Goal: Transaction & Acquisition: Purchase product/service

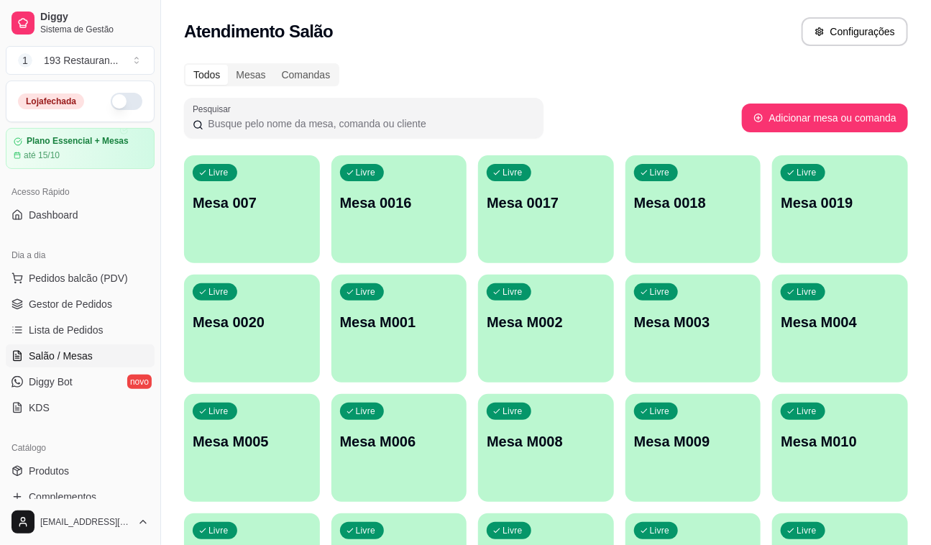
click at [704, 455] on div "Livre Mesa M009" at bounding box center [693, 439] width 136 height 91
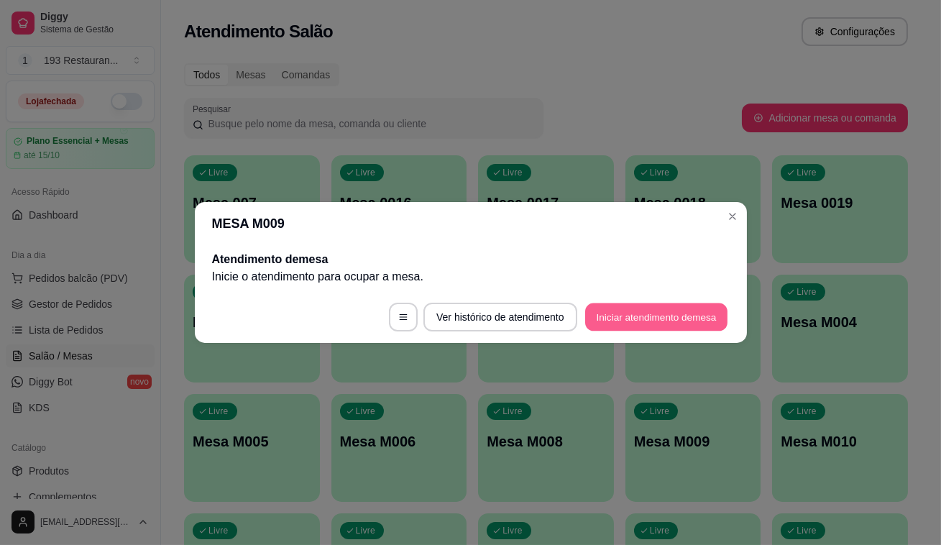
click at [674, 318] on button "Iniciar atendimento de mesa" at bounding box center [656, 317] width 142 height 28
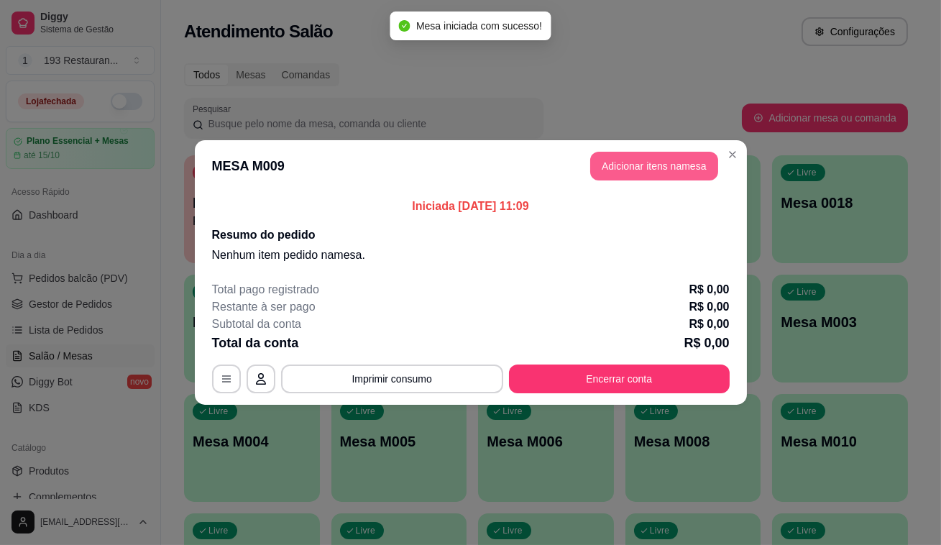
click at [633, 165] on button "Adicionar itens na mesa" at bounding box center [654, 166] width 128 height 29
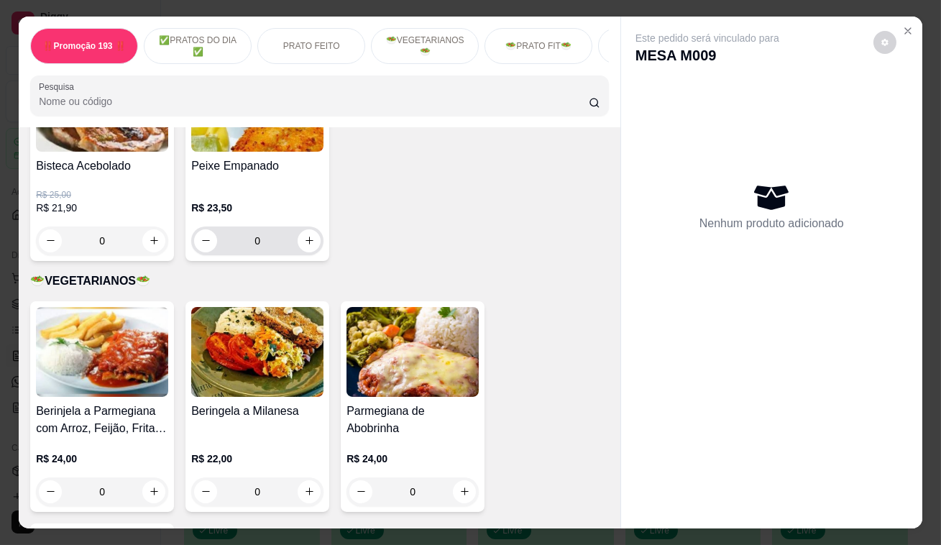
scroll to position [1698, 0]
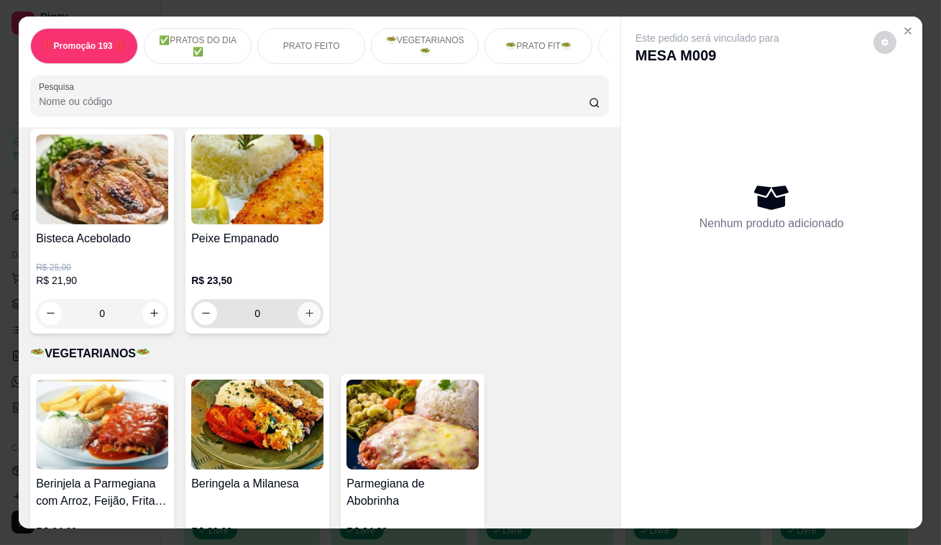
click at [305, 308] on icon "increase-product-quantity" at bounding box center [309, 313] width 11 height 11
type input "1"
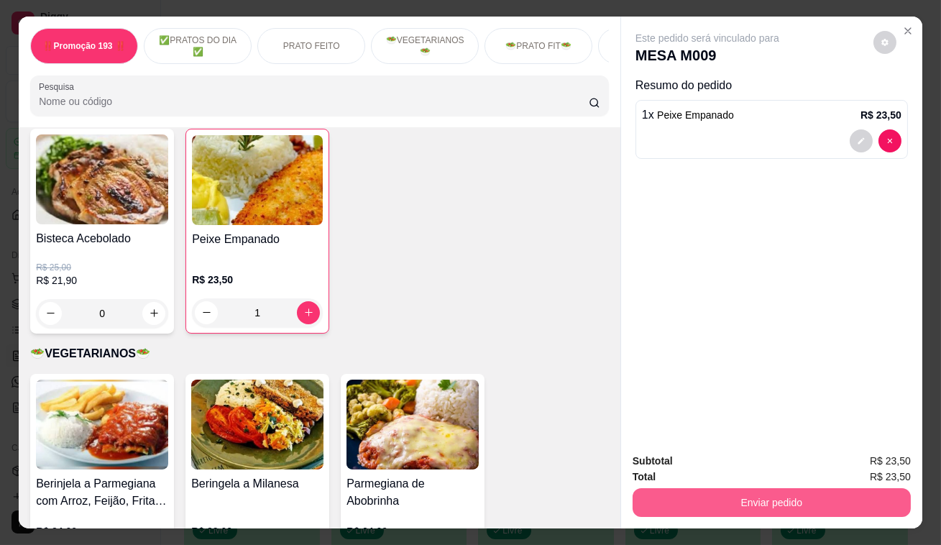
click at [770, 489] on button "Enviar pedido" at bounding box center [771, 502] width 278 height 29
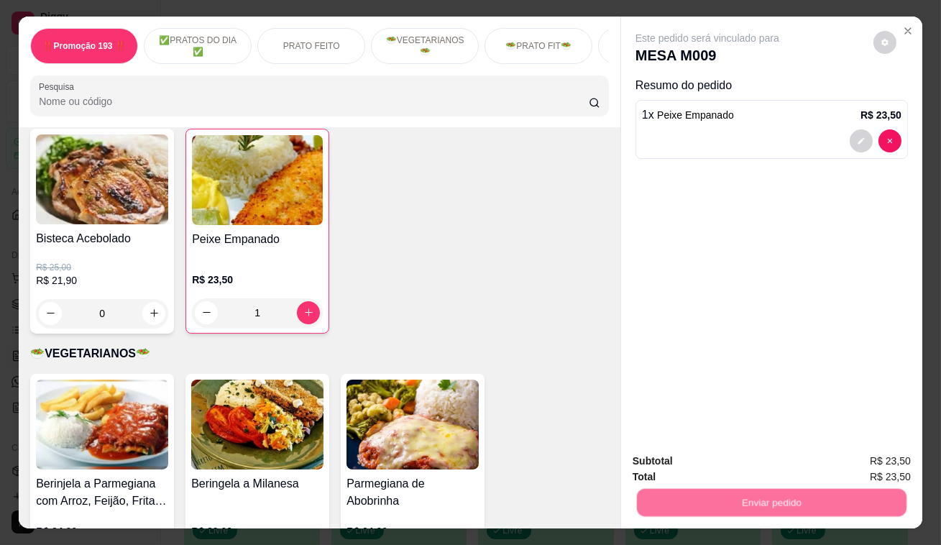
click at [769, 472] on button "Registrar cliente" at bounding box center [778, 462] width 92 height 27
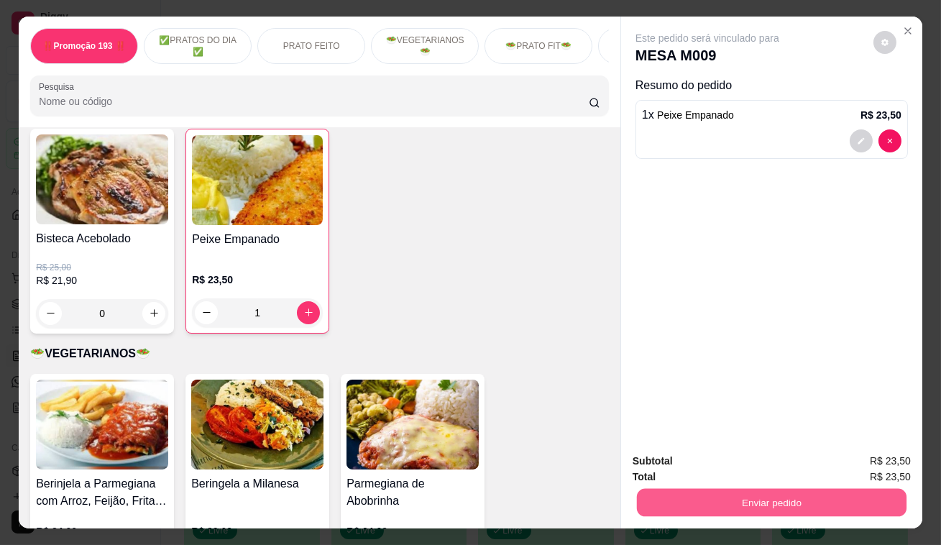
click at [820, 507] on button "Enviar pedido" at bounding box center [772, 503] width 270 height 28
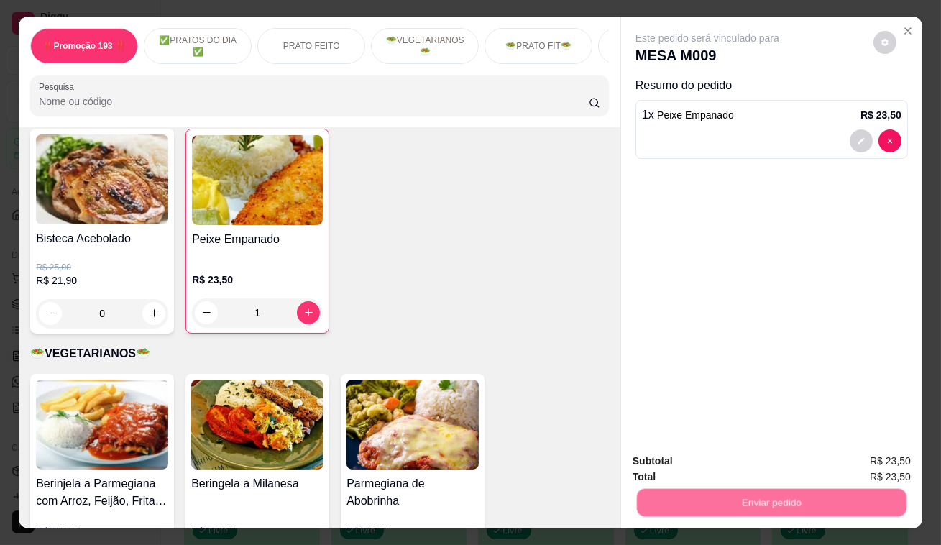
click at [890, 471] on button "Enviar pedido" at bounding box center [873, 462] width 79 height 27
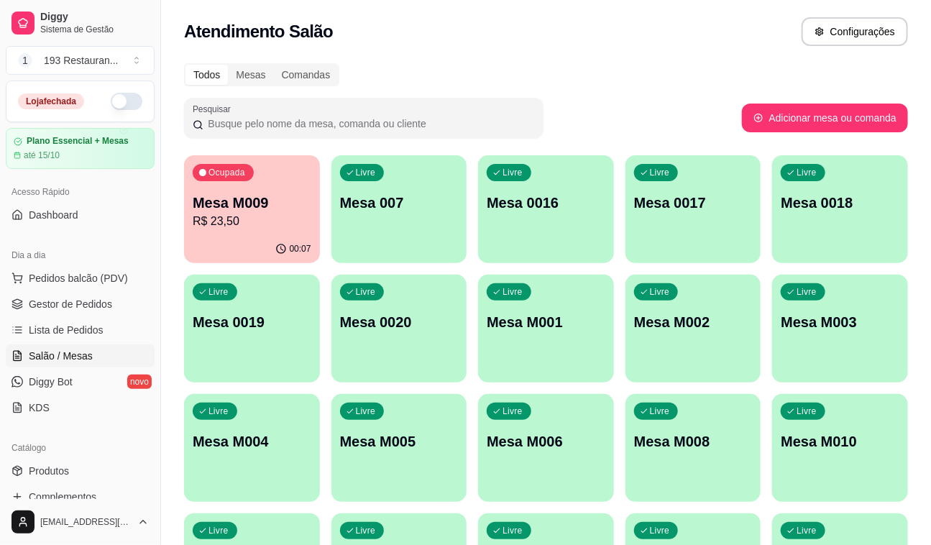
click at [54, 259] on div "Dia a dia" at bounding box center [80, 255] width 149 height 23
click at [61, 274] on span "Pedidos balcão (PDV)" at bounding box center [78, 278] width 99 height 14
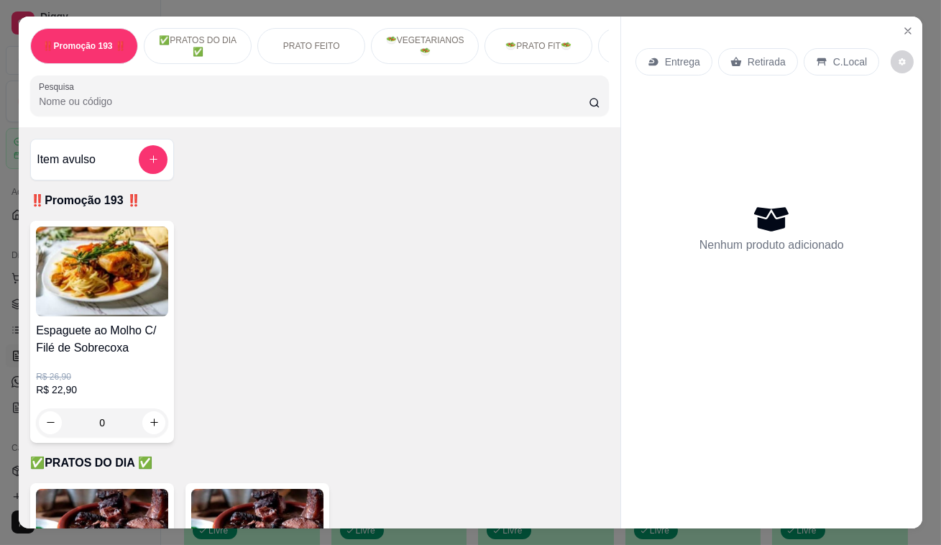
click at [747, 57] on p "Retirada" at bounding box center [766, 62] width 38 height 14
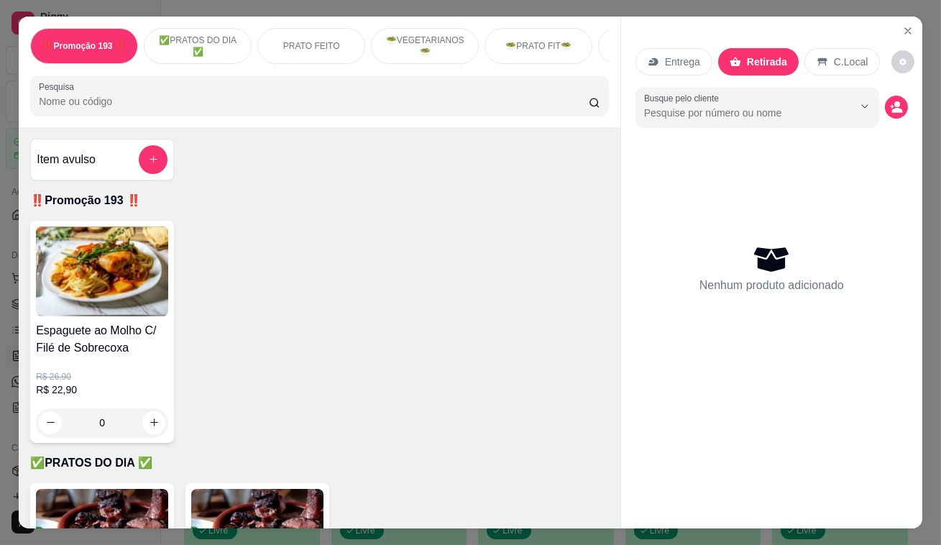
click at [678, 57] on p "Entrega" at bounding box center [682, 62] width 35 height 14
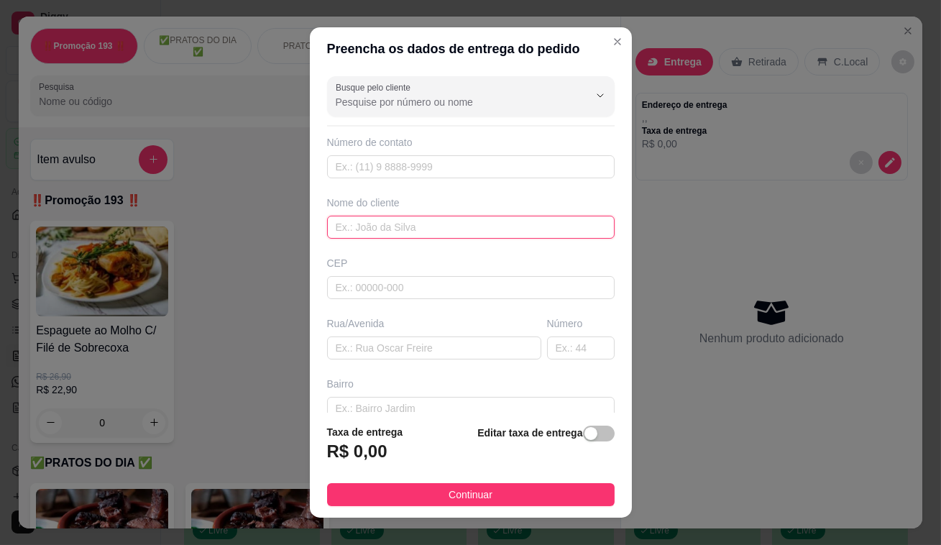
click at [449, 226] on input "text" at bounding box center [470, 227] width 287 height 23
type input "cleoniza"
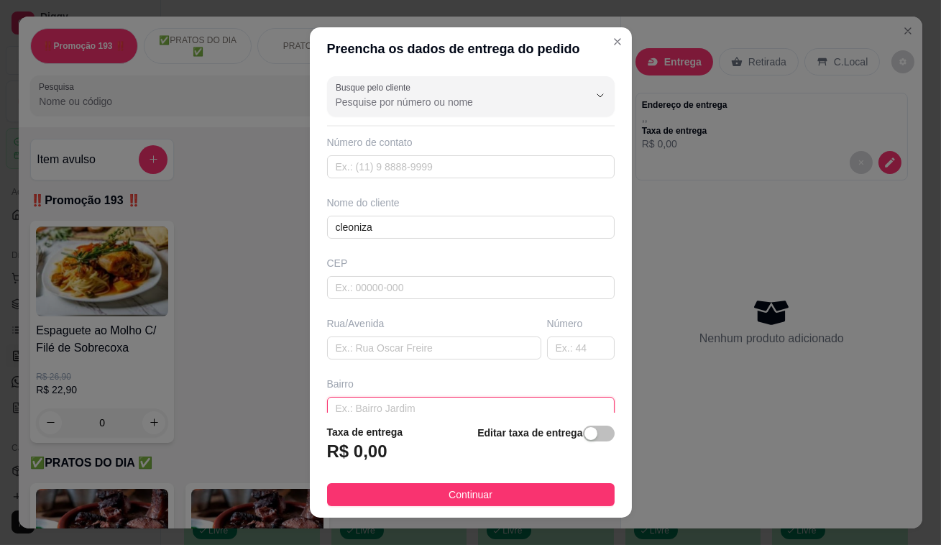
click at [390, 404] on input "text" at bounding box center [470, 408] width 287 height 23
click at [405, 355] on input "text" at bounding box center [434, 347] width 214 height 23
type input "a"
type input "v"
type input "av santo antonio"
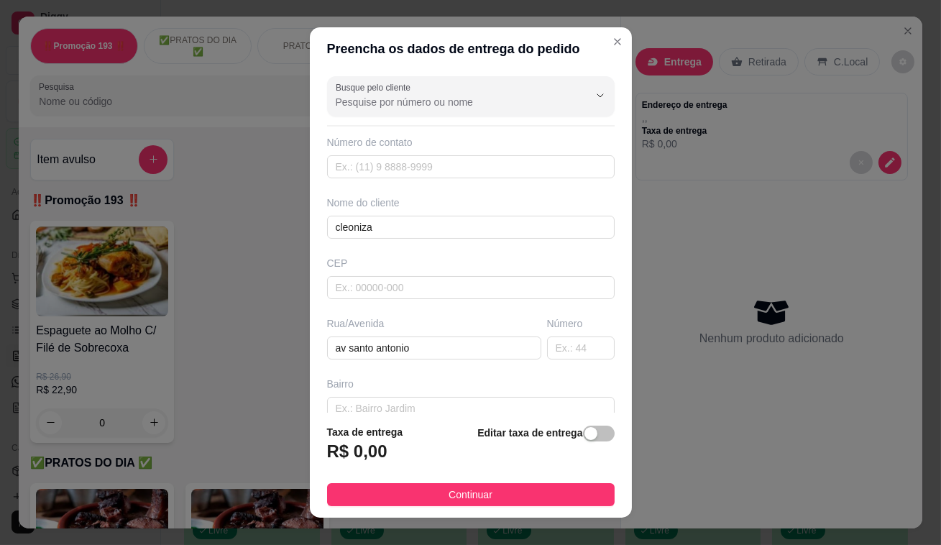
click at [564, 366] on div "Busque pelo cliente Número de contato Nome do cliente cleoniza CEP Rua/[GEOGRAP…" at bounding box center [471, 241] width 322 height 342
click at [572, 349] on input "text" at bounding box center [581, 347] width 68 height 23
type input "885"
click at [583, 436] on span "button" at bounding box center [599, 433] width 32 height 16
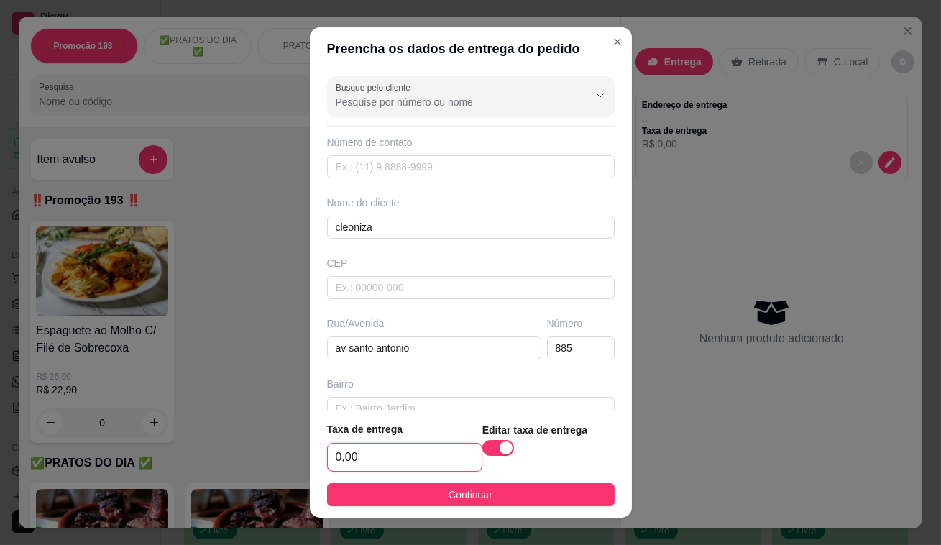
click at [406, 443] on input "0,00" at bounding box center [405, 456] width 154 height 27
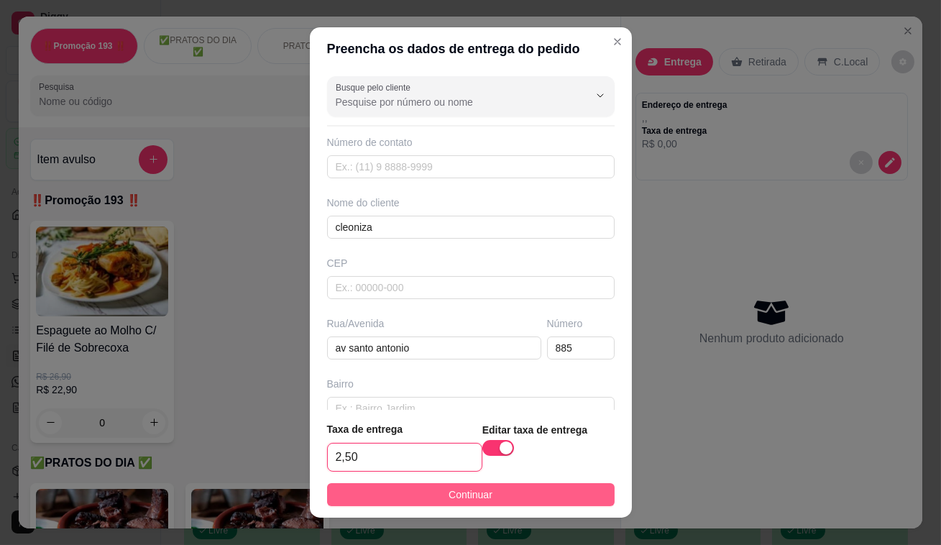
type input "2,50"
click at [448, 501] on span "Continuar" at bounding box center [470, 495] width 44 height 16
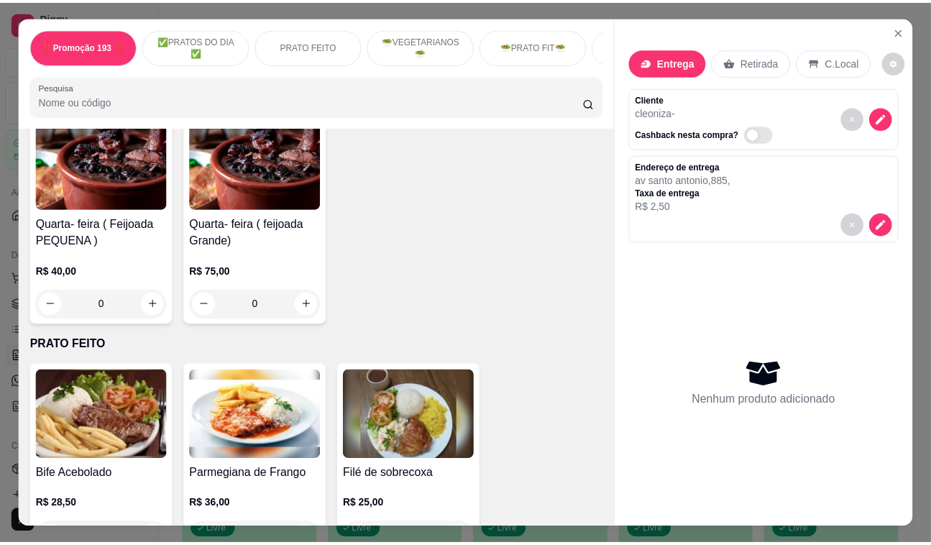
scroll to position [261, 0]
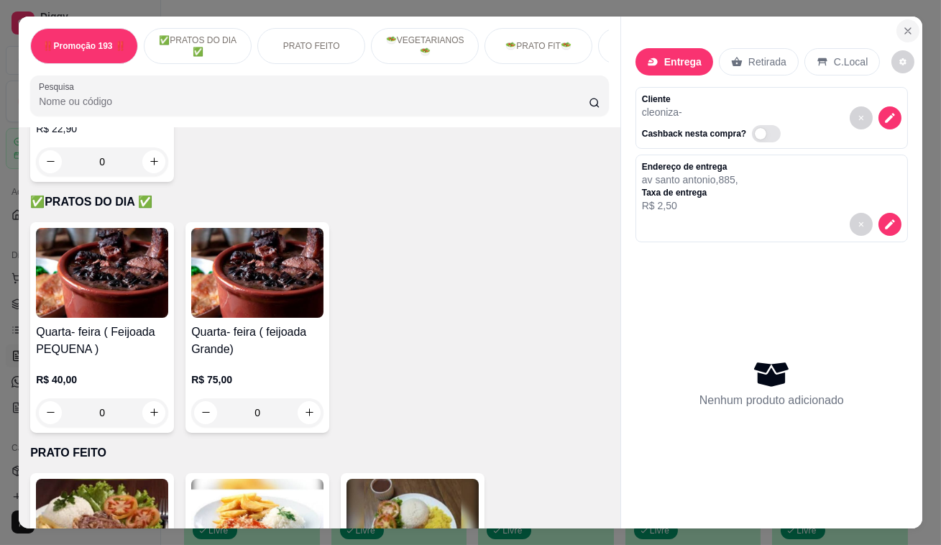
click at [900, 19] on button "Close" at bounding box center [907, 30] width 23 height 23
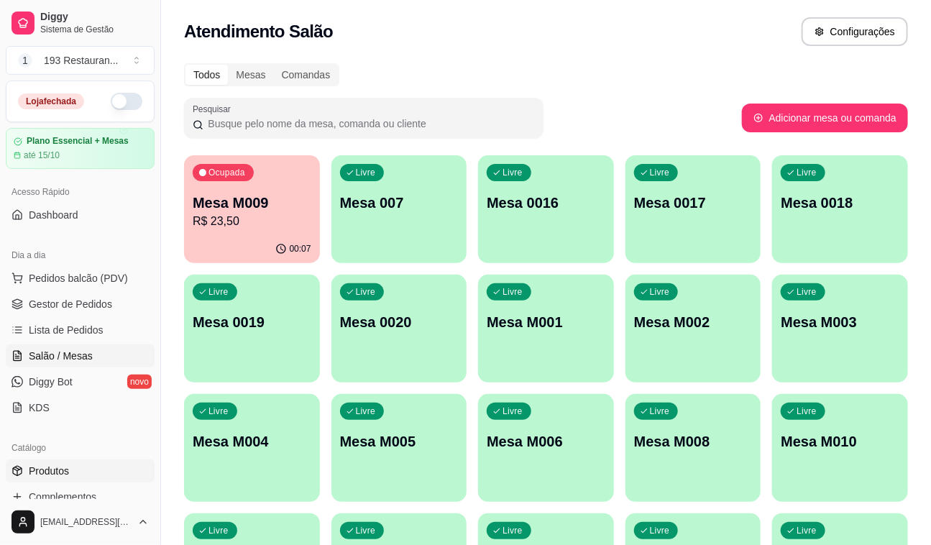
click at [65, 466] on span "Produtos" at bounding box center [49, 471] width 40 height 14
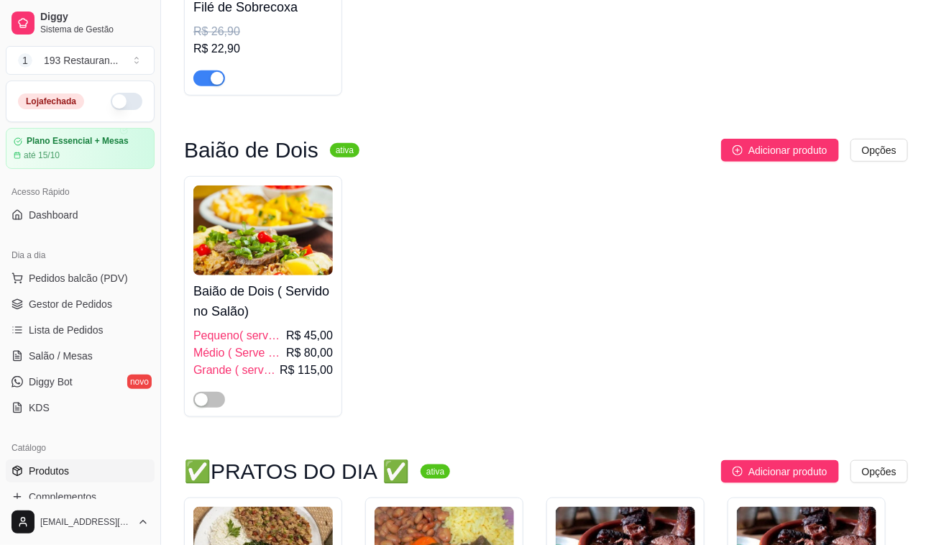
scroll to position [849, 0]
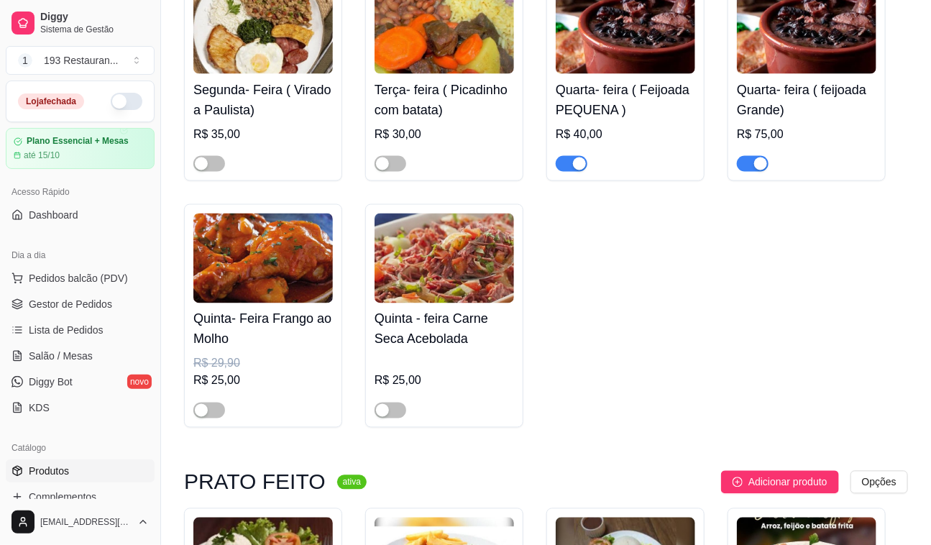
click at [589, 165] on div at bounding box center [625, 157] width 139 height 29
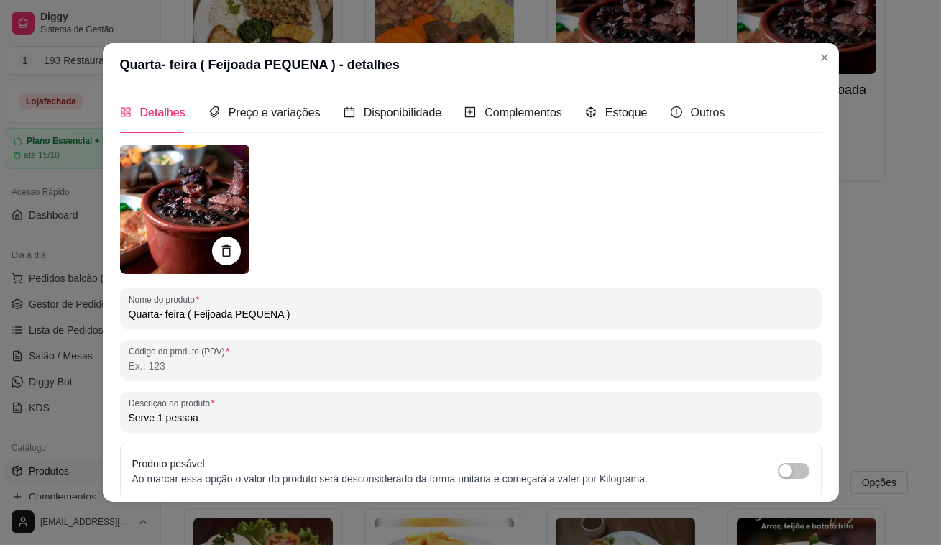
click at [826, 155] on div "Detalhes Preço e variações Disponibilidade Complementos Estoque Outros Nome do …" at bounding box center [471, 293] width 736 height 415
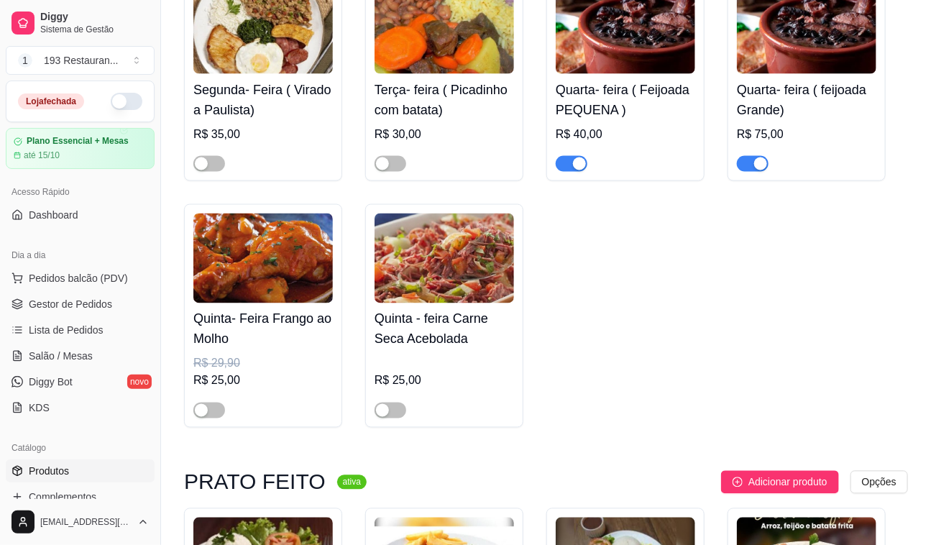
click at [751, 165] on span "button" at bounding box center [753, 164] width 32 height 16
click at [566, 168] on span "button" at bounding box center [572, 164] width 32 height 16
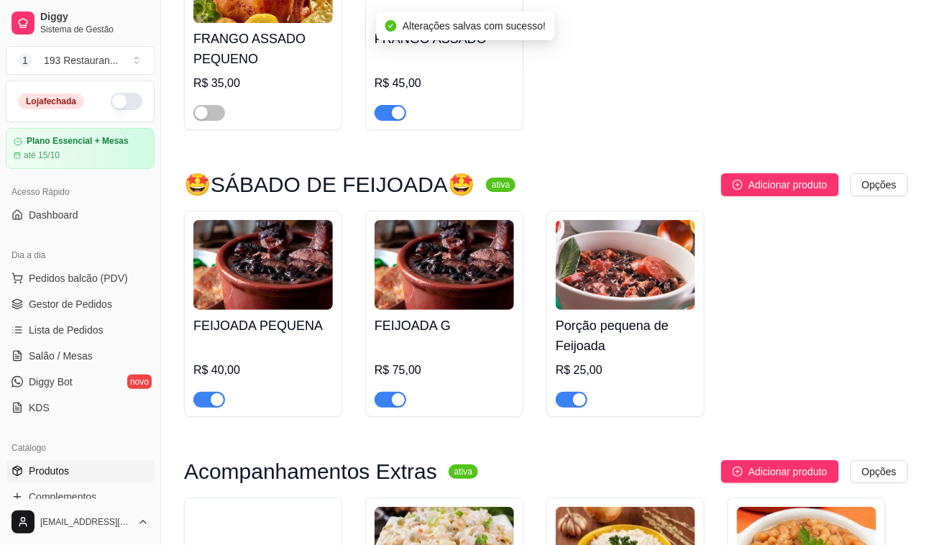
scroll to position [4377, 0]
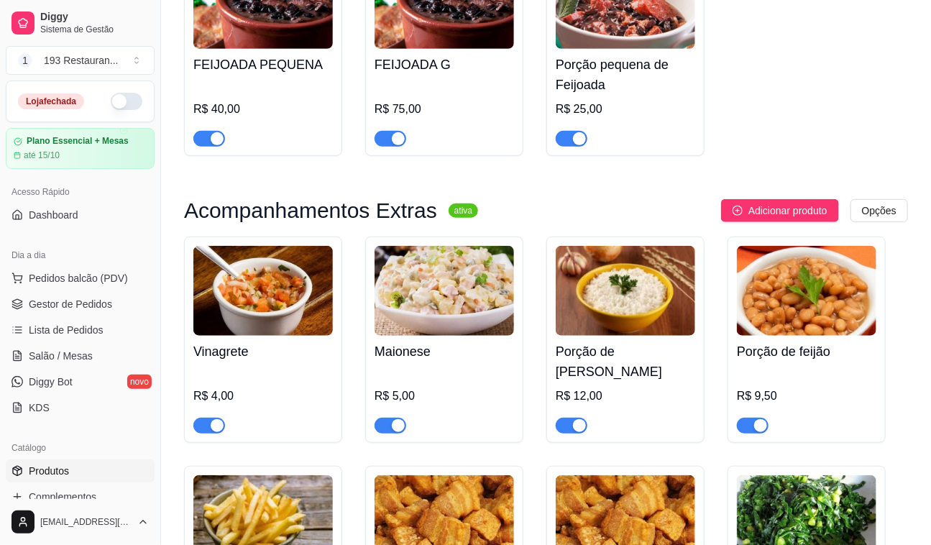
click at [396, 132] on div "button" at bounding box center [398, 138] width 13 height 13
click at [213, 129] on div at bounding box center [209, 137] width 32 height 17
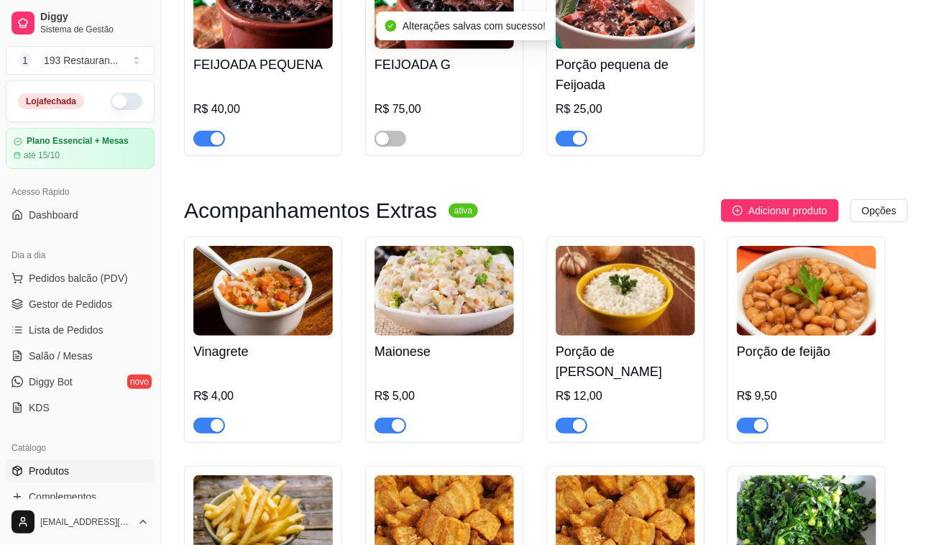
click at [214, 132] on div "button" at bounding box center [217, 138] width 13 height 13
click at [568, 131] on span "button" at bounding box center [572, 139] width 32 height 16
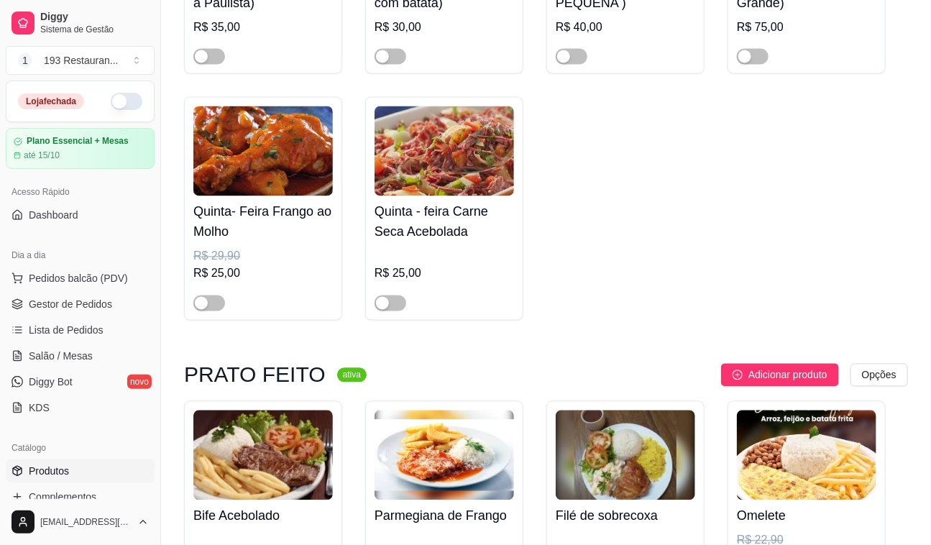
scroll to position [783, 0]
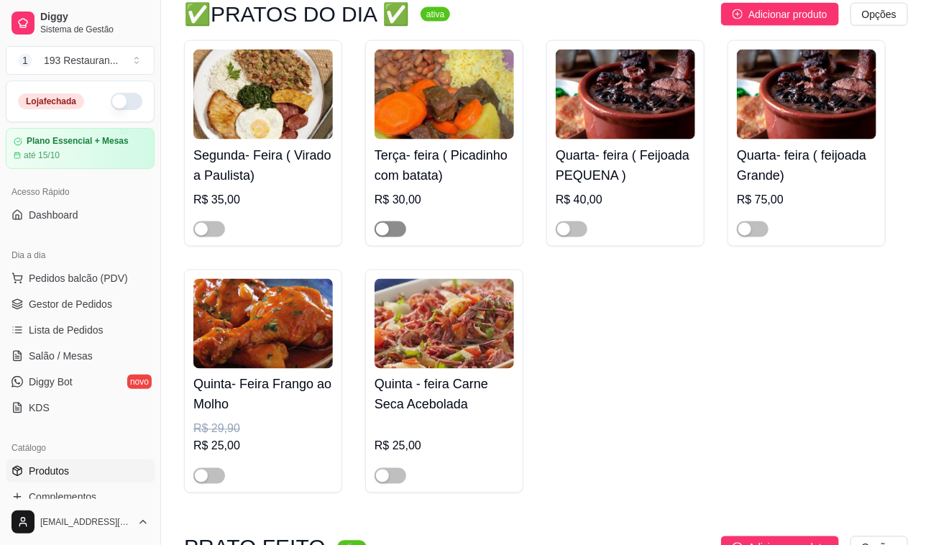
click at [401, 226] on span "button" at bounding box center [390, 229] width 32 height 16
click at [81, 351] on span "Salão / Mesas" at bounding box center [61, 356] width 64 height 14
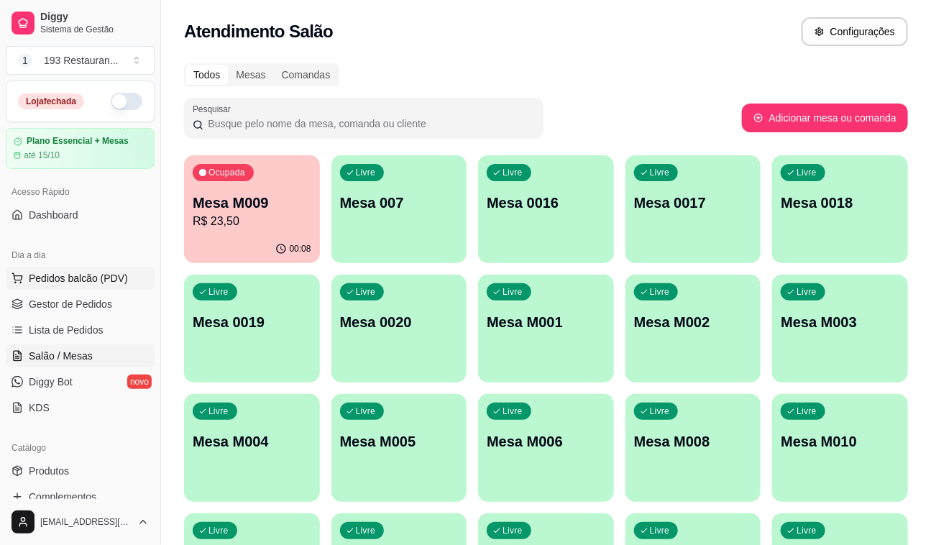
click at [94, 275] on span "Pedidos balcão (PDV)" at bounding box center [78, 278] width 99 height 14
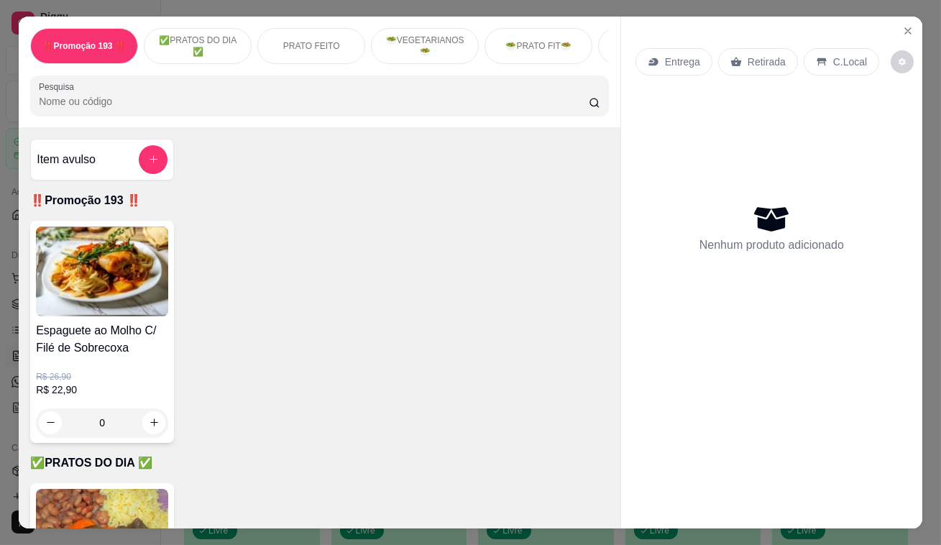
click at [758, 48] on div "Retirada" at bounding box center [758, 61] width 80 height 27
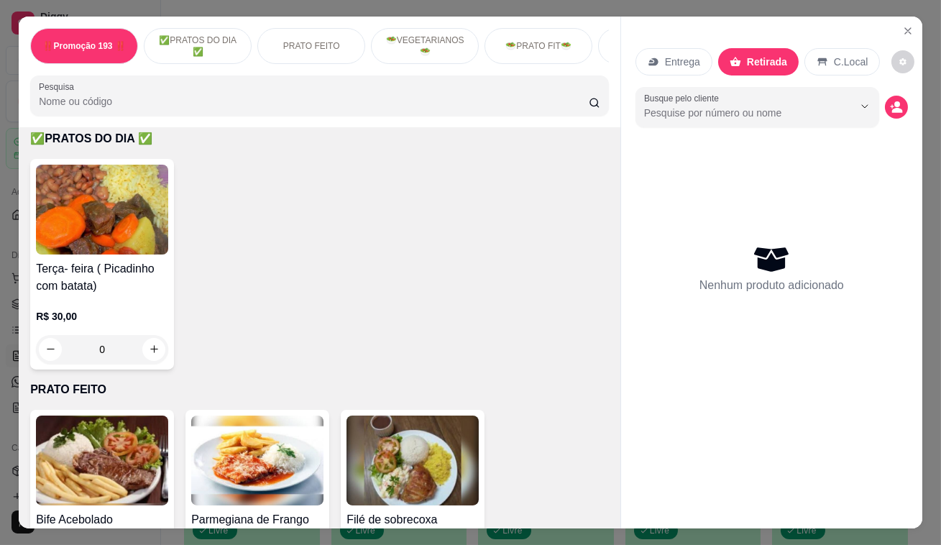
scroll to position [457, 0]
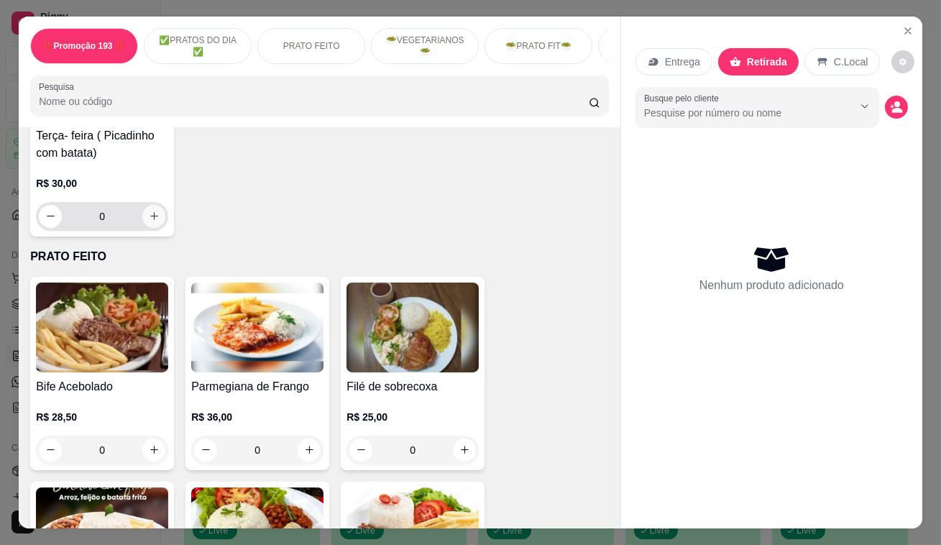
click at [157, 211] on button "increase-product-quantity" at bounding box center [153, 216] width 23 height 23
type input "1"
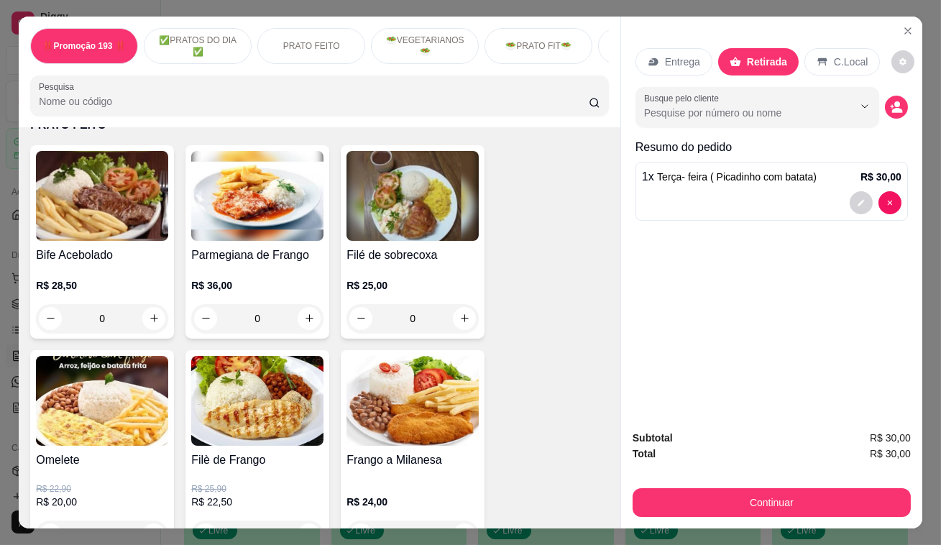
scroll to position [719, 0]
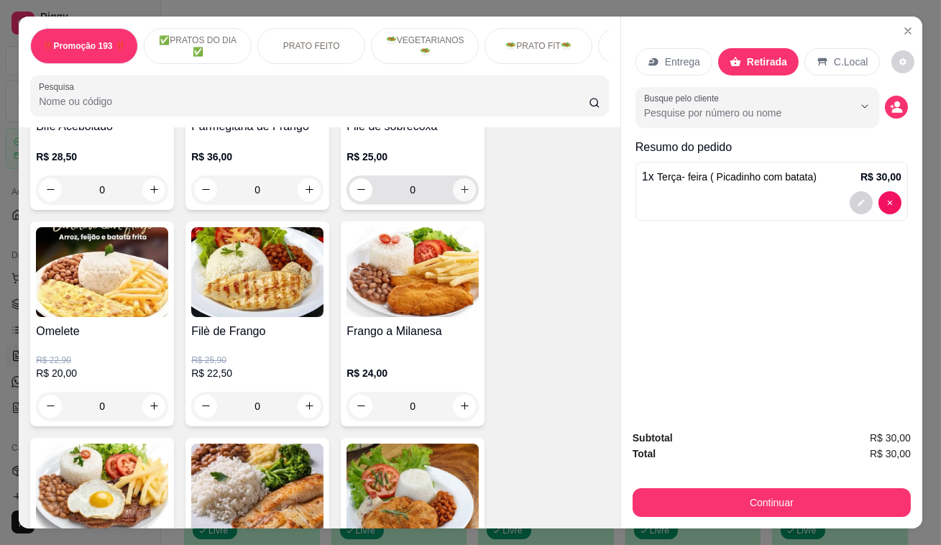
click at [460, 194] on icon "increase-product-quantity" at bounding box center [464, 189] width 11 height 11
type input "1"
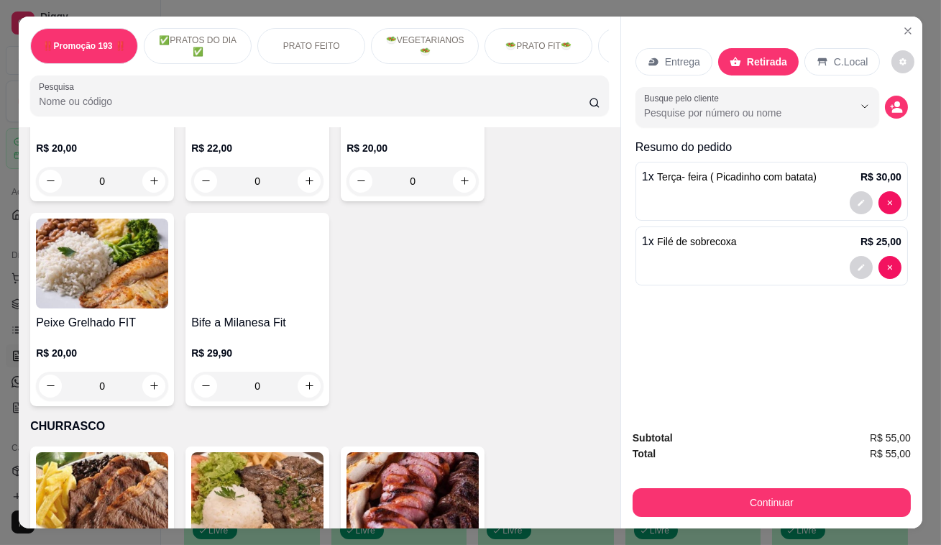
scroll to position [3006, 0]
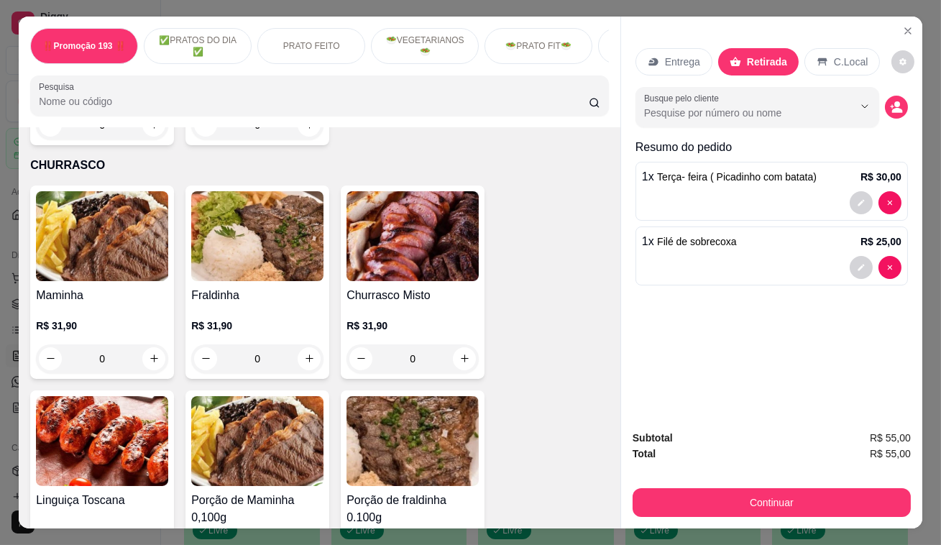
click at [165, 325] on div "Maminha R$ 31,90 0" at bounding box center [102, 281] width 144 height 193
click at [149, 353] on icon "increase-product-quantity" at bounding box center [154, 358] width 11 height 11
type input "1"
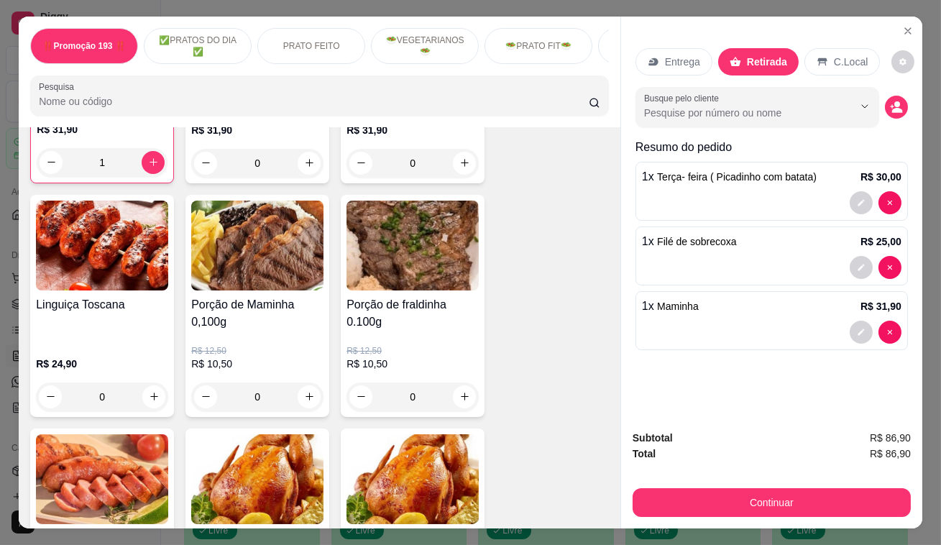
scroll to position [3071, 0]
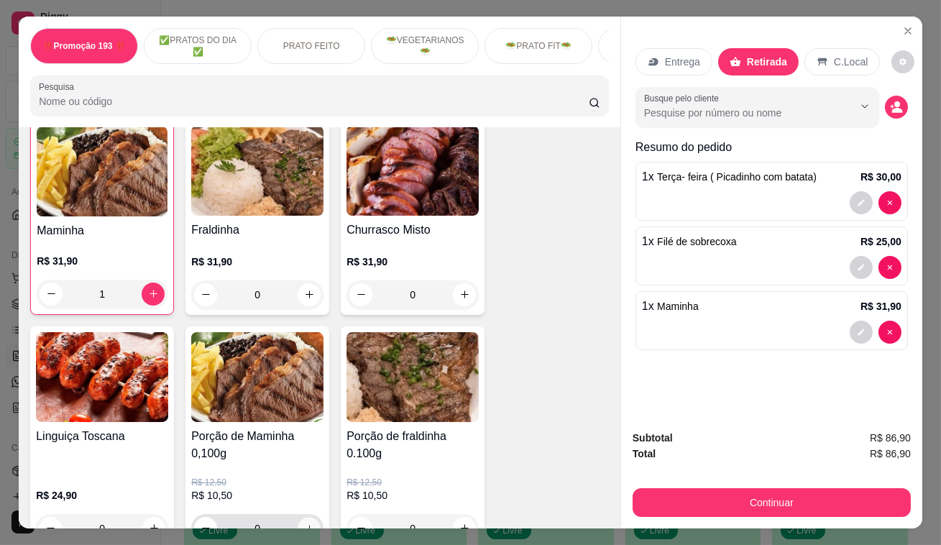
click at [304, 522] on icon "increase-product-quantity" at bounding box center [309, 527] width 11 height 11
type input "1"
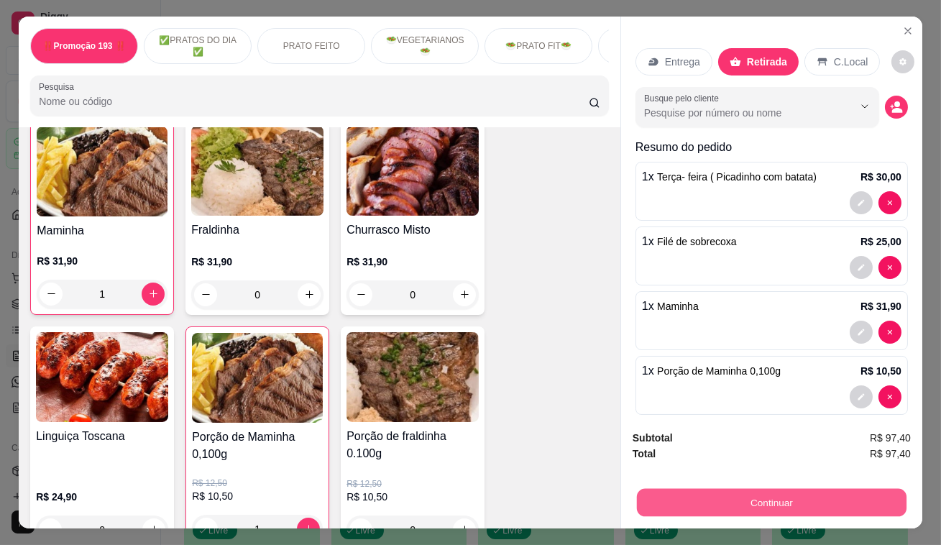
click at [673, 507] on button "Continuar" at bounding box center [772, 503] width 270 height 28
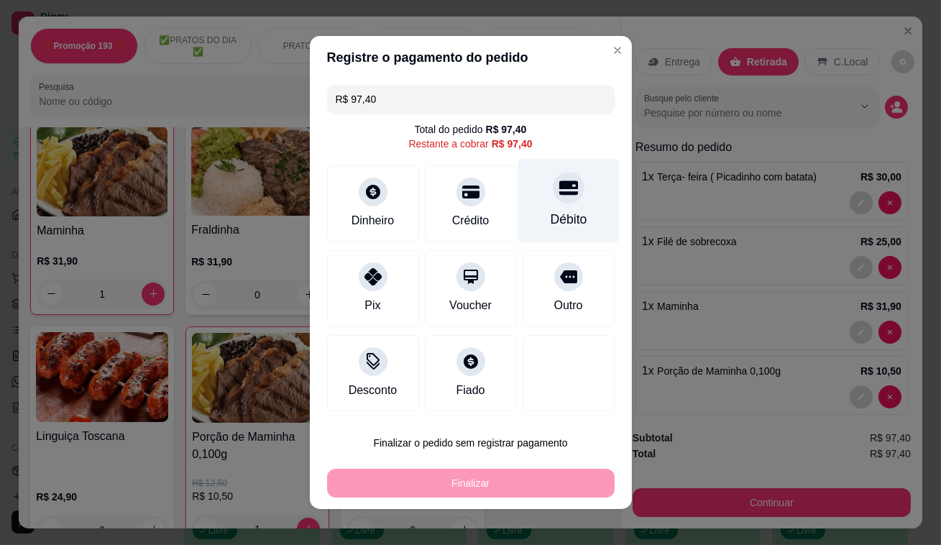
click at [569, 179] on div "Débito" at bounding box center [567, 201] width 101 height 84
type input "R$ 0,00"
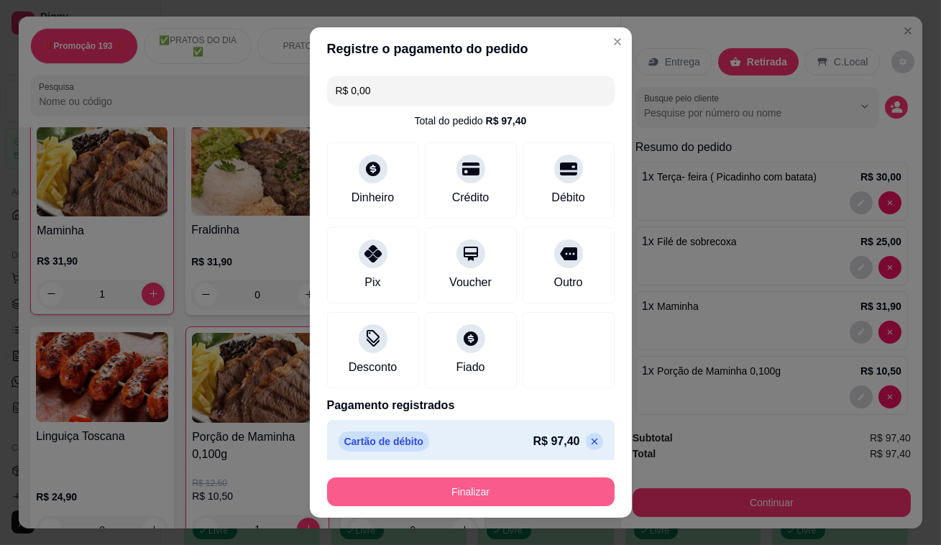
click at [533, 494] on button "Finalizar" at bounding box center [470, 491] width 287 height 29
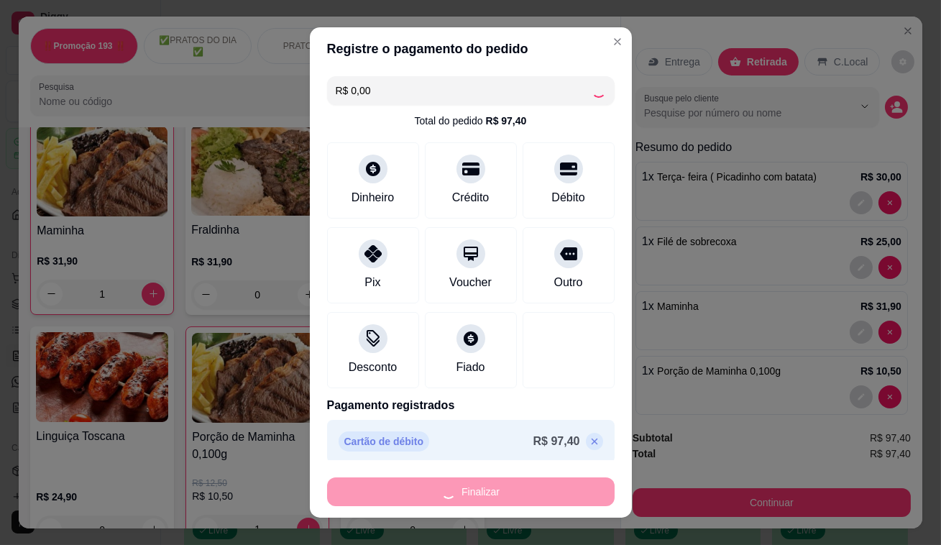
type input "0"
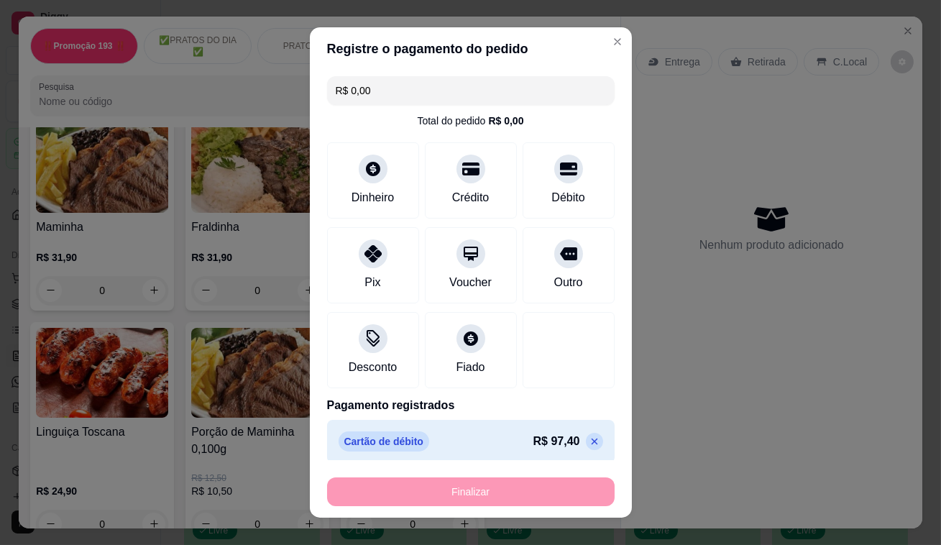
type input "-R$ 97,40"
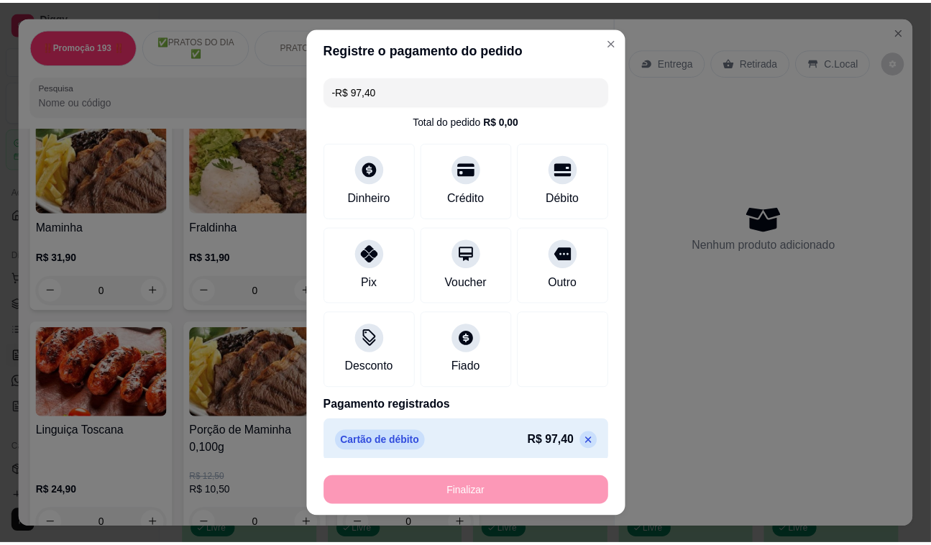
scroll to position [3068, 0]
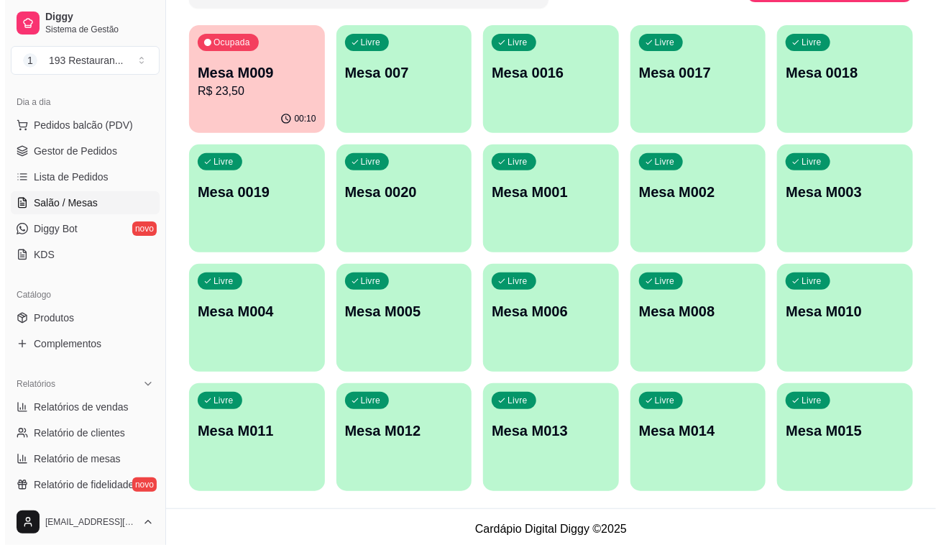
scroll to position [130, 0]
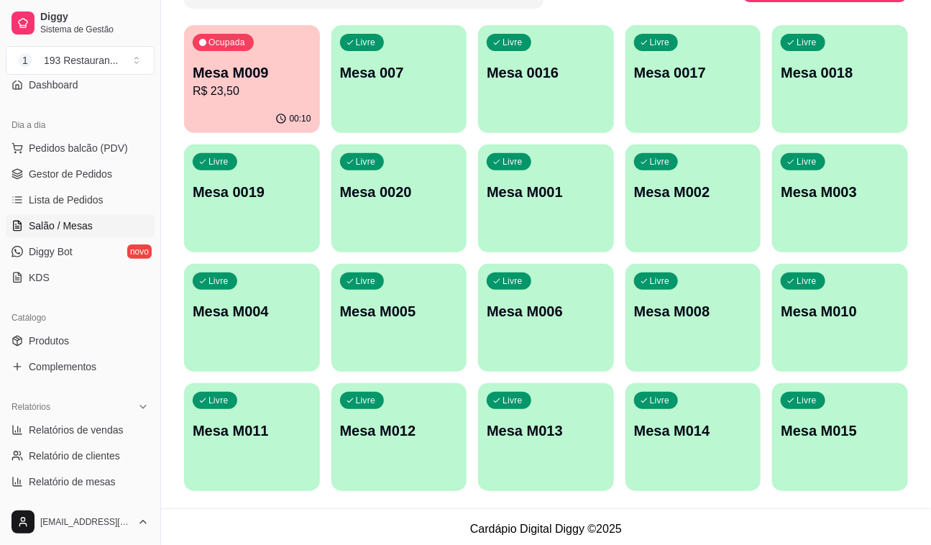
click at [80, 128] on div "Dia a dia" at bounding box center [80, 125] width 149 height 23
click at [82, 136] on div "Dia a dia Pedidos balcão (PDV) Gestor de Pedidos Lista de Pedidos Salão / Mesas…" at bounding box center [80, 201] width 160 height 187
click at [79, 148] on span "Pedidos balcão (PDV)" at bounding box center [78, 148] width 99 height 14
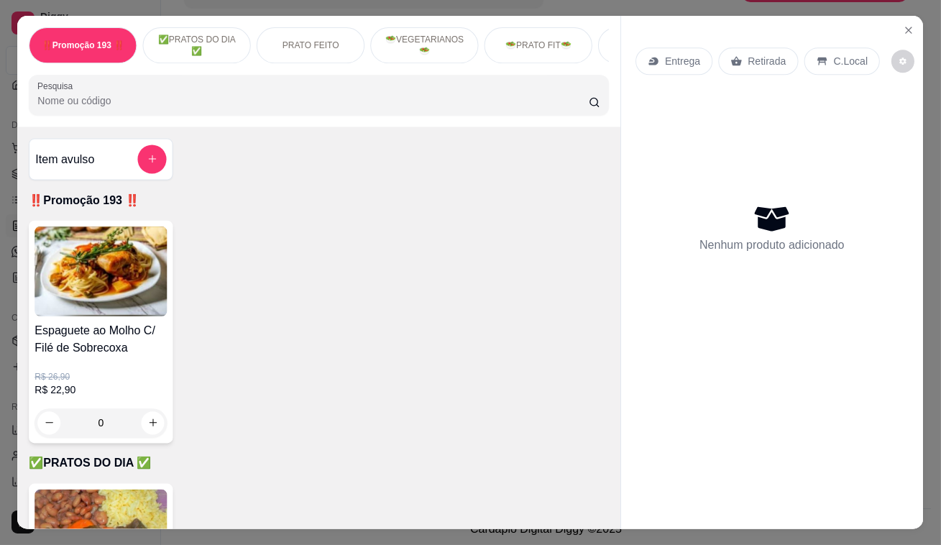
click at [100, 139] on div "Item avulso ‼️Promoção 193 ‼️ Espaguete ao Molho C/ Filé de Sobrecoxa R$ 26,90 …" at bounding box center [319, 327] width 603 height 402
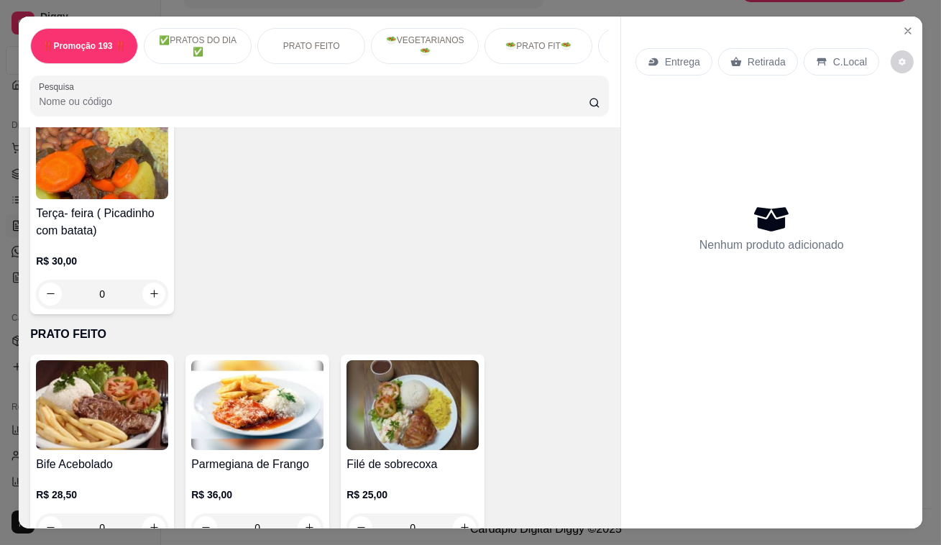
scroll to position [522, 0]
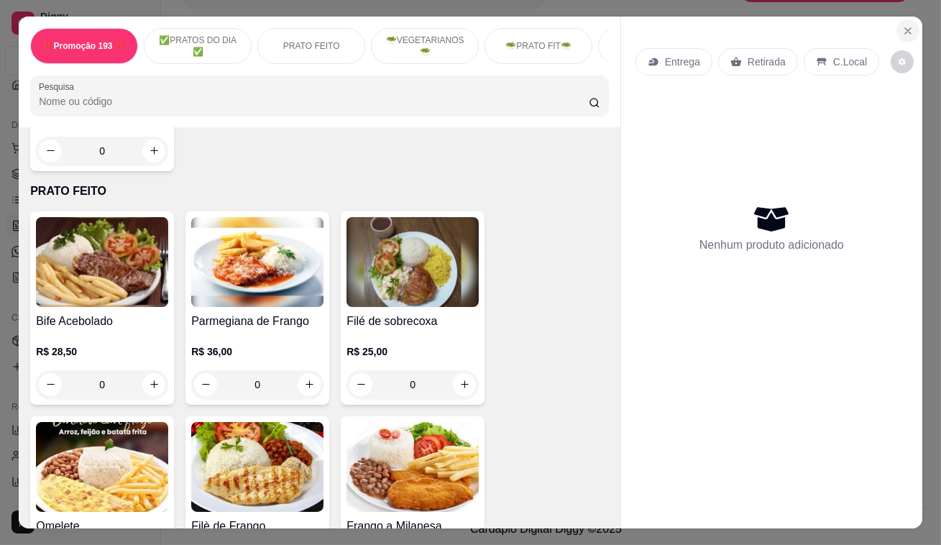
click at [908, 24] on button "Close" at bounding box center [907, 30] width 23 height 23
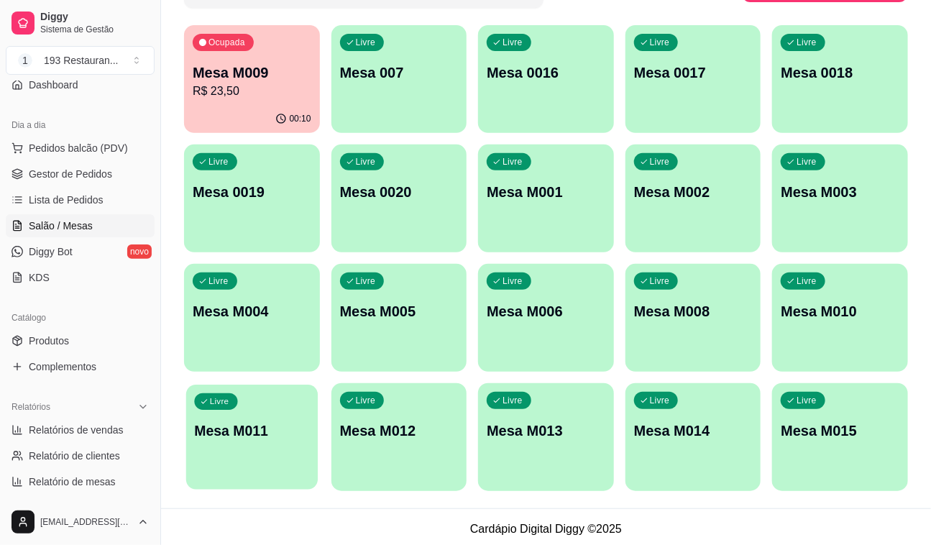
click at [303, 426] on p "Mesa M011" at bounding box center [251, 430] width 115 height 19
click at [314, 420] on div "Livre Mesa M011" at bounding box center [252, 429] width 132 height 88
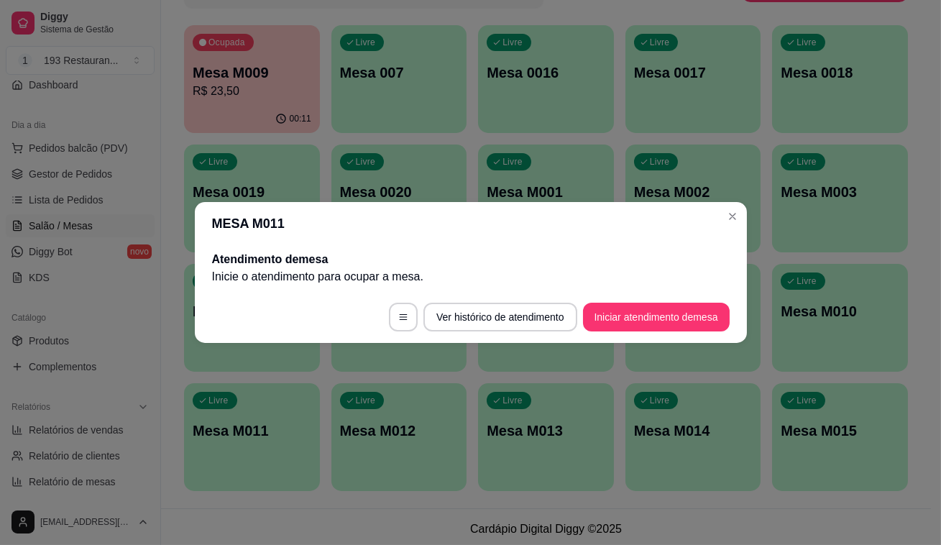
click at [660, 301] on footer "Ver histórico de atendimento Iniciar atendimento de mesa" at bounding box center [471, 317] width 552 height 52
click at [673, 331] on footer "Ver histórico de atendimento Iniciar atendimento de mesa" at bounding box center [471, 317] width 552 height 52
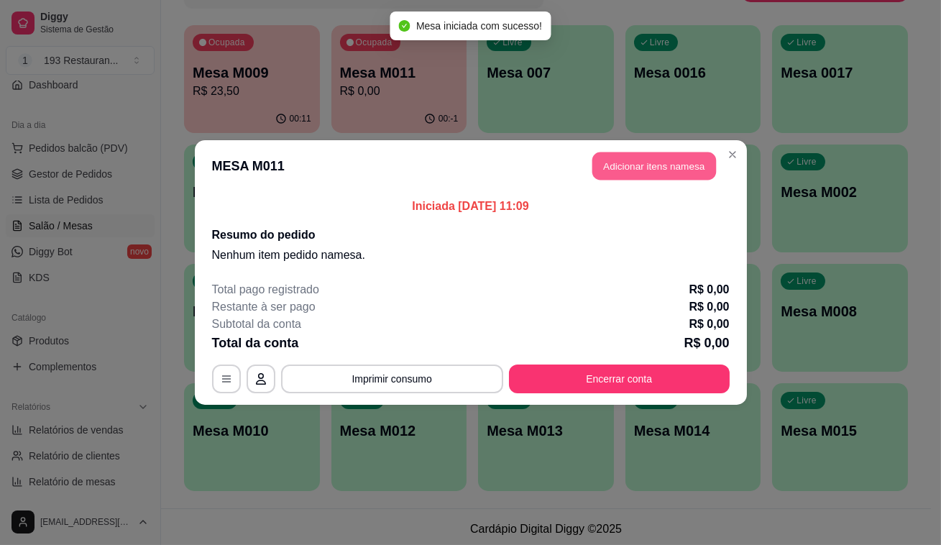
click at [690, 175] on button "Adicionar itens na mesa" at bounding box center [654, 166] width 124 height 28
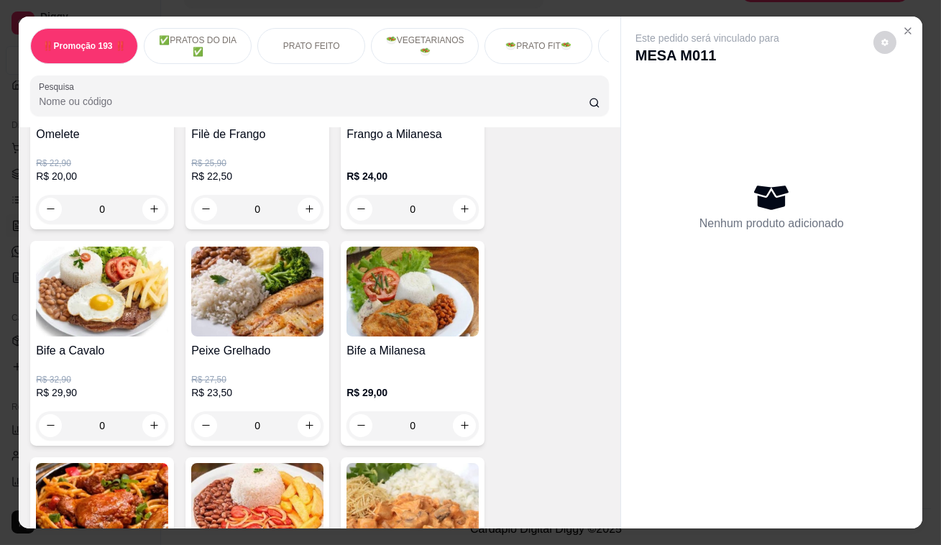
scroll to position [522, 0]
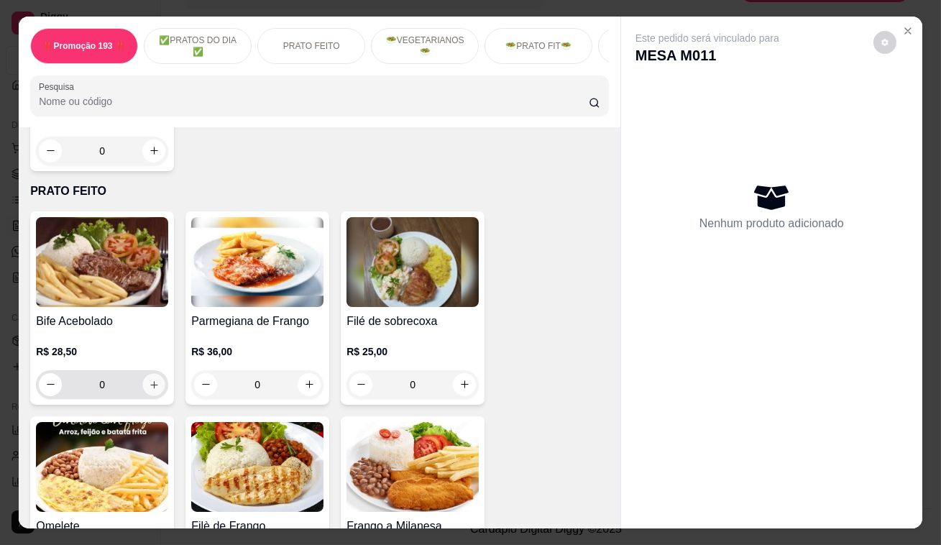
click at [152, 388] on icon "increase-product-quantity" at bounding box center [154, 384] width 11 height 11
type input "1"
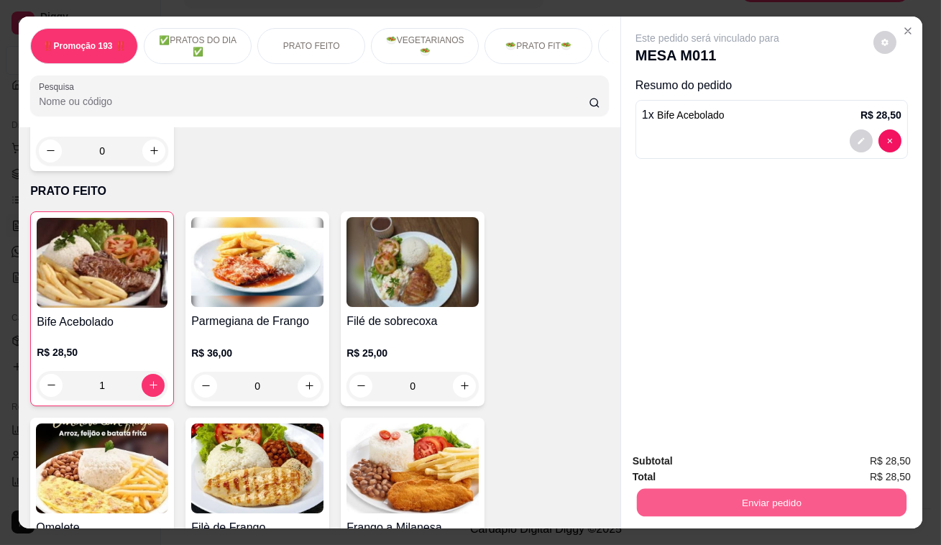
click at [736, 489] on button "Enviar pedido" at bounding box center [772, 503] width 270 height 28
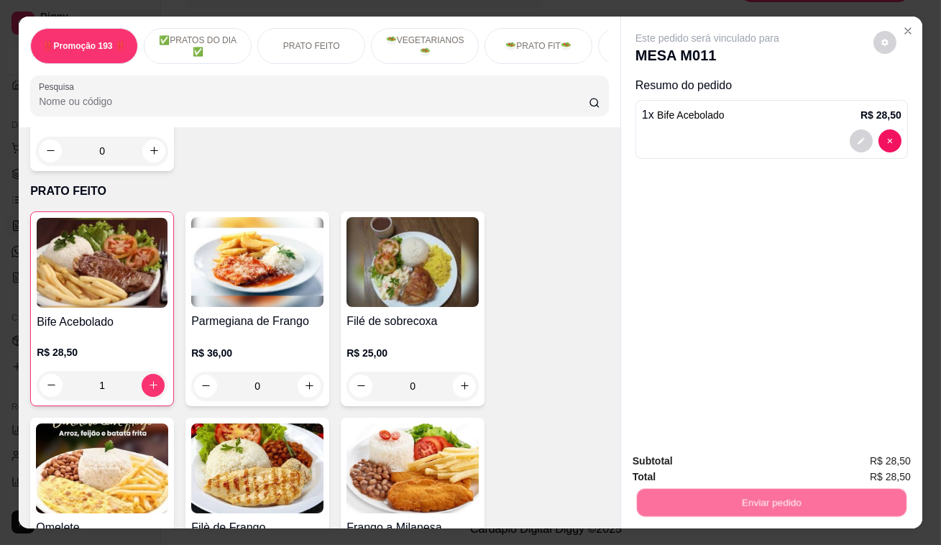
click at [894, 456] on button "Enviar pedido" at bounding box center [873, 463] width 79 height 27
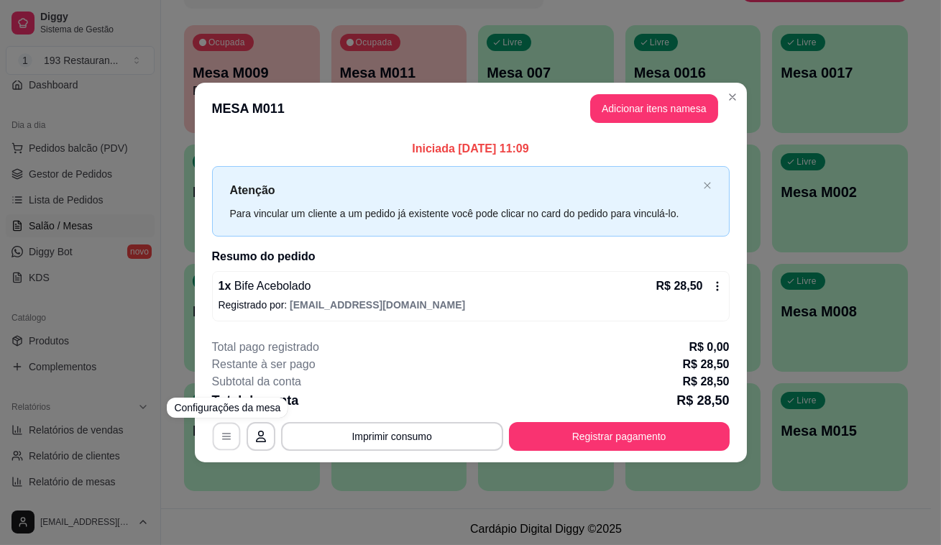
click at [230, 442] on button "button" at bounding box center [226, 436] width 28 height 28
click at [459, 300] on p "Registrado por: [EMAIL_ADDRESS][DOMAIN_NAME]" at bounding box center [470, 305] width 505 height 14
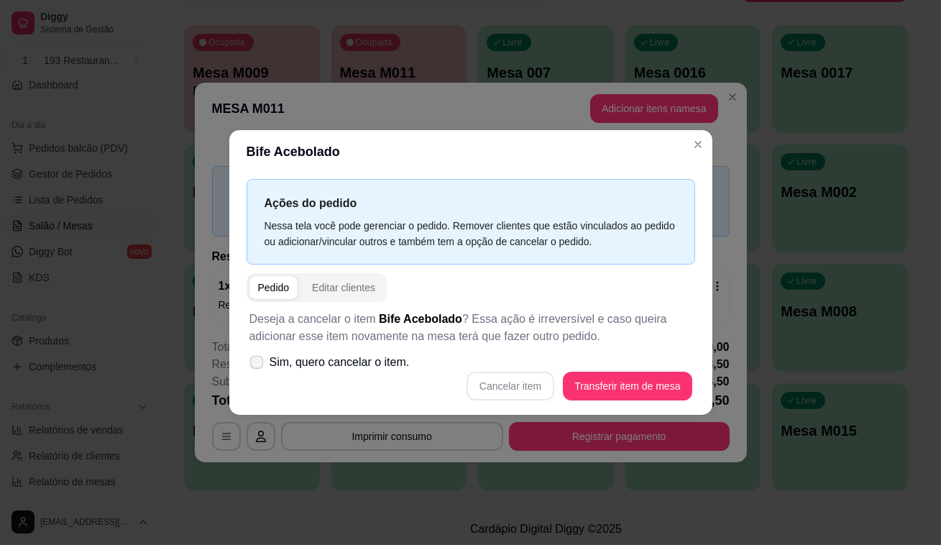
click at [244, 371] on label "Sim, quero cancelar o item." at bounding box center [330, 362] width 172 height 29
click at [249, 371] on input "Sim, quero cancelar o item." at bounding box center [253, 369] width 9 height 9
checkbox input "true"
click at [517, 379] on button "Cancelar item" at bounding box center [510, 386] width 88 height 29
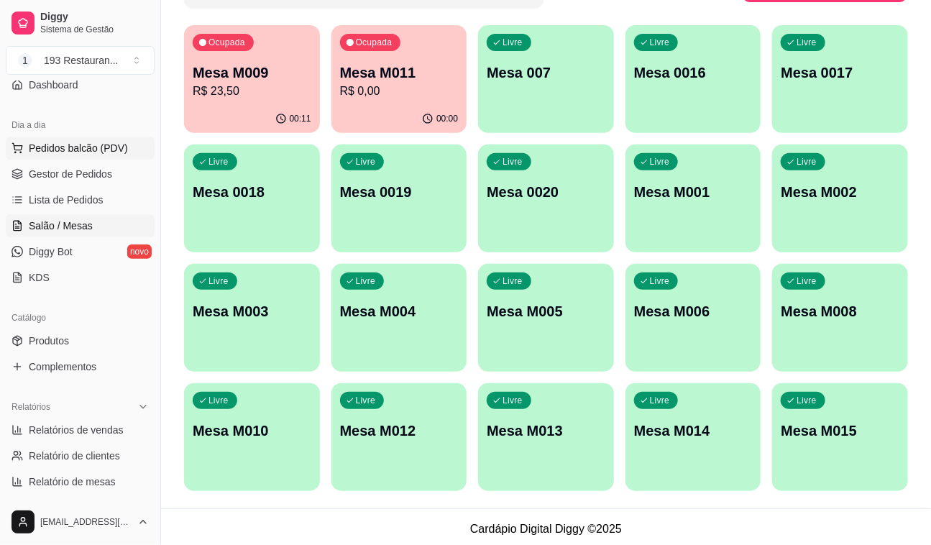
click at [74, 144] on span "Pedidos balcão (PDV)" at bounding box center [78, 148] width 99 height 14
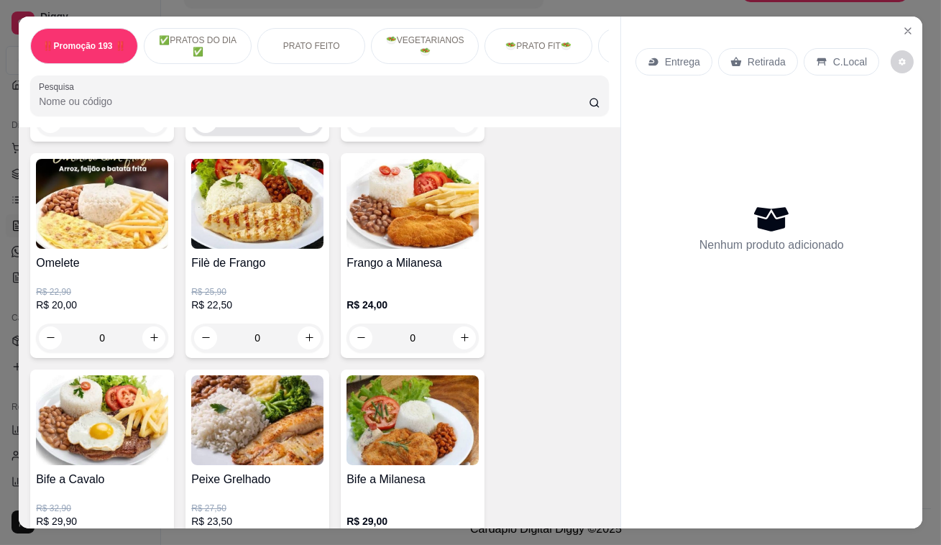
scroll to position [653, 0]
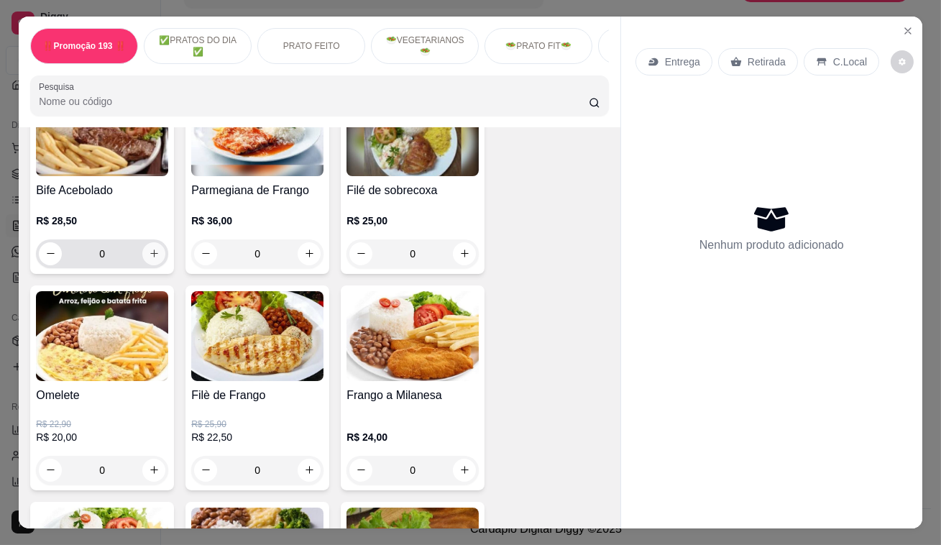
click at [149, 259] on icon "increase-product-quantity" at bounding box center [154, 253] width 11 height 11
type input "1"
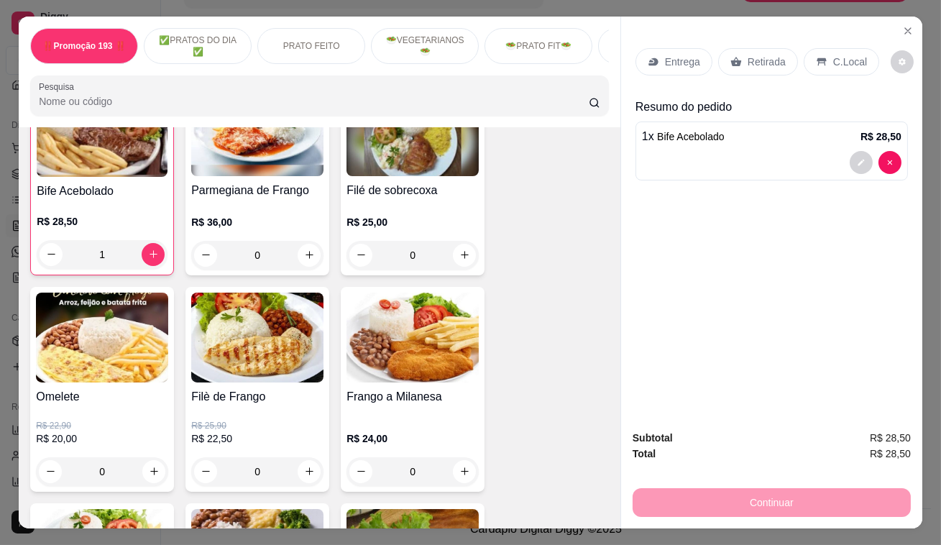
scroll to position [654, 0]
drag, startPoint x: 731, startPoint y: 52, endPoint x: 753, endPoint y: 48, distance: 22.6
click at [735, 49] on div "Retirada" at bounding box center [758, 61] width 80 height 27
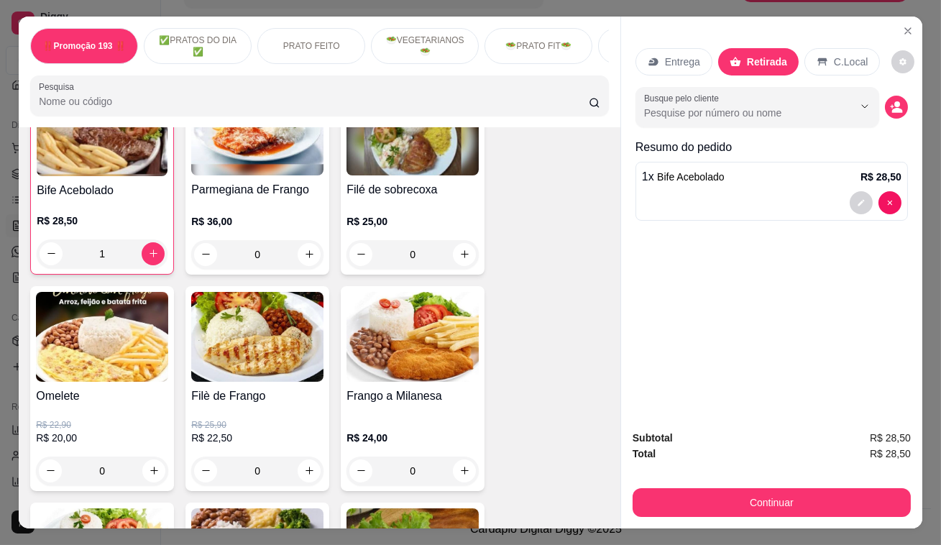
drag, startPoint x: 778, startPoint y: 479, endPoint x: 778, endPoint y: 488, distance: 9.4
click at [777, 479] on div "Subtotal R$ 28,50 Total R$ 28,50 Continuar" at bounding box center [771, 473] width 278 height 87
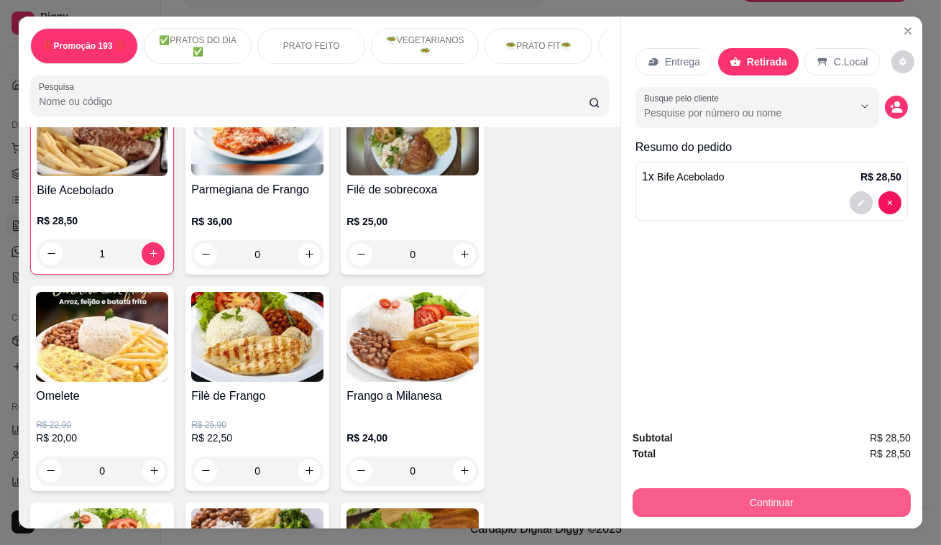
click at [778, 492] on button "Continuar" at bounding box center [771, 502] width 278 height 29
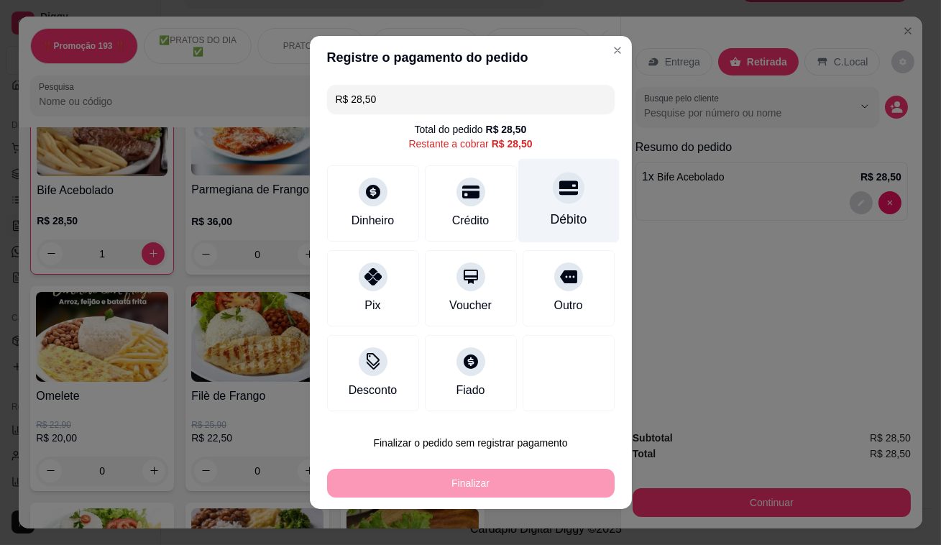
click at [519, 173] on div "Débito" at bounding box center [567, 201] width 101 height 84
type input "R$ 0,00"
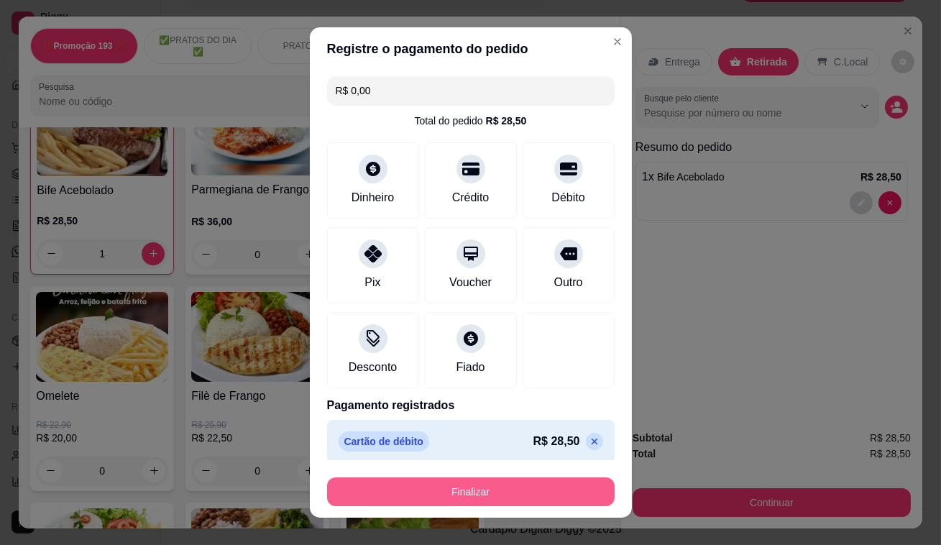
click at [558, 489] on button "Finalizar" at bounding box center [470, 491] width 287 height 29
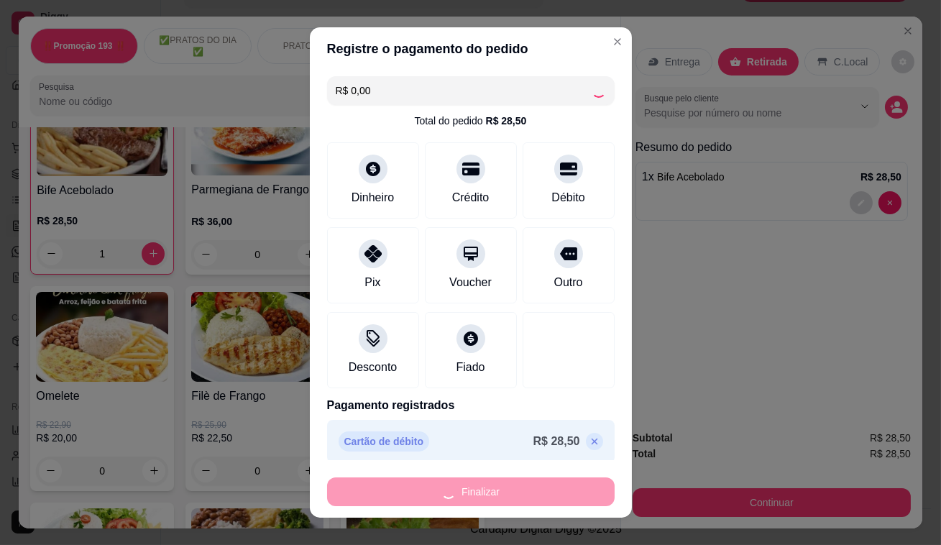
type input "0"
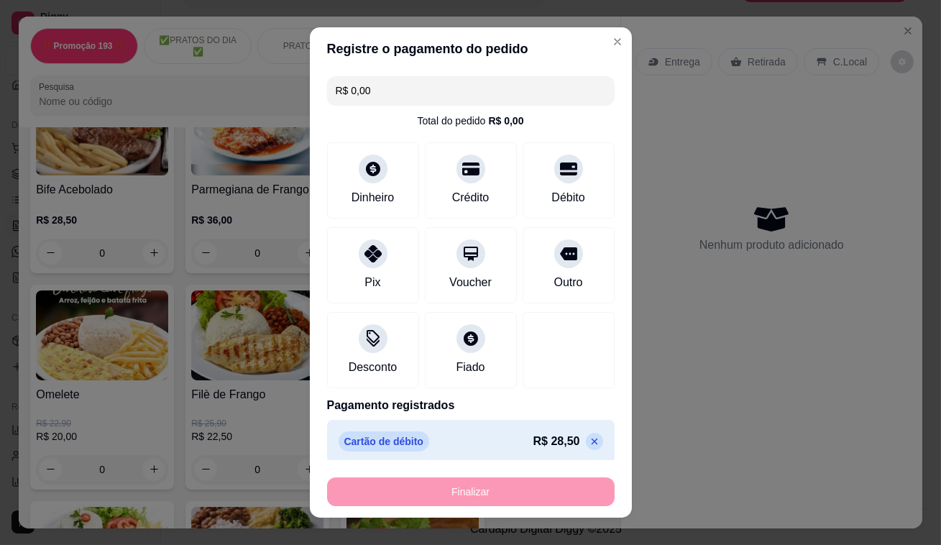
type input "-R$ 28,50"
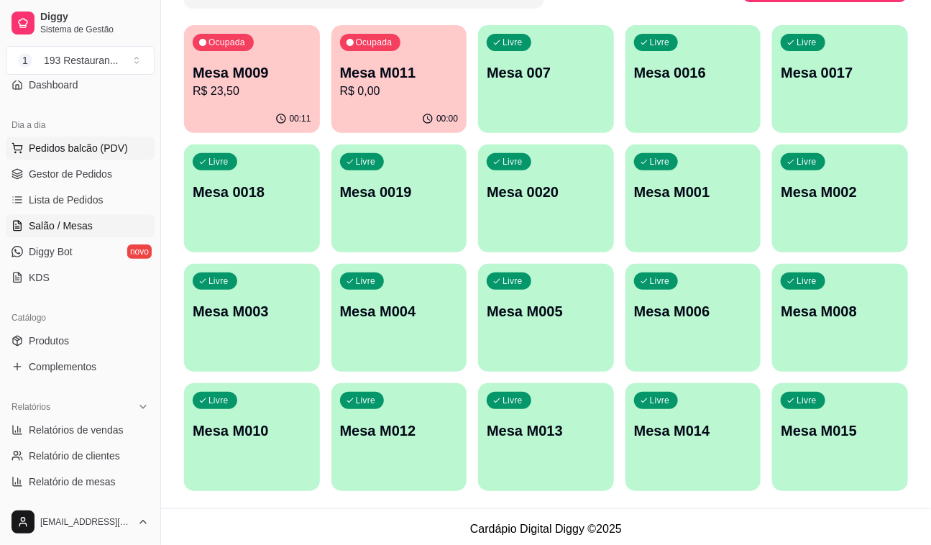
click at [103, 142] on span "Pedidos balcão (PDV)" at bounding box center [78, 148] width 99 height 14
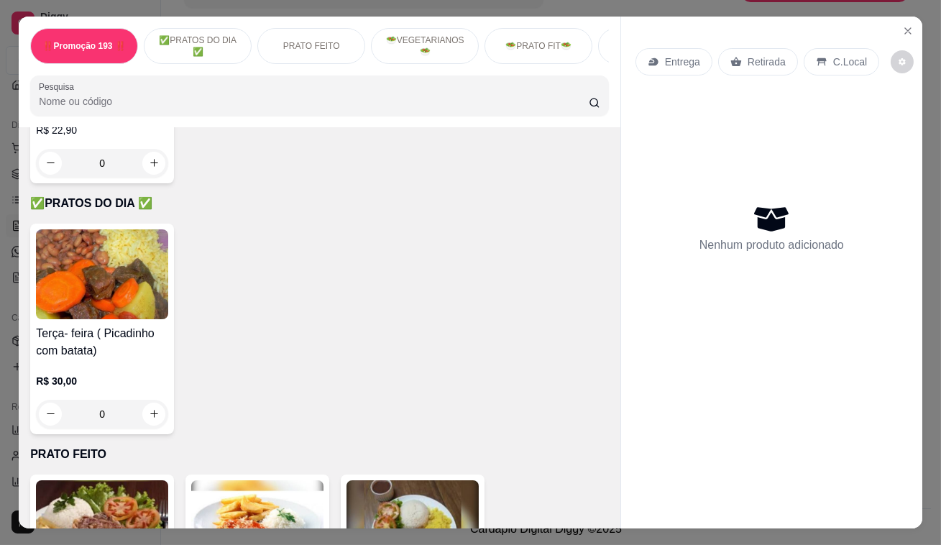
scroll to position [261, 0]
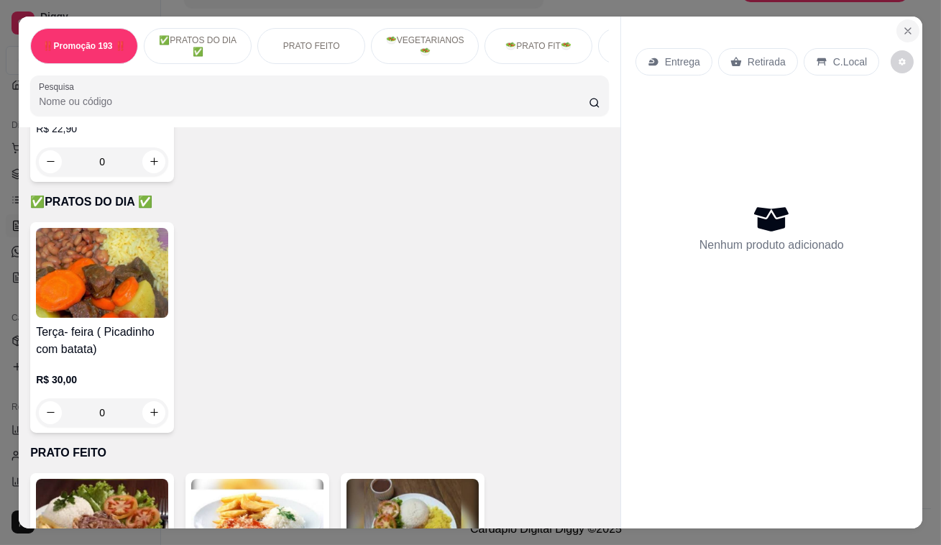
click at [906, 28] on icon "Close" at bounding box center [907, 30] width 11 height 11
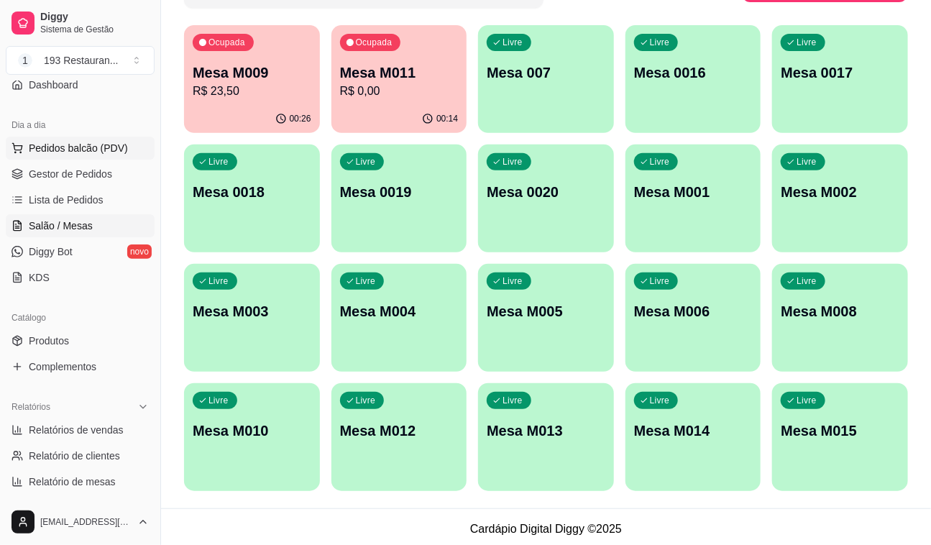
click at [107, 144] on span "Pedidos balcão (PDV)" at bounding box center [78, 148] width 99 height 14
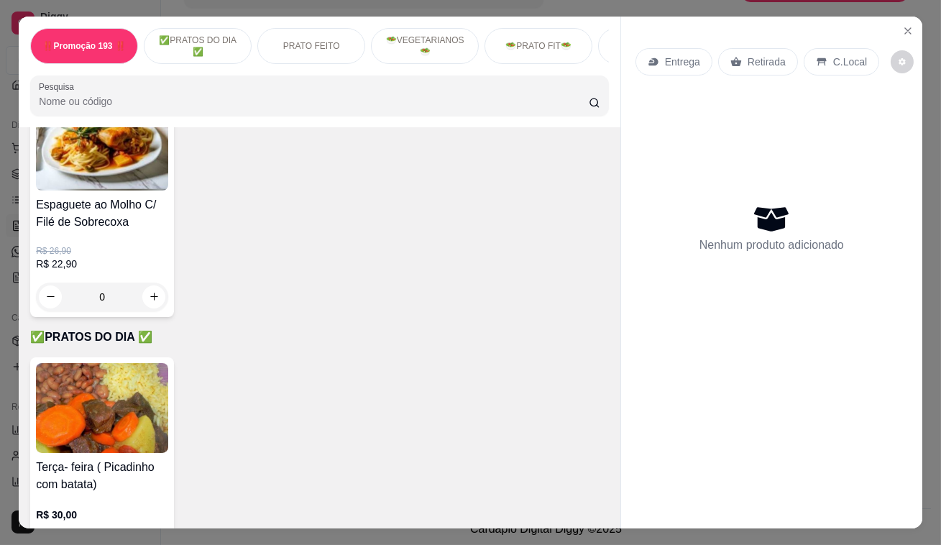
scroll to position [130, 0]
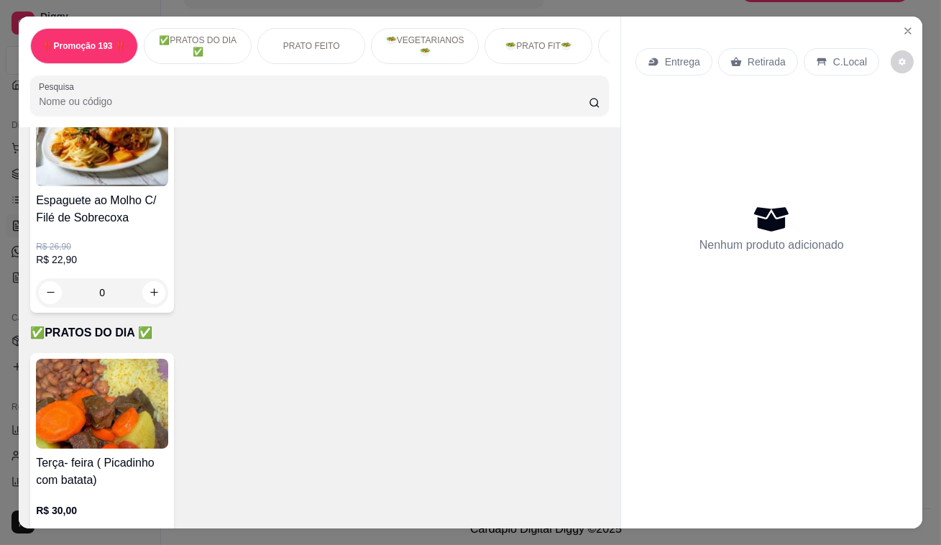
click at [762, 56] on p "Retirada" at bounding box center [766, 62] width 38 height 14
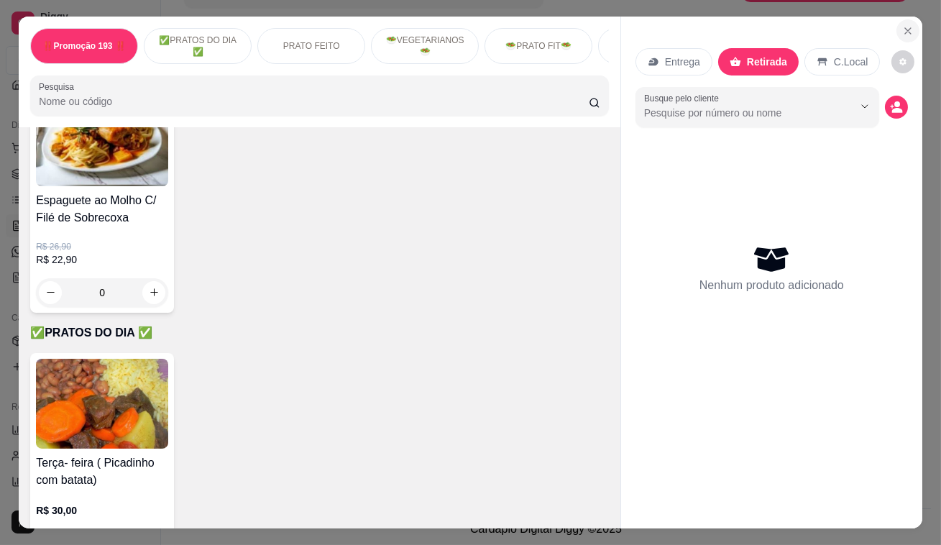
click at [902, 25] on icon "Close" at bounding box center [907, 30] width 11 height 11
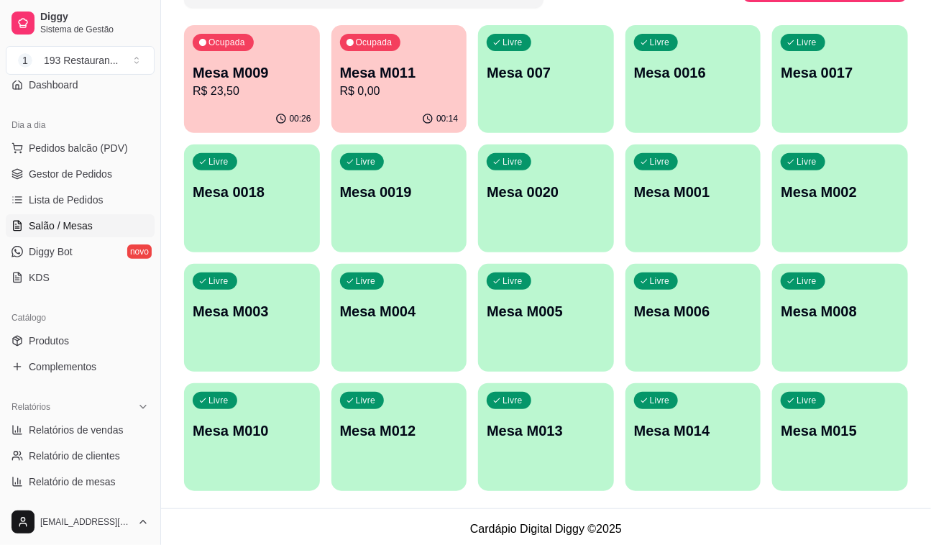
click at [259, 57] on div "Ocupada Mesa M009 R$ 23,50" at bounding box center [252, 65] width 136 height 80
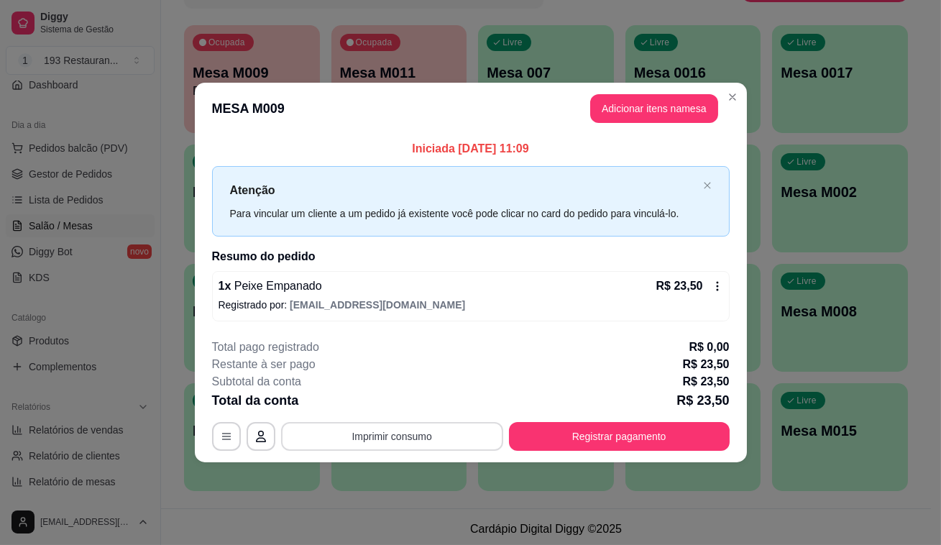
click at [462, 430] on button "Imprimir consumo" at bounding box center [392, 436] width 222 height 29
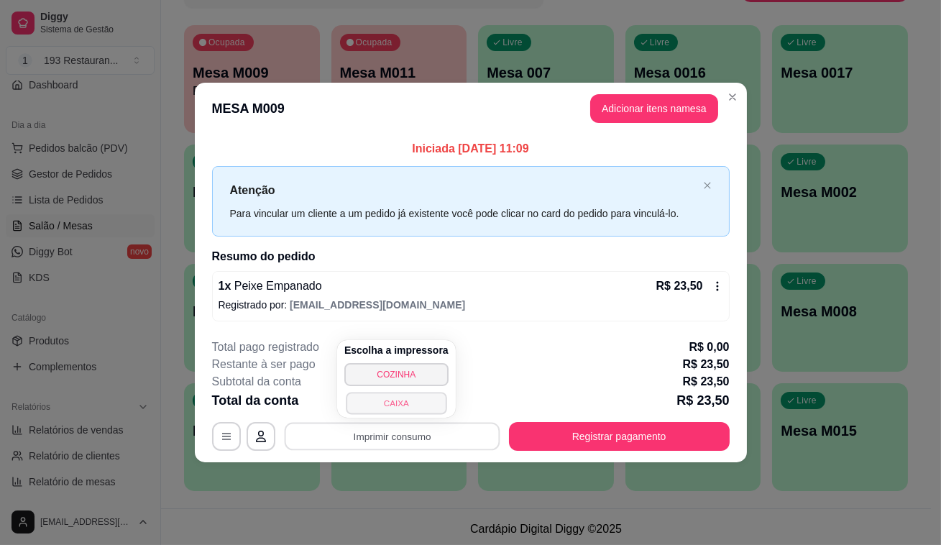
click at [432, 392] on button "CAIXA" at bounding box center [396, 403] width 101 height 22
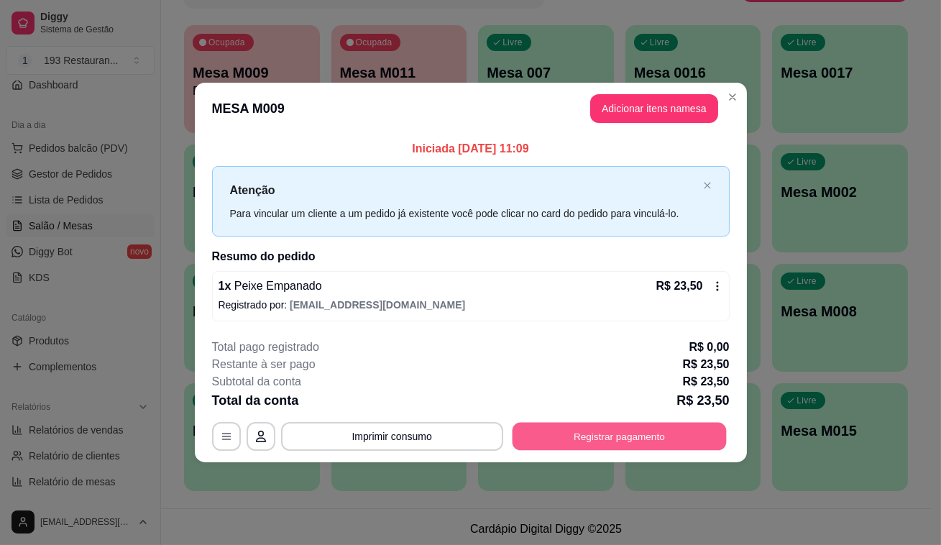
click at [649, 428] on button "Registrar pagamento" at bounding box center [619, 436] width 214 height 28
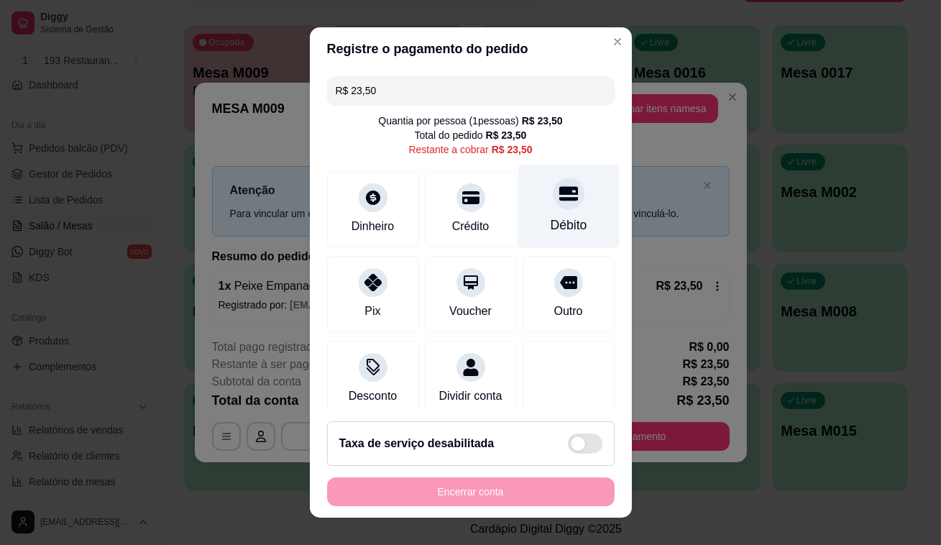
click at [558, 195] on icon at bounding box center [567, 193] width 19 height 19
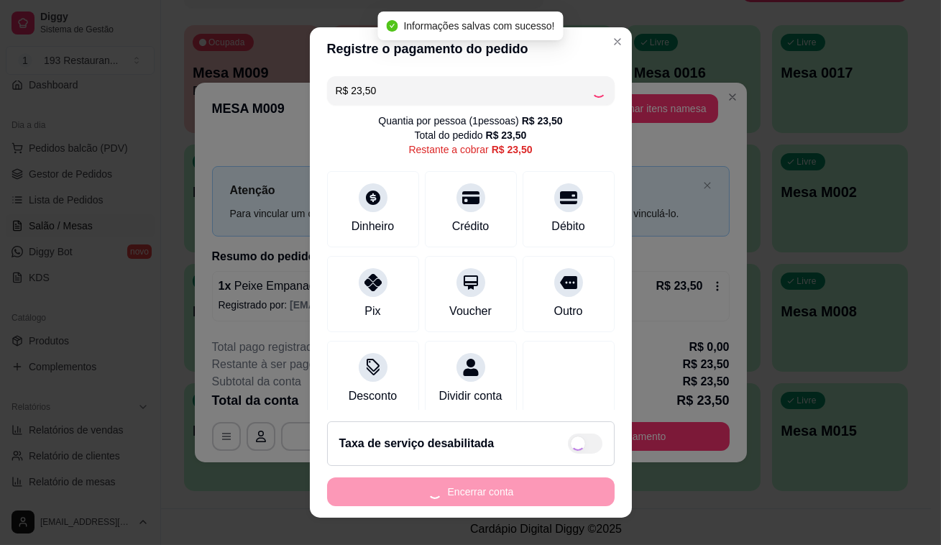
type input "R$ 0,00"
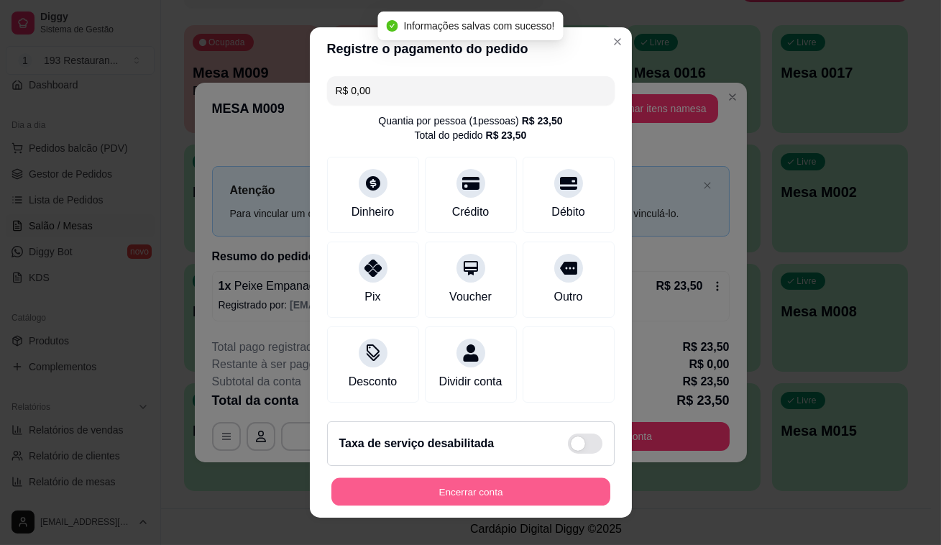
click at [488, 481] on button "Encerrar conta" at bounding box center [470, 492] width 279 height 28
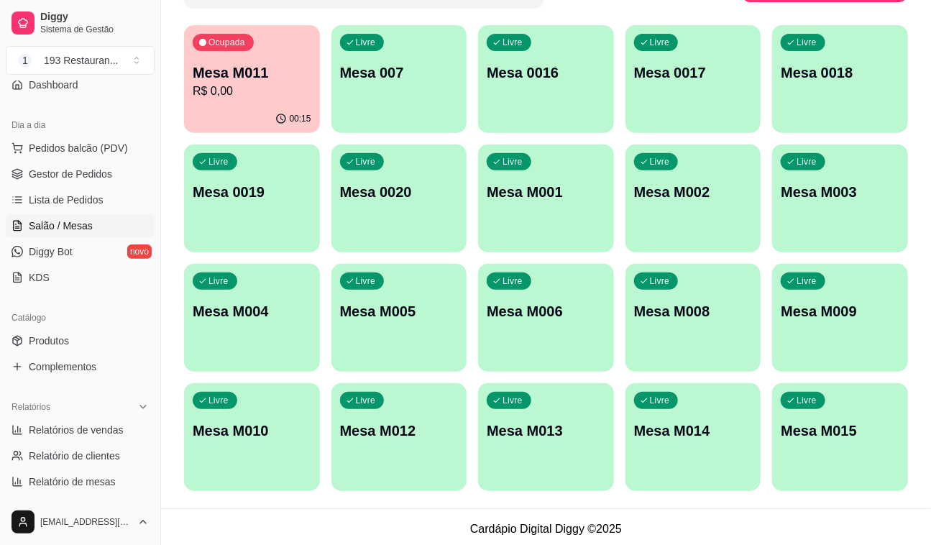
click at [280, 86] on p "R$ 0,00" at bounding box center [252, 91] width 119 height 17
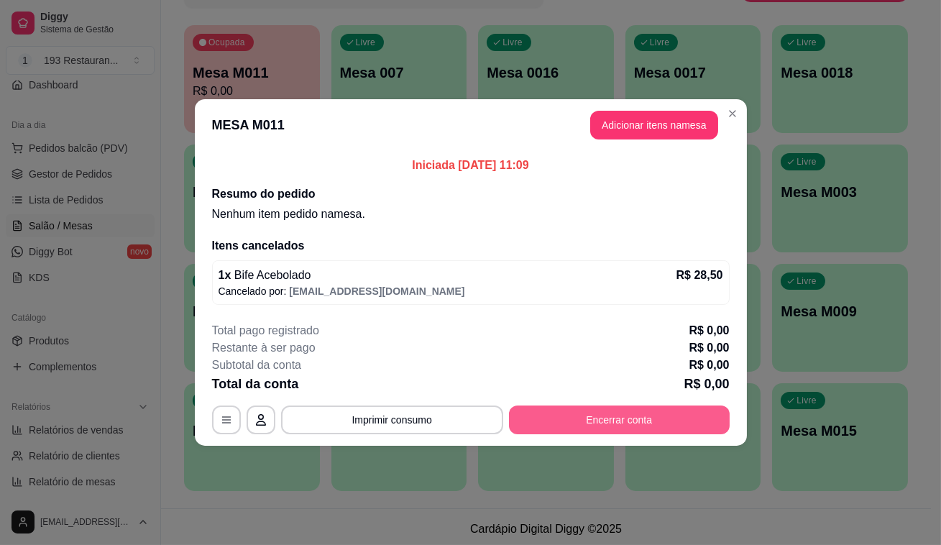
click at [653, 429] on button "Encerrar conta" at bounding box center [619, 419] width 221 height 29
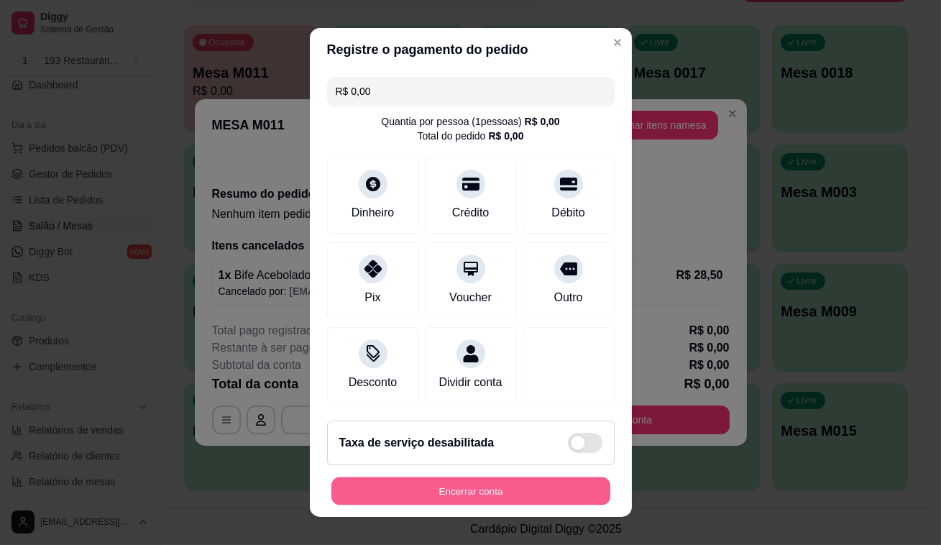
click at [568, 489] on button "Encerrar conta" at bounding box center [470, 491] width 279 height 28
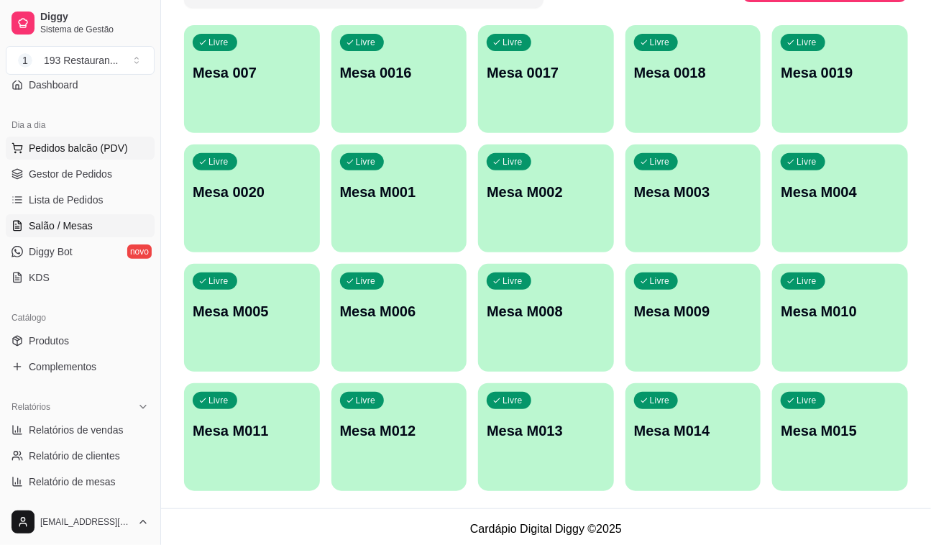
click at [78, 146] on span "Pedidos balcão (PDV)" at bounding box center [78, 148] width 99 height 14
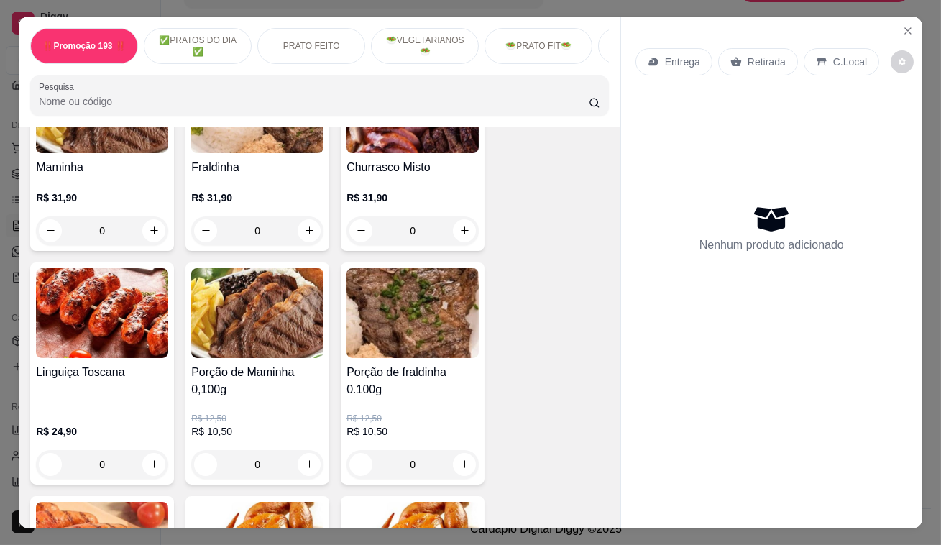
scroll to position [3233, 0]
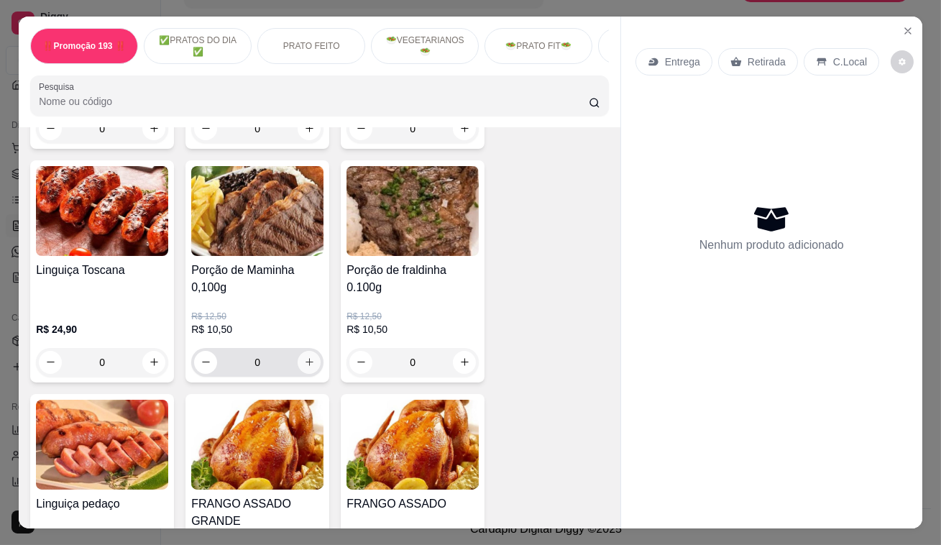
click at [309, 351] on button "increase-product-quantity" at bounding box center [309, 362] width 23 height 23
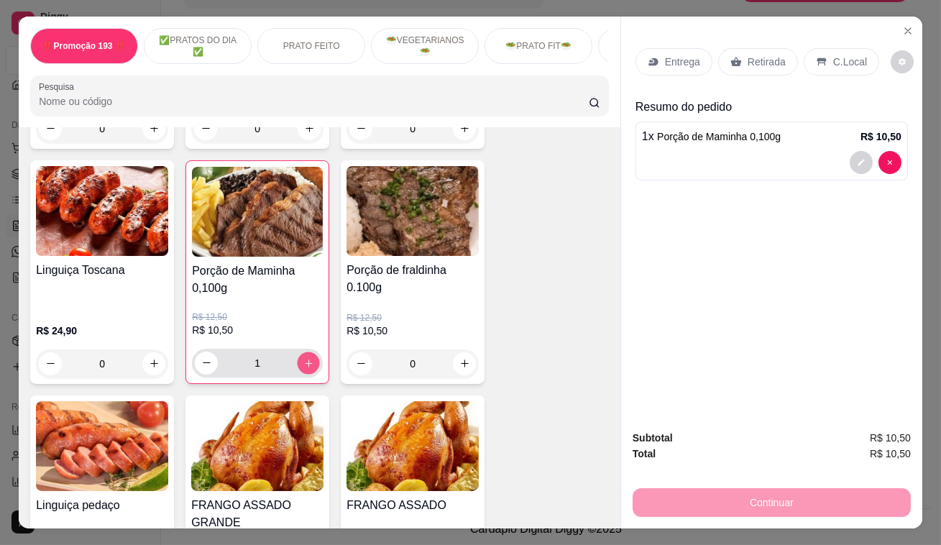
click at [305, 357] on icon "increase-product-quantity" at bounding box center [308, 362] width 11 height 11
click at [304, 357] on icon "increase-product-quantity" at bounding box center [308, 362] width 11 height 11
type input "4"
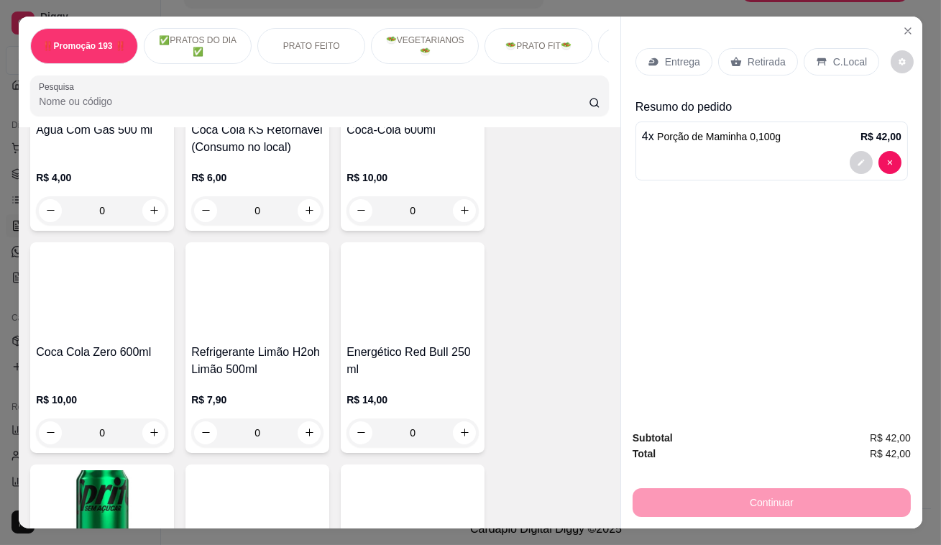
scroll to position [6042, 0]
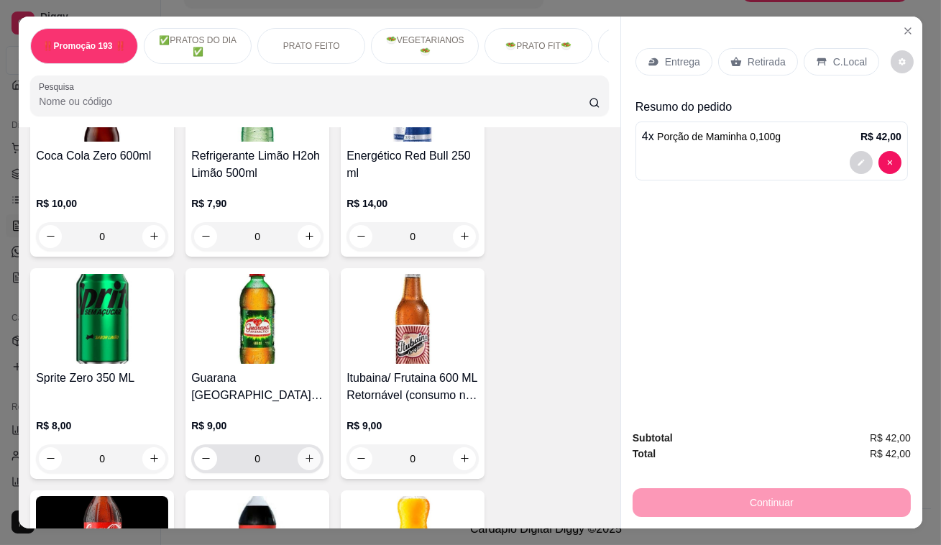
click at [308, 453] on icon "increase-product-quantity" at bounding box center [309, 458] width 11 height 11
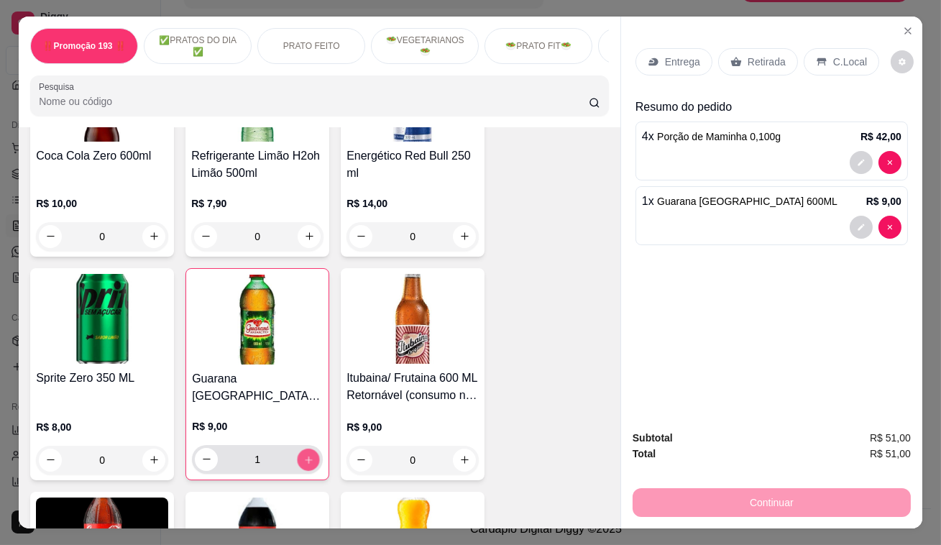
click at [308, 448] on button "increase-product-quantity" at bounding box center [309, 459] width 22 height 22
type input "2"
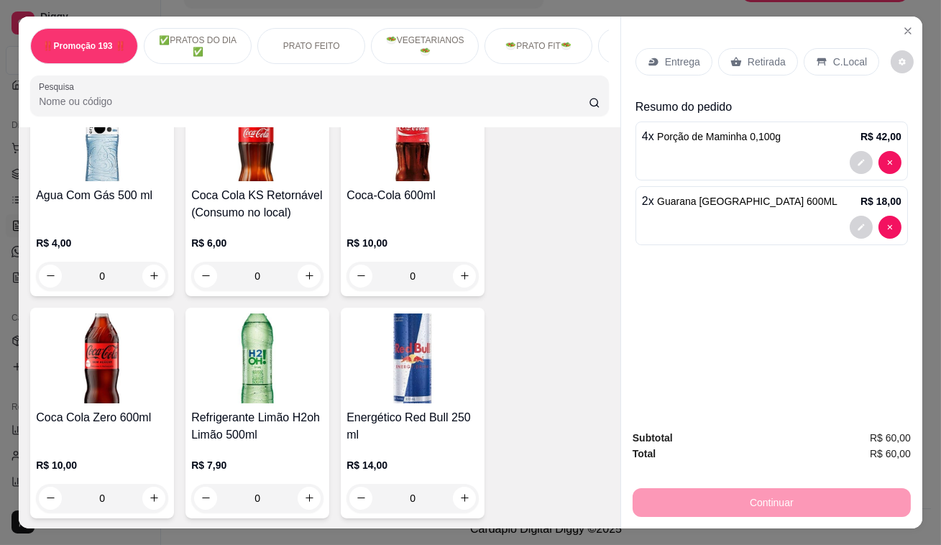
scroll to position [5389, 0]
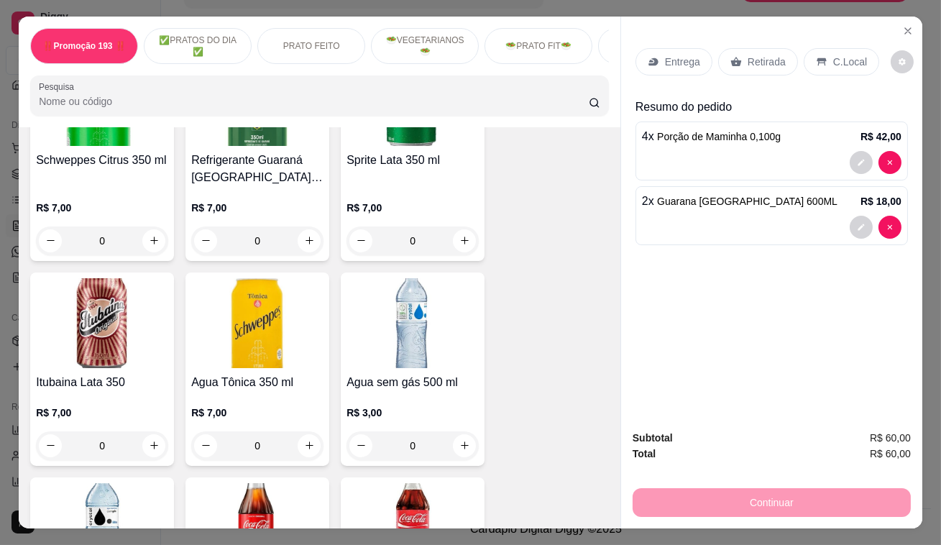
click at [740, 50] on div "Retirada" at bounding box center [758, 61] width 80 height 27
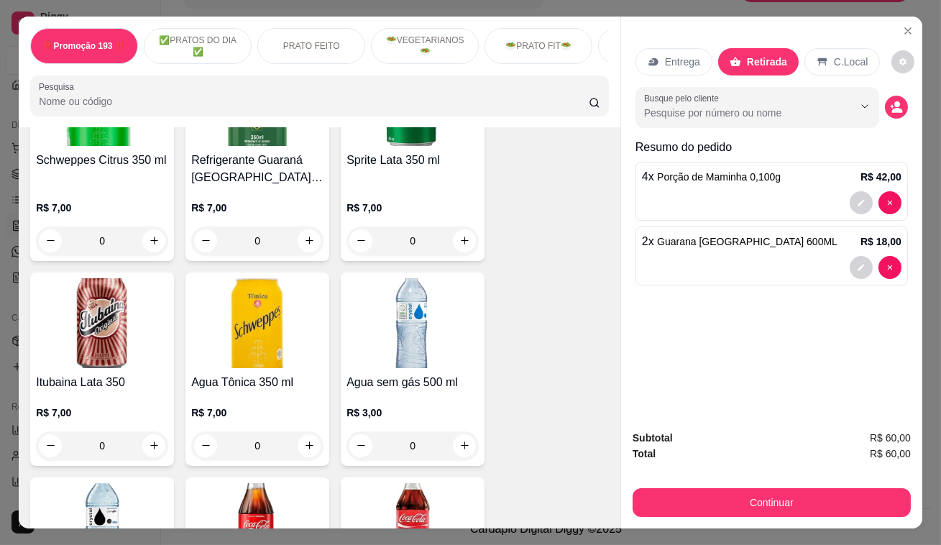
click at [0, 427] on div "‼️Promoção 193 ‼️ ✅PRATOS DO DIA ✅ PRATO FEITO 🥗VEGETARIANOS🥗 🥗PRATO FIT🥗 CHURR…" at bounding box center [470, 272] width 941 height 545
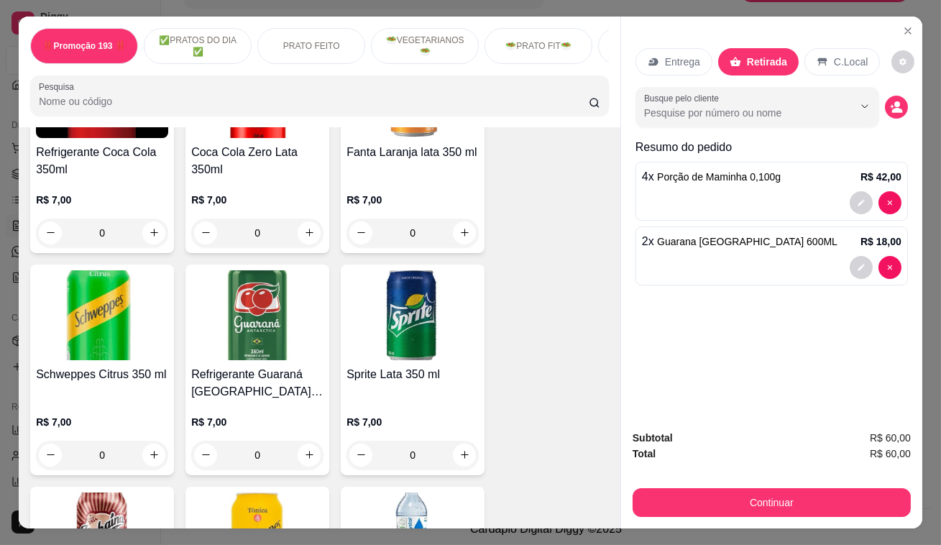
scroll to position [5127, 0]
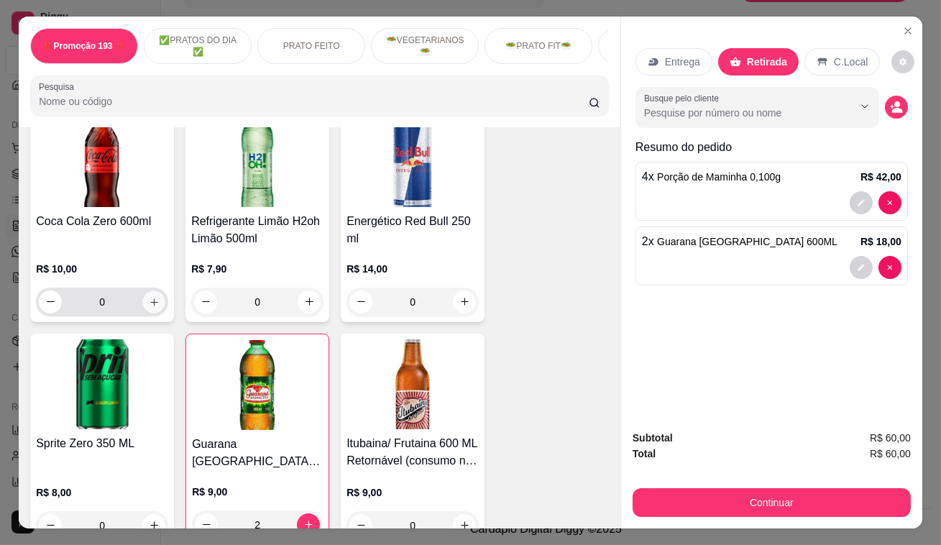
click at [150, 290] on button "increase-product-quantity" at bounding box center [154, 301] width 22 height 22
type input "1"
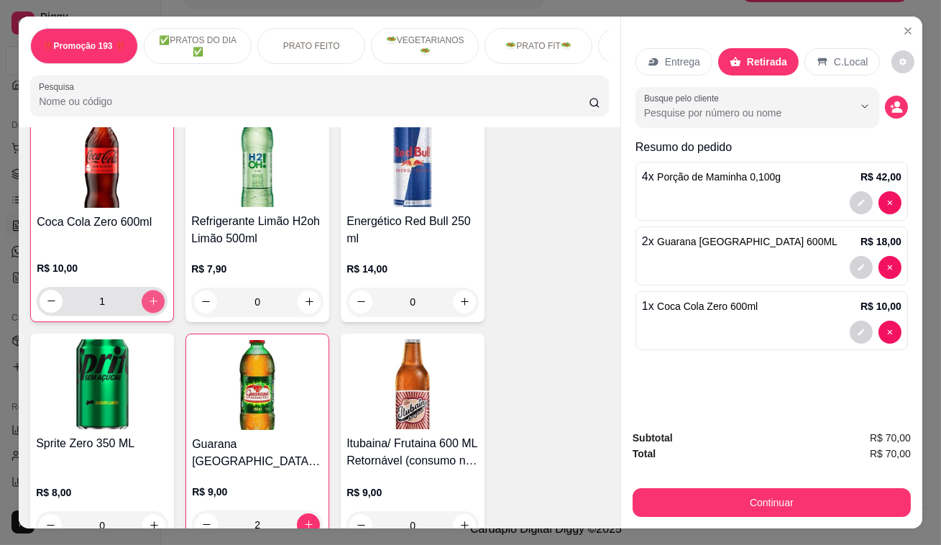
scroll to position [5977, 0]
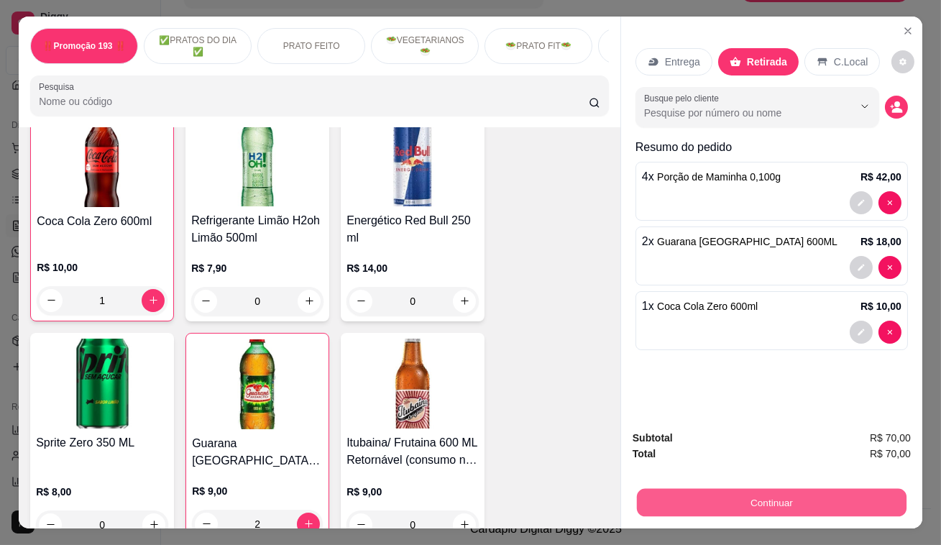
click at [693, 497] on button "Continuar" at bounding box center [772, 503] width 270 height 28
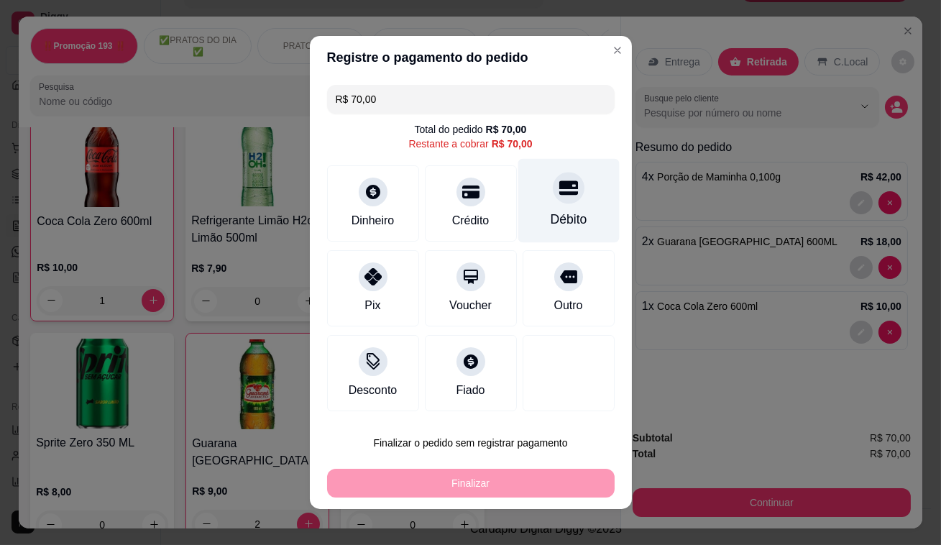
click at [552, 208] on div "Débito" at bounding box center [567, 201] width 101 height 84
type input "R$ 0,00"
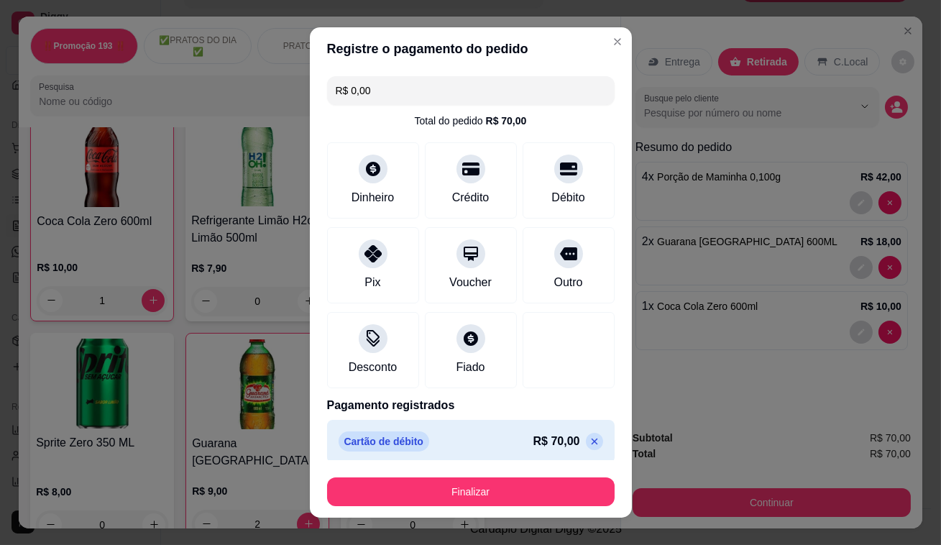
drag, startPoint x: 492, startPoint y: 512, endPoint x: 498, endPoint y: 504, distance: 10.8
click at [496, 512] on footer "Finalizar" at bounding box center [471, 488] width 322 height 57
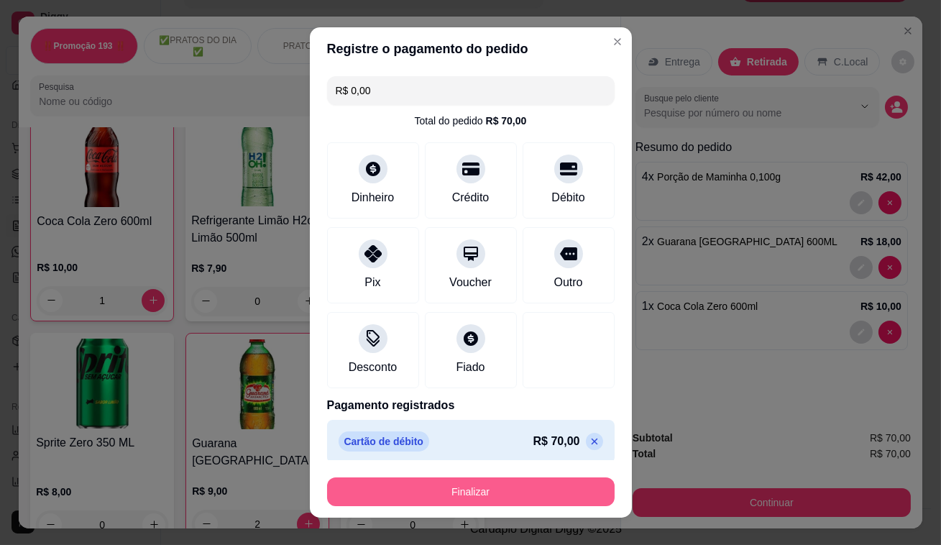
click at [503, 474] on div "Finalizar" at bounding box center [470, 488] width 287 height 34
click at [504, 483] on button "Finalizar" at bounding box center [470, 491] width 287 height 29
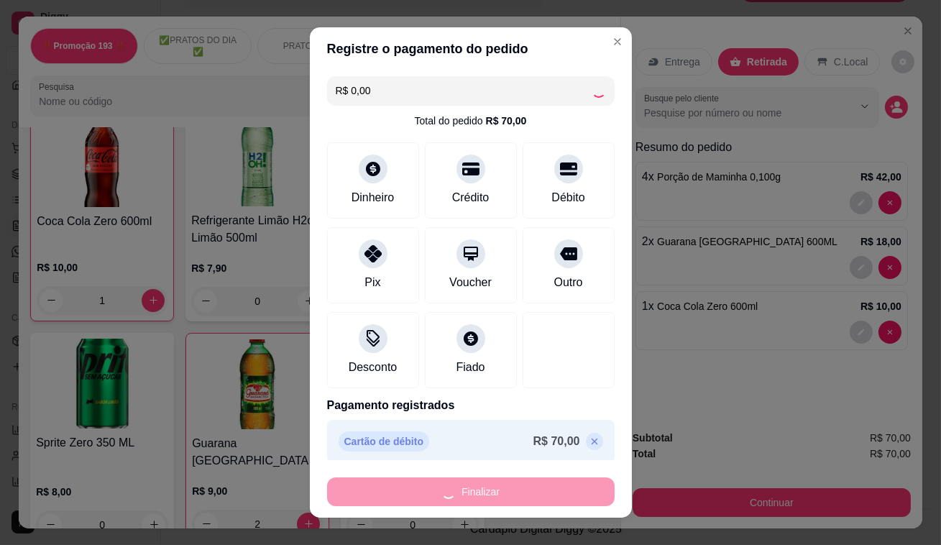
type input "0"
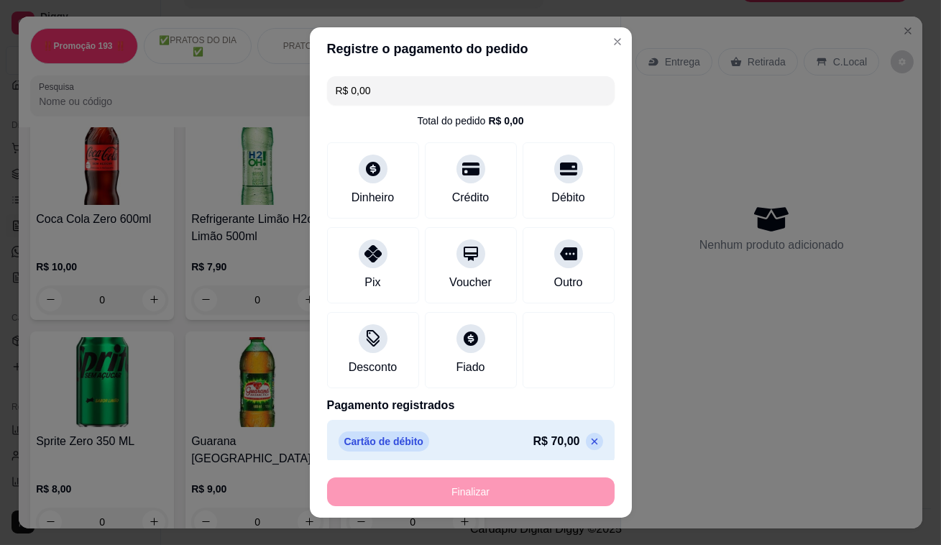
type input "-R$ 70,00"
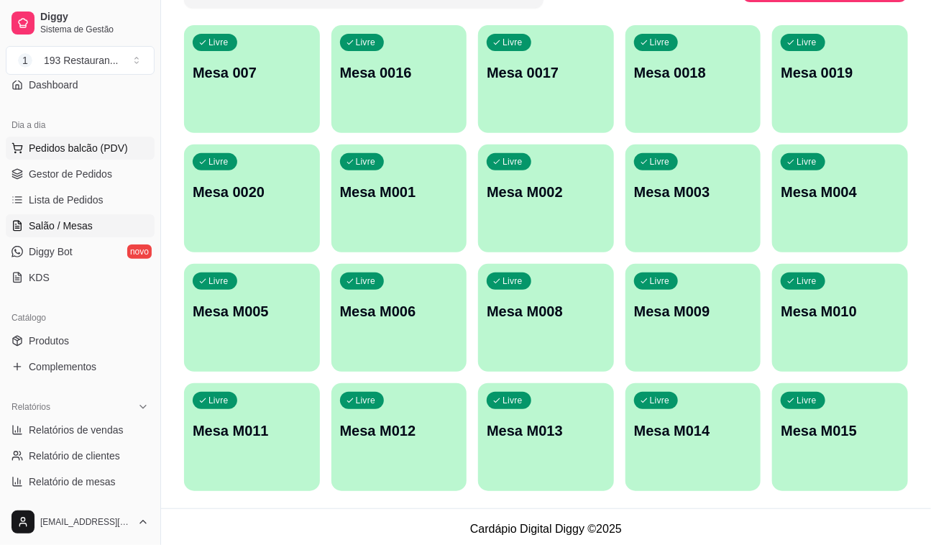
click at [85, 137] on button "Pedidos balcão (PDV)" at bounding box center [80, 148] width 149 height 23
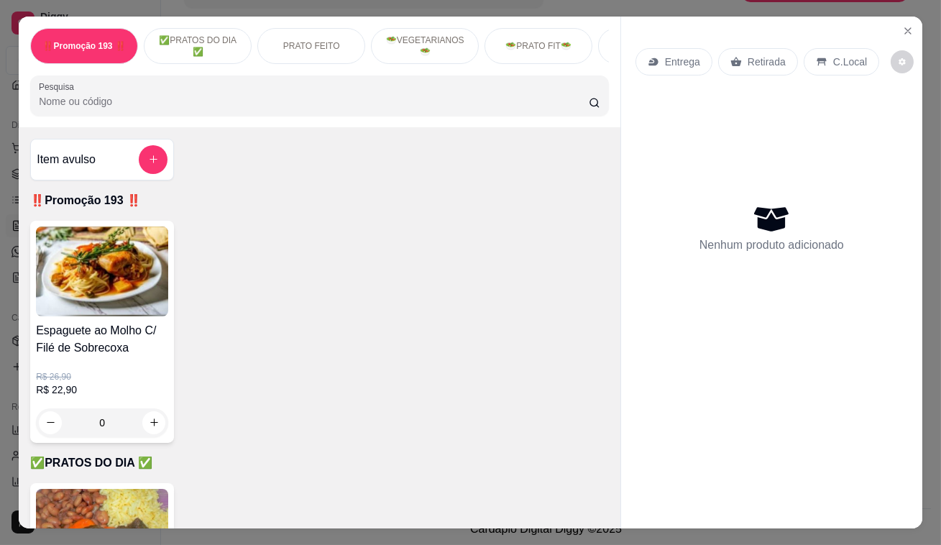
click at [768, 57] on p "Retirada" at bounding box center [766, 62] width 38 height 14
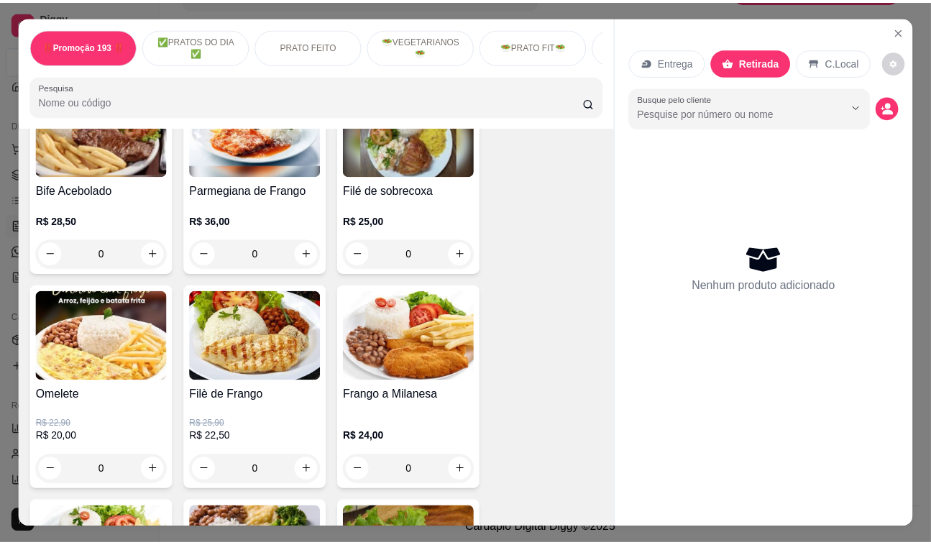
scroll to position [849, 0]
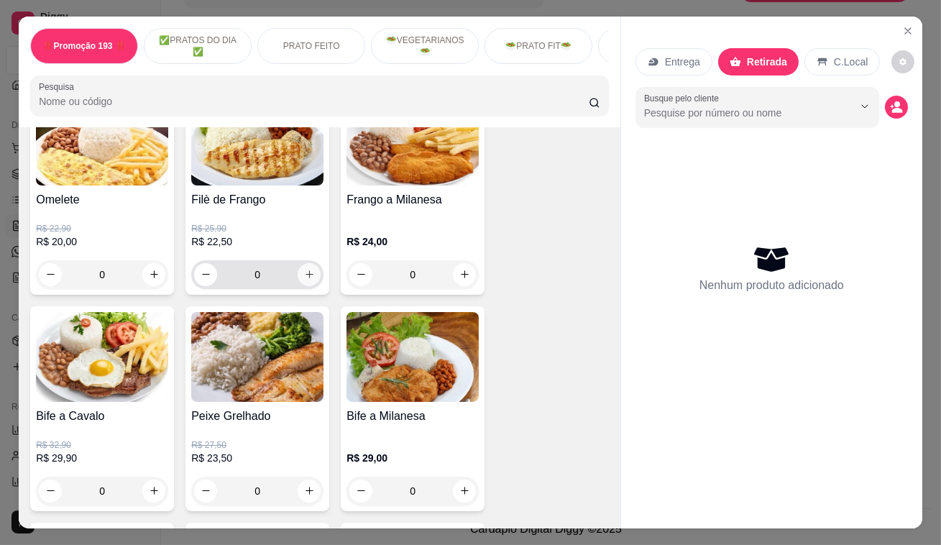
click at [305, 279] on icon "increase-product-quantity" at bounding box center [309, 275] width 8 height 8
type input "1"
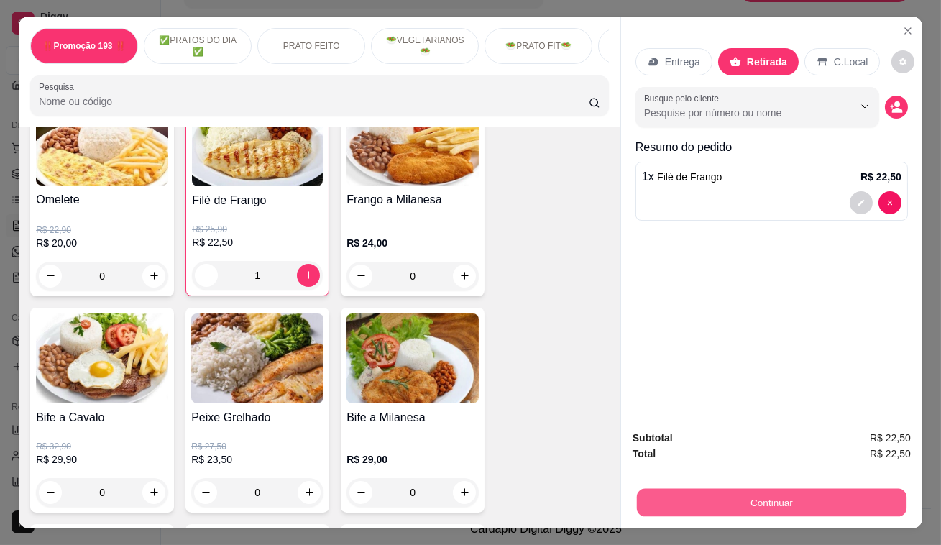
click at [819, 502] on button "Continuar" at bounding box center [772, 503] width 270 height 28
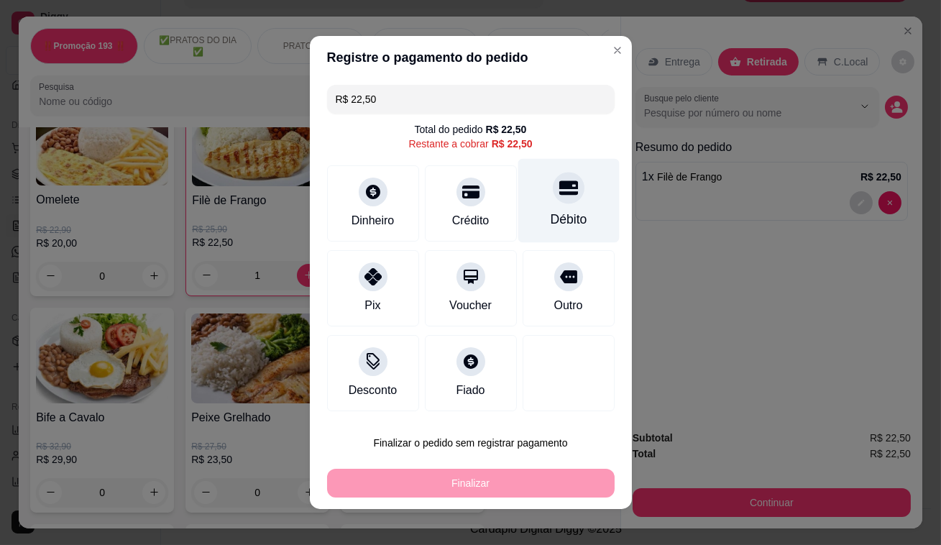
click at [567, 185] on div at bounding box center [569, 188] width 32 height 32
type input "R$ 0,00"
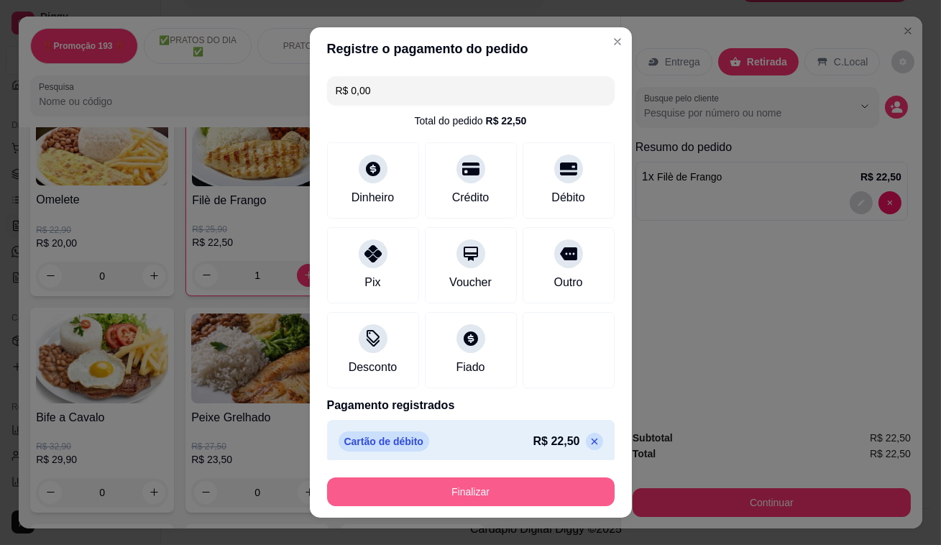
click at [543, 487] on button "Finalizar" at bounding box center [470, 491] width 287 height 29
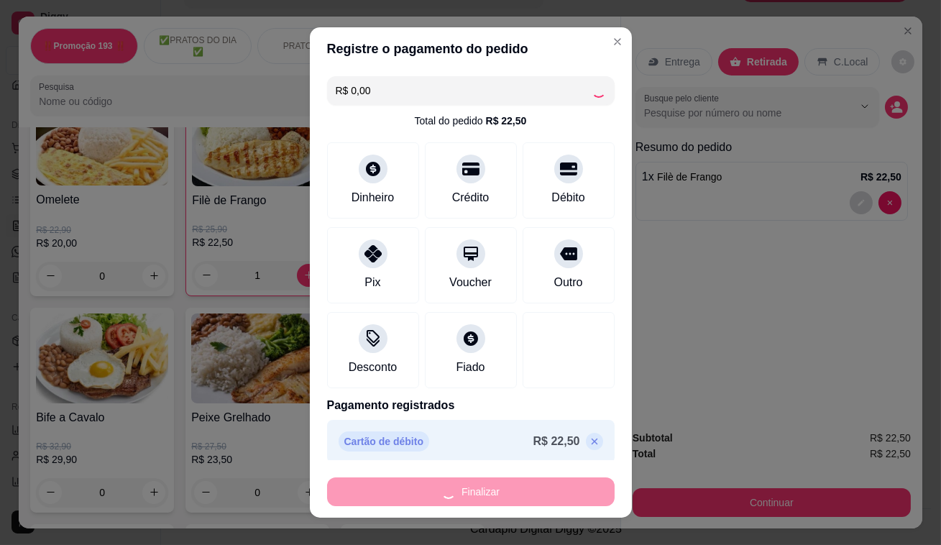
type input "0"
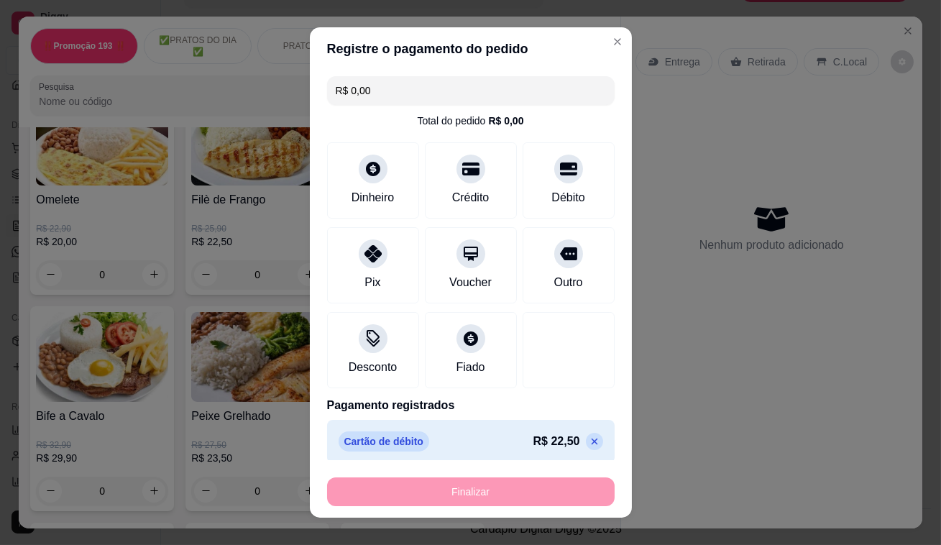
type input "-R$ 22,50"
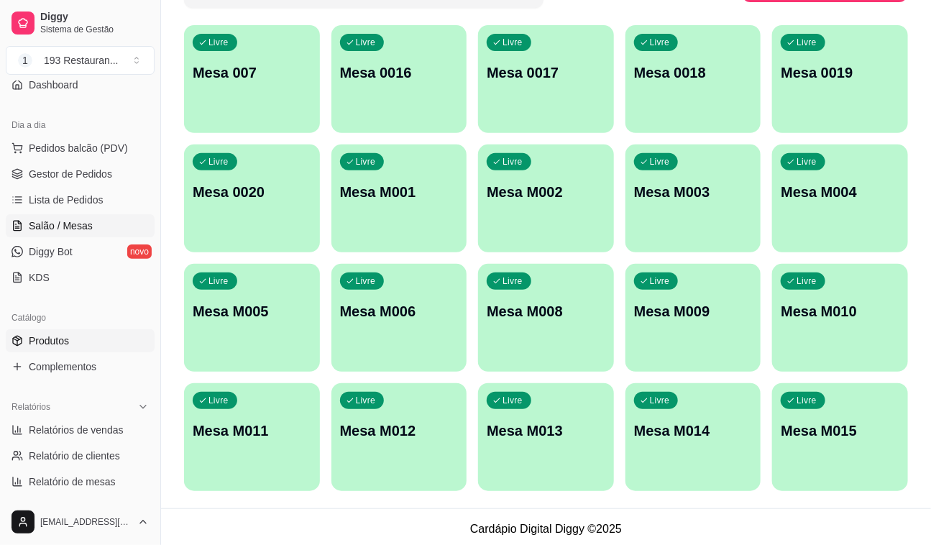
click at [49, 343] on span "Produtos" at bounding box center [49, 340] width 40 height 14
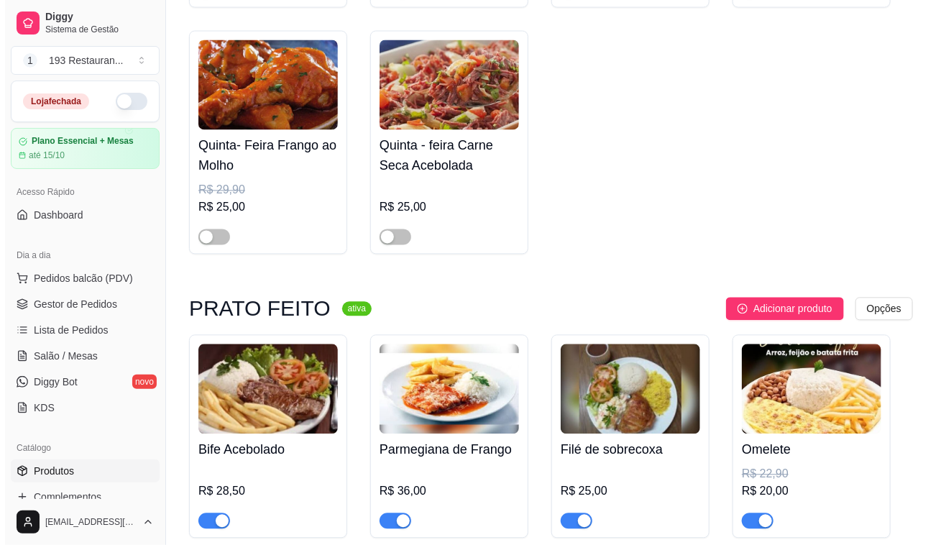
scroll to position [980, 0]
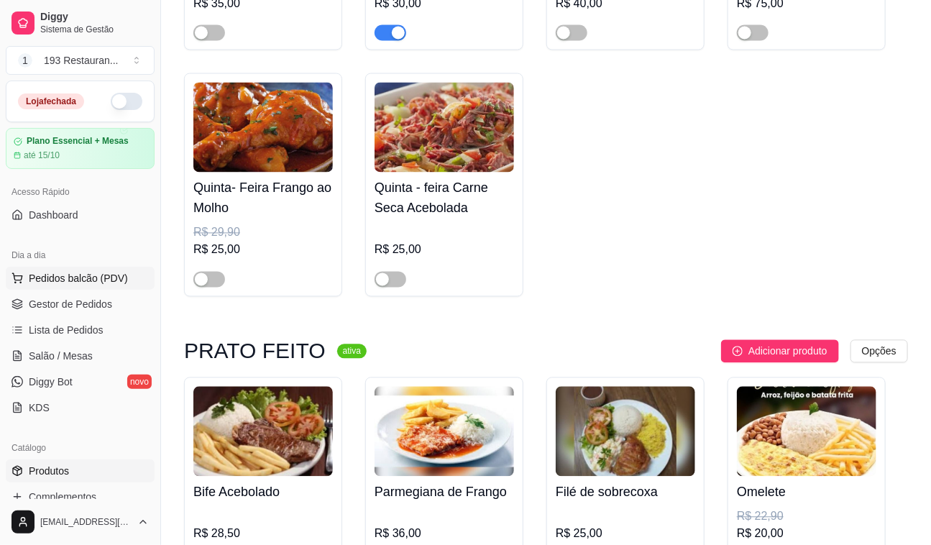
click at [65, 281] on span "Pedidos balcão (PDV)" at bounding box center [78, 278] width 99 height 14
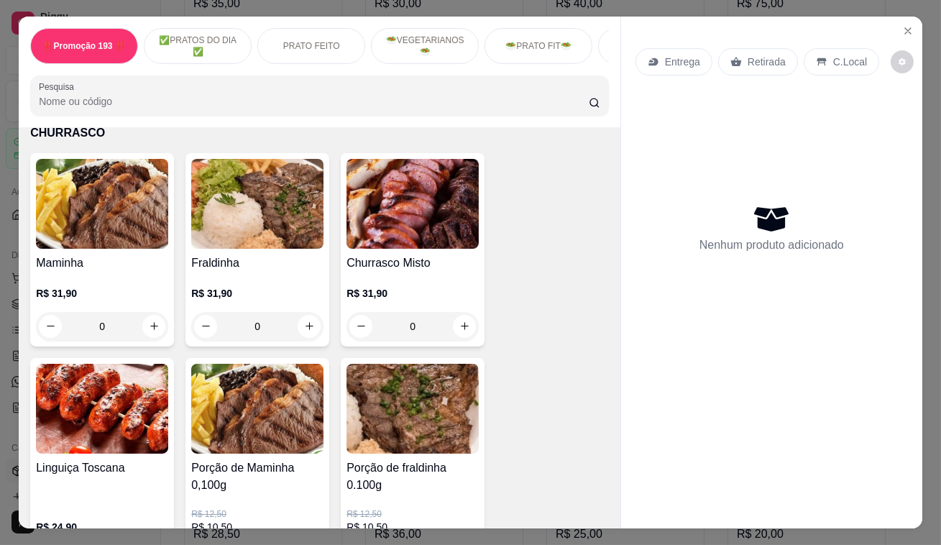
scroll to position [2939, 0]
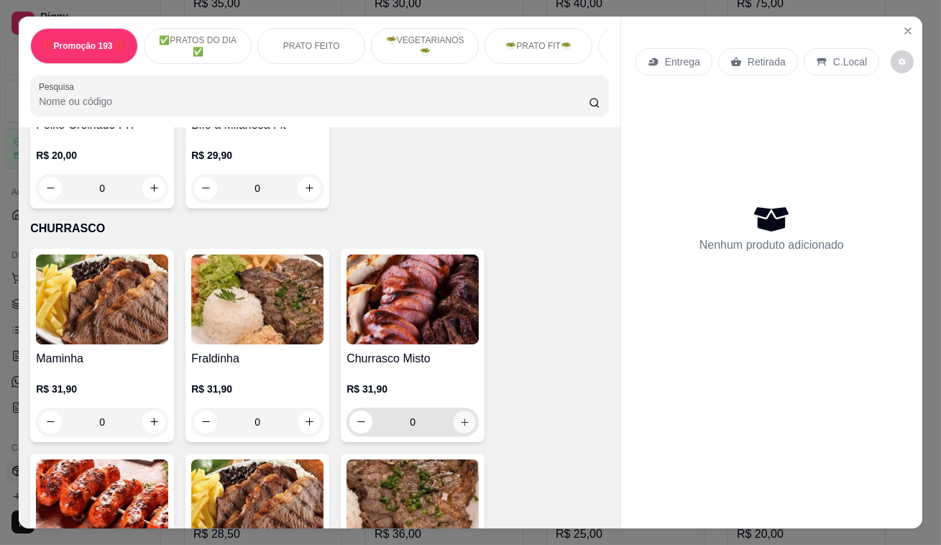
click at [463, 416] on icon "increase-product-quantity" at bounding box center [464, 421] width 11 height 11
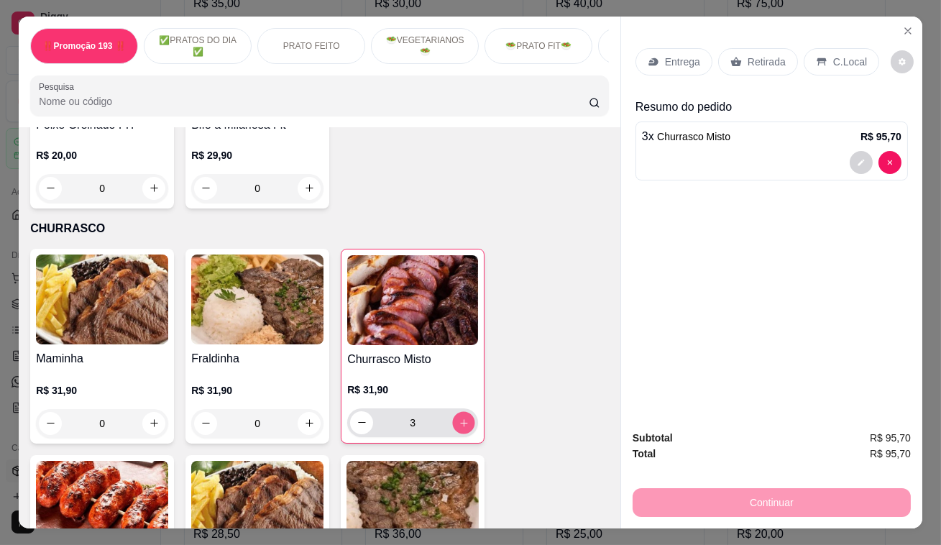
click at [463, 417] on icon "increase-product-quantity" at bounding box center [464, 422] width 11 height 11
click at [347, 408] on div "5" at bounding box center [412, 422] width 131 height 29
click at [350, 411] on button "decrease-product-quantity" at bounding box center [361, 422] width 23 height 23
type input "4"
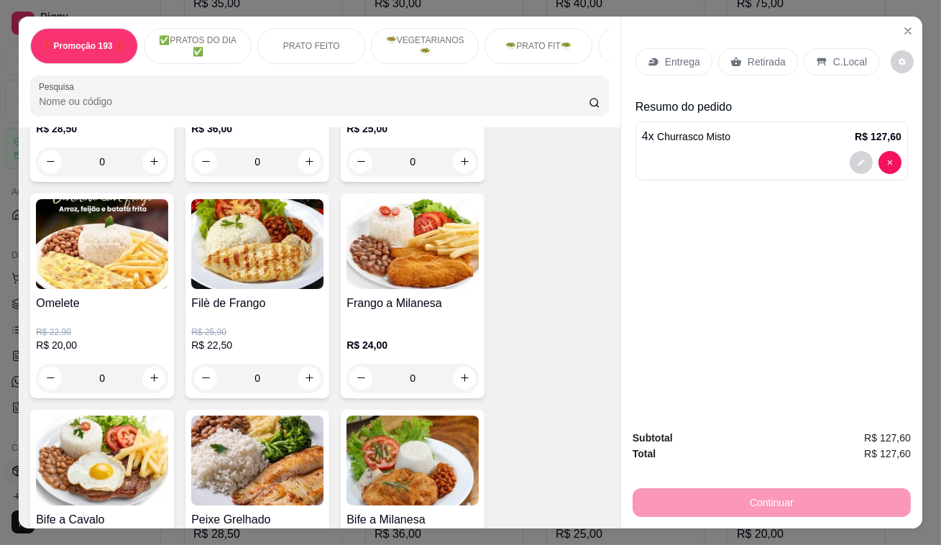
scroll to position [653, 0]
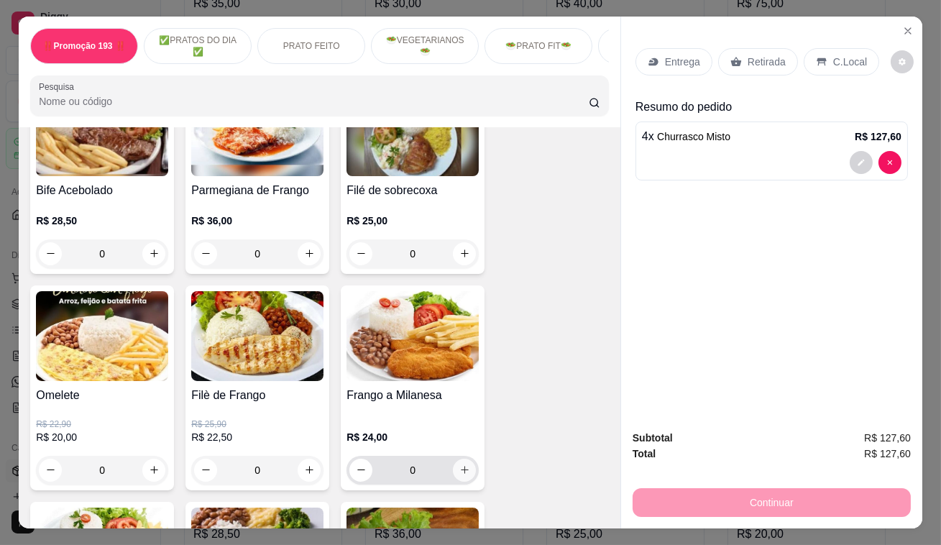
click at [460, 472] on icon "increase-product-quantity" at bounding box center [464, 469] width 11 height 11
type input "1"
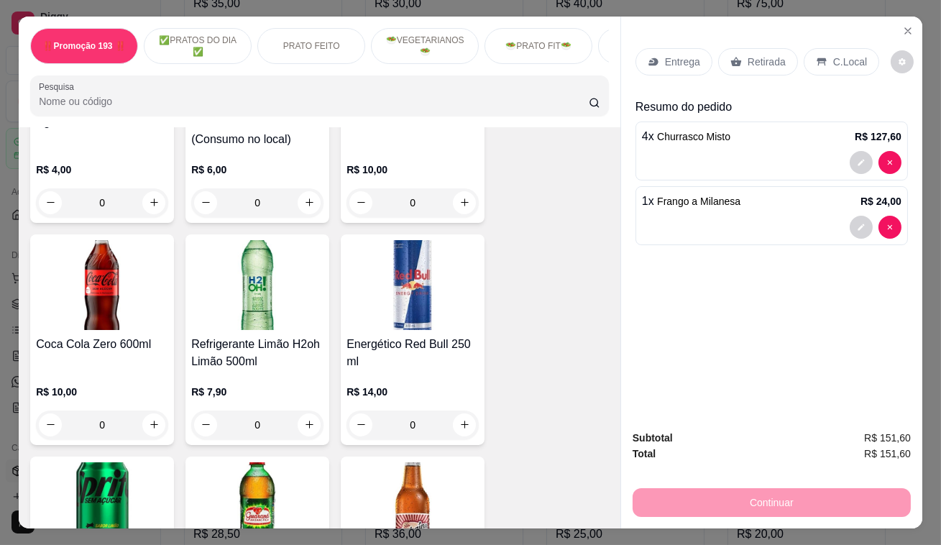
scroll to position [5945, 0]
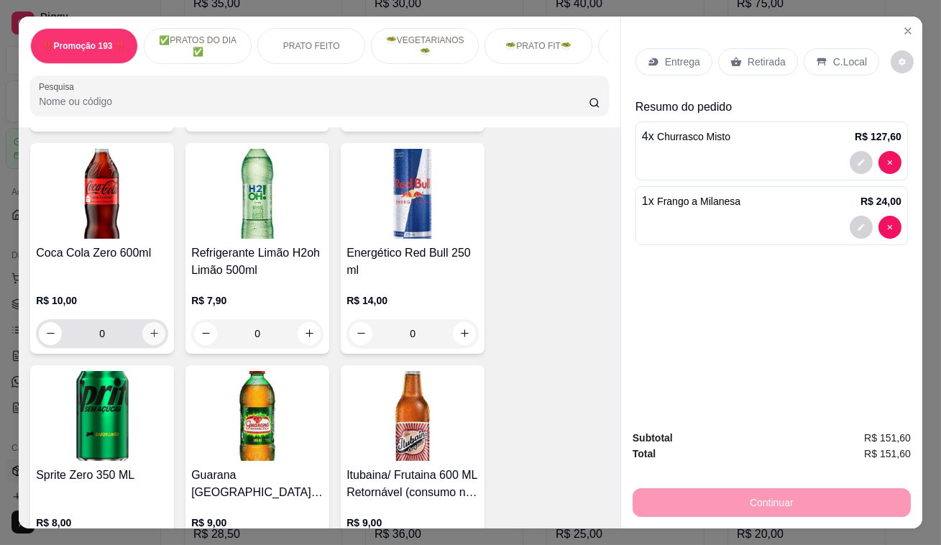
click at [152, 328] on icon "increase-product-quantity" at bounding box center [154, 333] width 11 height 11
type input "1"
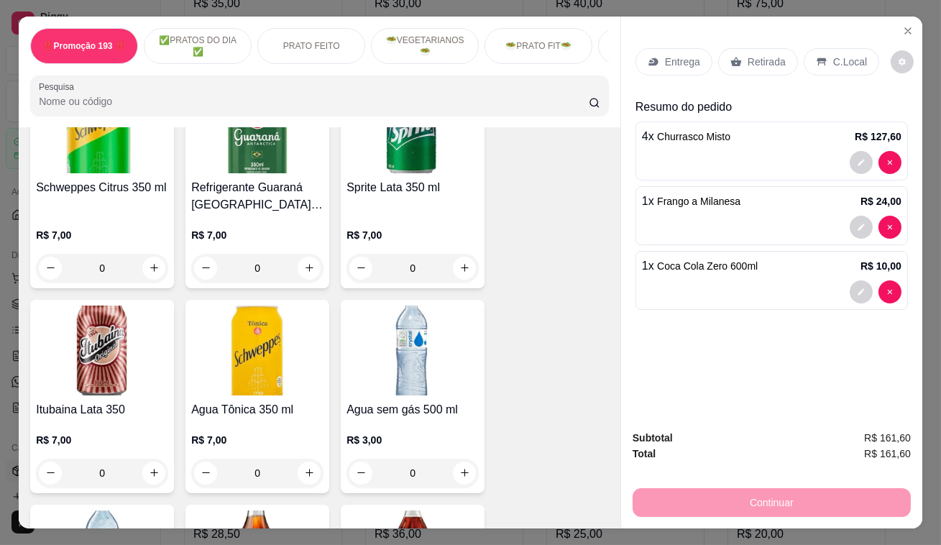
scroll to position [5358, 0]
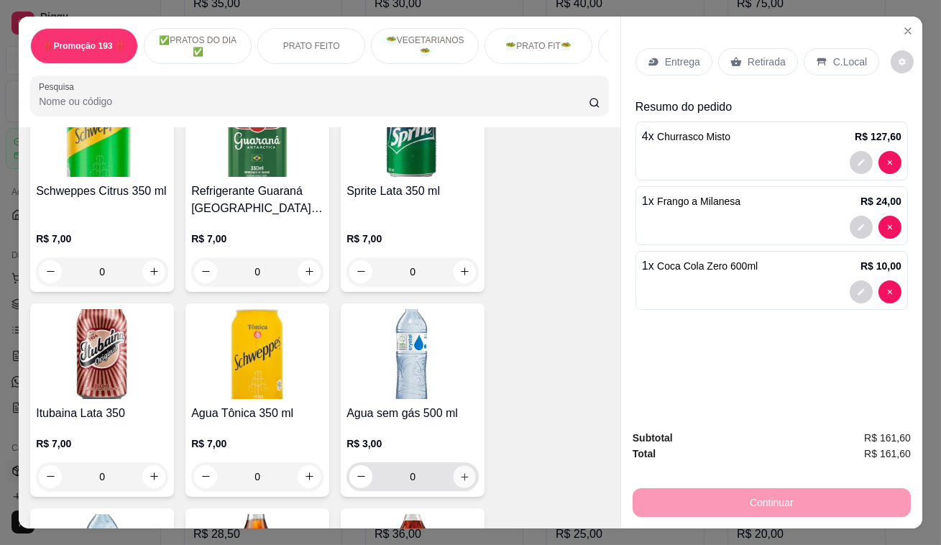
click at [459, 471] on icon "increase-product-quantity" at bounding box center [464, 476] width 11 height 11
type input "2"
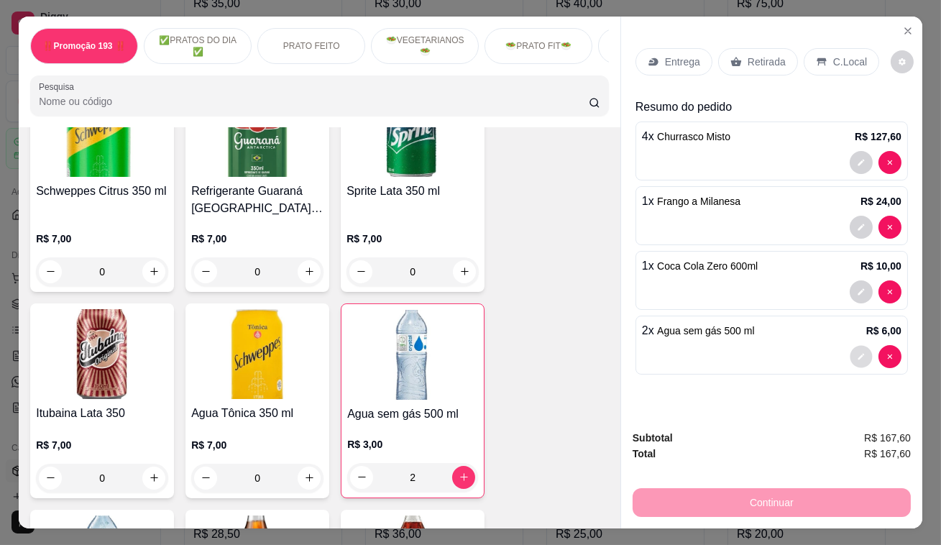
click at [862, 356] on button "decrease-product-quantity" at bounding box center [860, 356] width 22 height 22
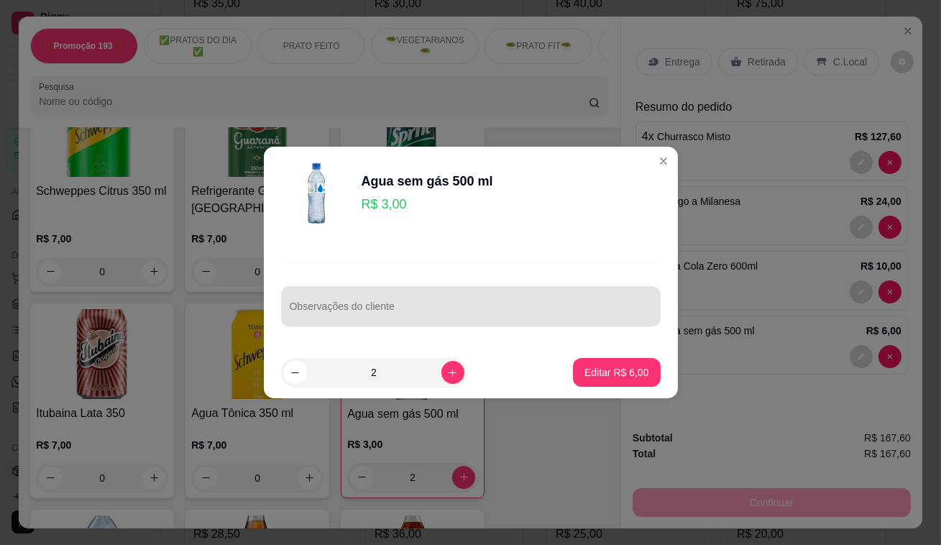
click at [417, 313] on input "Observações do cliente" at bounding box center [471, 312] width 362 height 14
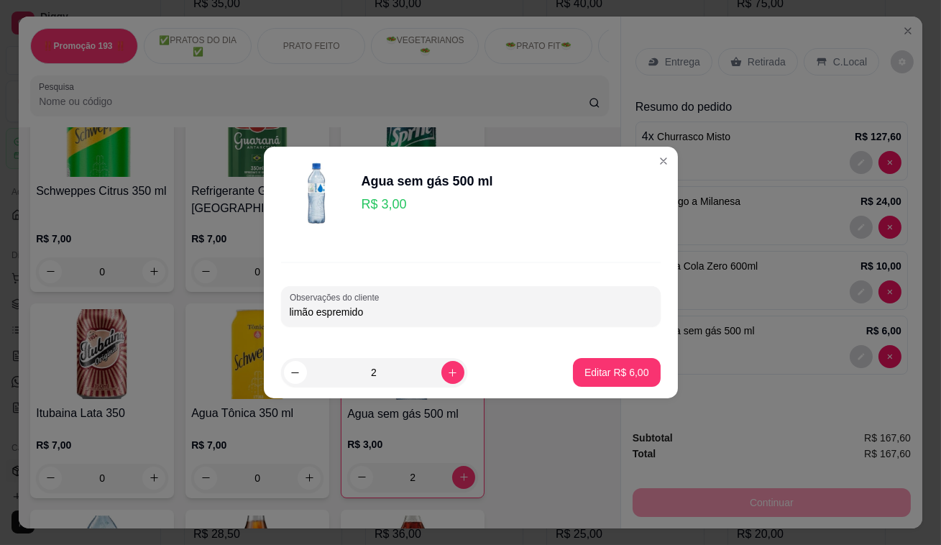
type input "limão espremido"
click at [585, 387] on footer "2 Editar R$ 6,00" at bounding box center [471, 372] width 414 height 52
click at [594, 366] on p "Editar R$ 6,00" at bounding box center [616, 372] width 65 height 14
type input "0"
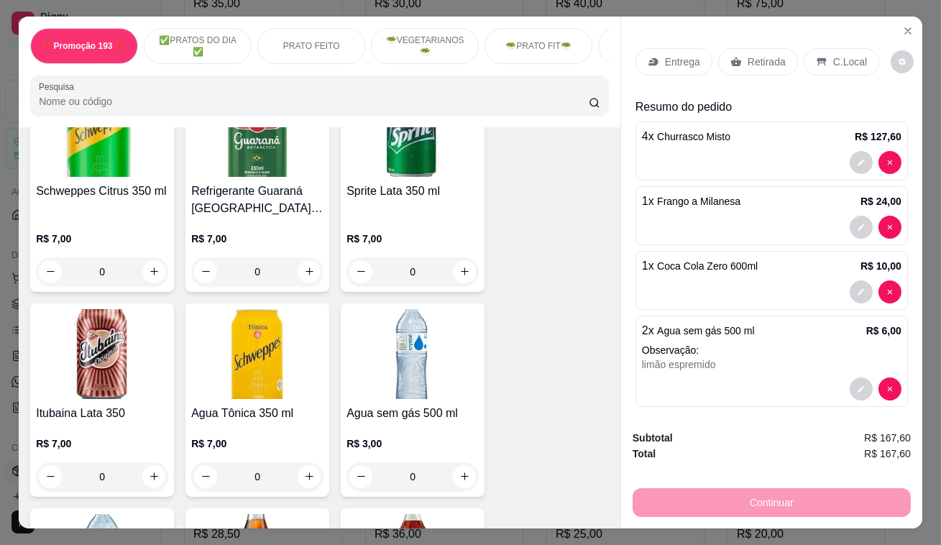
click at [833, 59] on p "C.Local" at bounding box center [850, 62] width 34 height 14
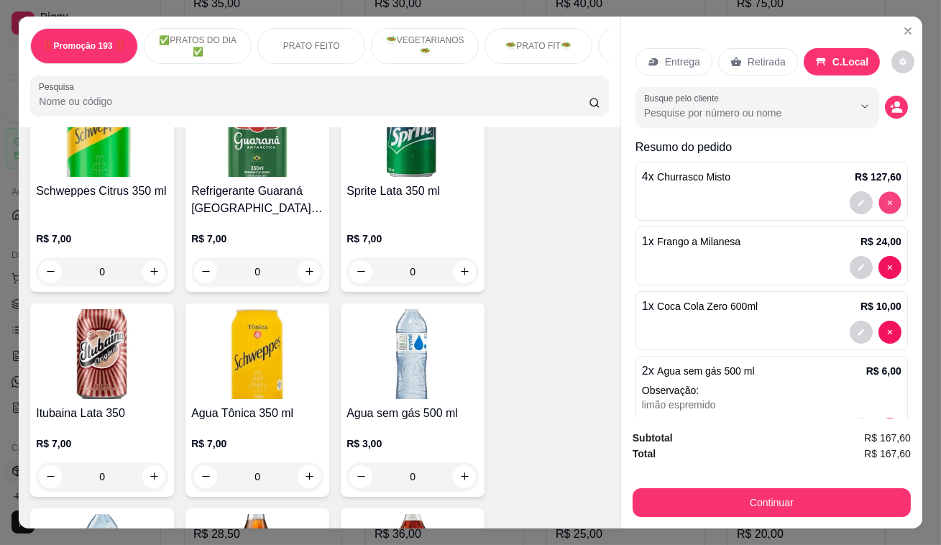
type input "0"
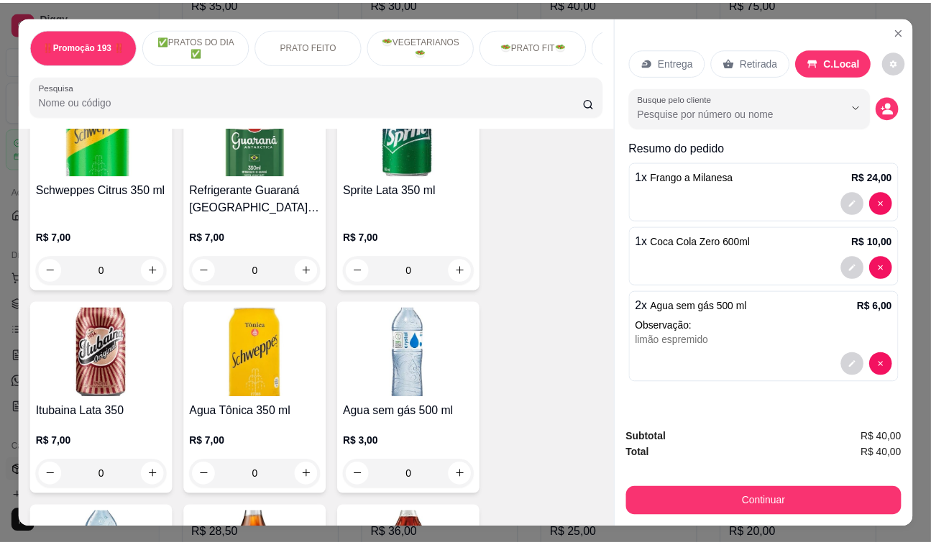
scroll to position [5356, 0]
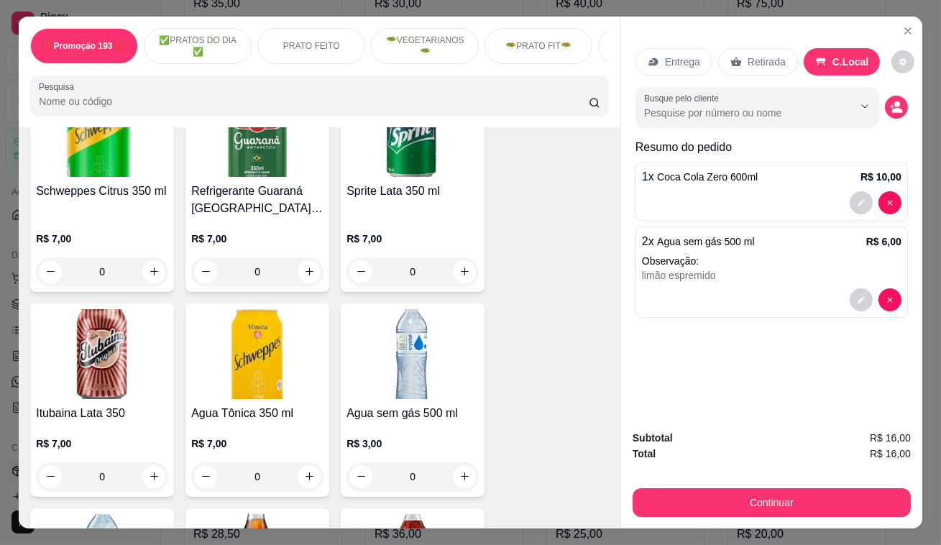
type input "0"
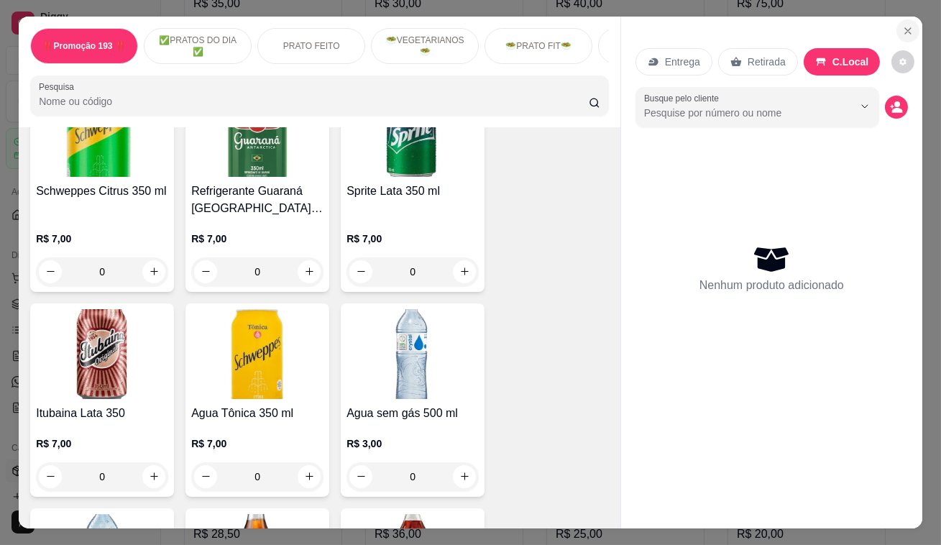
click at [901, 33] on button "Close" at bounding box center [907, 30] width 23 height 23
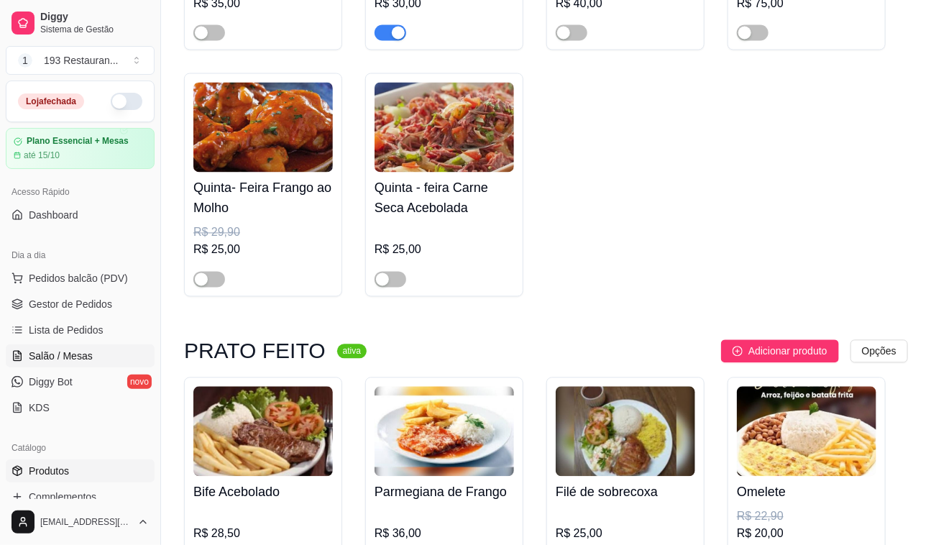
click at [51, 344] on link "Salão / Mesas" at bounding box center [80, 355] width 149 height 23
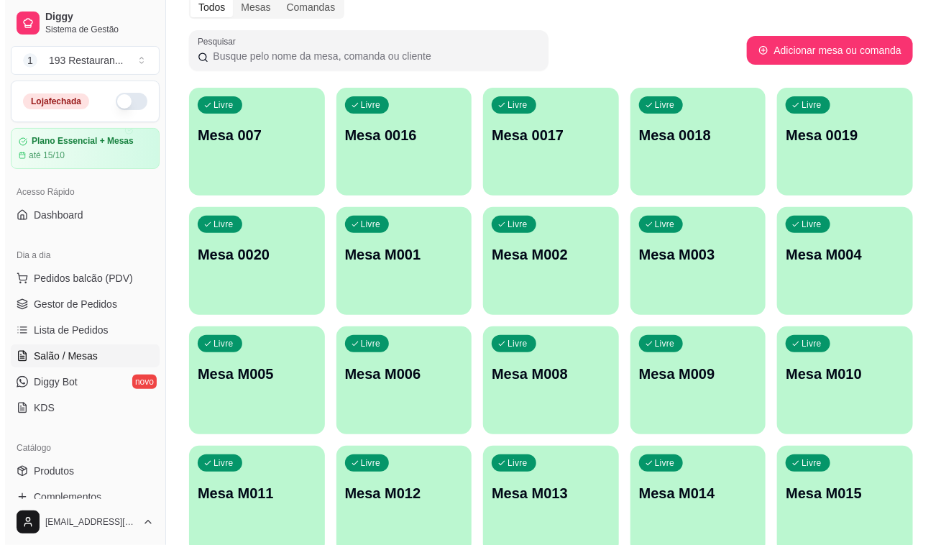
scroll to position [134, 0]
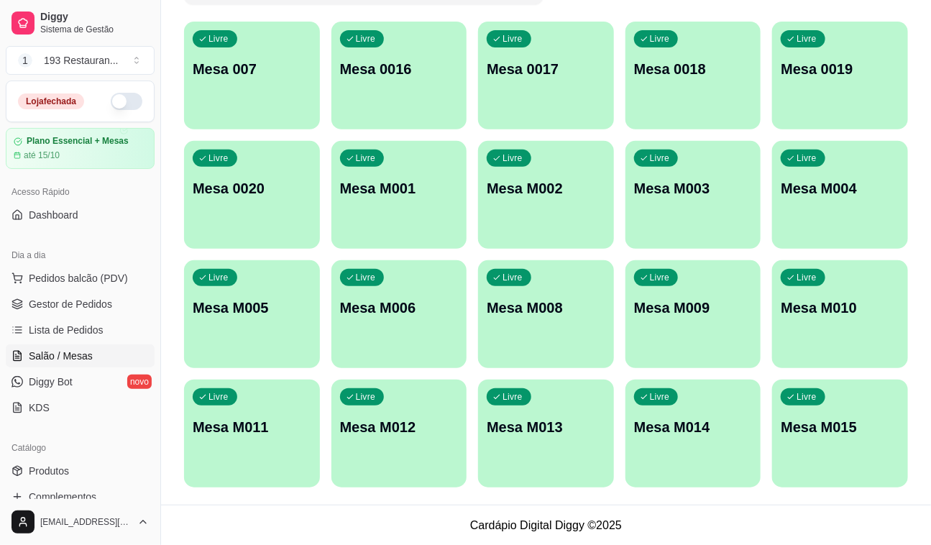
click at [586, 424] on p "Mesa M013" at bounding box center [546, 427] width 119 height 20
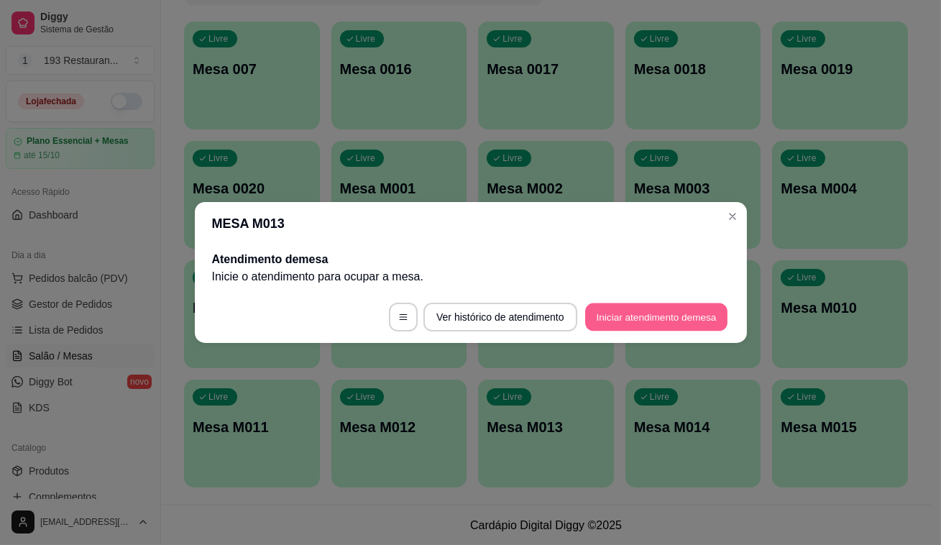
click at [661, 325] on button "Iniciar atendimento de mesa" at bounding box center [656, 317] width 142 height 28
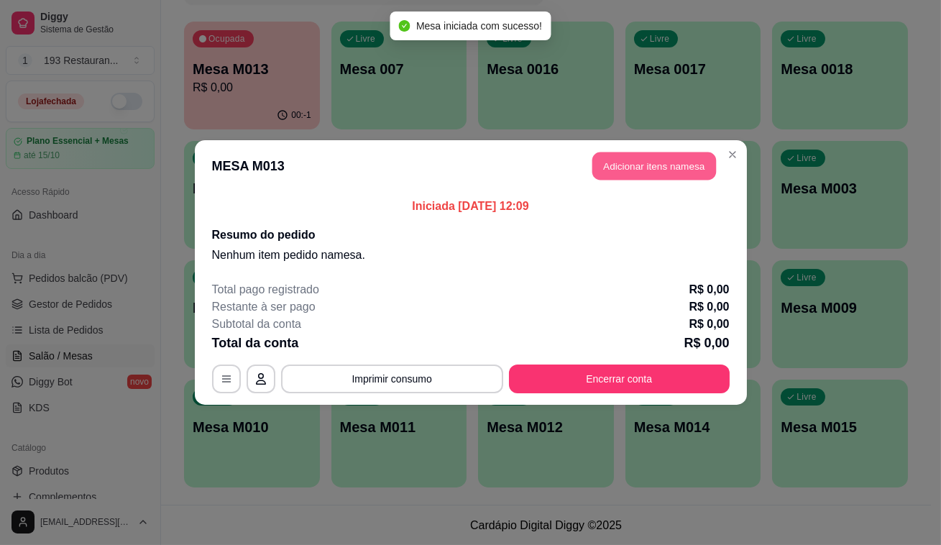
click at [607, 165] on button "Adicionar itens na mesa" at bounding box center [654, 166] width 124 height 28
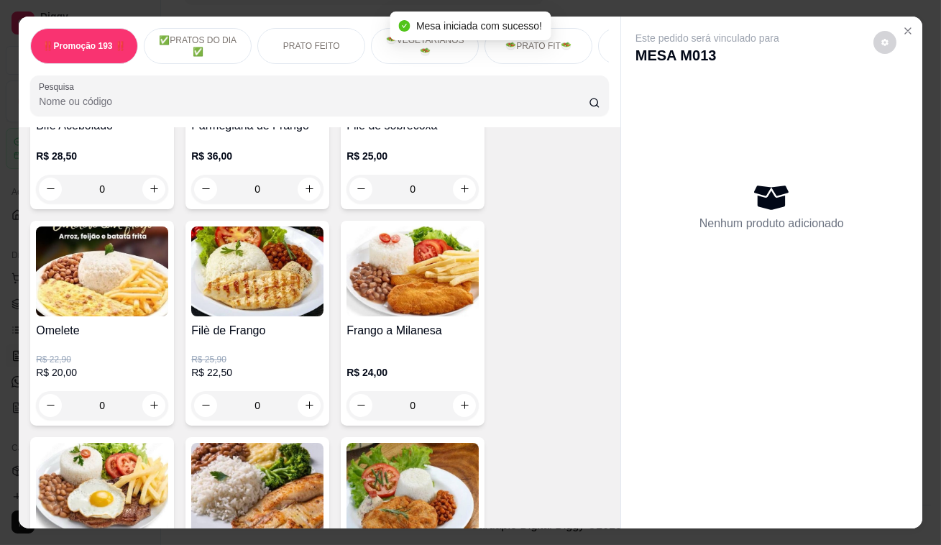
scroll to position [783, 0]
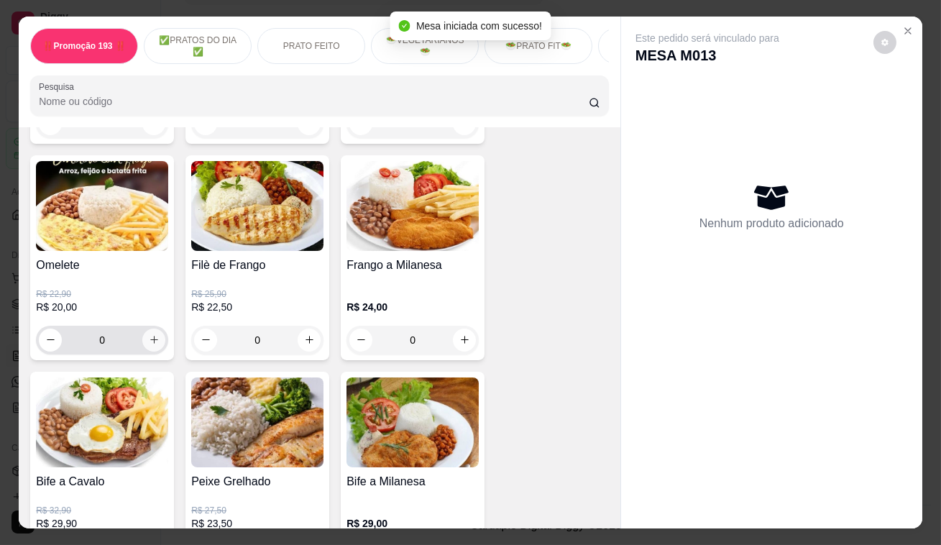
click at [151, 340] on icon "increase-product-quantity" at bounding box center [154, 339] width 11 height 11
type input "1"
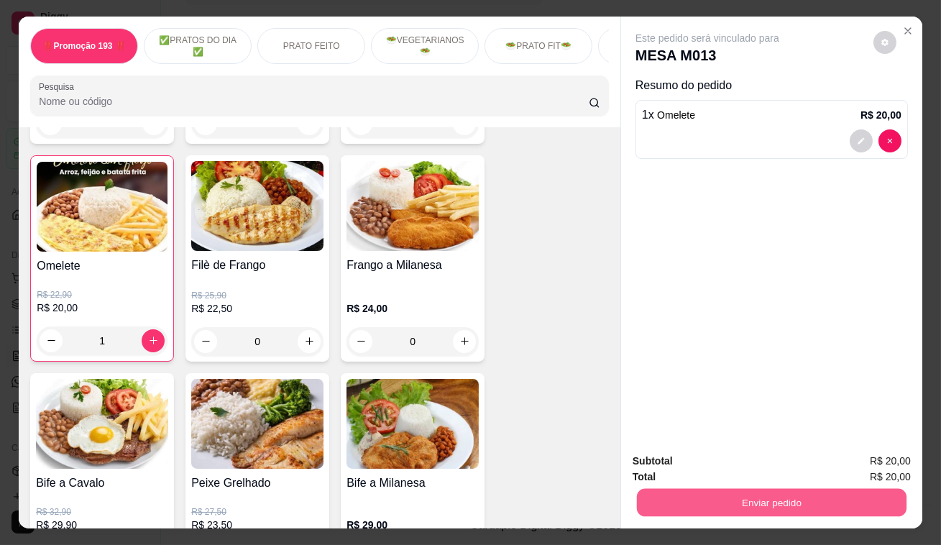
click at [712, 489] on button "Enviar pedido" at bounding box center [772, 503] width 270 height 28
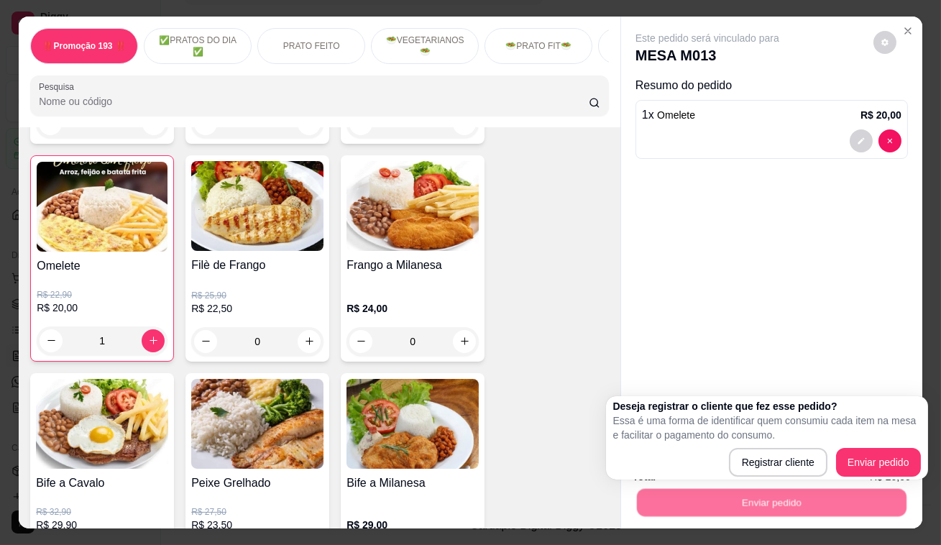
click at [706, 463] on div "Registrar cliente Enviar pedido" at bounding box center [767, 462] width 308 height 29
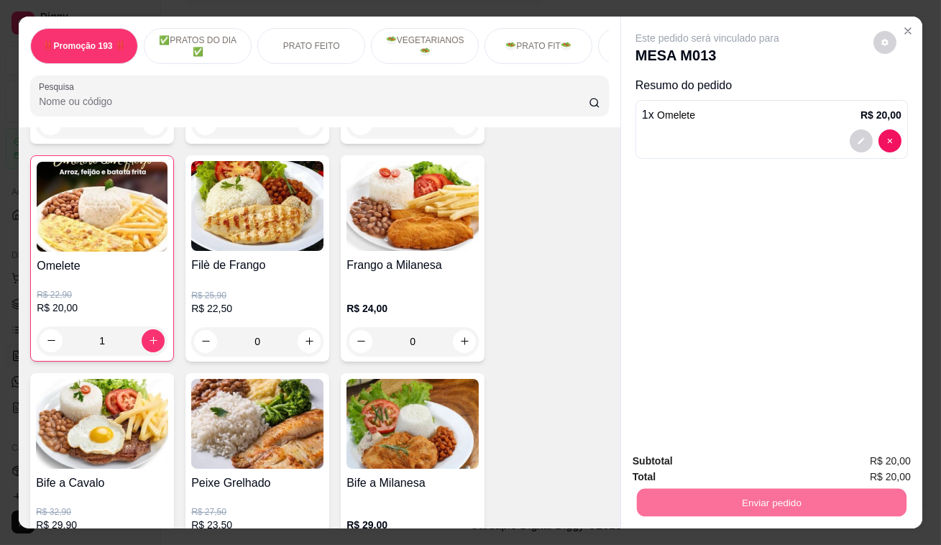
click at [859, 474] on button "Enviar pedido" at bounding box center [873, 462] width 79 height 27
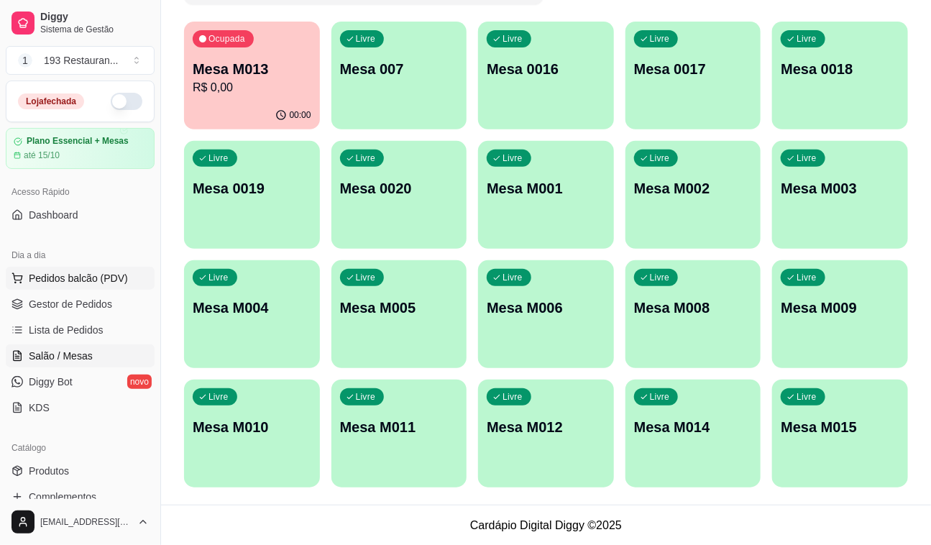
click at [98, 276] on span "Pedidos balcão (PDV)" at bounding box center [78, 278] width 99 height 14
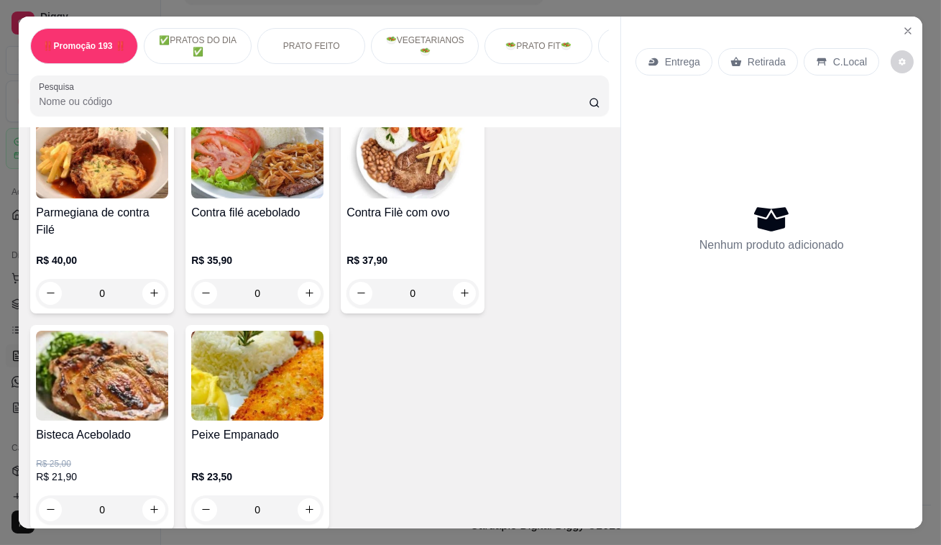
scroll to position [1307, 0]
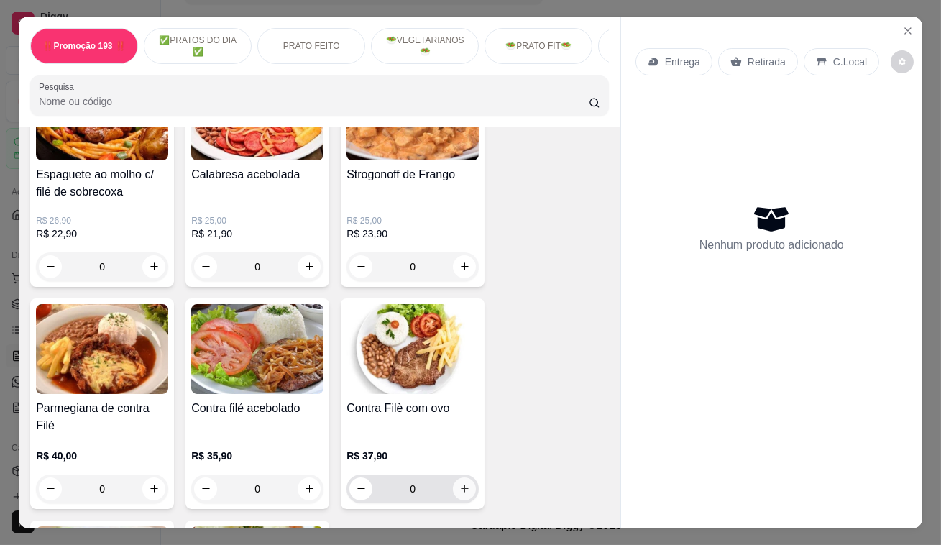
click at [462, 483] on icon "increase-product-quantity" at bounding box center [464, 488] width 11 height 11
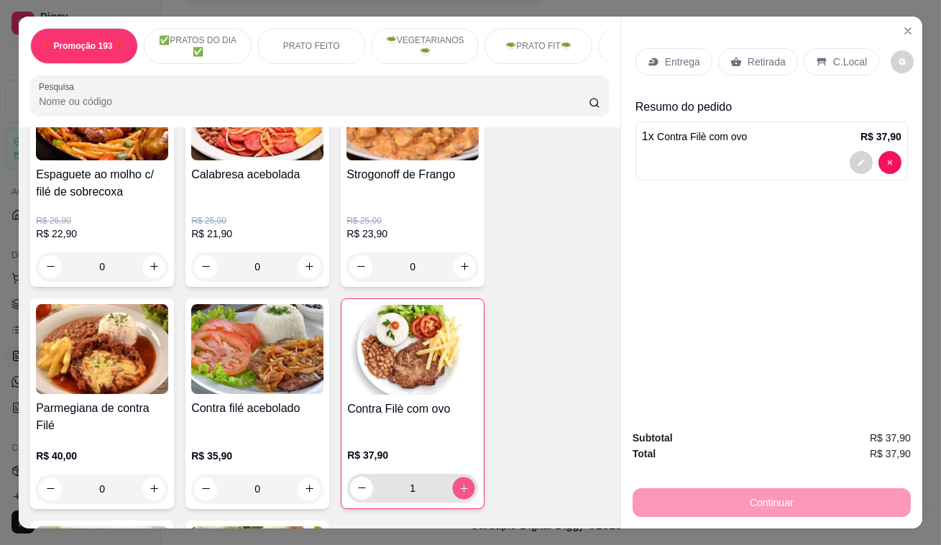
click at [462, 484] on icon "increase-product-quantity" at bounding box center [463, 487] width 7 height 7
type input "4"
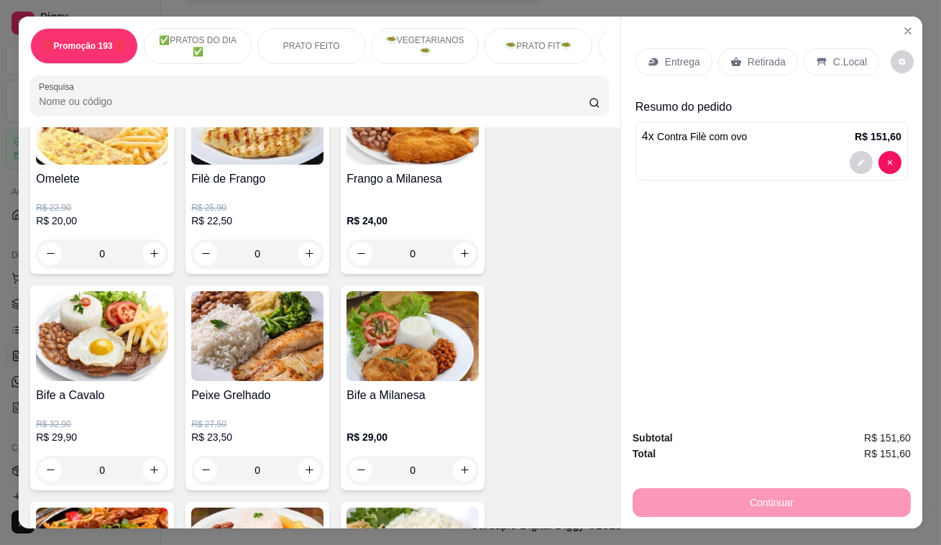
scroll to position [849, 0]
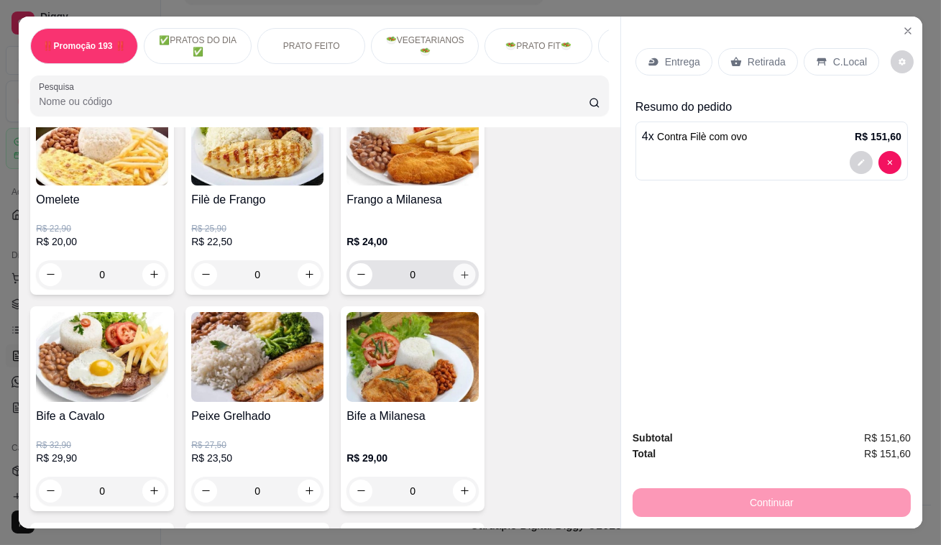
click at [465, 280] on button "increase-product-quantity" at bounding box center [464, 274] width 22 height 22
type input "1"
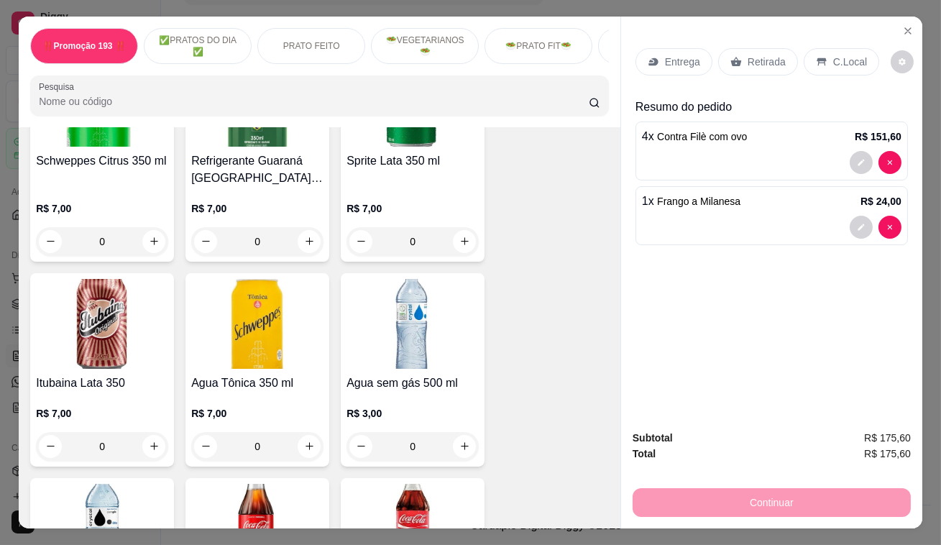
scroll to position [5488, 0]
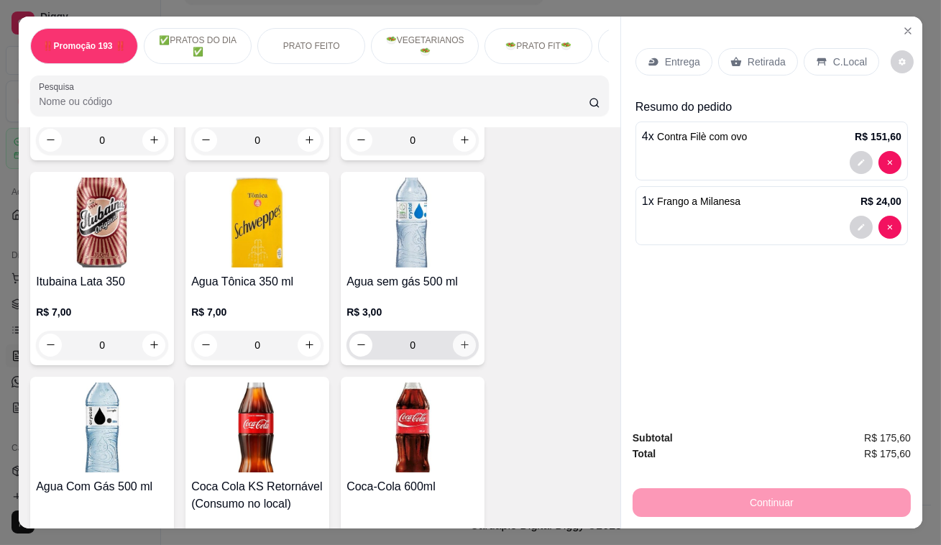
click at [466, 333] on button "increase-product-quantity" at bounding box center [464, 344] width 23 height 23
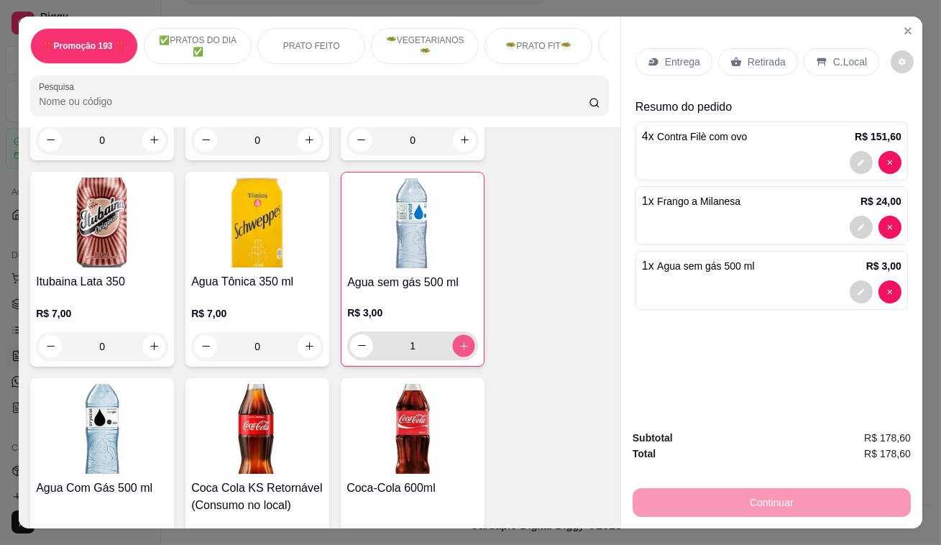
click at [466, 334] on button "increase-product-quantity" at bounding box center [464, 345] width 22 height 22
type input "2"
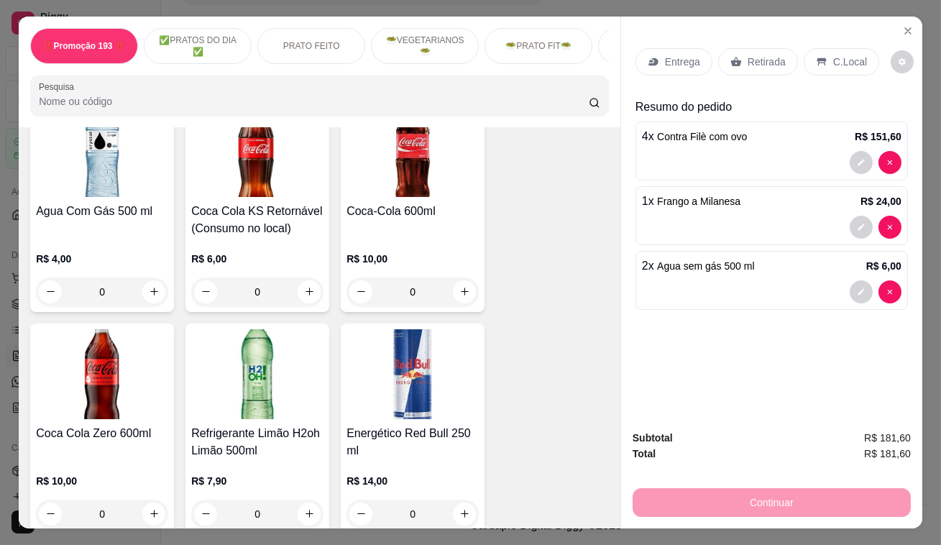
scroll to position [5814, 0]
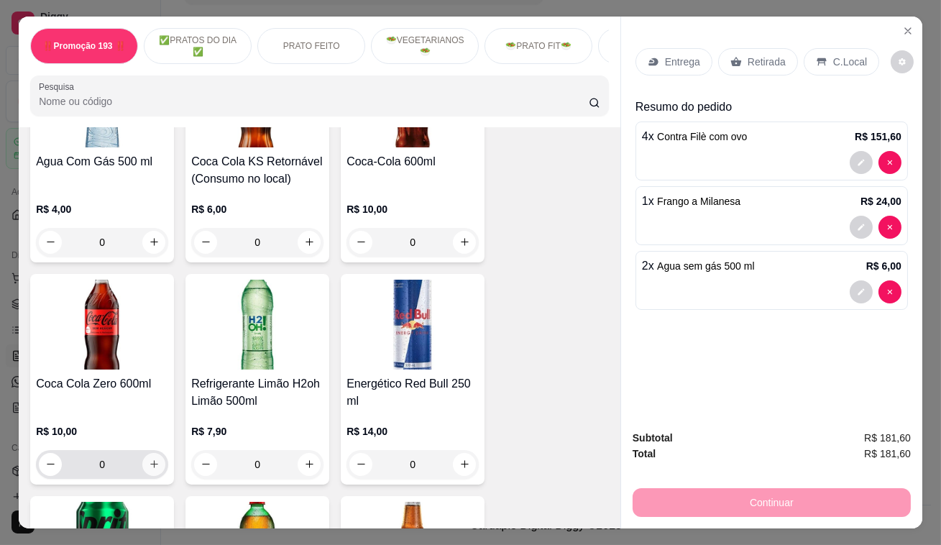
click at [152, 461] on icon "increase-product-quantity" at bounding box center [154, 465] width 8 height 8
type input "1"
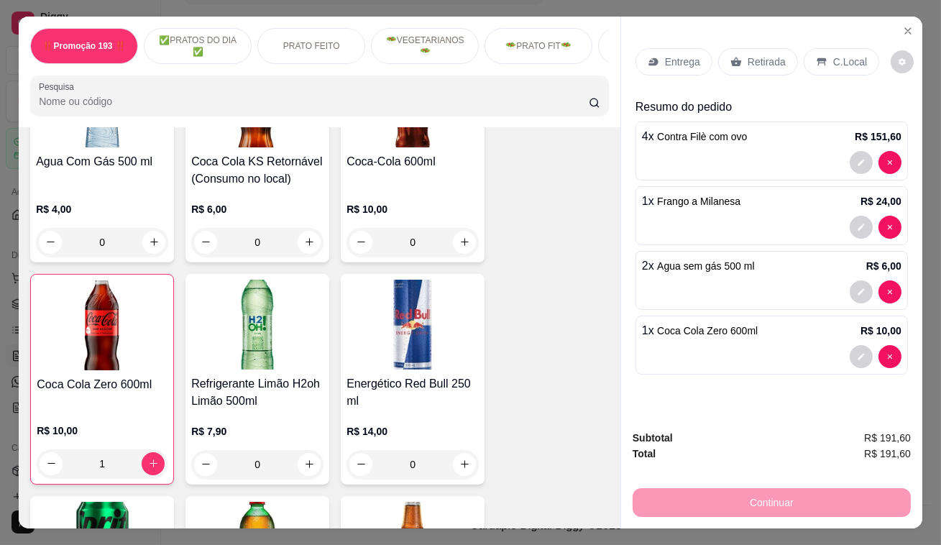
click at [906, 438] on div "Subtotal R$ 191,60 Total R$ 191,60 Continuar" at bounding box center [771, 473] width 301 height 110
click at [788, 63] on div "Retirada" at bounding box center [758, 61] width 80 height 27
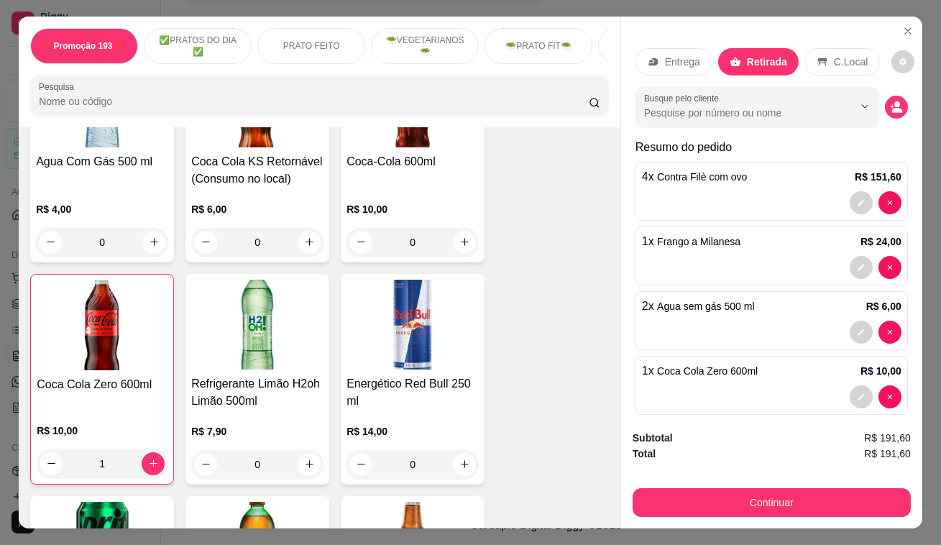
click at [834, 61] on p "C.Local" at bounding box center [851, 62] width 34 height 14
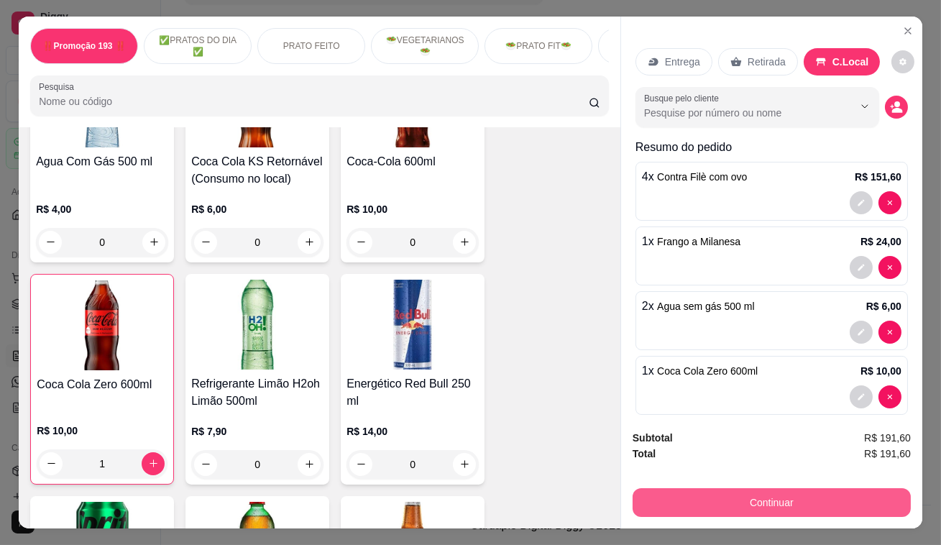
click at [788, 496] on button "Continuar" at bounding box center [771, 502] width 278 height 29
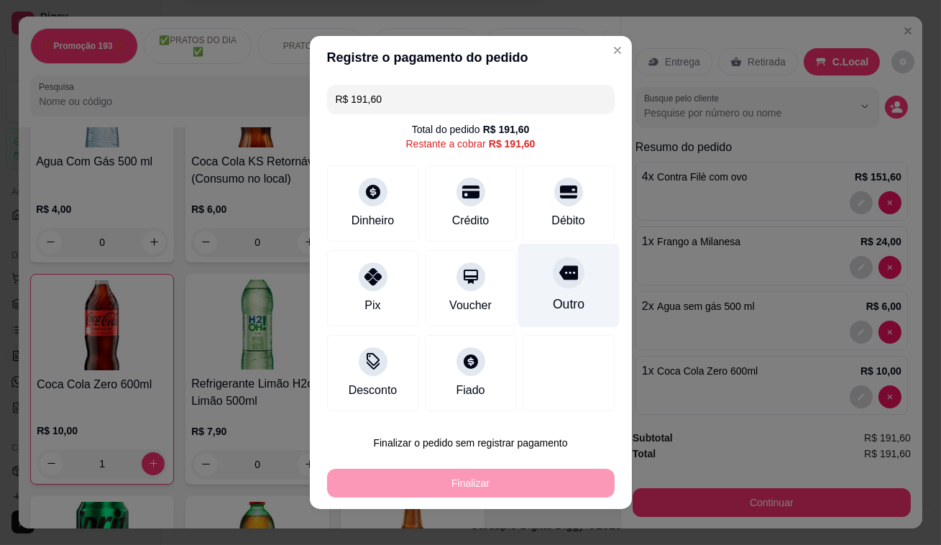
click at [573, 285] on div "Outro" at bounding box center [567, 286] width 101 height 84
type input "R$ 0,00"
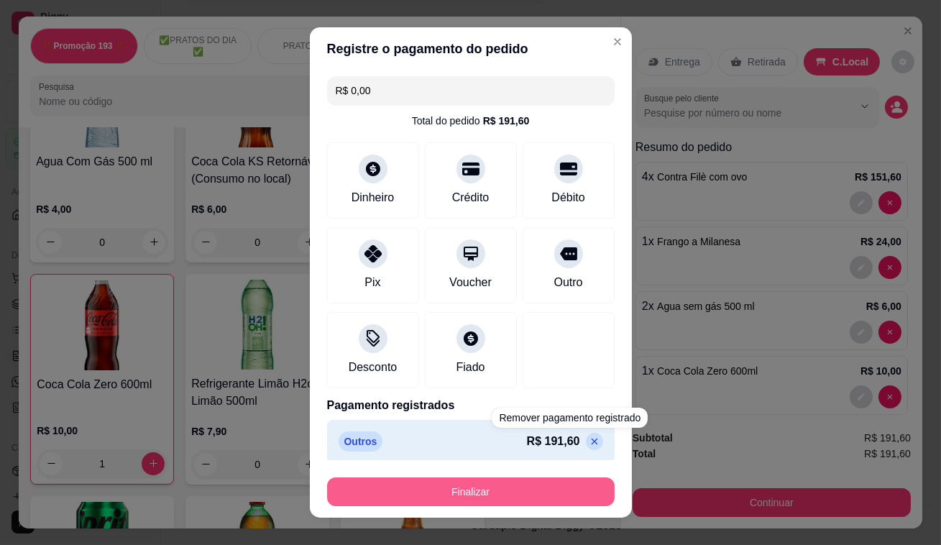
click at [535, 496] on button "Finalizar" at bounding box center [470, 491] width 287 height 29
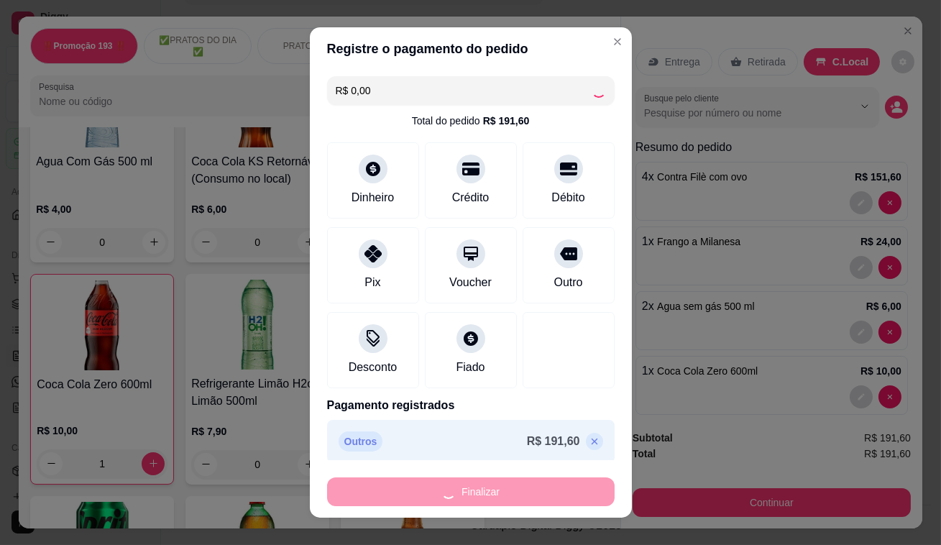
type input "0"
type input "-R$ 191,60"
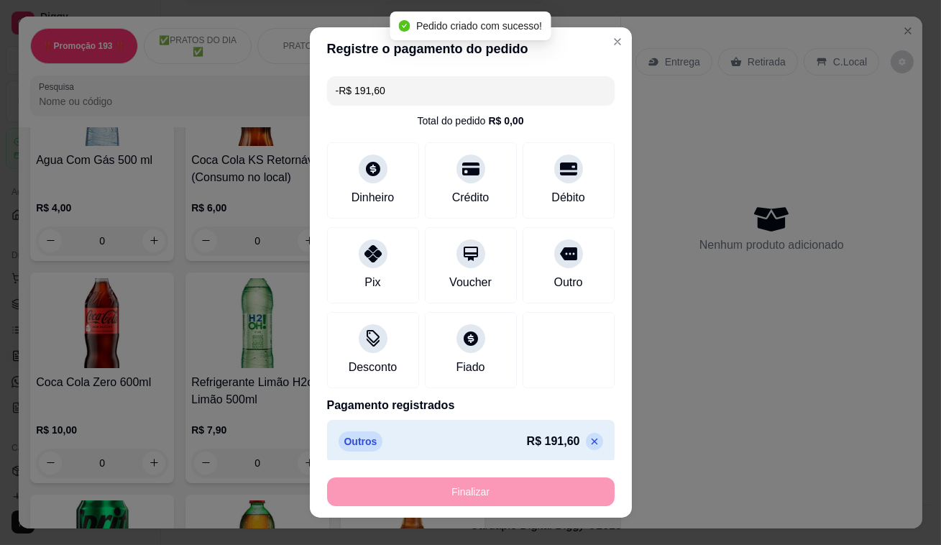
scroll to position [5812, 0]
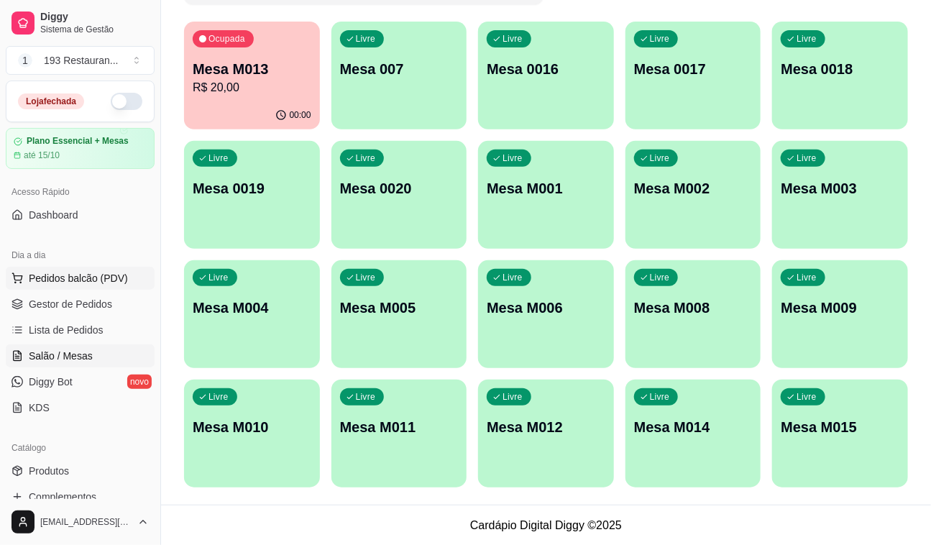
drag, startPoint x: 68, startPoint y: 277, endPoint x: 54, endPoint y: 273, distance: 14.8
click at [68, 276] on span "Pedidos balcão (PDV)" at bounding box center [78, 278] width 99 height 14
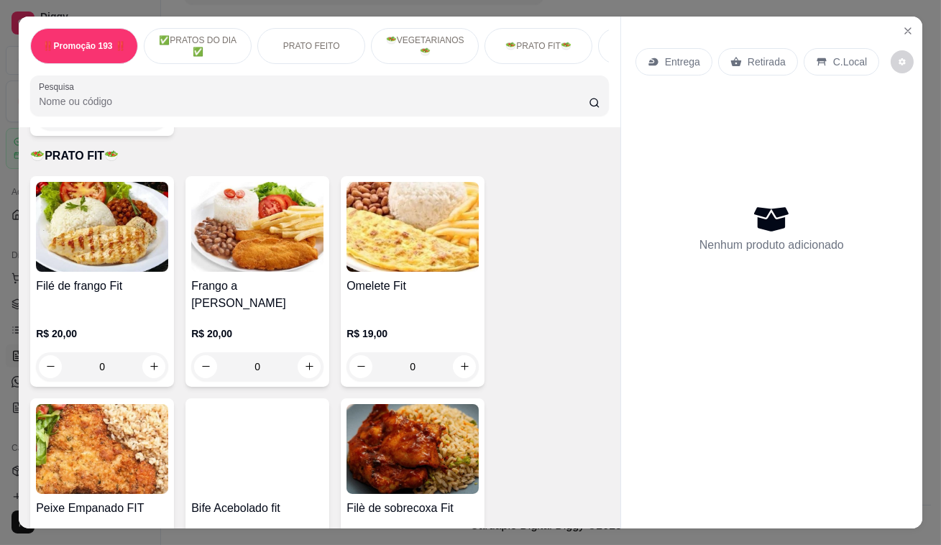
scroll to position [2417, 0]
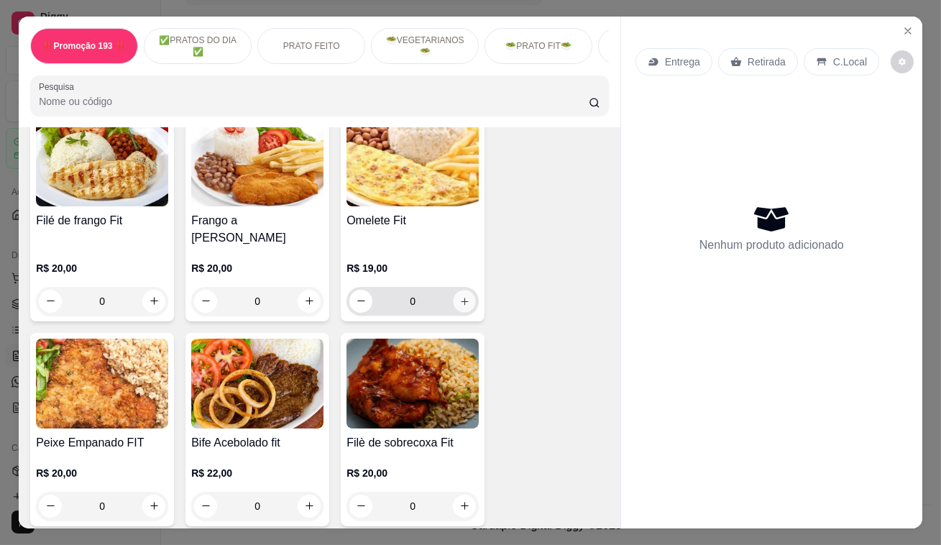
click at [459, 295] on icon "increase-product-quantity" at bounding box center [464, 300] width 11 height 11
type input "1"
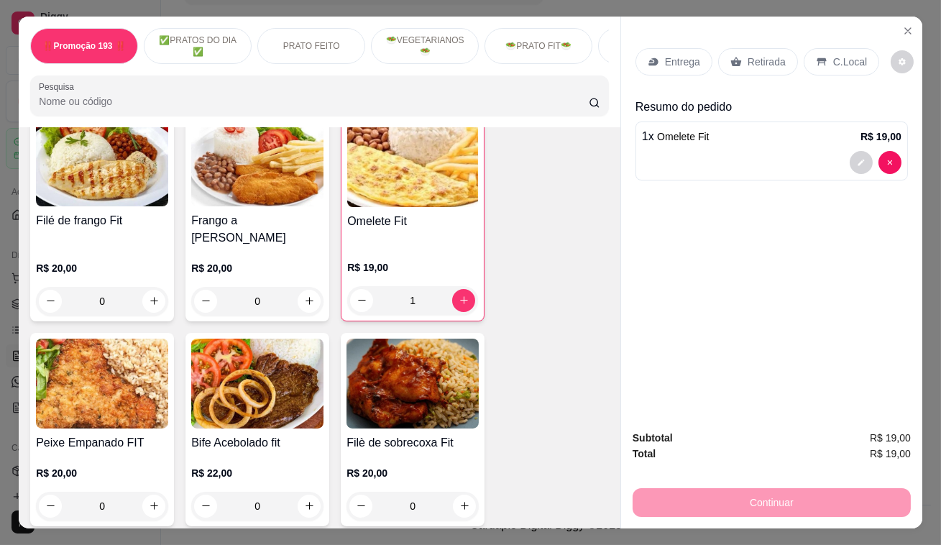
click at [768, 55] on p "Retirada" at bounding box center [766, 62] width 38 height 14
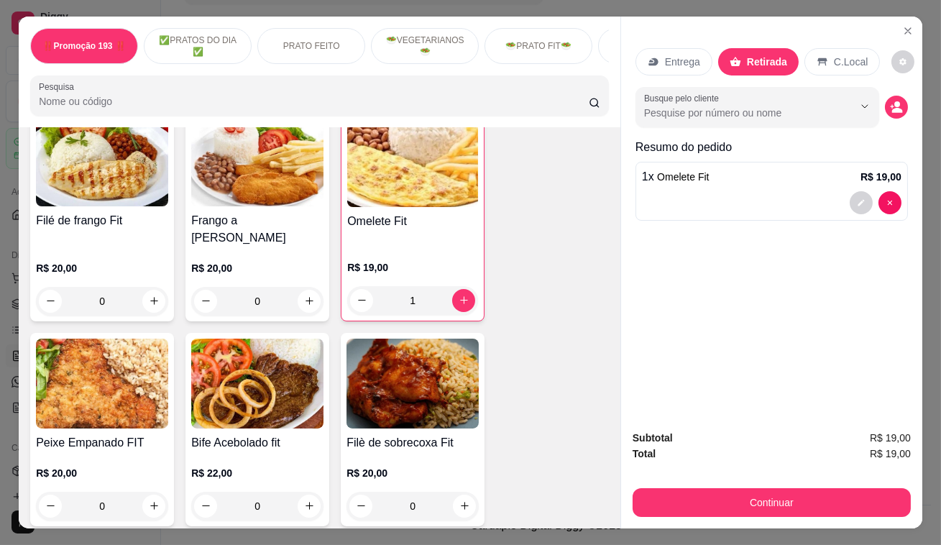
click at [901, 517] on div "Subtotal R$ 19,00 Total R$ 19,00 Continuar" at bounding box center [771, 473] width 301 height 110
click at [885, 512] on div "Subtotal R$ 19,00 Total R$ 19,00 Continuar" at bounding box center [771, 473] width 301 height 110
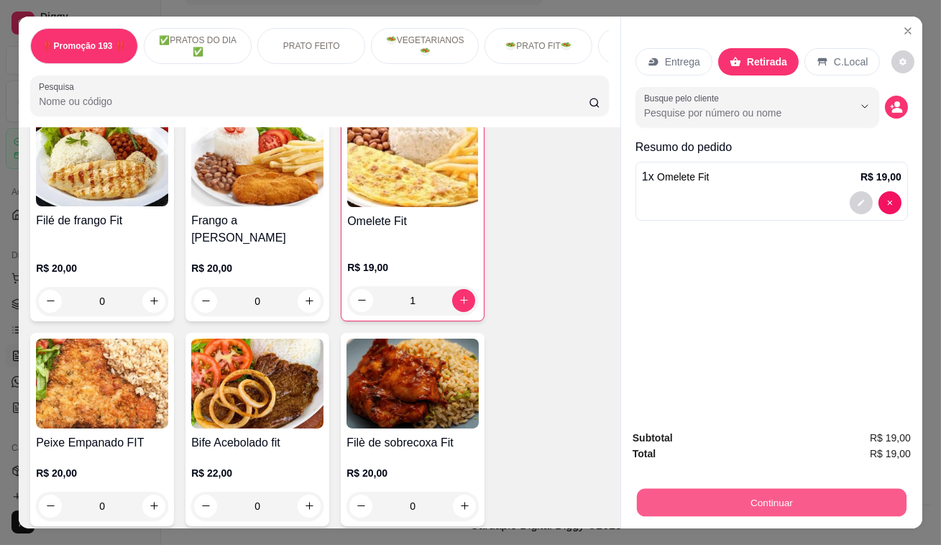
click at [883, 505] on button "Continuar" at bounding box center [772, 503] width 270 height 28
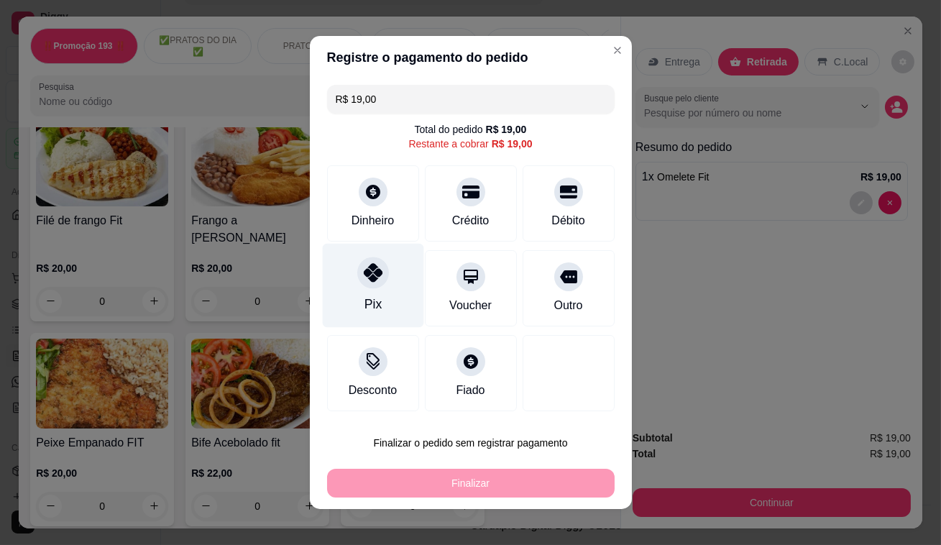
click at [364, 283] on div at bounding box center [373, 273] width 32 height 32
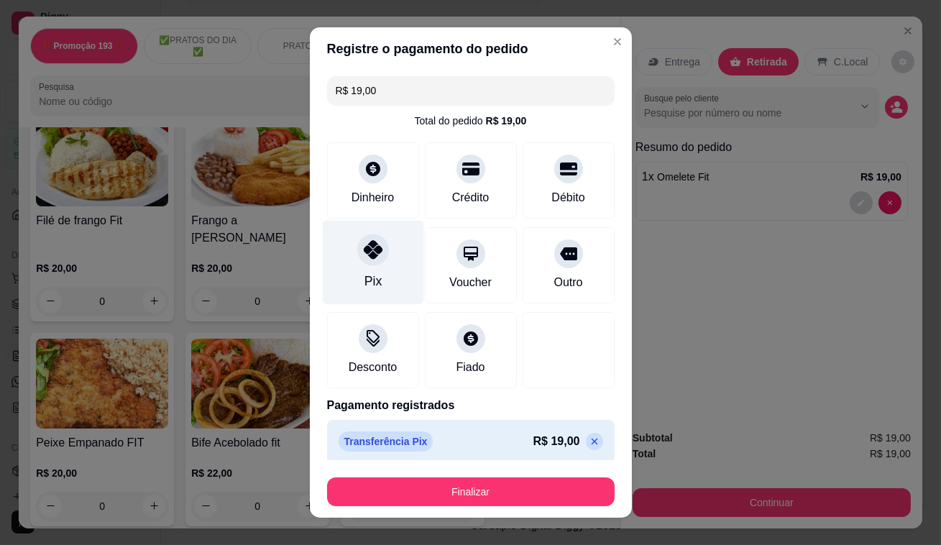
type input "R$ 0,00"
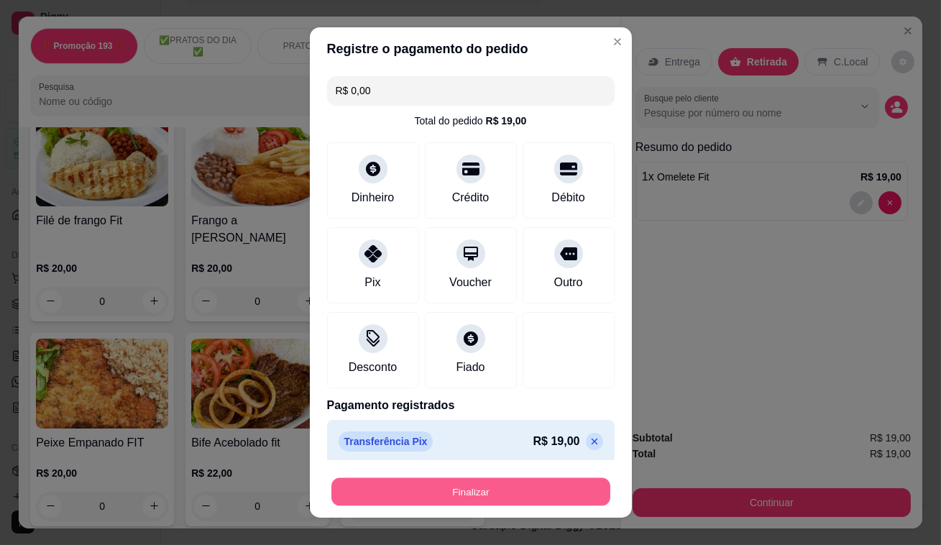
click at [469, 487] on button "Finalizar" at bounding box center [470, 492] width 279 height 28
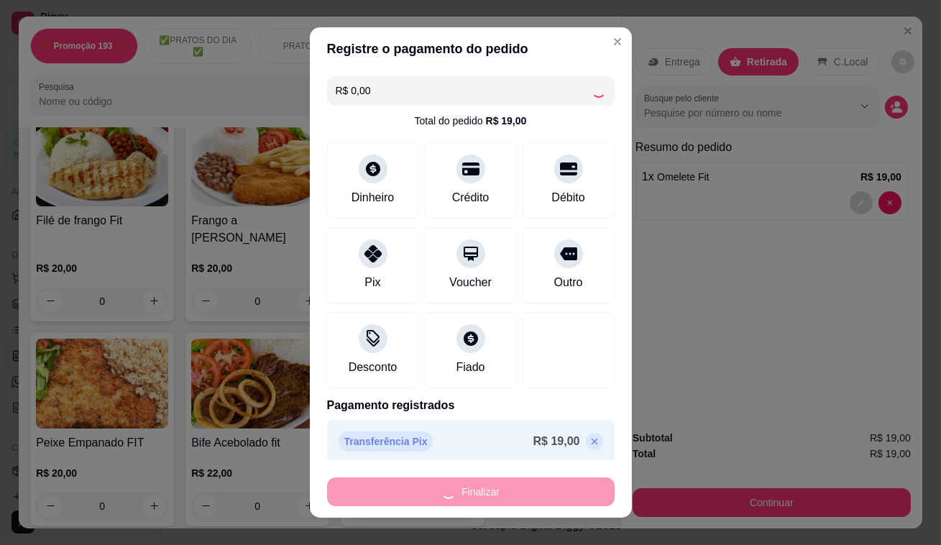
type input "0"
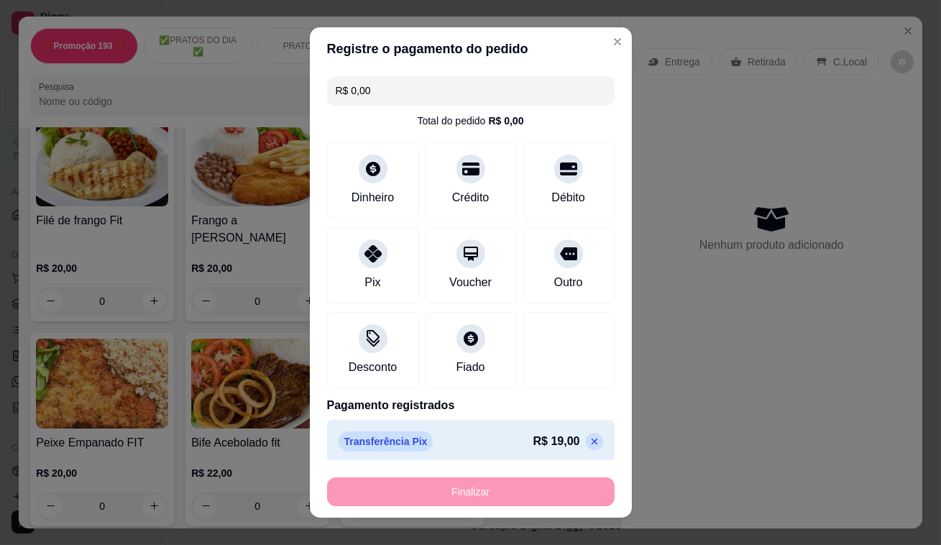
type input "-R$ 19,00"
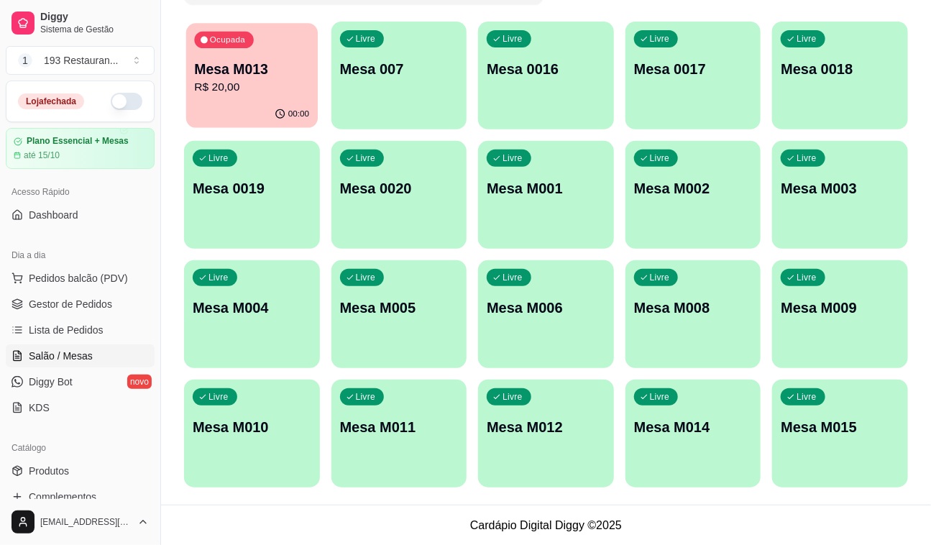
click at [259, 71] on p "Mesa M013" at bounding box center [251, 69] width 115 height 19
click at [390, 81] on div "Livre Mesa 007" at bounding box center [399, 67] width 132 height 88
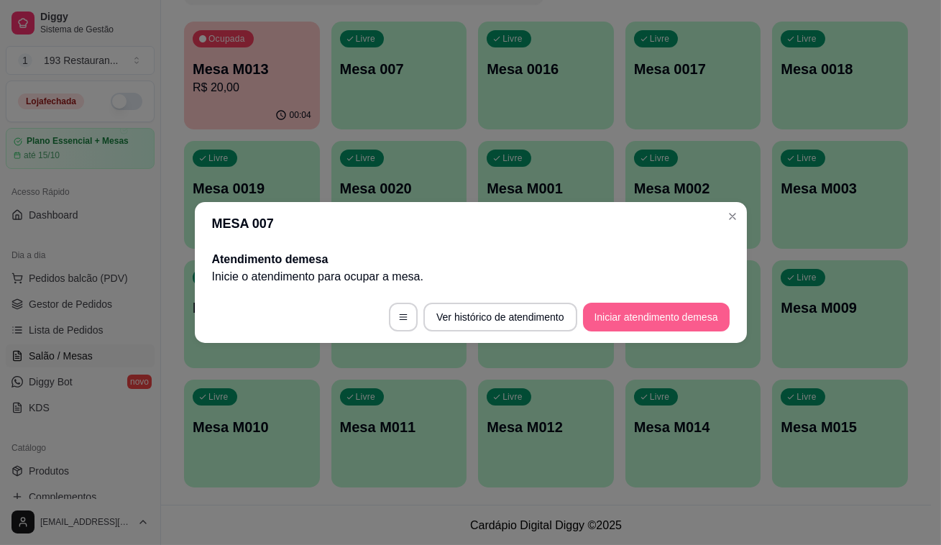
drag, startPoint x: 648, startPoint y: 283, endPoint x: 648, endPoint y: 318, distance: 34.5
click at [648, 318] on section "MESA 007 Atendimento de mesa Inicie o atendimento para ocupar a mesa . Ver hist…" at bounding box center [471, 272] width 552 height 141
click at [644, 314] on button "Iniciar atendimento de mesa" at bounding box center [656, 317] width 142 height 28
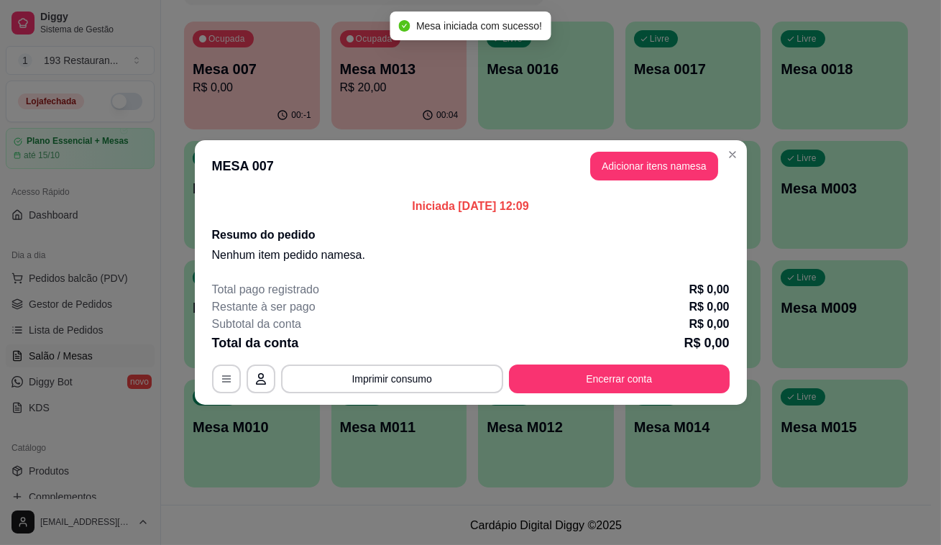
click at [652, 149] on header "MESA 007 Adicionar itens na mesa" at bounding box center [471, 166] width 552 height 52
click at [649, 156] on button "Adicionar itens na mesa" at bounding box center [654, 166] width 124 height 28
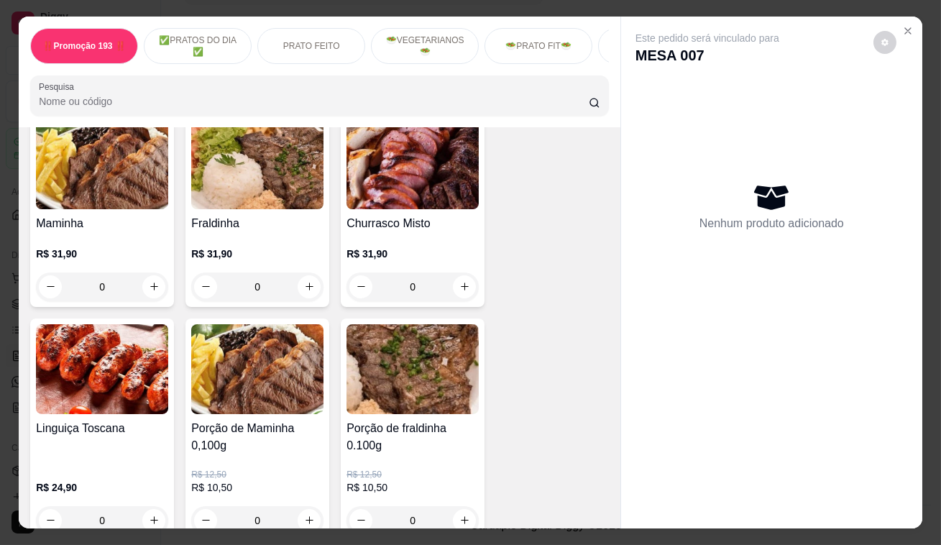
scroll to position [3005, 0]
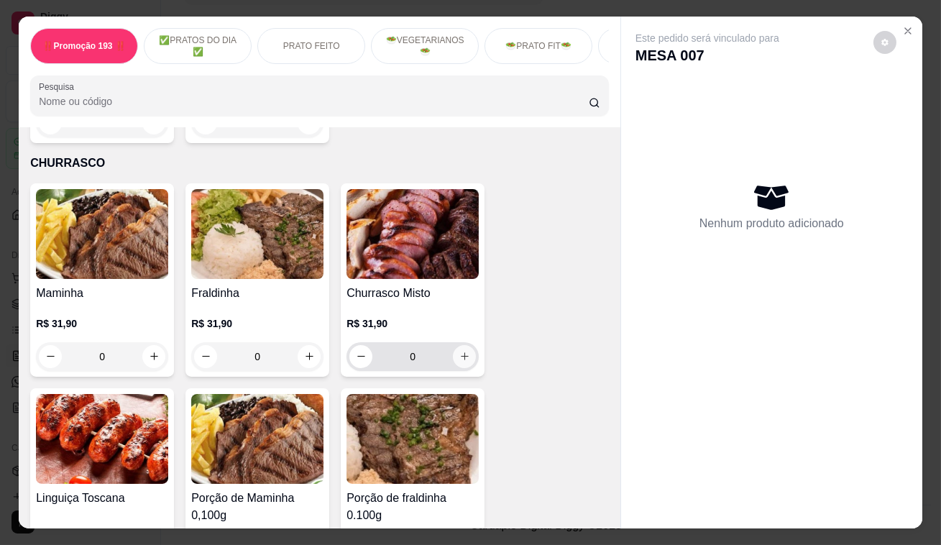
click at [459, 351] on icon "increase-product-quantity" at bounding box center [464, 356] width 11 height 11
type input "2"
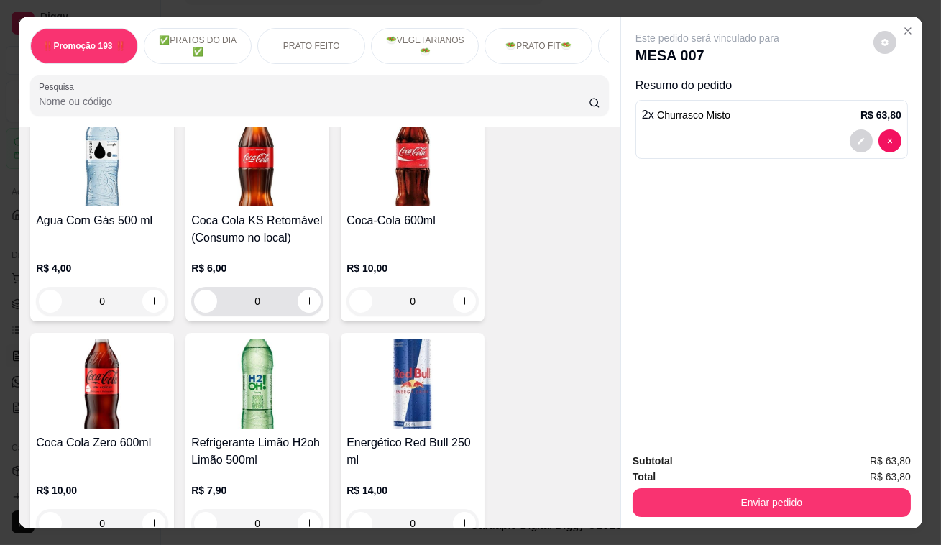
scroll to position [5684, 0]
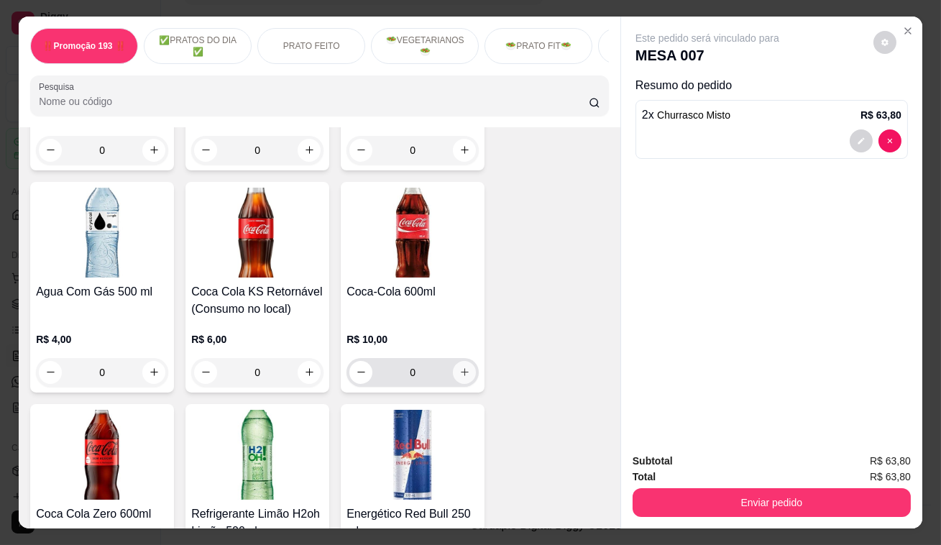
click at [459, 367] on icon "increase-product-quantity" at bounding box center [464, 372] width 11 height 11
type input "1"
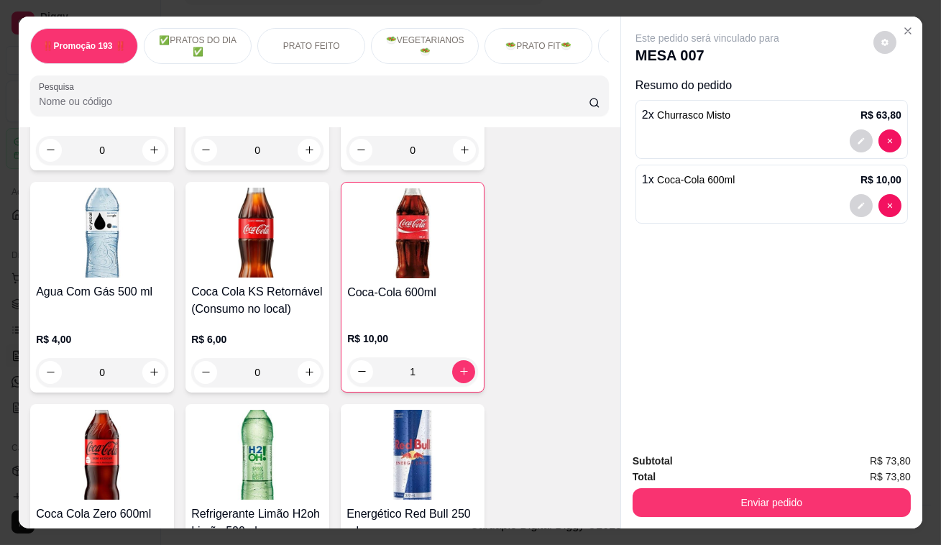
click at [699, 478] on div "Total R$ 73,80" at bounding box center [771, 477] width 278 height 16
click at [706, 488] on button "Enviar pedido" at bounding box center [771, 502] width 278 height 29
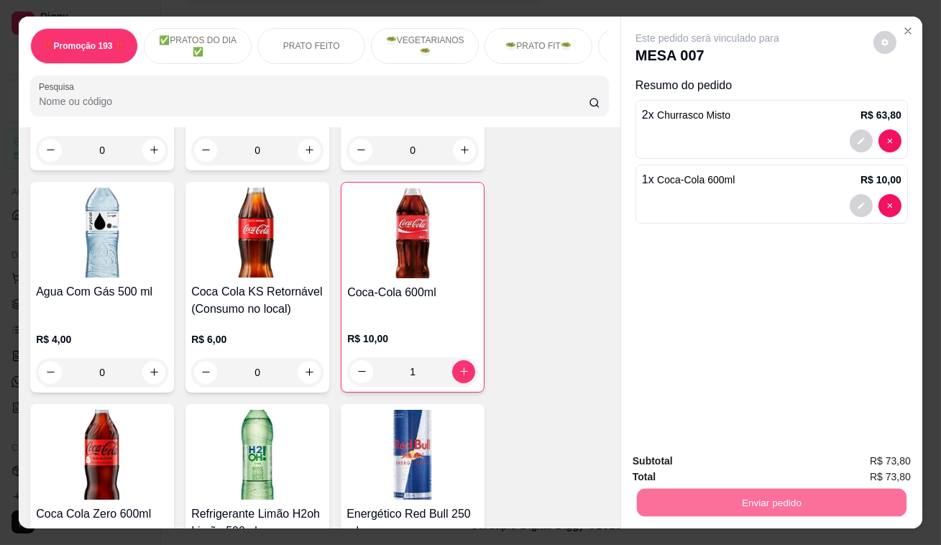
click at [903, 465] on button "Enviar pedido" at bounding box center [873, 462] width 79 height 27
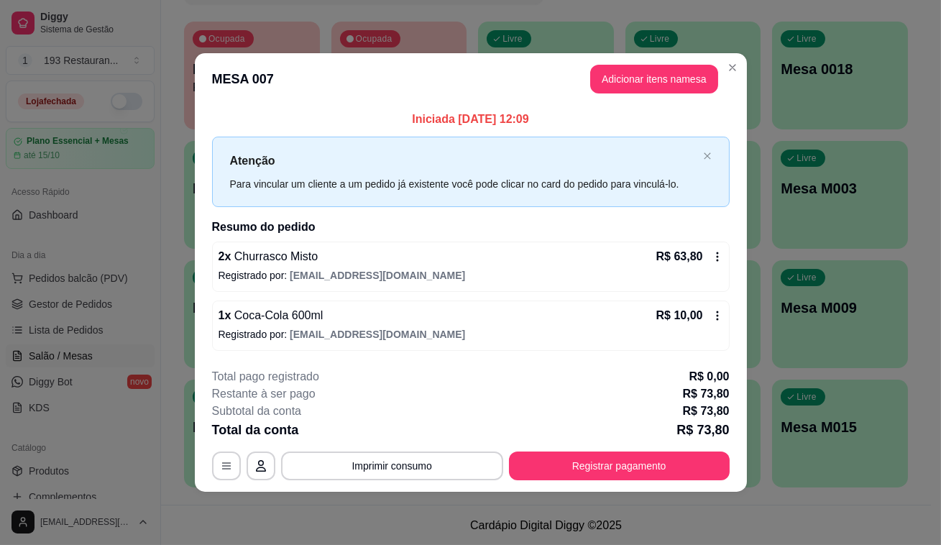
drag, startPoint x: 746, startPoint y: 281, endPoint x: 754, endPoint y: 272, distance: 12.2
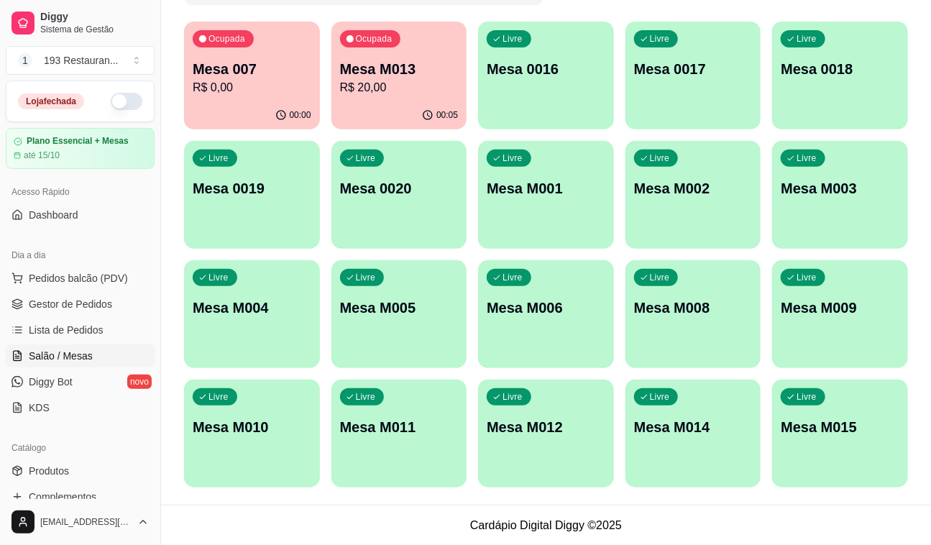
click at [286, 96] on div "Ocupada Mesa 007 R$ 0,00" at bounding box center [252, 62] width 136 height 80
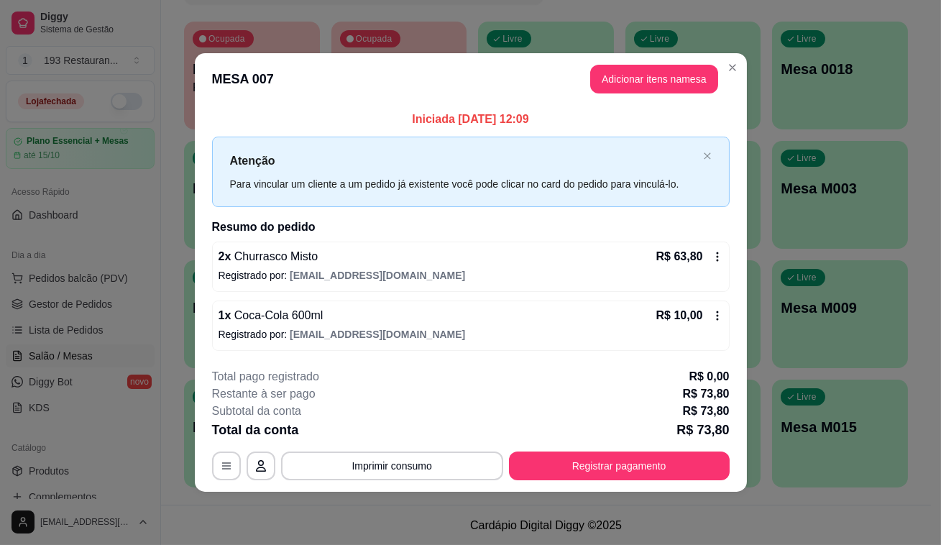
click at [678, 420] on p "R$ 73,80" at bounding box center [702, 430] width 52 height 20
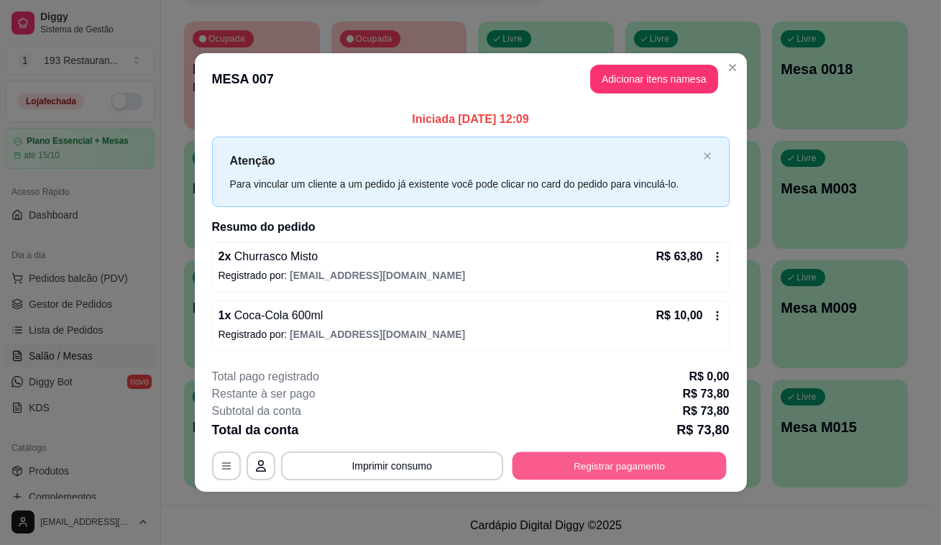
click at [694, 451] on button "Registrar pagamento" at bounding box center [619, 465] width 214 height 28
click at [539, 469] on button "Registrar pagamento" at bounding box center [619, 465] width 221 height 29
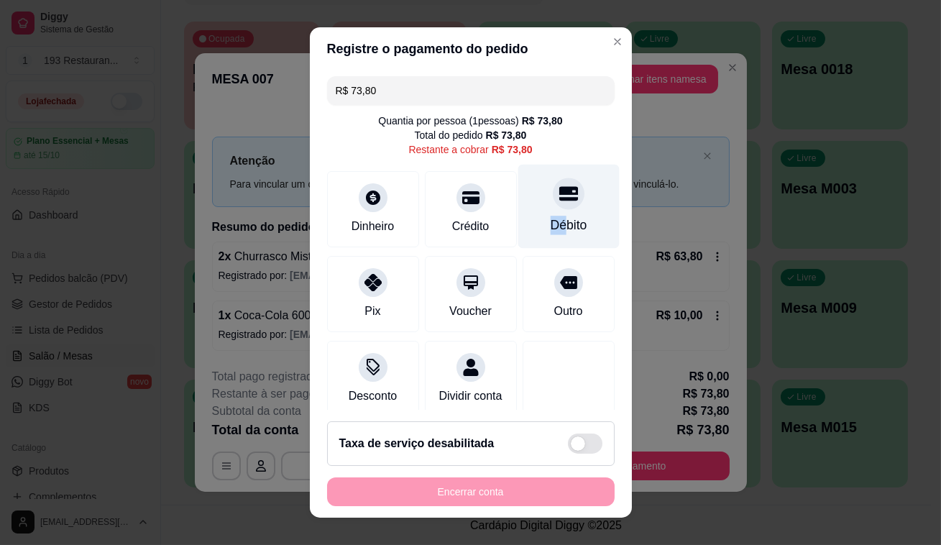
click at [545, 211] on div "Débito" at bounding box center [567, 207] width 101 height 84
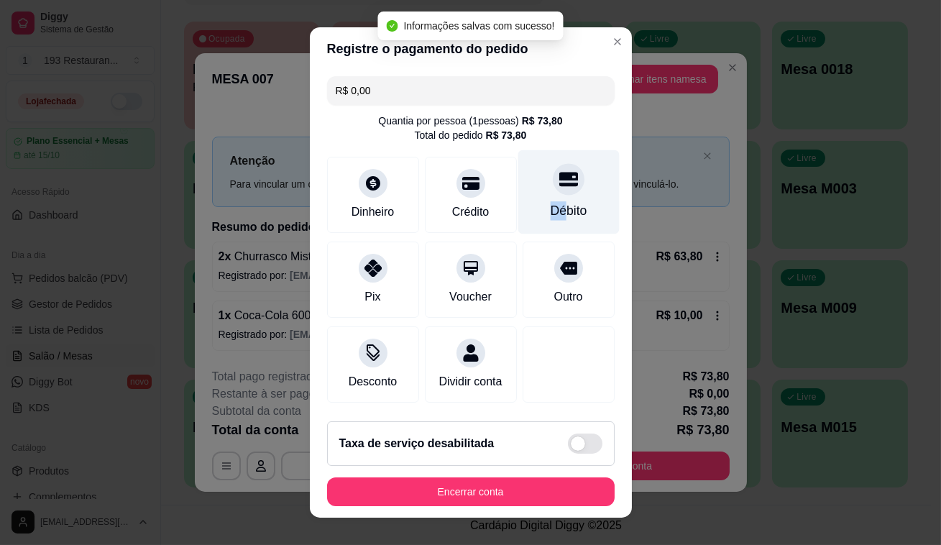
click at [550, 210] on div "Débito" at bounding box center [568, 210] width 37 height 19
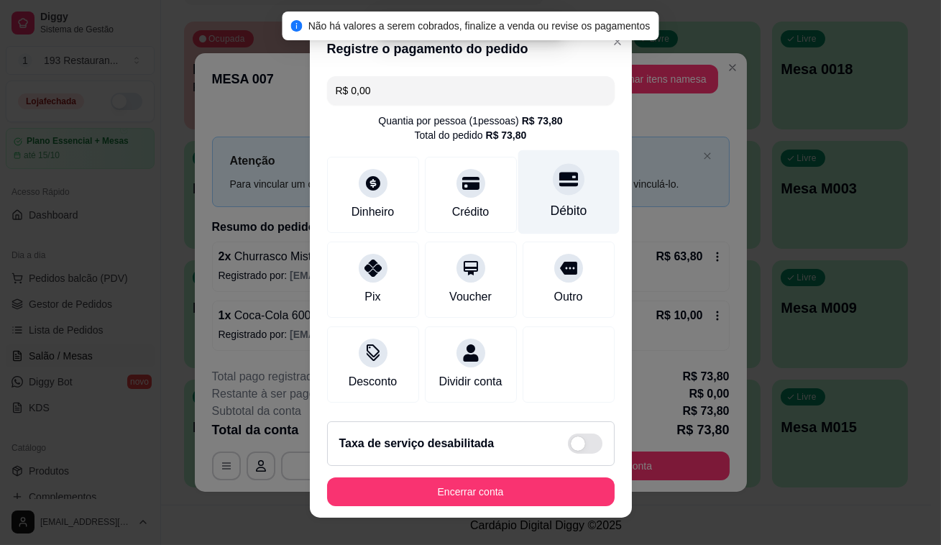
click at [558, 178] on icon at bounding box center [567, 179] width 19 height 14
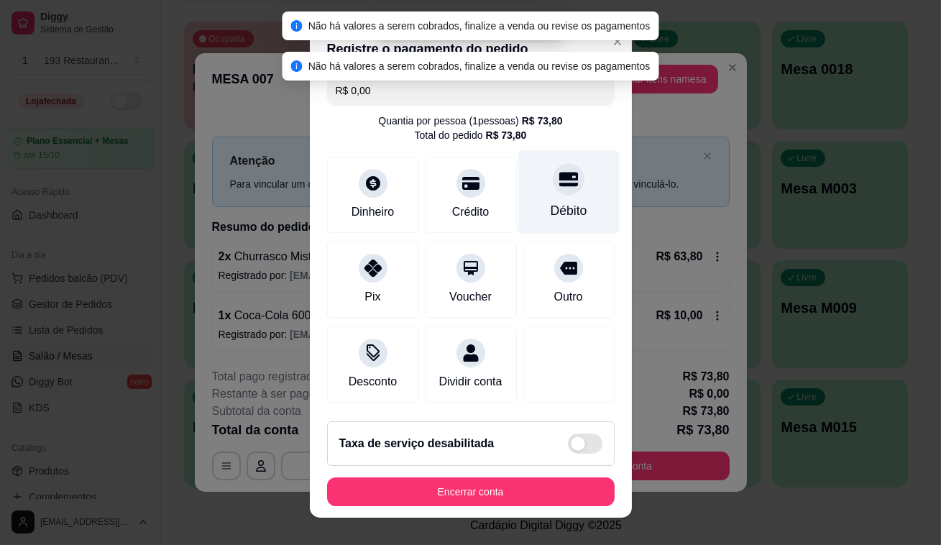
click at [558, 184] on icon at bounding box center [567, 179] width 19 height 14
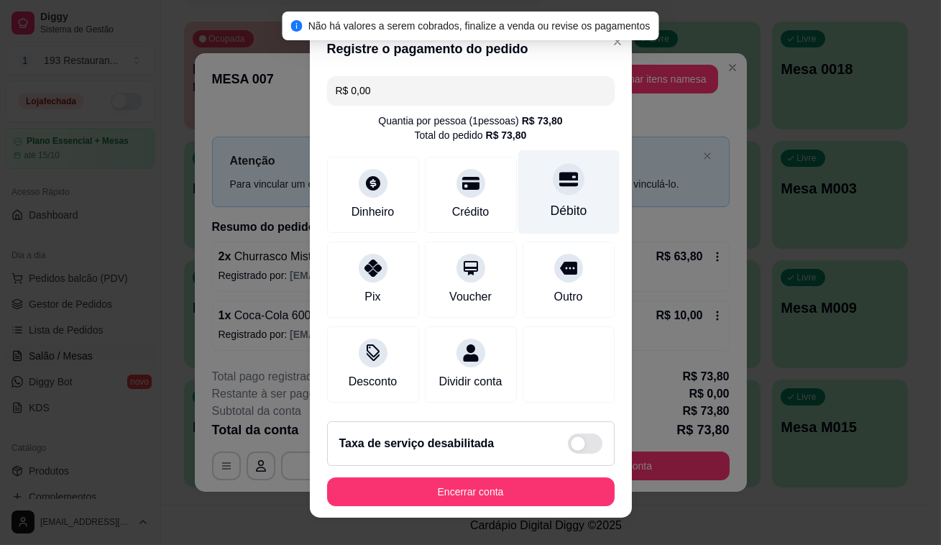
click at [537, 183] on div "Débito" at bounding box center [567, 192] width 101 height 84
click at [558, 185] on icon at bounding box center [567, 179] width 19 height 14
click at [460, 93] on input "R$ 0,00" at bounding box center [471, 90] width 270 height 29
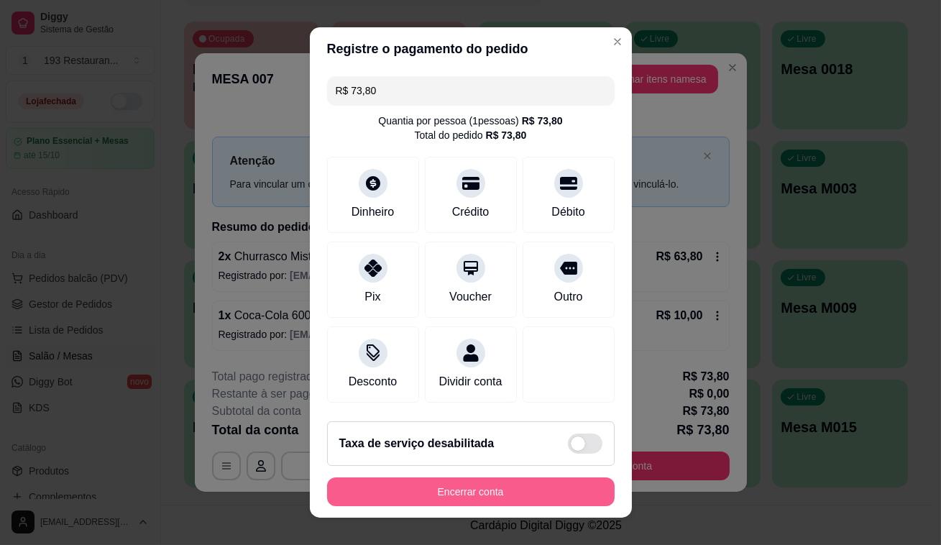
type input "R$ 73,80"
click at [530, 500] on button "Encerrar conta" at bounding box center [470, 491] width 287 height 29
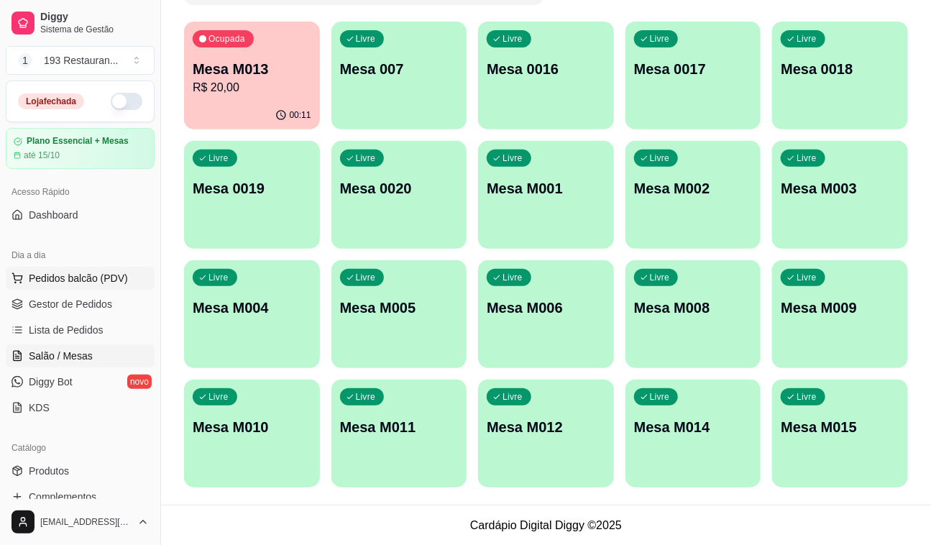
click at [75, 274] on span "Pedidos balcão (PDV)" at bounding box center [78, 278] width 99 height 14
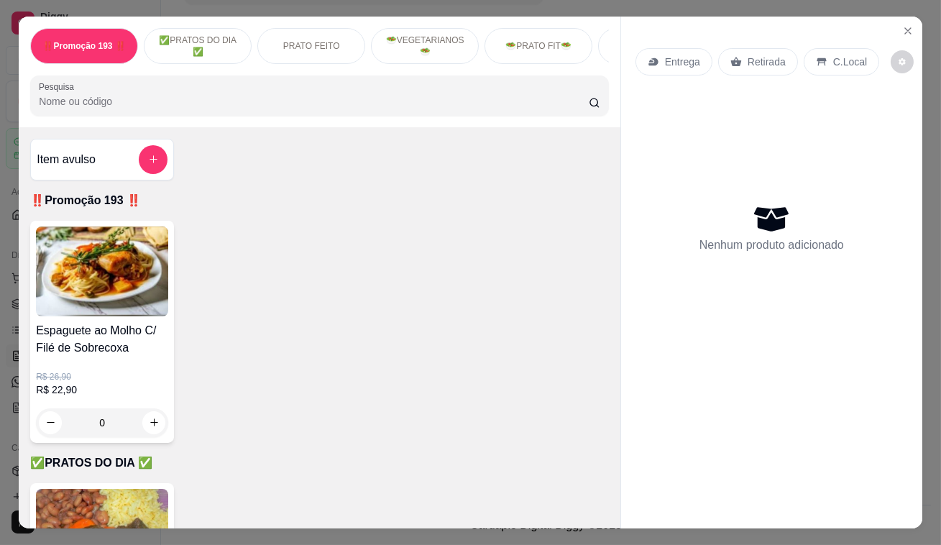
click at [773, 57] on p "Retirada" at bounding box center [766, 62] width 38 height 14
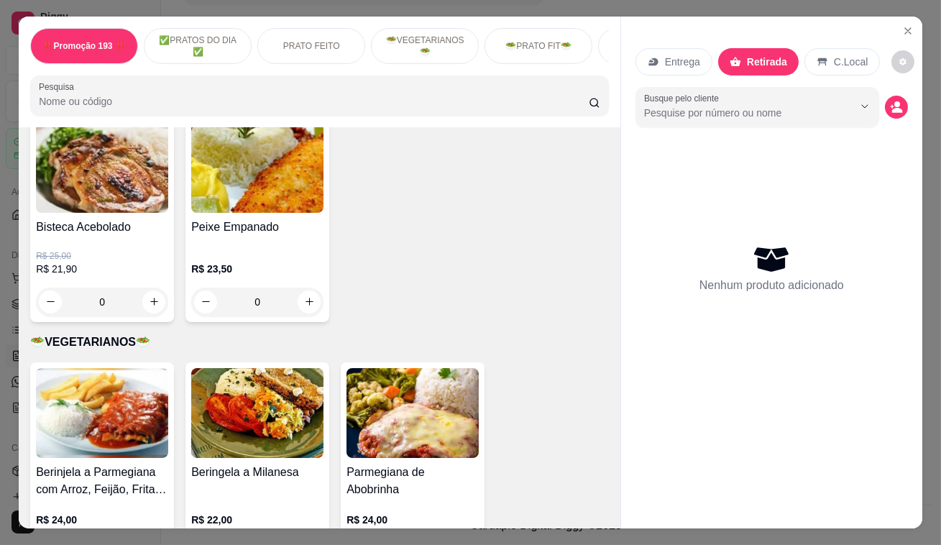
scroll to position [1764, 0]
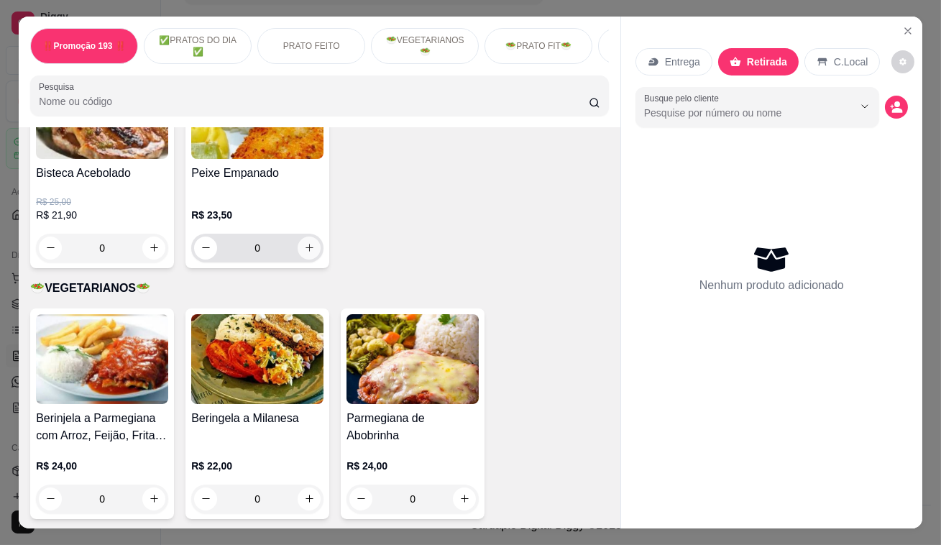
click at [305, 242] on icon "increase-product-quantity" at bounding box center [309, 247] width 11 height 11
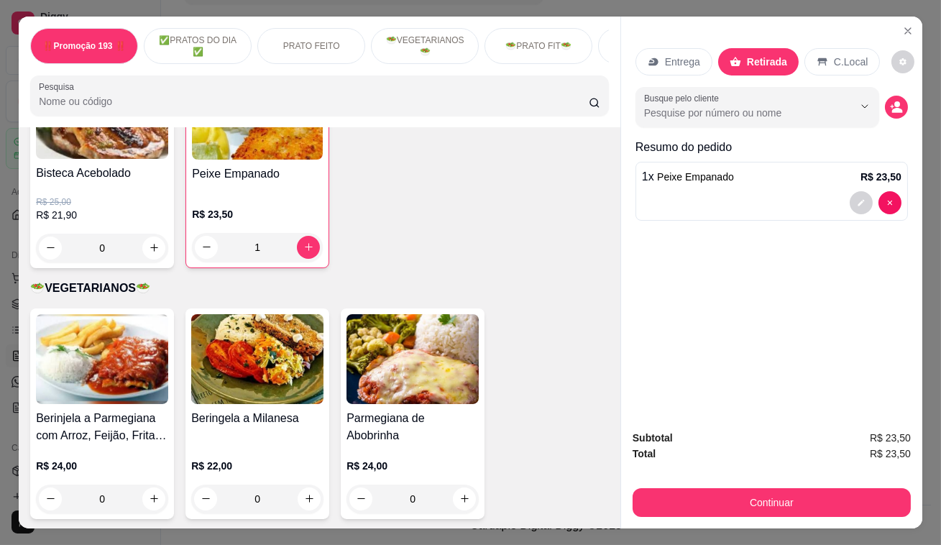
click at [201, 241] on icon "decrease-product-quantity" at bounding box center [206, 246] width 11 height 11
type input "0"
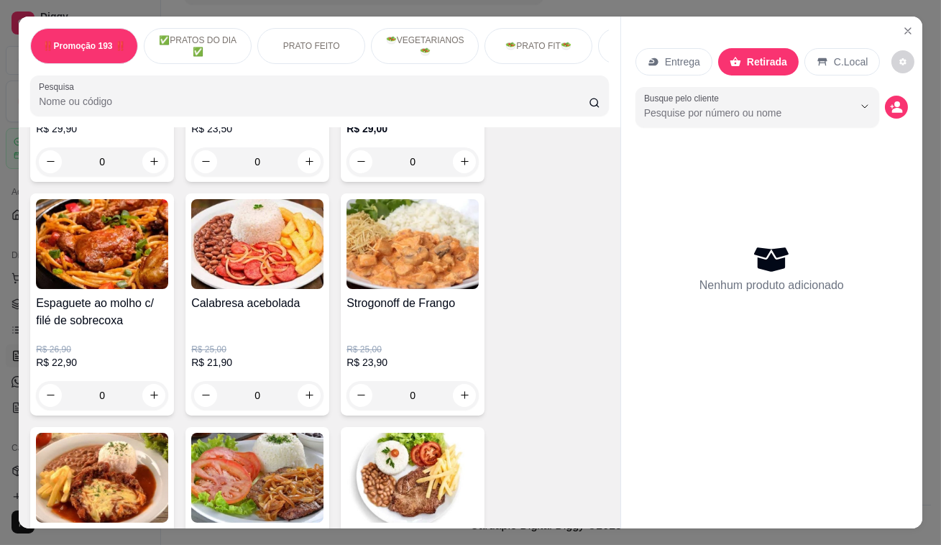
scroll to position [1110, 0]
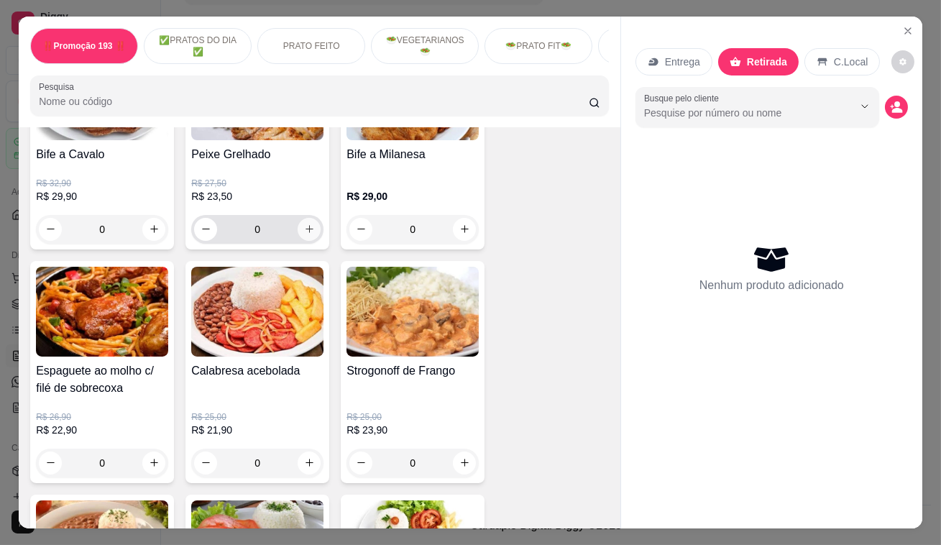
click at [304, 233] on icon "increase-product-quantity" at bounding box center [309, 229] width 11 height 11
type input "1"
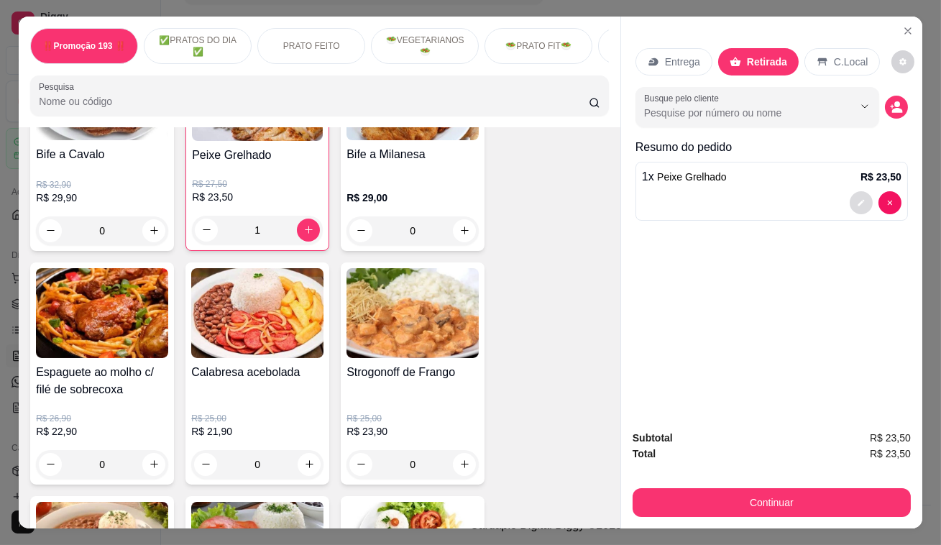
click at [865, 193] on button "decrease-product-quantity" at bounding box center [860, 202] width 23 height 23
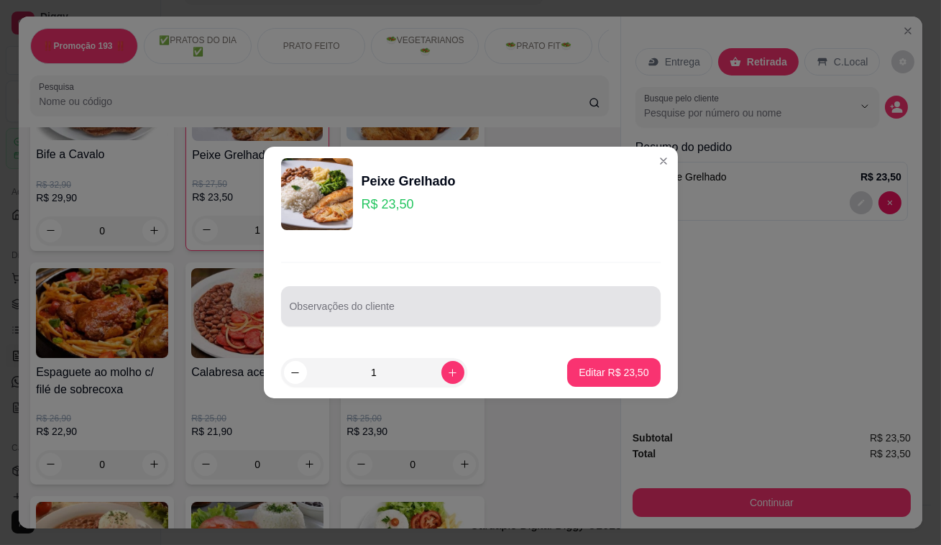
click at [355, 310] on input "Observações do cliente" at bounding box center [471, 312] width 362 height 14
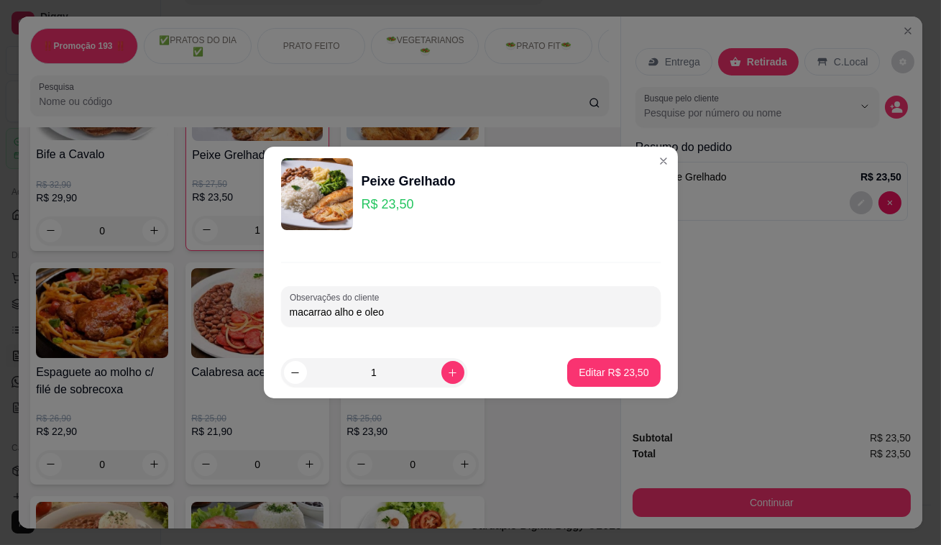
type input "macarrao alho e oleo"
click at [609, 360] on button "Editar R$ 23,50" at bounding box center [613, 372] width 93 height 29
type input "0"
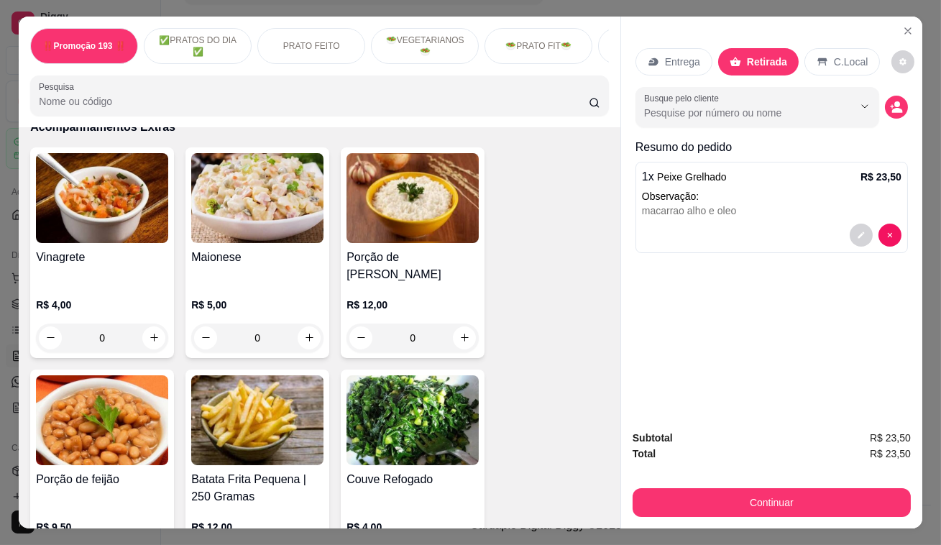
scroll to position [3820, 0]
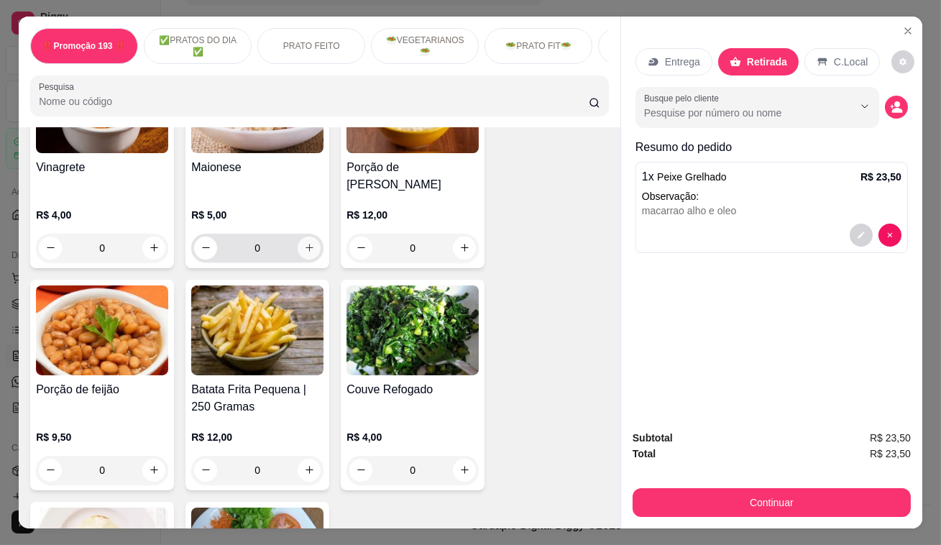
click at [304, 242] on icon "increase-product-quantity" at bounding box center [309, 247] width 11 height 11
type input "1"
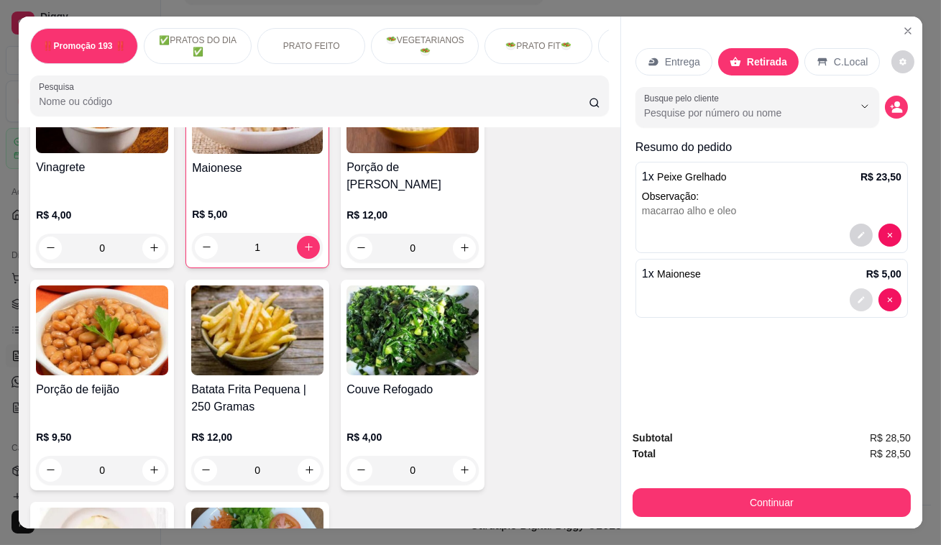
click at [857, 295] on icon "decrease-product-quantity" at bounding box center [861, 299] width 9 height 9
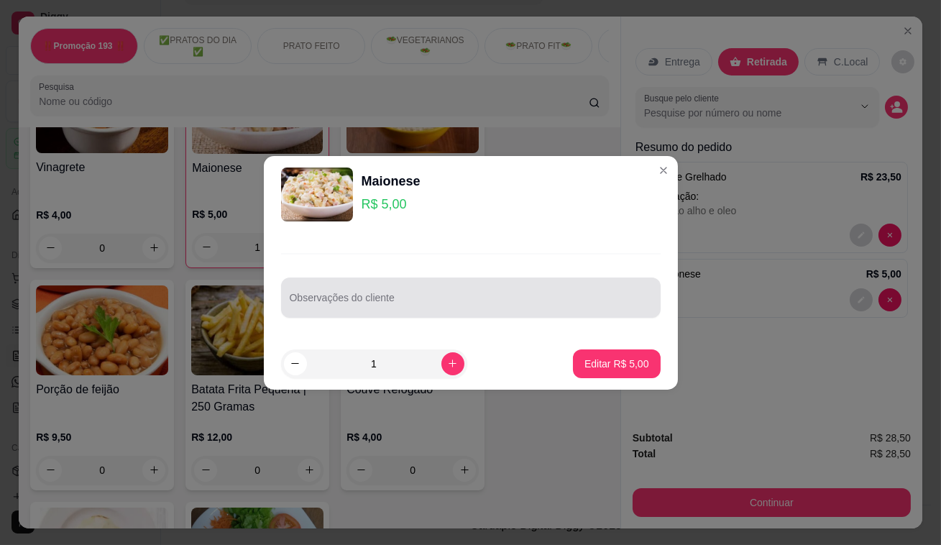
click at [392, 302] on input "Observações do cliente" at bounding box center [471, 303] width 362 height 14
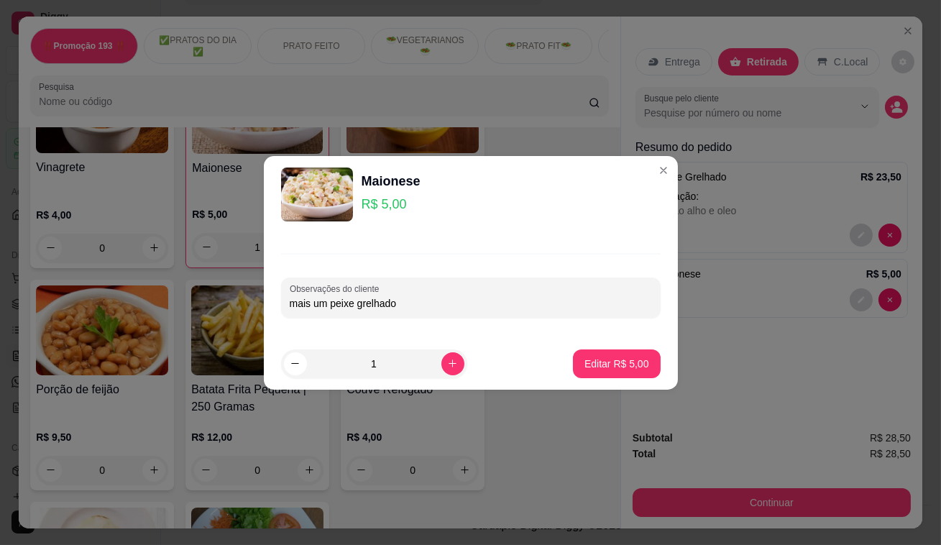
type input "mais um peixe grelhado"
click at [608, 365] on p "Editar R$ 5,00" at bounding box center [616, 363] width 65 height 14
type input "0"
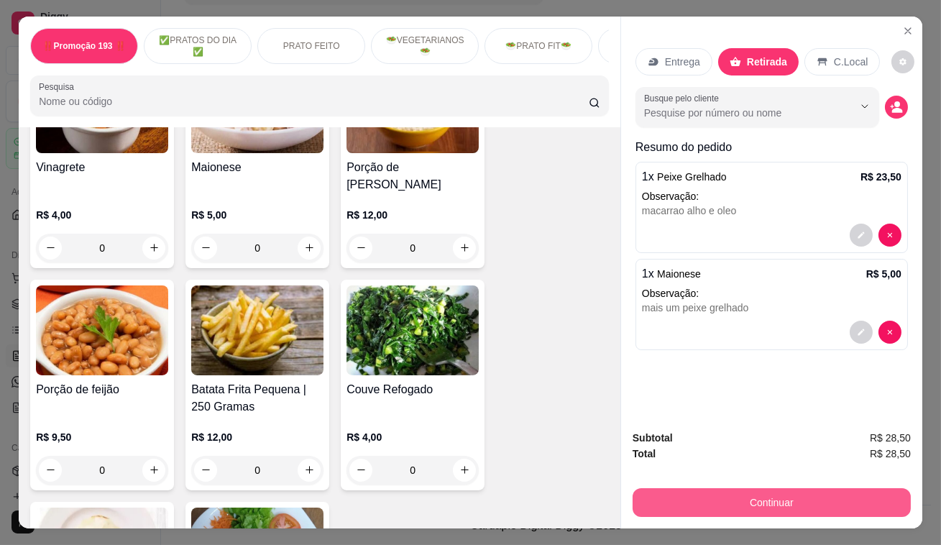
click at [732, 499] on button "Continuar" at bounding box center [771, 502] width 278 height 29
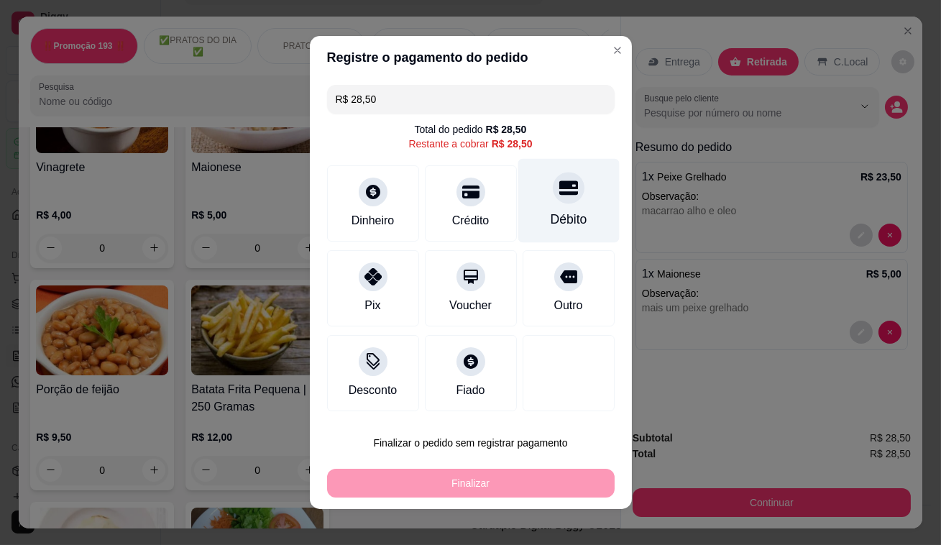
click at [520, 211] on div "Débito" at bounding box center [567, 201] width 101 height 84
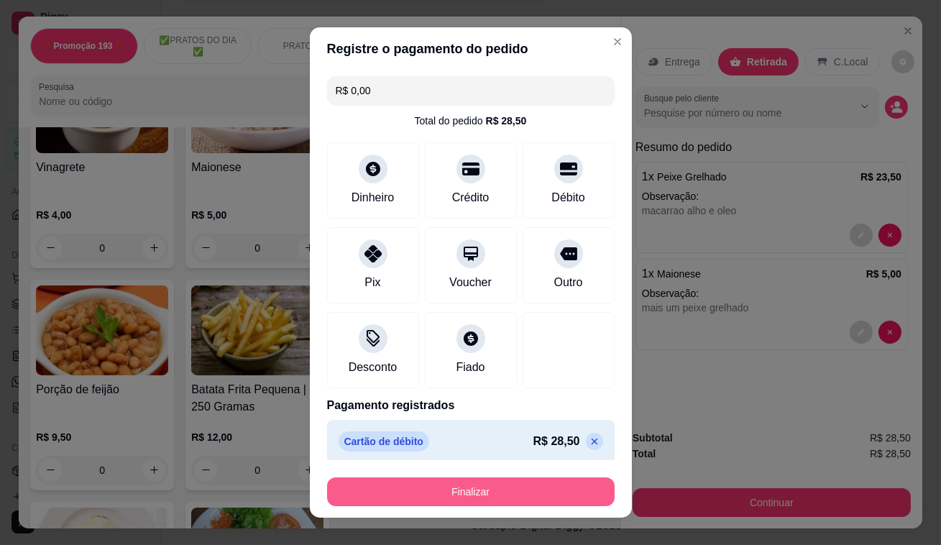
click at [443, 499] on button "Finalizar" at bounding box center [470, 491] width 287 height 29
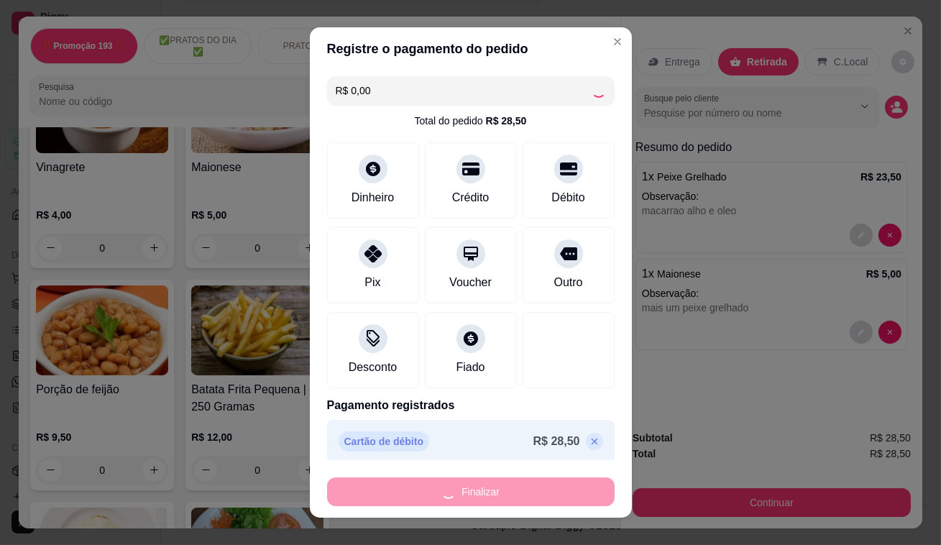
type input "-R$ 28,50"
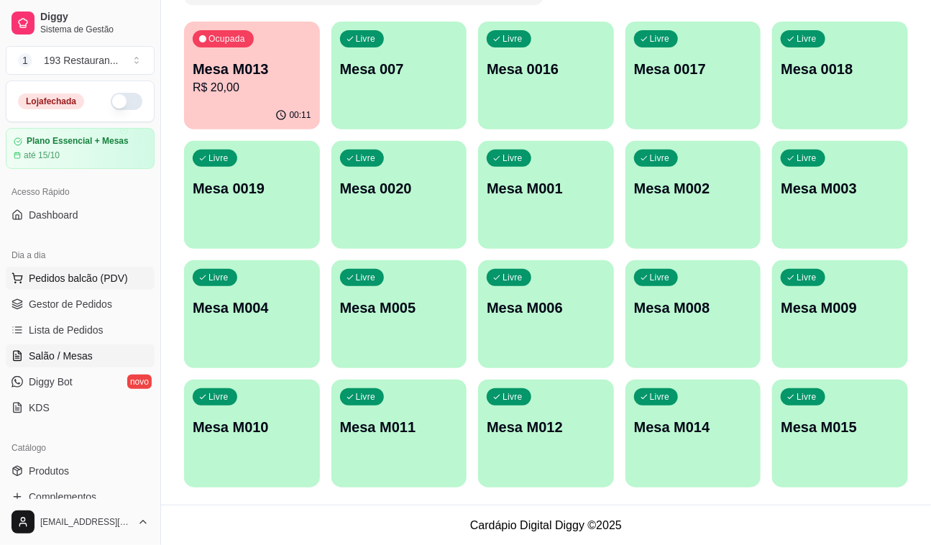
click at [88, 270] on button "Pedidos balcão (PDV)" at bounding box center [80, 278] width 149 height 23
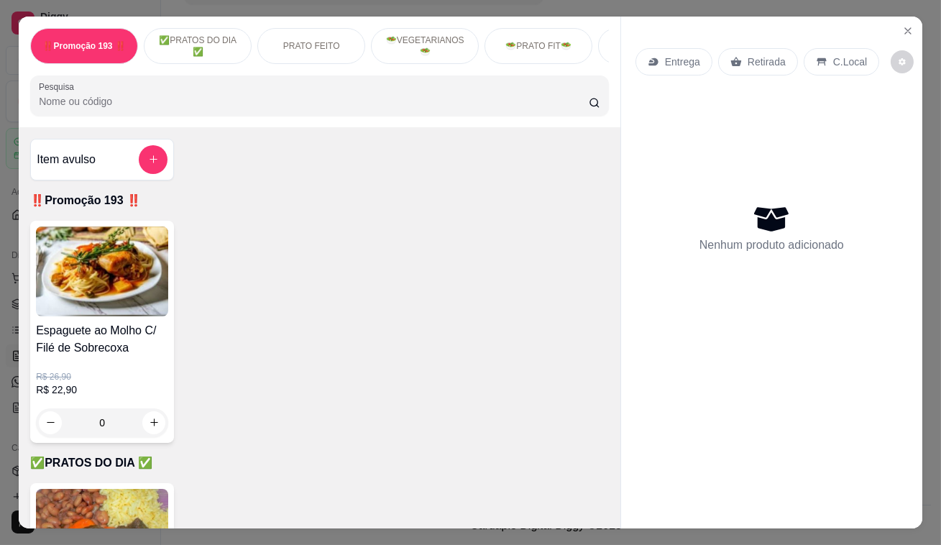
click at [766, 48] on div "Retirada" at bounding box center [758, 61] width 80 height 27
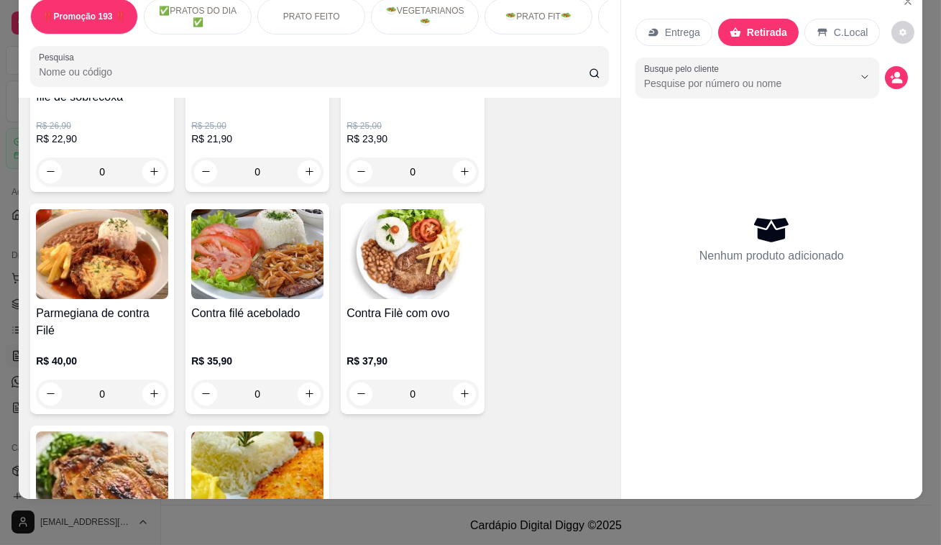
scroll to position [1567, 0]
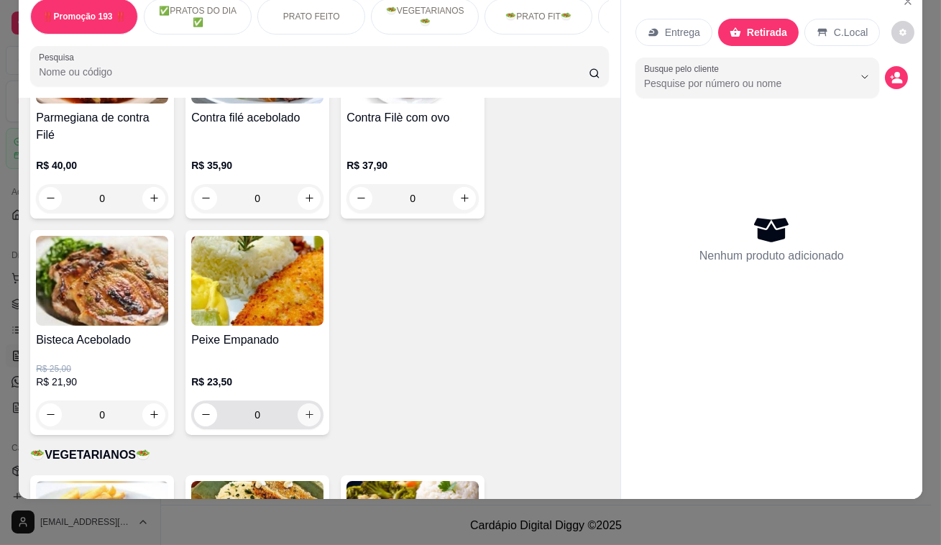
click at [306, 409] on icon "increase-product-quantity" at bounding box center [309, 414] width 11 height 11
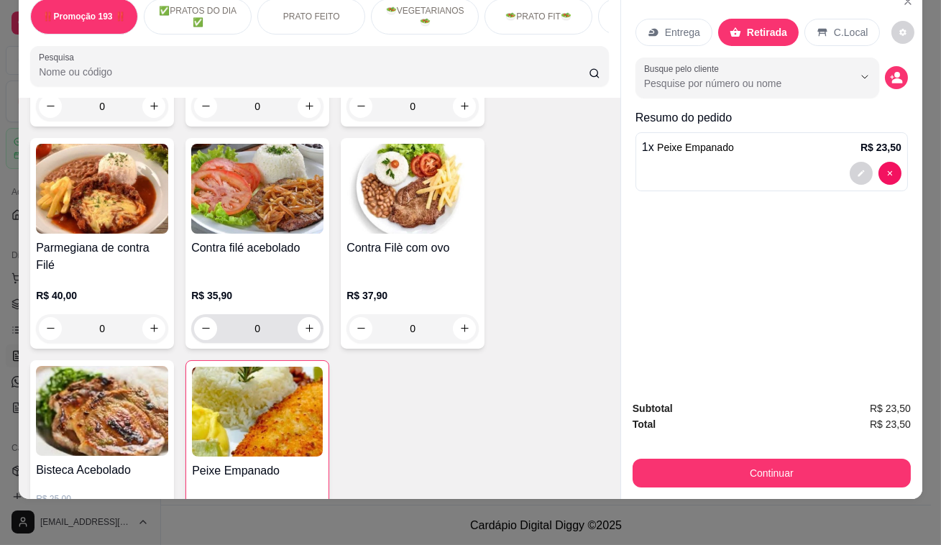
scroll to position [1633, 0]
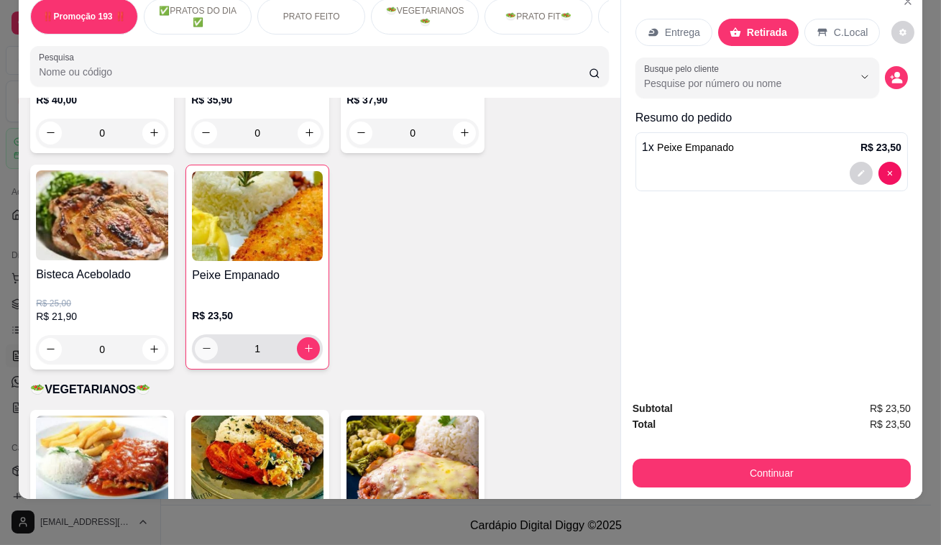
click at [203, 343] on icon "decrease-product-quantity" at bounding box center [206, 348] width 11 height 11
type input "0"
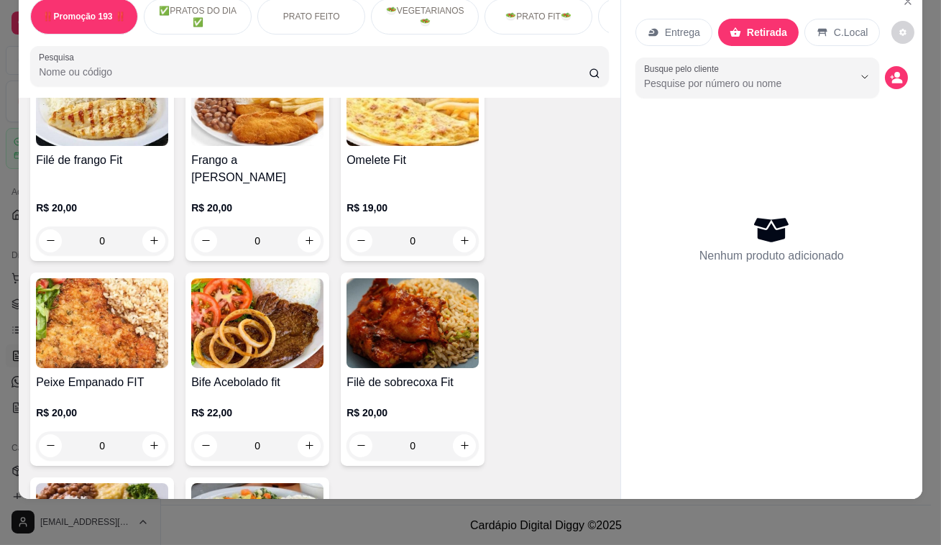
scroll to position [2417, 0]
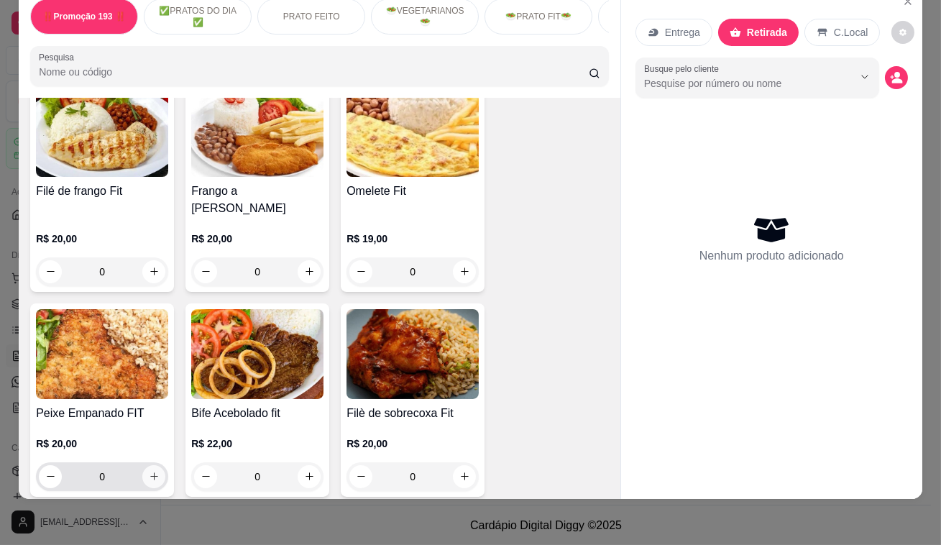
click at [152, 471] on icon "increase-product-quantity" at bounding box center [154, 476] width 11 height 11
type input "1"
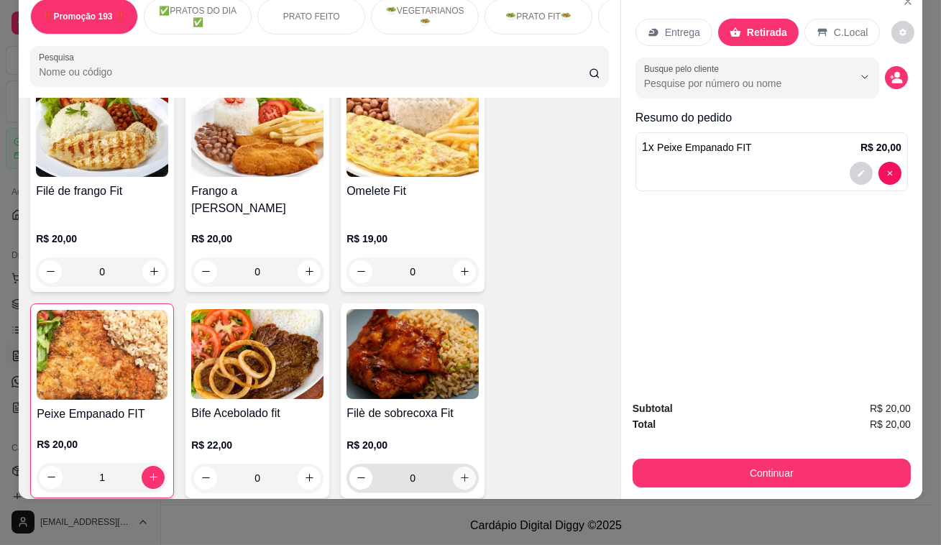
click at [459, 472] on icon "increase-product-quantity" at bounding box center [464, 477] width 11 height 11
type input "1"
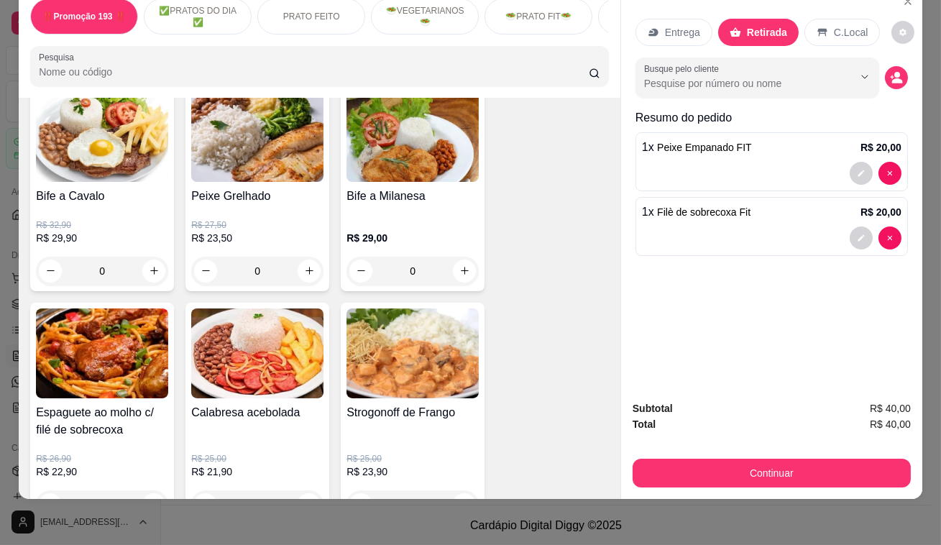
scroll to position [914, 0]
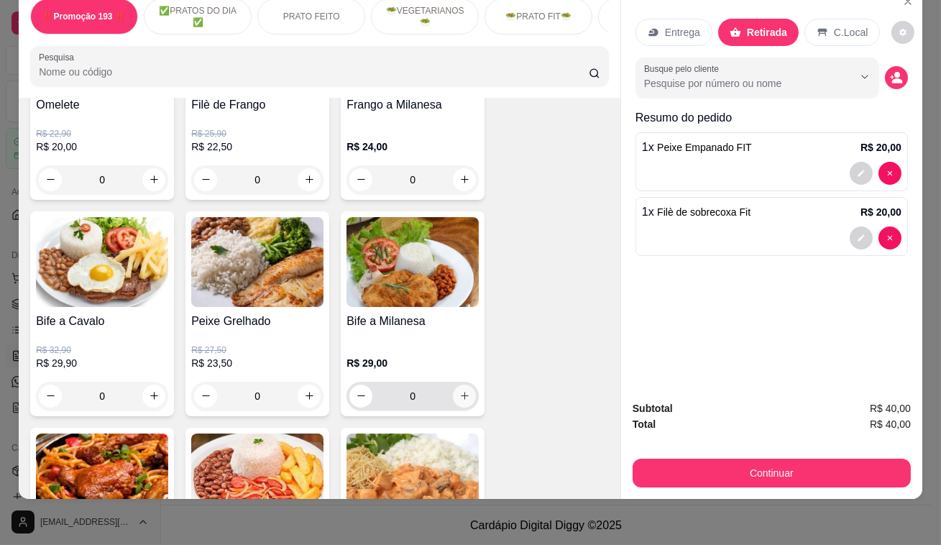
click at [459, 396] on icon "increase-product-quantity" at bounding box center [464, 395] width 11 height 11
type input "1"
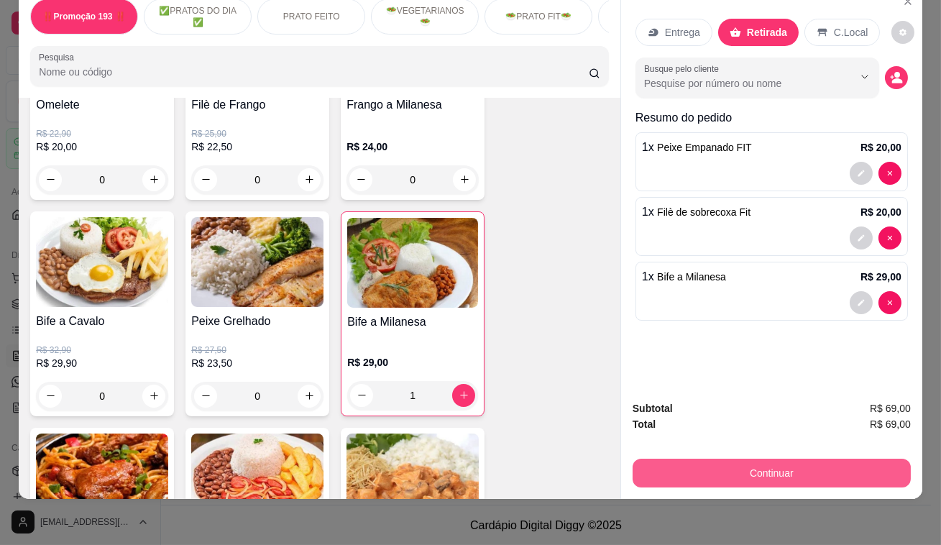
click at [785, 461] on button "Continuar" at bounding box center [771, 473] width 278 height 29
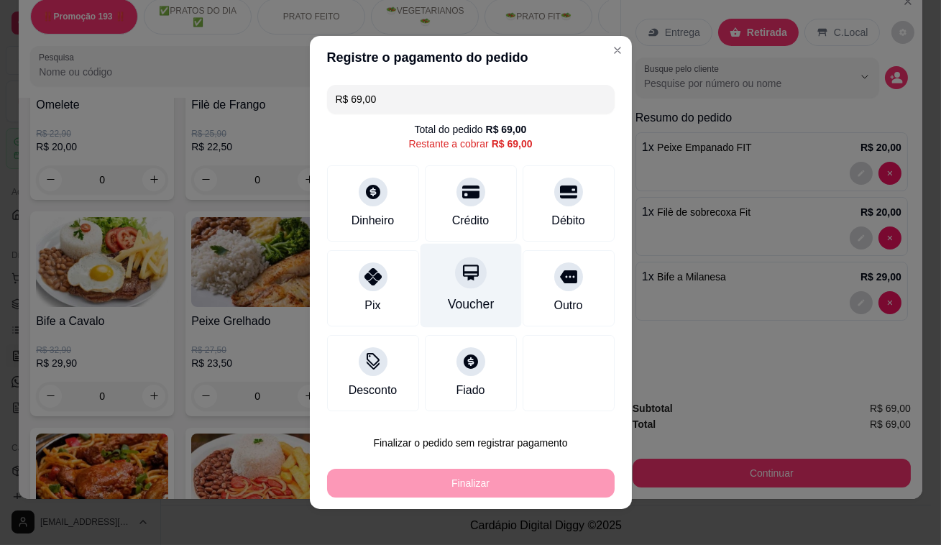
click at [455, 264] on div at bounding box center [471, 273] width 32 height 32
type input "R$ 0,00"
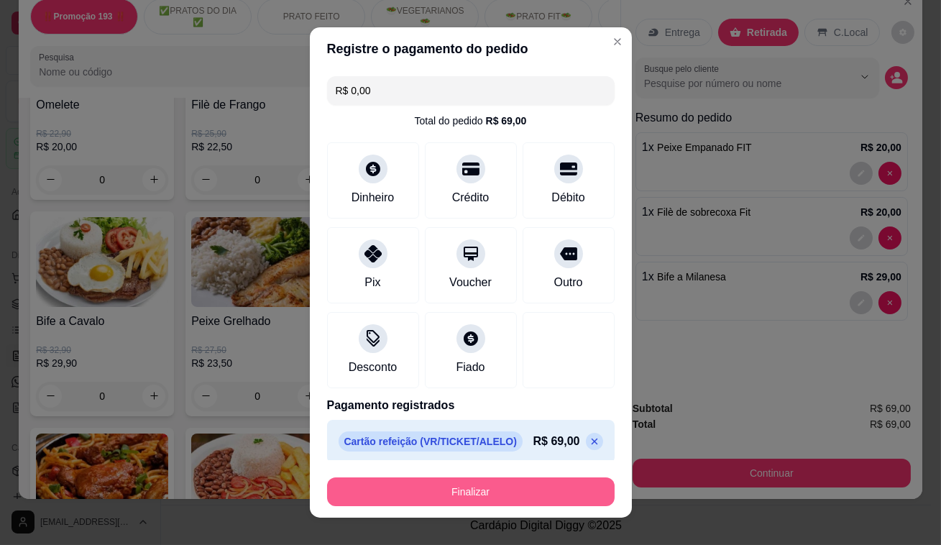
click at [455, 485] on button "Finalizar" at bounding box center [470, 491] width 287 height 29
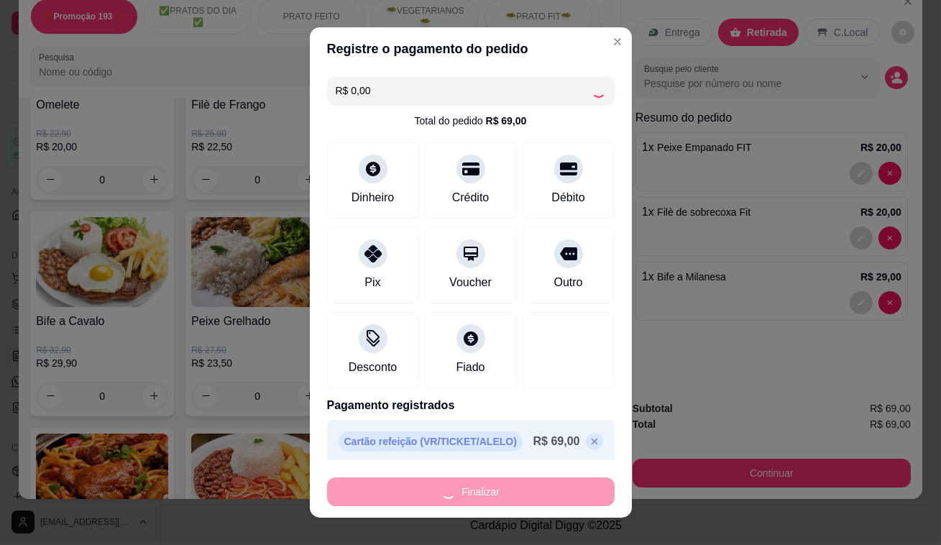
type input "0"
type input "-R$ 69,00"
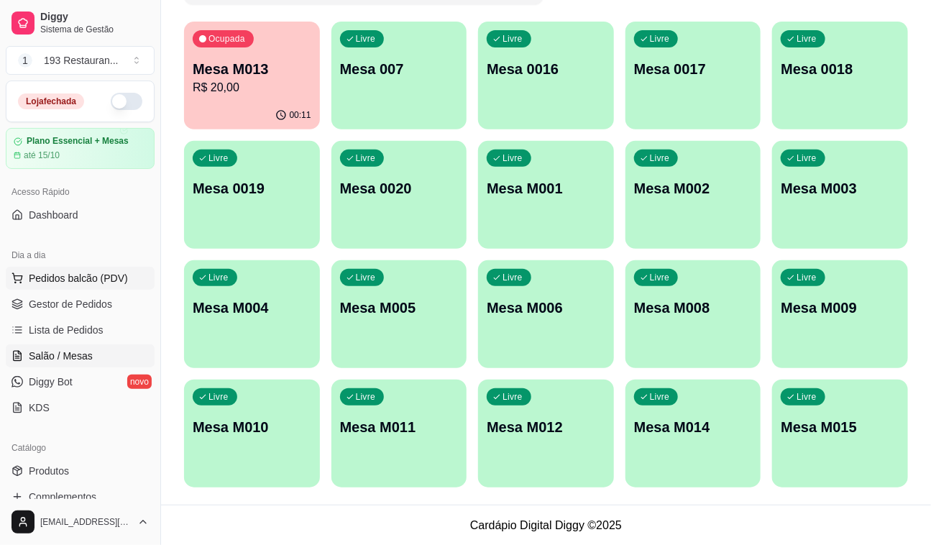
click at [91, 280] on span "Pedidos balcão (PDV)" at bounding box center [78, 278] width 99 height 14
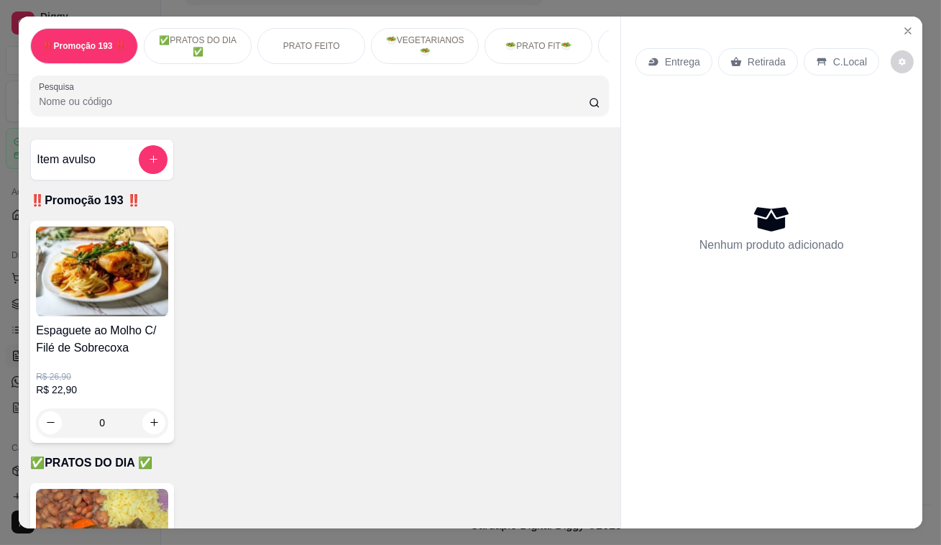
click at [754, 55] on p "Retirada" at bounding box center [766, 62] width 38 height 14
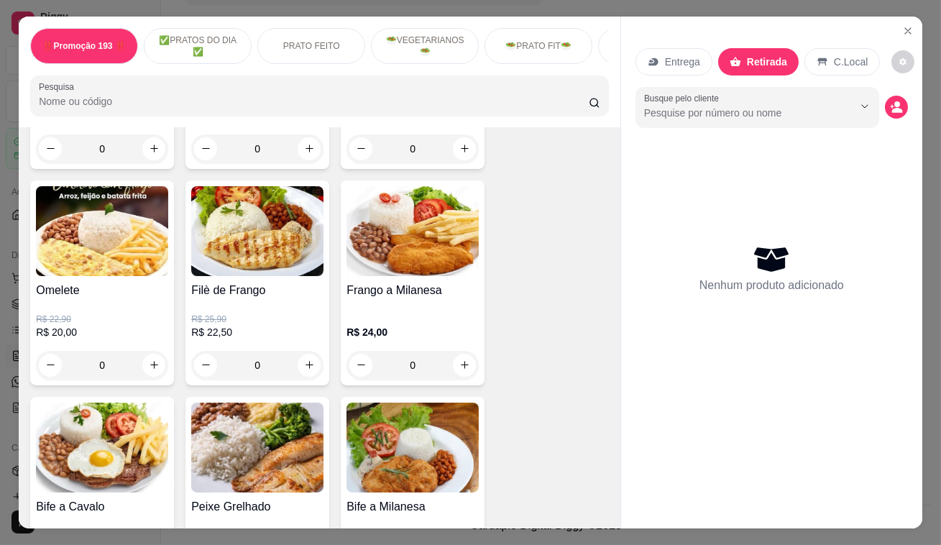
scroll to position [653, 0]
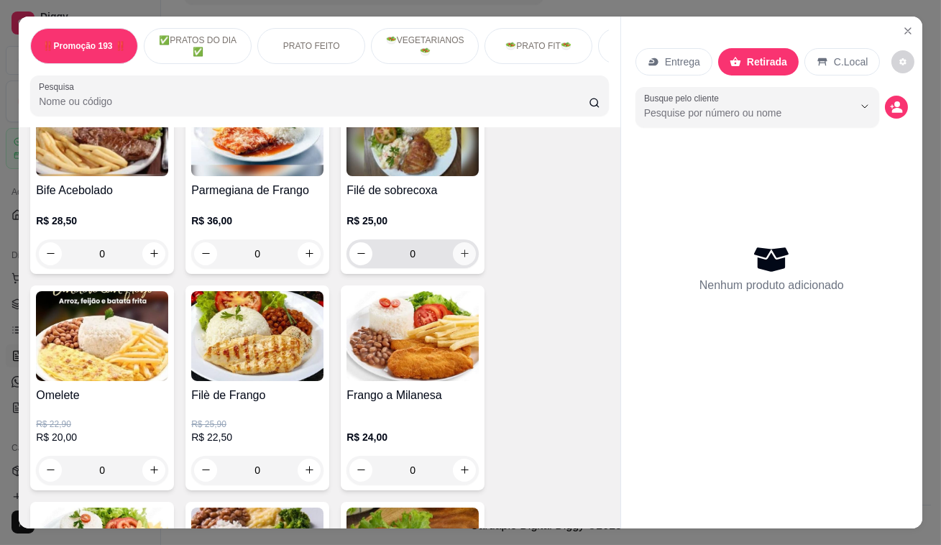
click at [464, 249] on button "increase-product-quantity" at bounding box center [464, 253] width 23 height 23
type input "1"
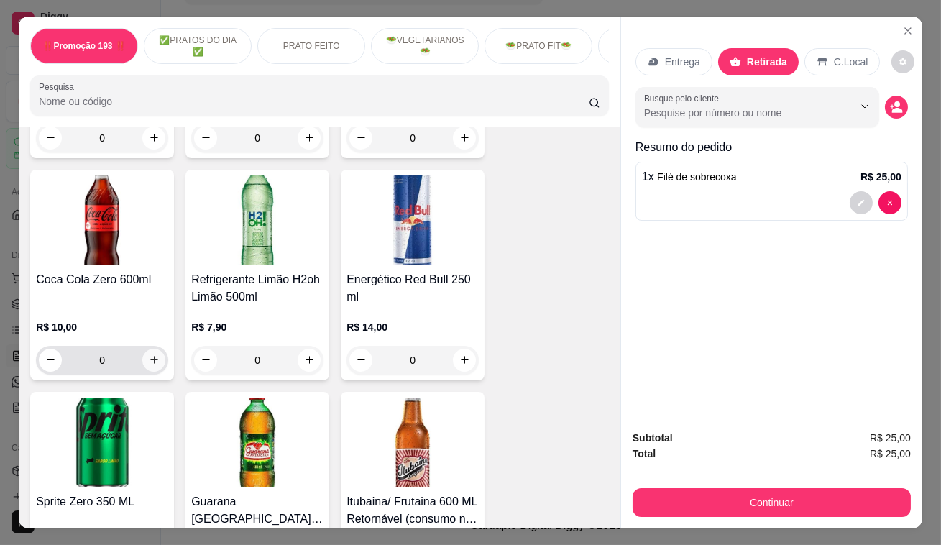
scroll to position [5945, 0]
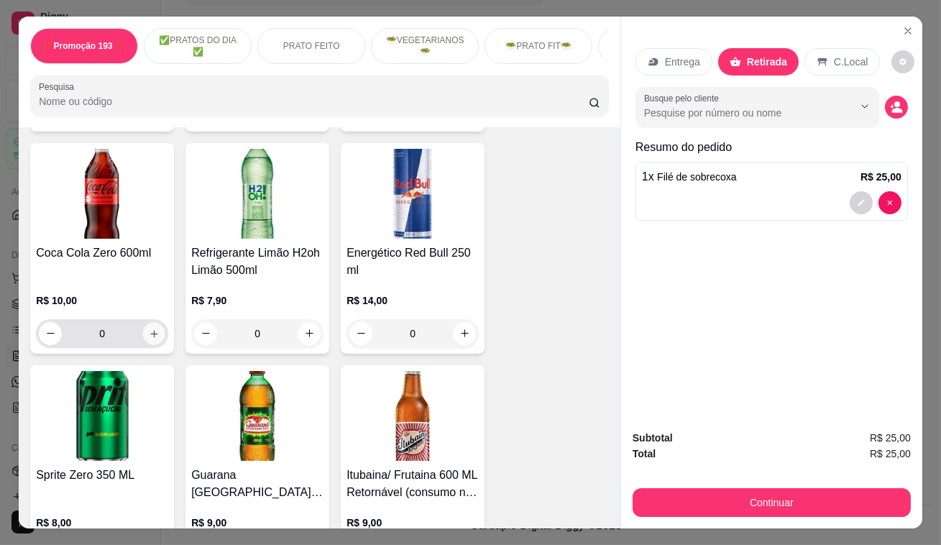
click at [152, 328] on icon "increase-product-quantity" at bounding box center [154, 333] width 11 height 11
type input "1"
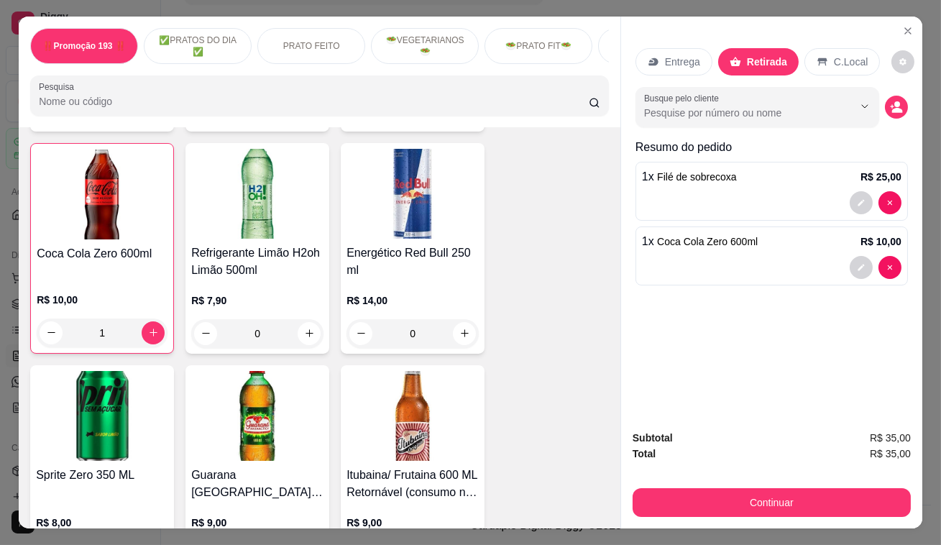
scroll to position [5946, 0]
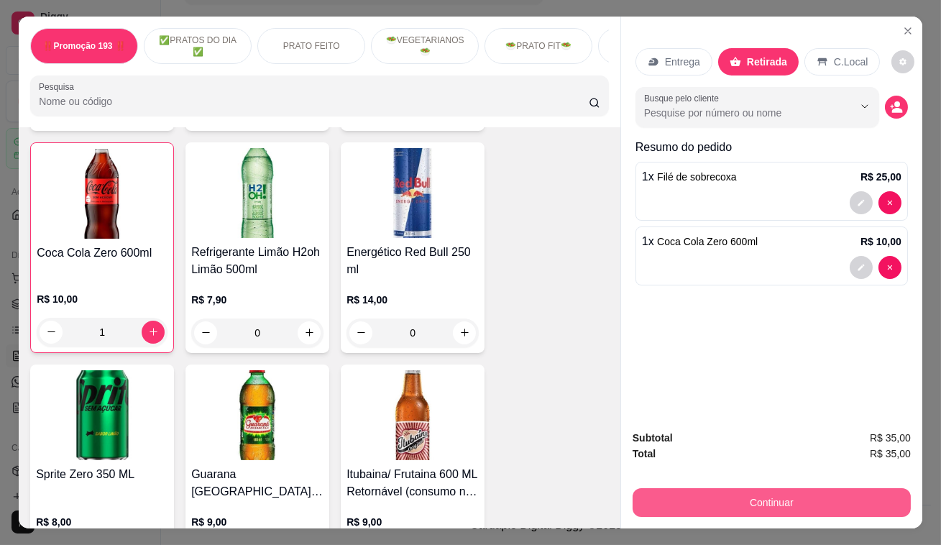
click at [732, 498] on button "Continuar" at bounding box center [771, 502] width 278 height 29
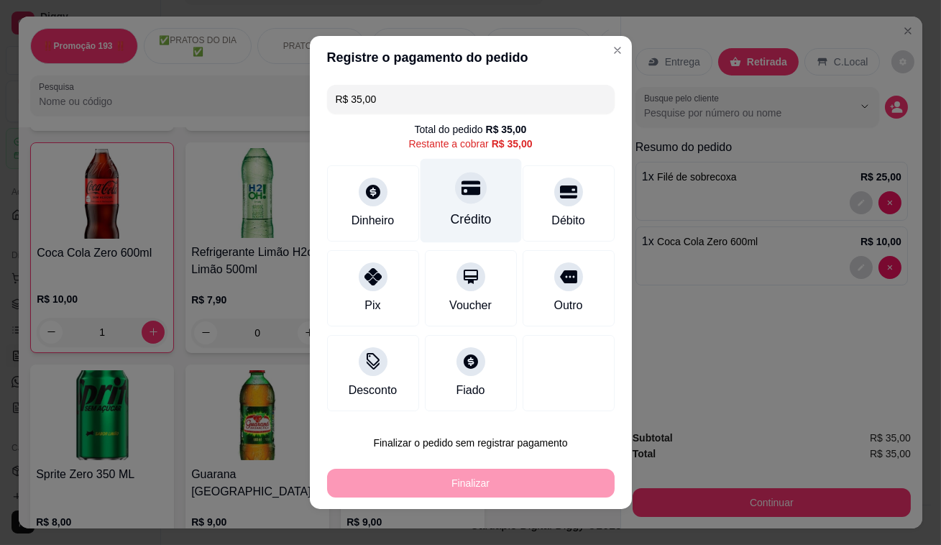
click at [463, 200] on div at bounding box center [471, 188] width 32 height 32
type input "R$ 0,00"
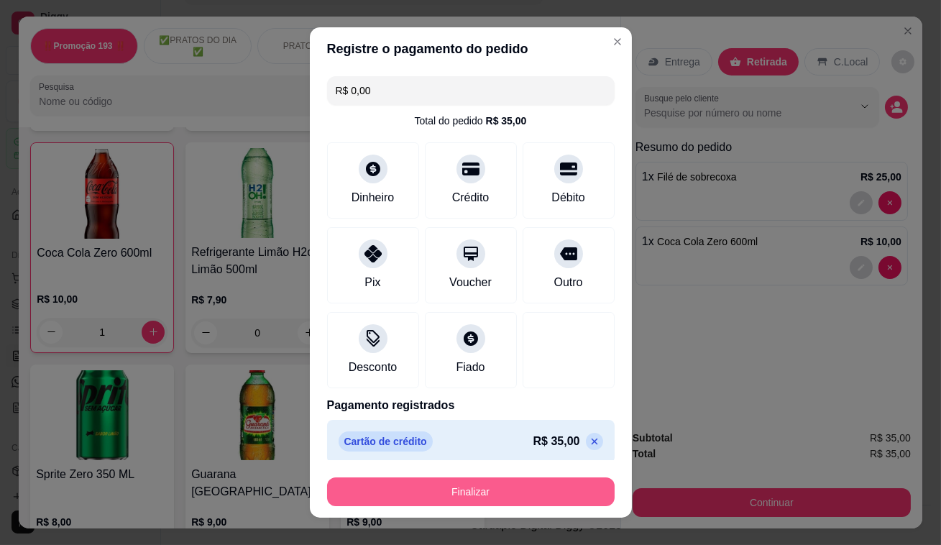
click at [514, 494] on button "Finalizar" at bounding box center [470, 491] width 287 height 29
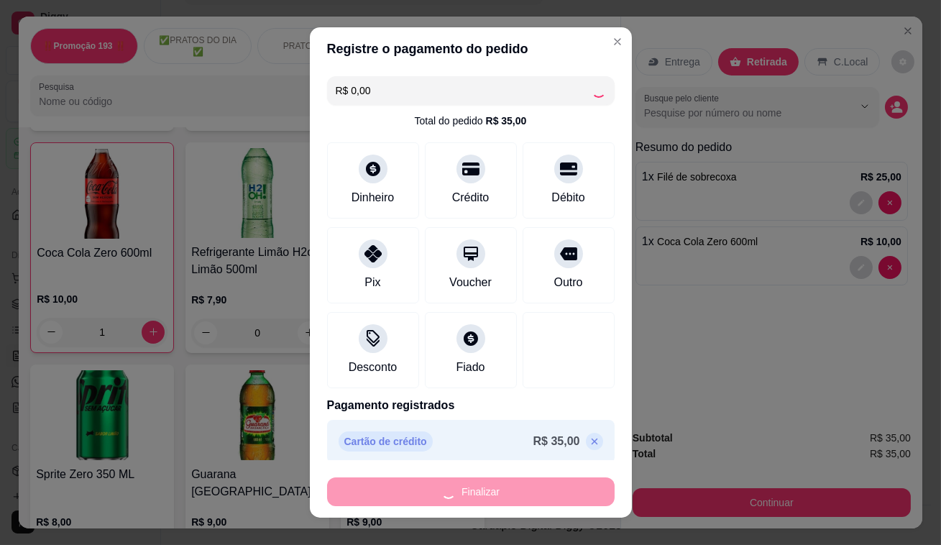
type input "0"
type input "-R$ 35,00"
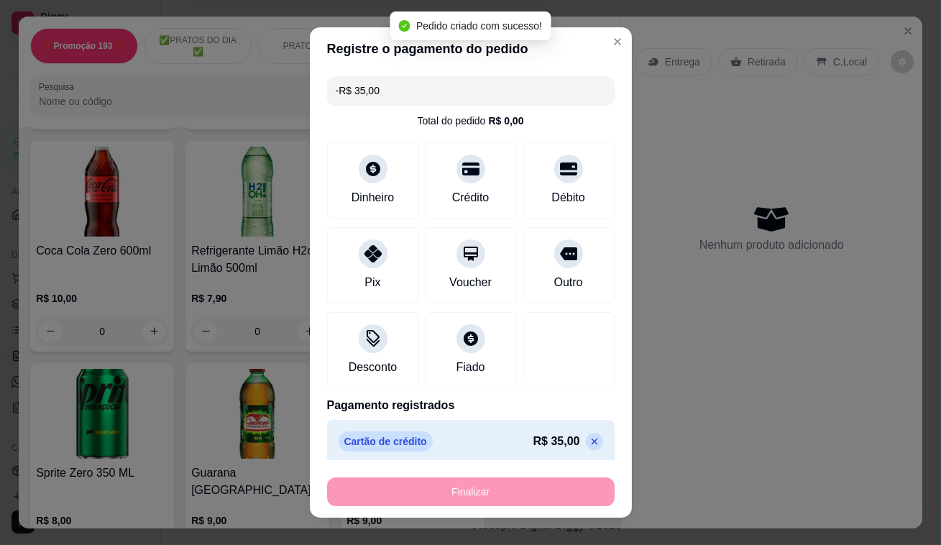
scroll to position [5944, 0]
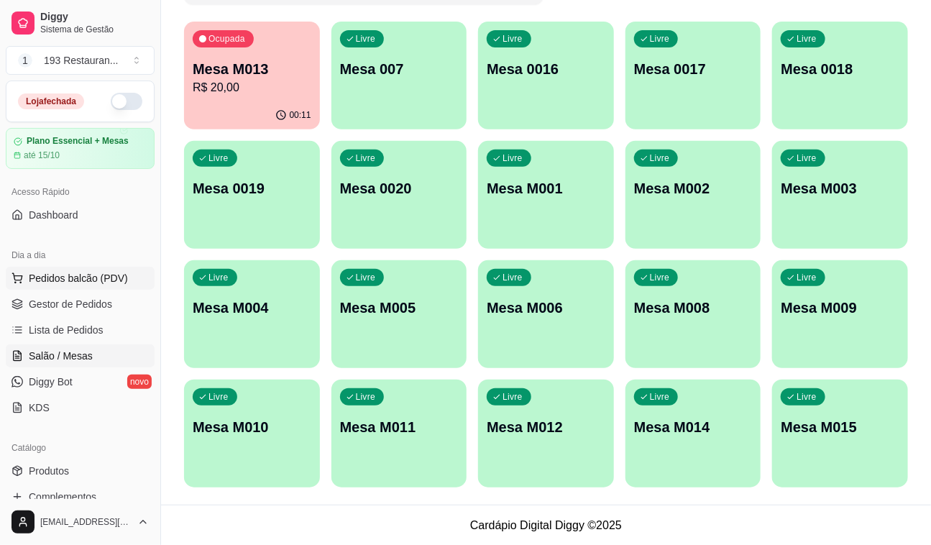
drag, startPoint x: 74, startPoint y: 271, endPoint x: 86, endPoint y: 272, distance: 11.6
click at [74, 270] on button "Pedidos balcão (PDV)" at bounding box center [80, 278] width 149 height 23
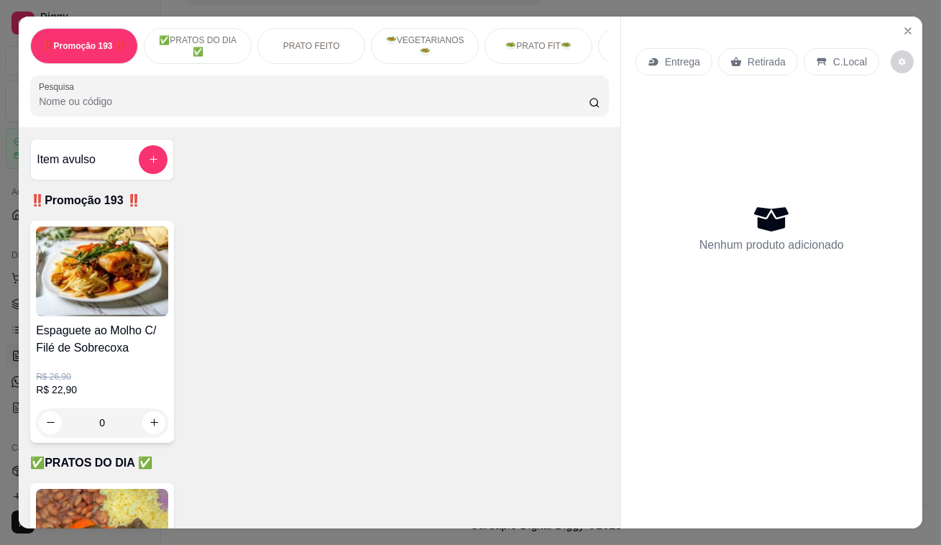
drag, startPoint x: 781, startPoint y: 44, endPoint x: 724, endPoint y: 77, distance: 66.3
click at [781, 48] on div "Retirada" at bounding box center [758, 61] width 80 height 27
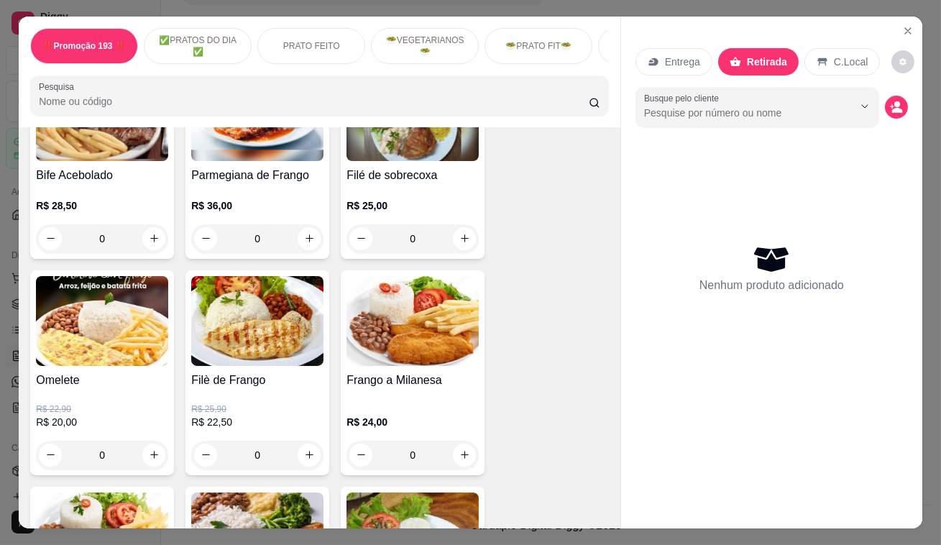
scroll to position [719, 0]
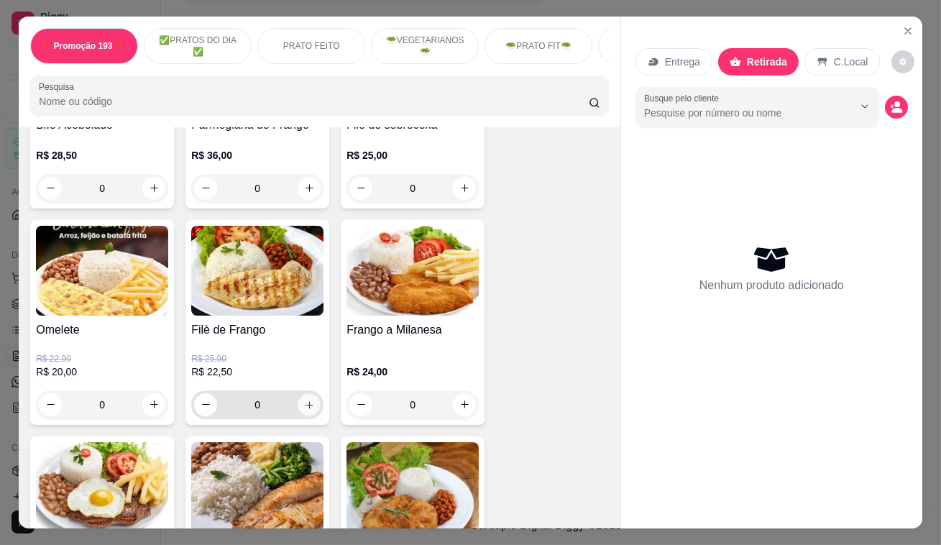
click at [304, 407] on icon "increase-product-quantity" at bounding box center [309, 404] width 11 height 11
type input "2"
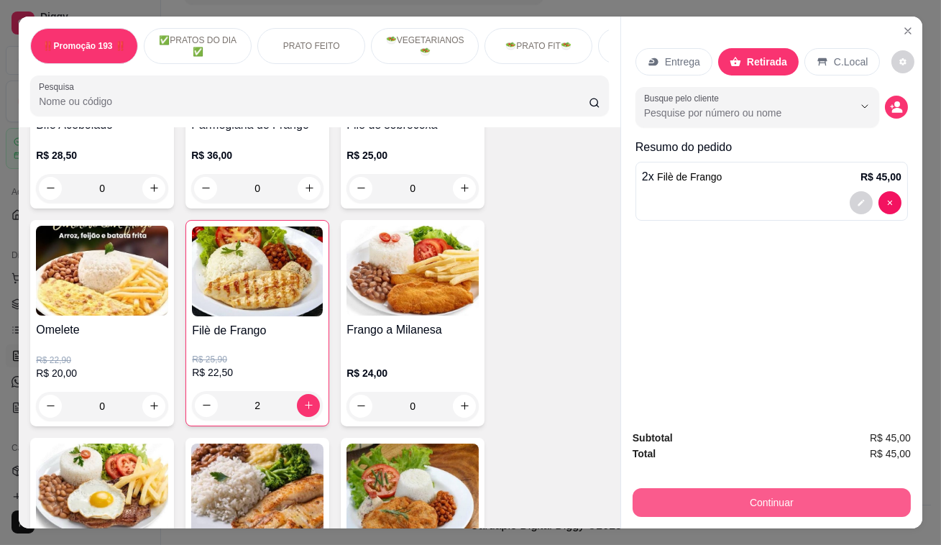
click at [841, 497] on button "Continuar" at bounding box center [771, 502] width 278 height 29
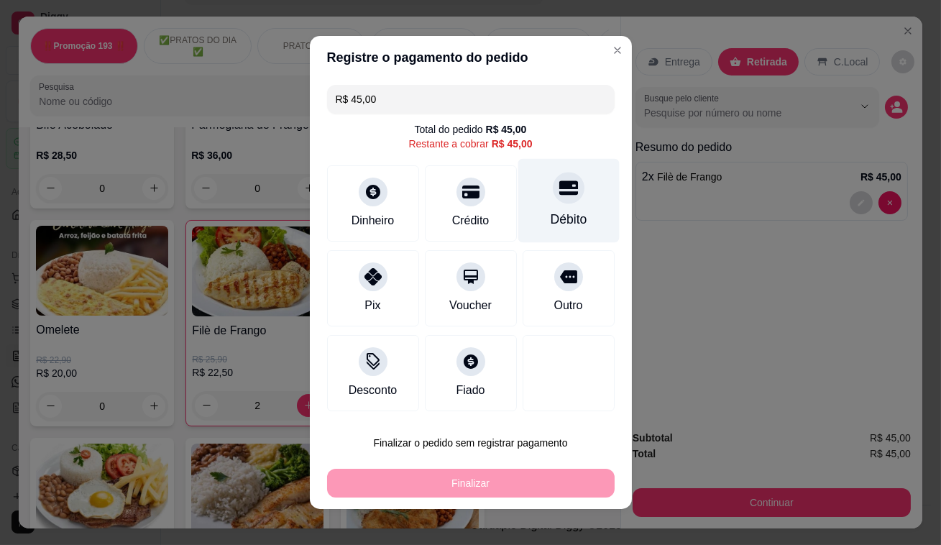
click at [568, 200] on div "Débito" at bounding box center [567, 201] width 101 height 84
type input "R$ 0,00"
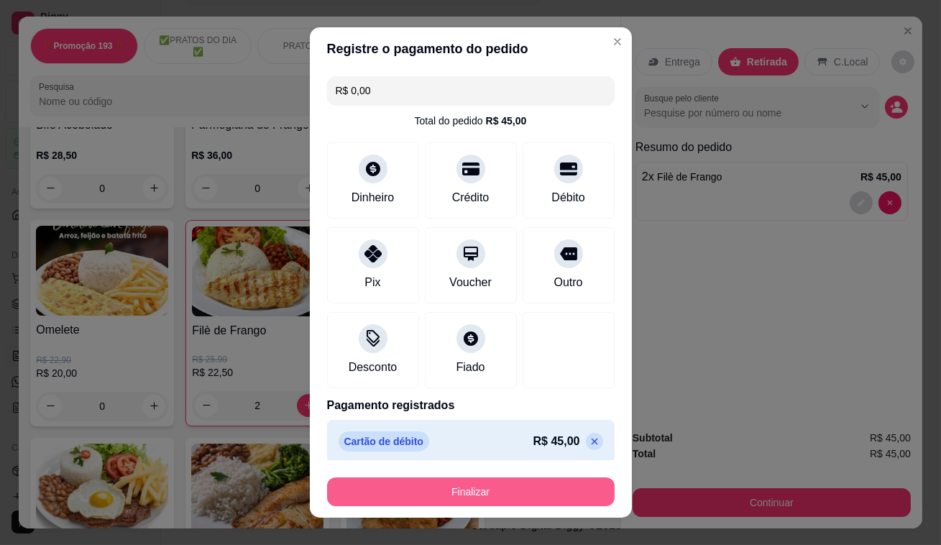
click at [574, 492] on button "Finalizar" at bounding box center [470, 491] width 287 height 29
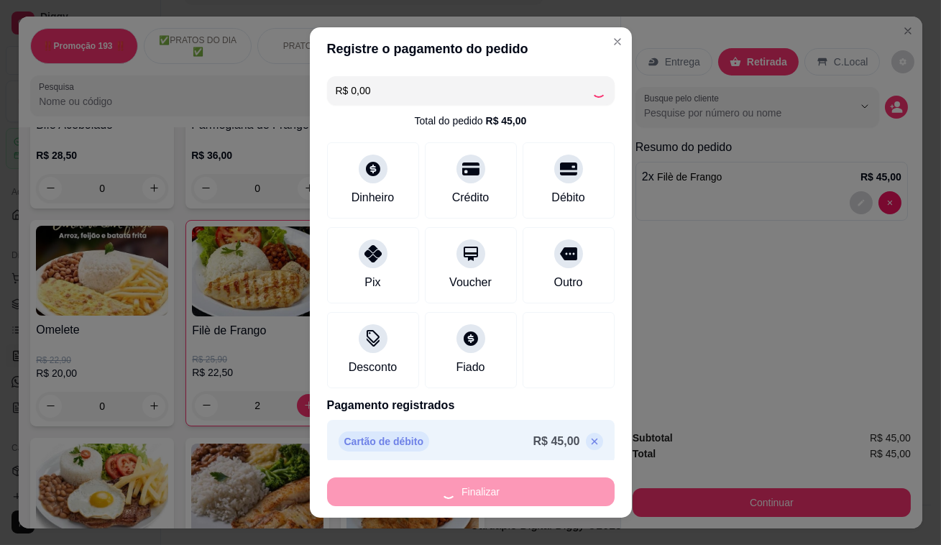
type input "0"
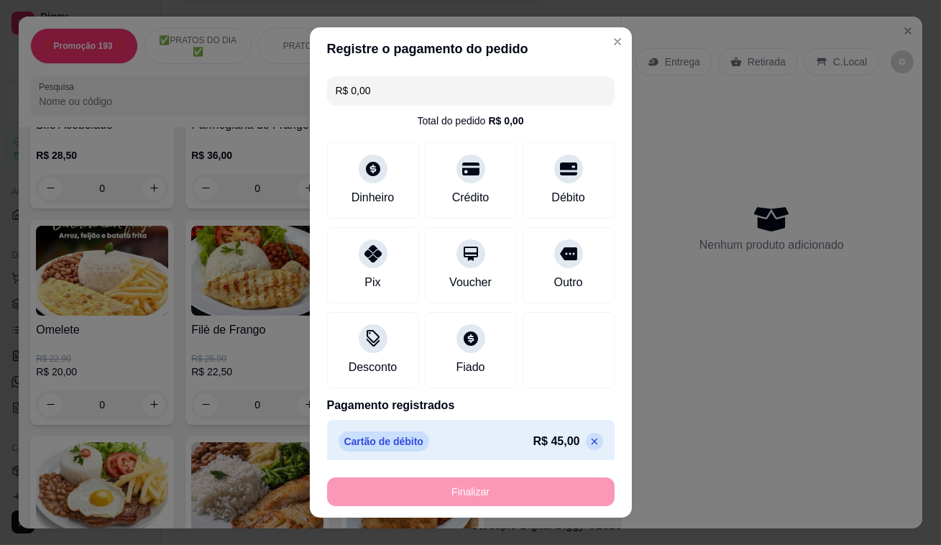
type input "-R$ 45,00"
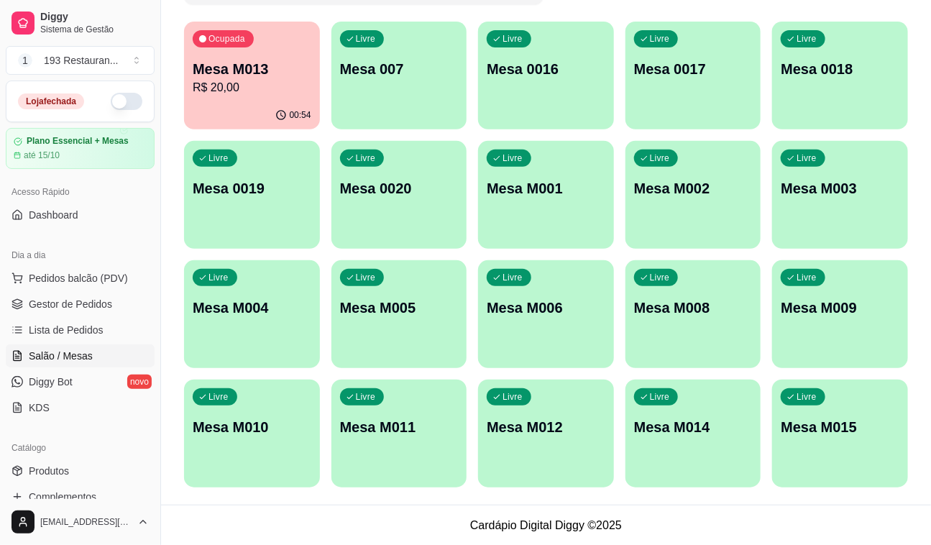
click at [249, 71] on p "Mesa M013" at bounding box center [252, 69] width 119 height 20
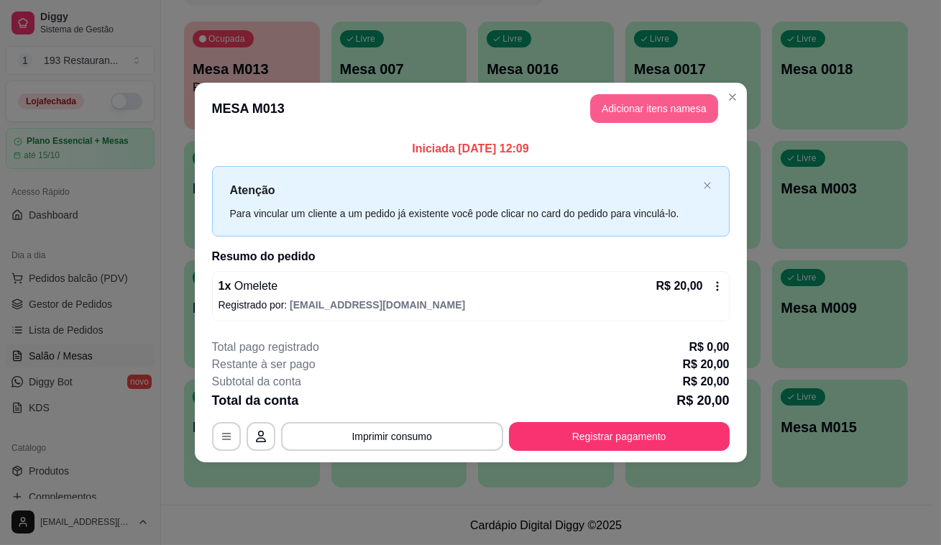
click at [673, 105] on button "Adicionar itens na mesa" at bounding box center [654, 108] width 128 height 29
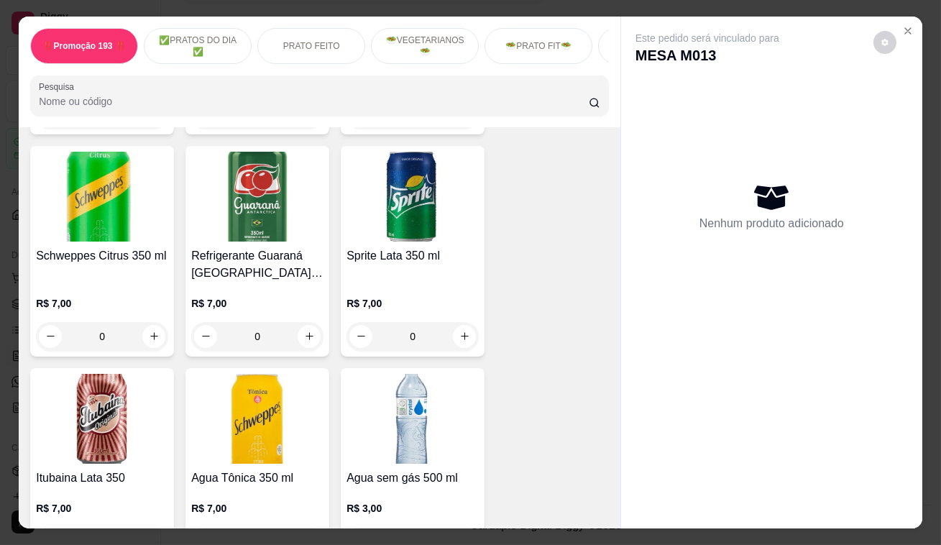
scroll to position [5488, 0]
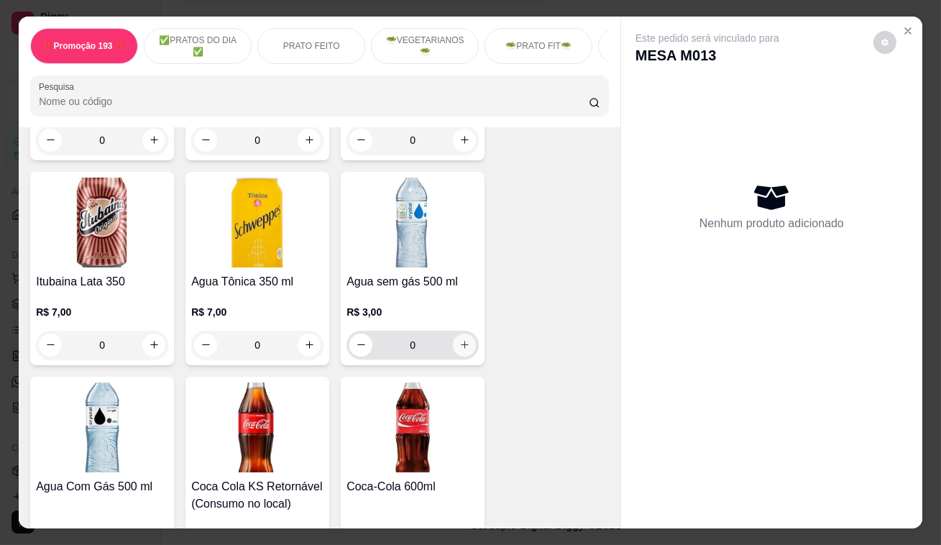
click at [453, 333] on button "increase-product-quantity" at bounding box center [464, 344] width 23 height 23
type input "1"
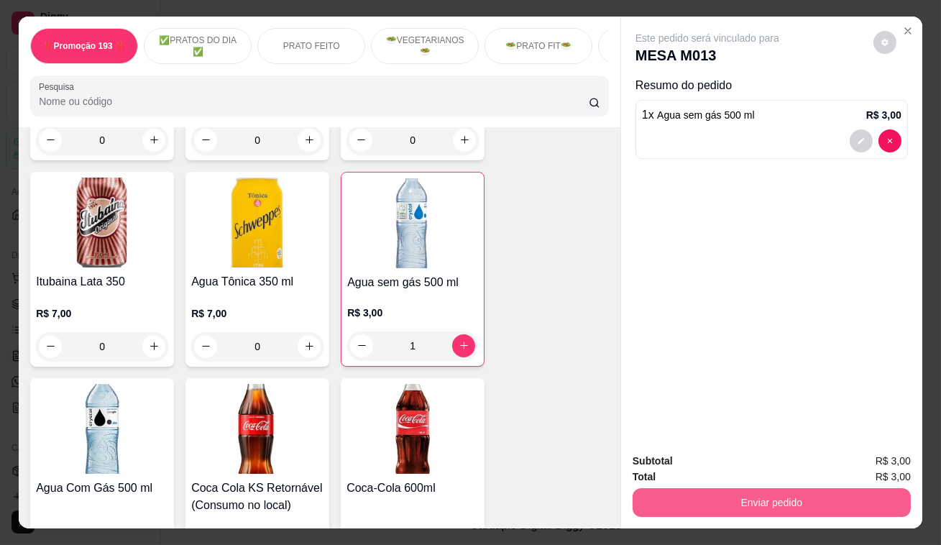
click at [780, 491] on button "Enviar pedido" at bounding box center [771, 502] width 278 height 29
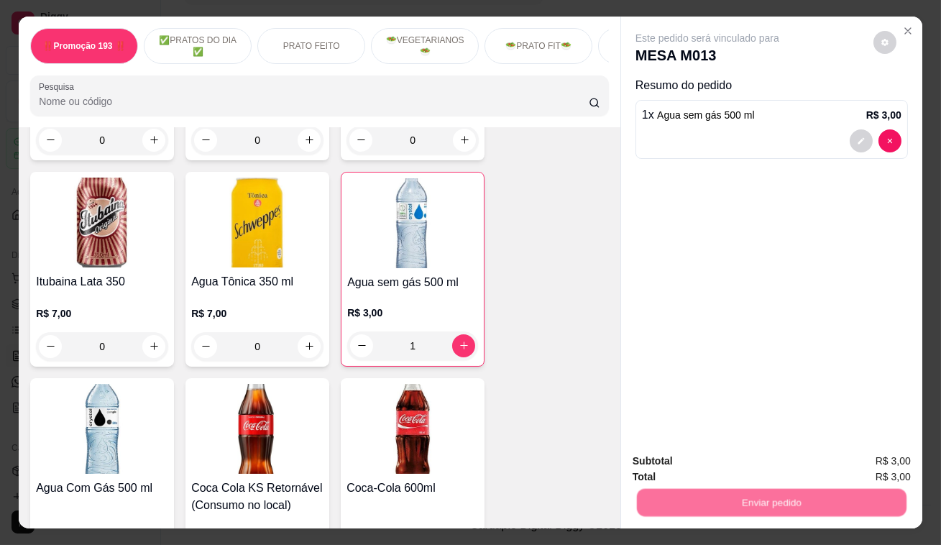
click at [768, 462] on button "Registrar cliente" at bounding box center [777, 462] width 95 height 27
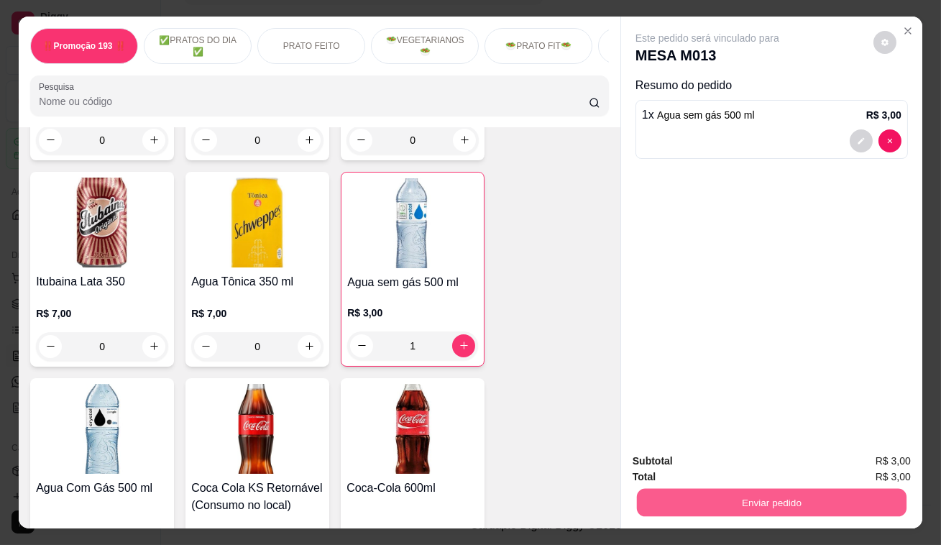
click at [753, 489] on button "Enviar pedido" at bounding box center [772, 503] width 270 height 28
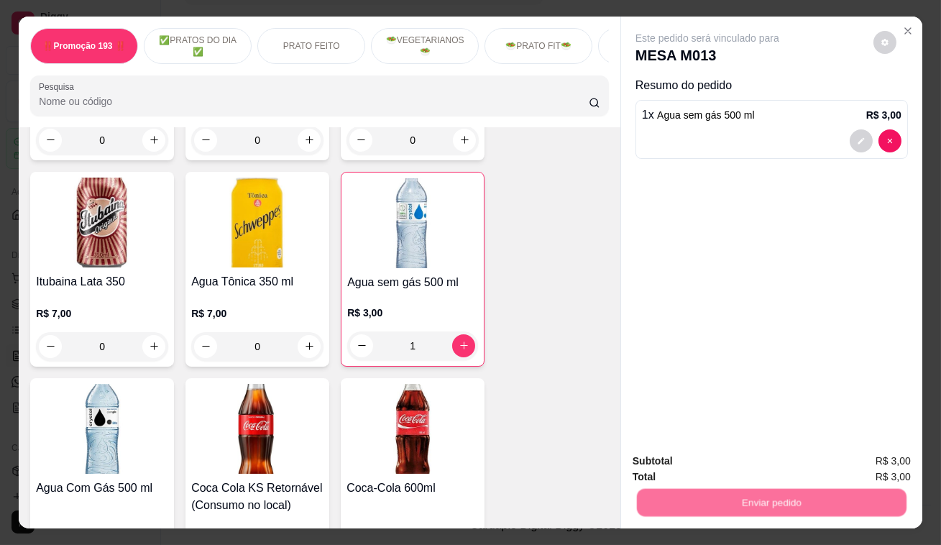
click at [849, 463] on button "Enviar pedido" at bounding box center [873, 462] width 81 height 27
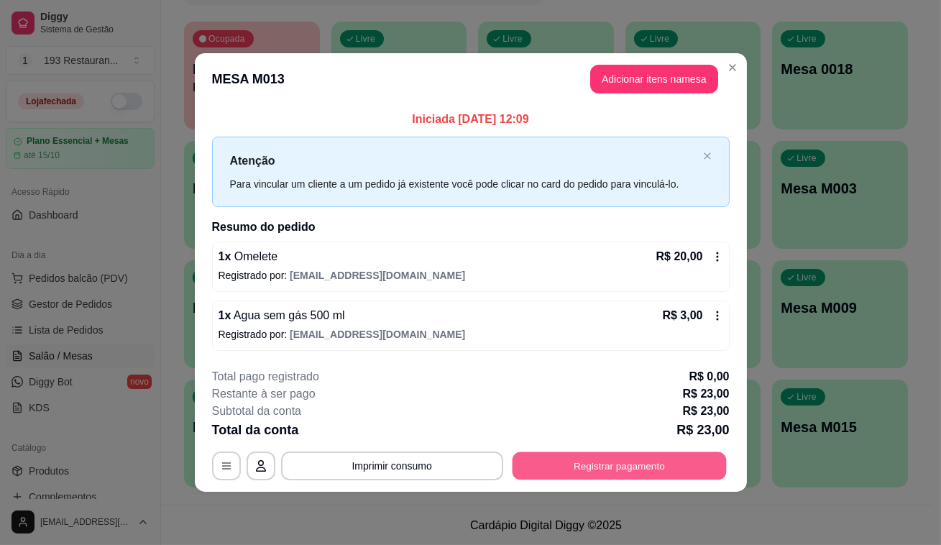
click at [646, 474] on button "Registrar pagamento" at bounding box center [619, 465] width 214 height 28
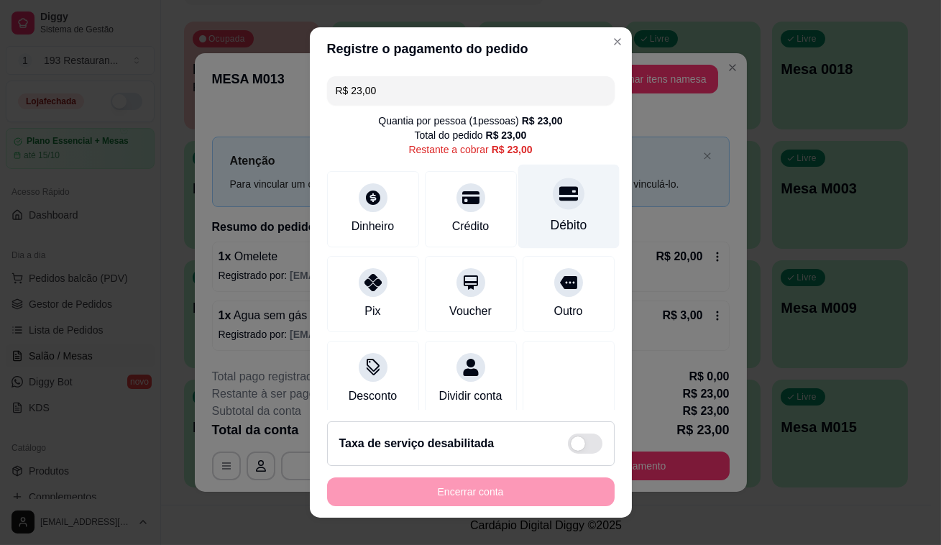
click at [558, 191] on icon at bounding box center [567, 193] width 19 height 14
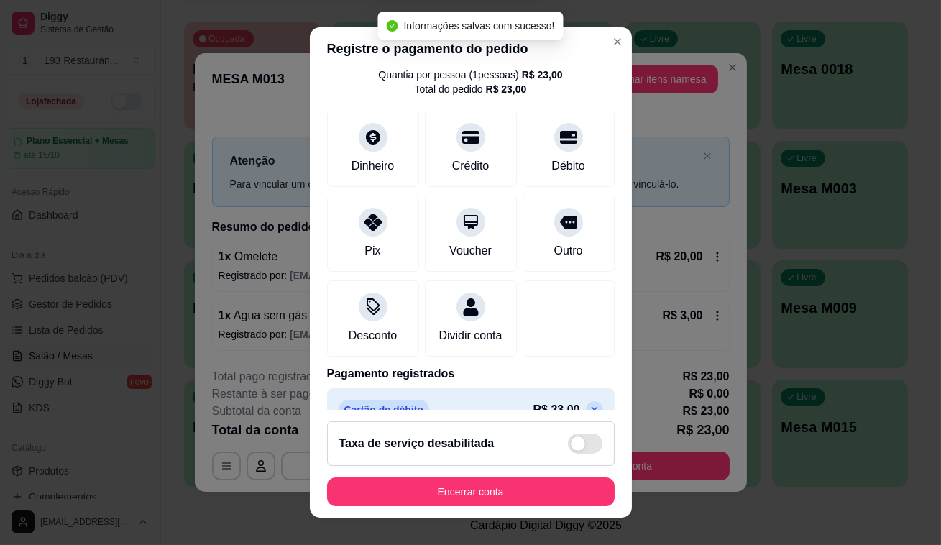
scroll to position [89, 0]
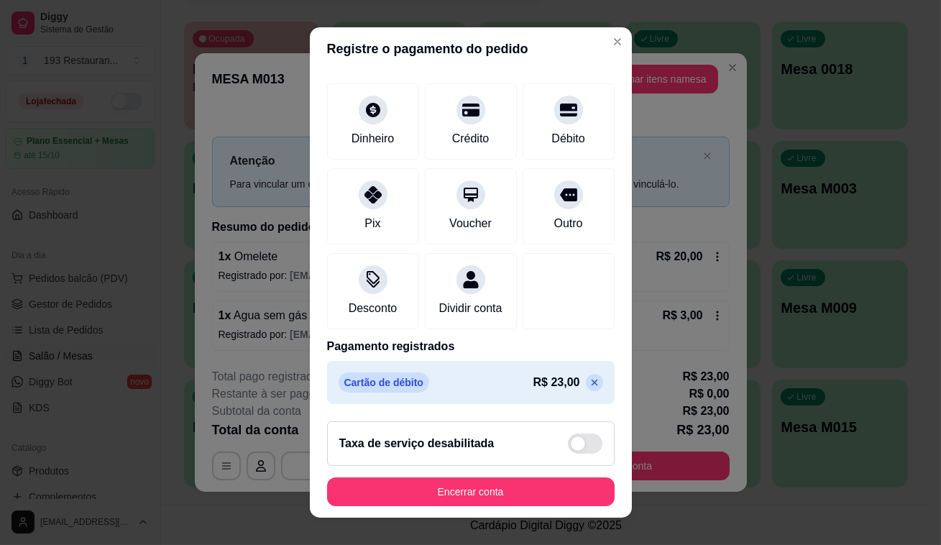
click at [591, 382] on icon at bounding box center [594, 382] width 6 height 6
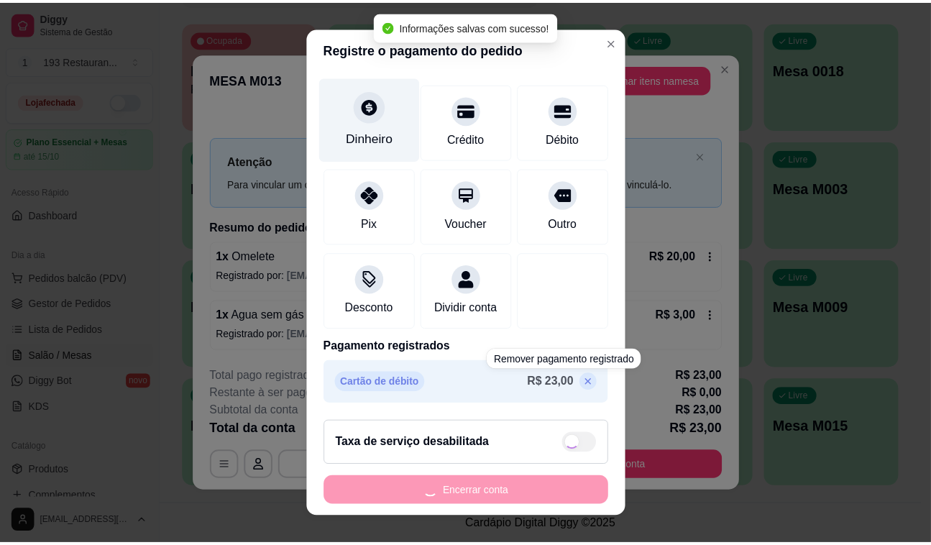
scroll to position [29, 0]
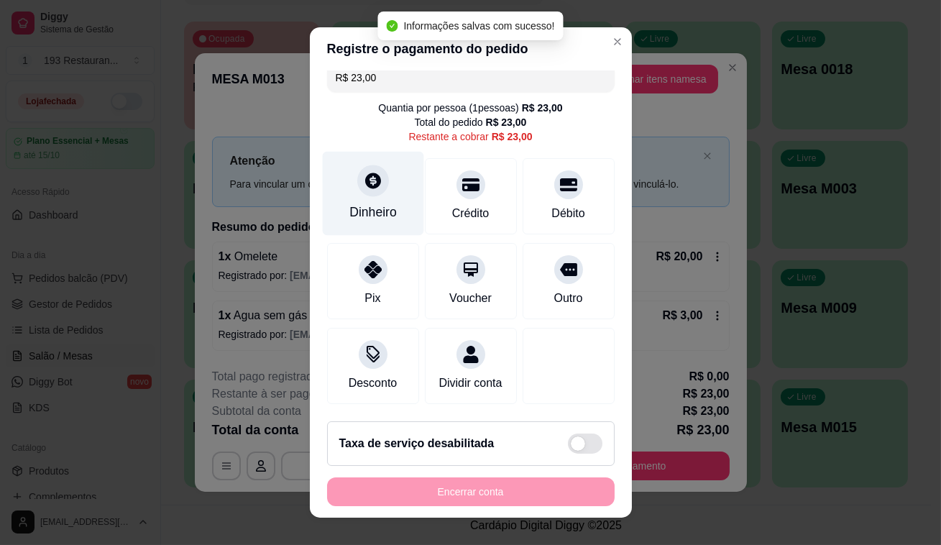
click at [356, 203] on div "Dinheiro" at bounding box center [372, 212] width 47 height 19
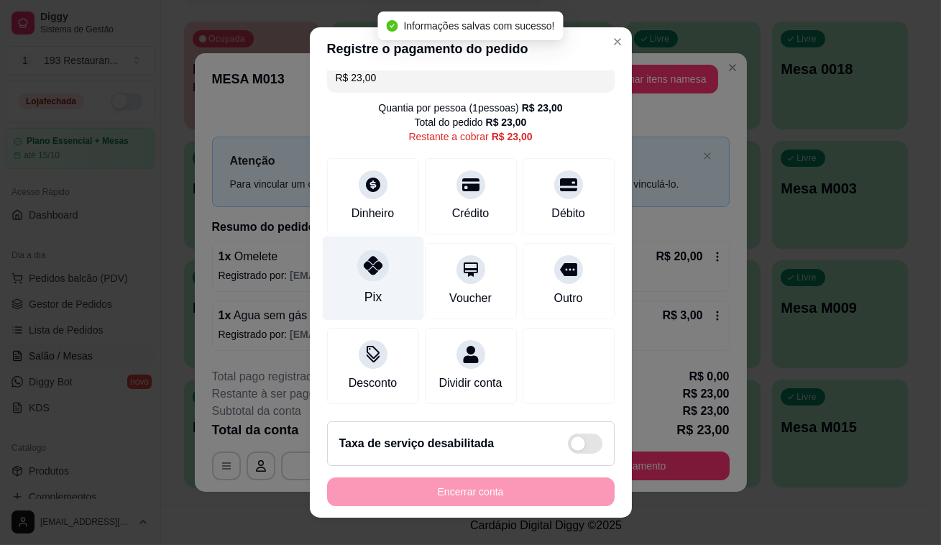
click at [382, 251] on div "Pix" at bounding box center [372, 278] width 101 height 84
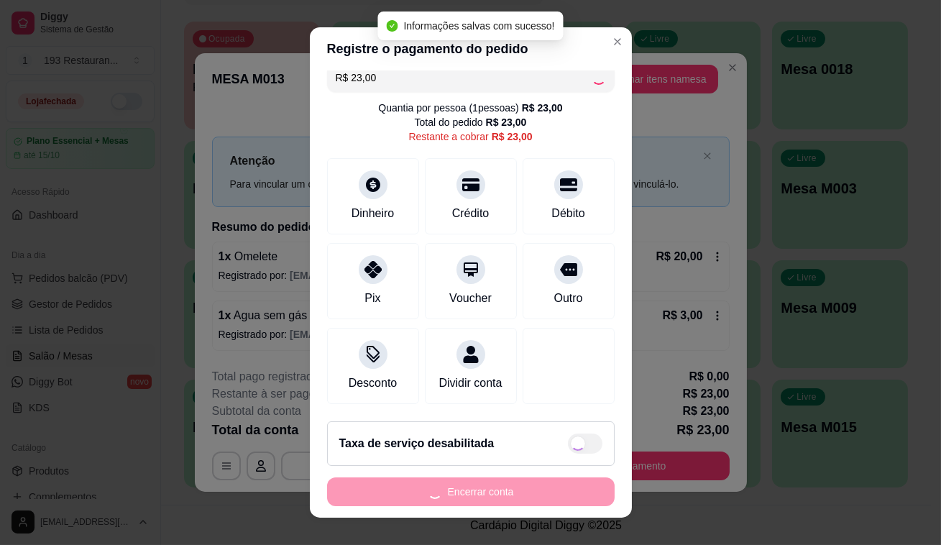
type input "R$ 0,00"
click at [527, 494] on div "Encerrar conta" at bounding box center [470, 491] width 287 height 29
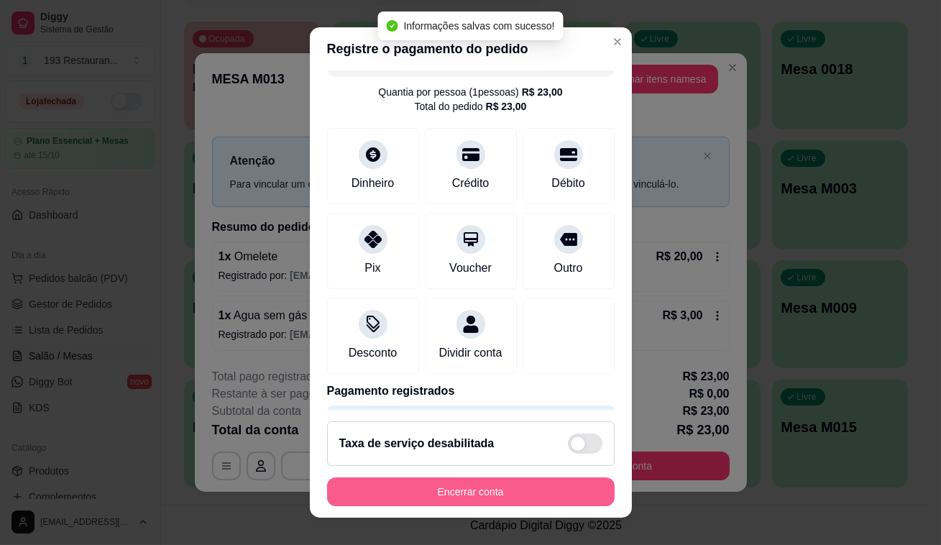
click at [527, 494] on button "Encerrar conta" at bounding box center [470, 491] width 287 height 29
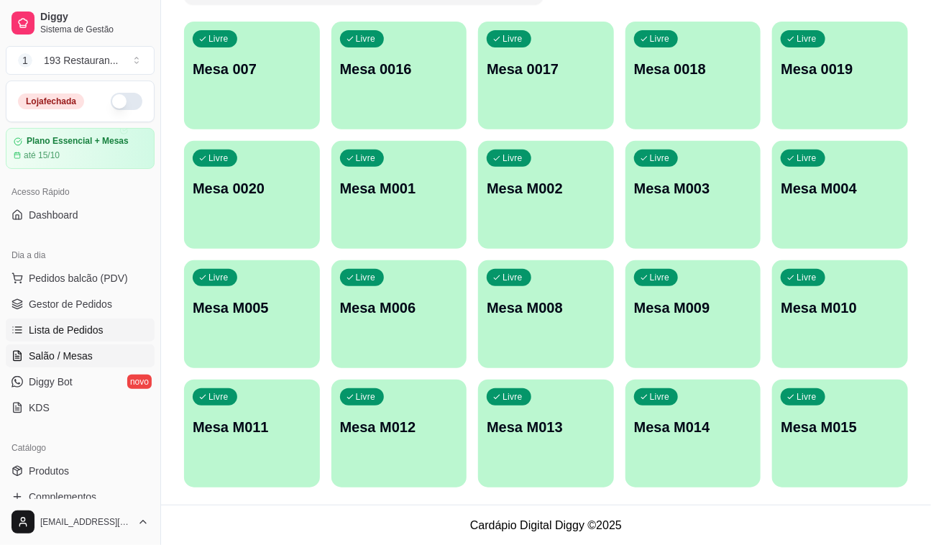
click at [75, 323] on span "Lista de Pedidos" at bounding box center [66, 330] width 75 height 14
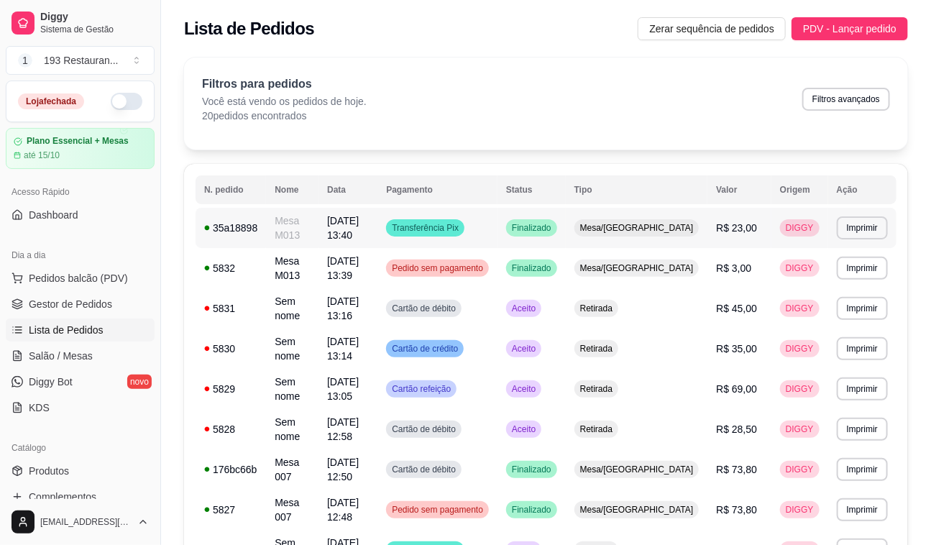
click at [653, 222] on span "Mesa/[GEOGRAPHIC_DATA]" at bounding box center [636, 227] width 119 height 11
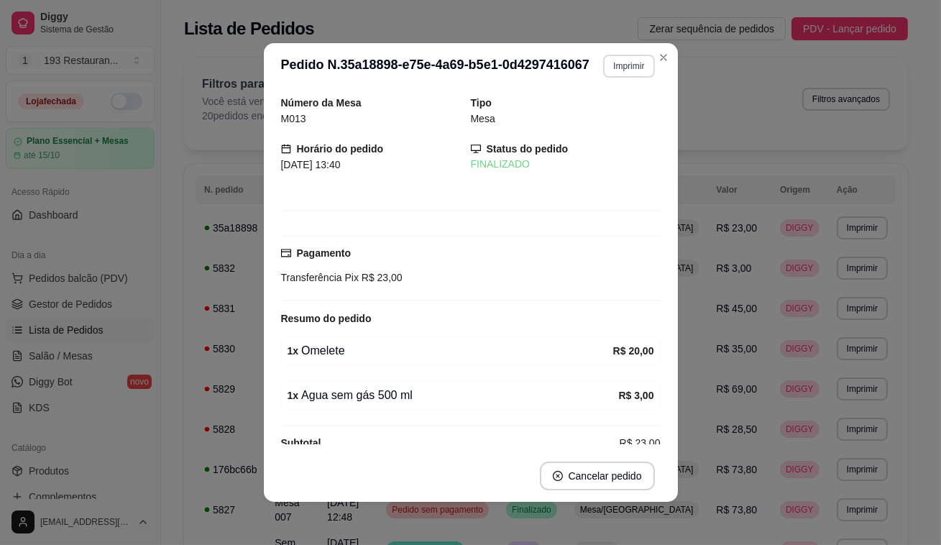
click at [620, 69] on button "Imprimir" at bounding box center [628, 66] width 51 height 23
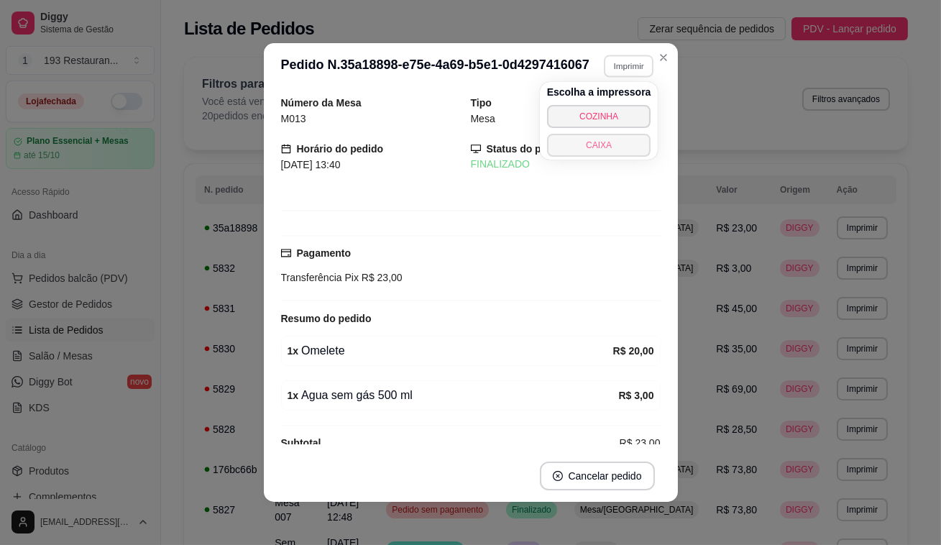
click at [597, 152] on button "CAIXA" at bounding box center [599, 145] width 104 height 23
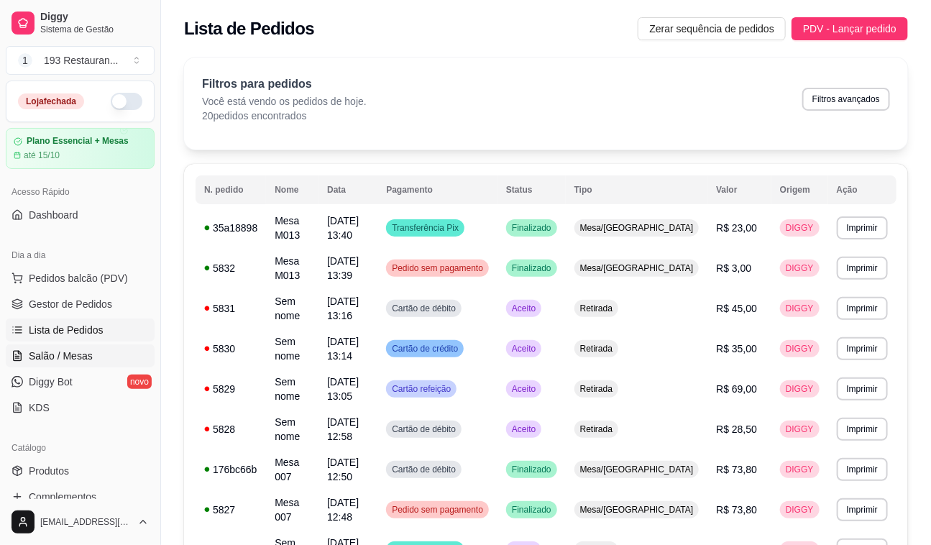
click at [69, 359] on span "Salão / Mesas" at bounding box center [61, 356] width 64 height 14
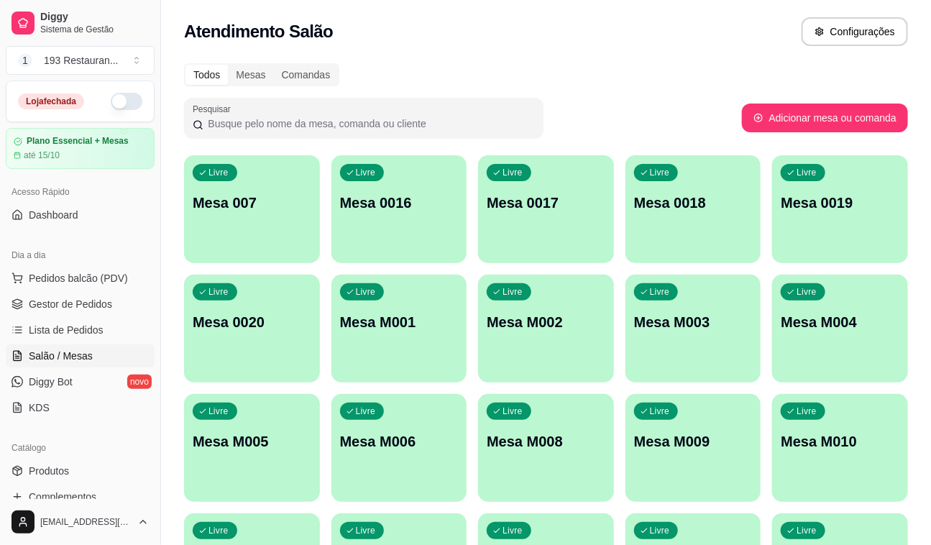
click at [908, 456] on div "Todos Mesas Comandas Pesquisar Adicionar mesa ou comanda Livre Mesa 007 Livre M…" at bounding box center [546, 347] width 770 height 584
click at [888, 456] on div "Livre Mesa M010" at bounding box center [840, 439] width 136 height 91
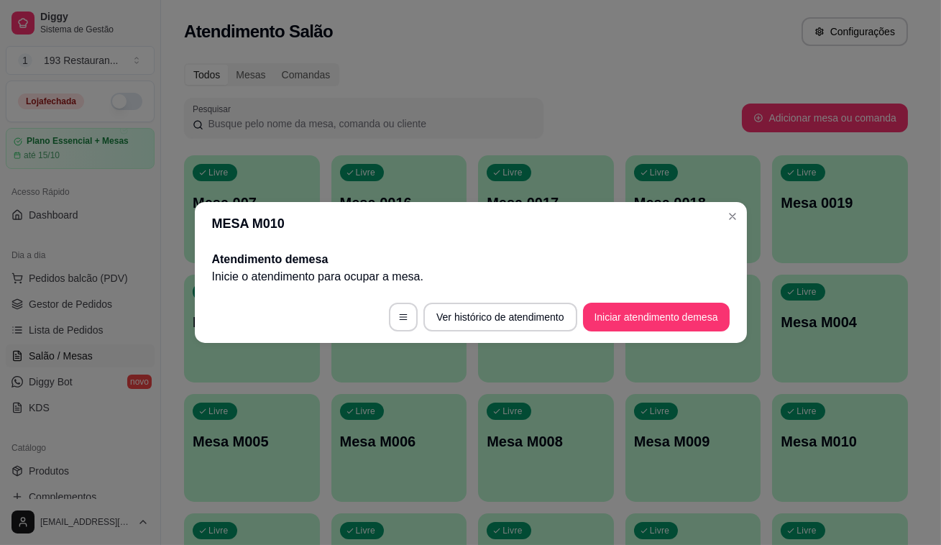
click at [650, 334] on footer "Ver histórico de atendimento Iniciar atendimento de mesa" at bounding box center [471, 317] width 552 height 52
click at [650, 328] on button "Iniciar atendimento de mesa" at bounding box center [656, 317] width 142 height 28
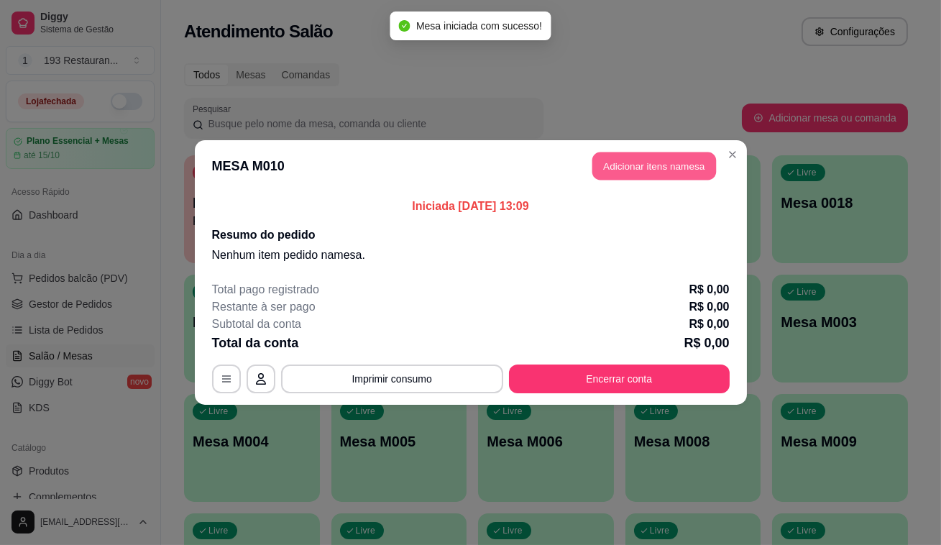
click at [661, 159] on button "Adicionar itens na mesa" at bounding box center [654, 166] width 124 height 28
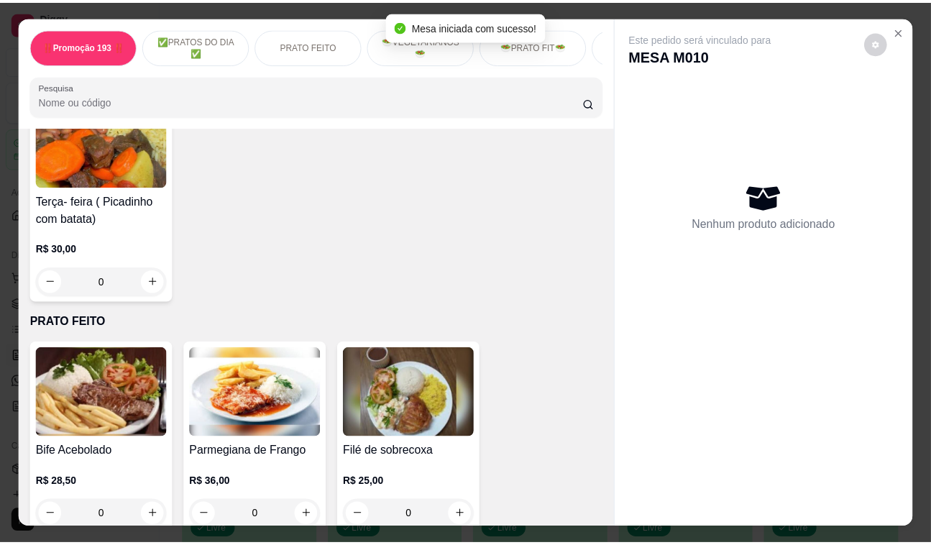
scroll to position [588, 0]
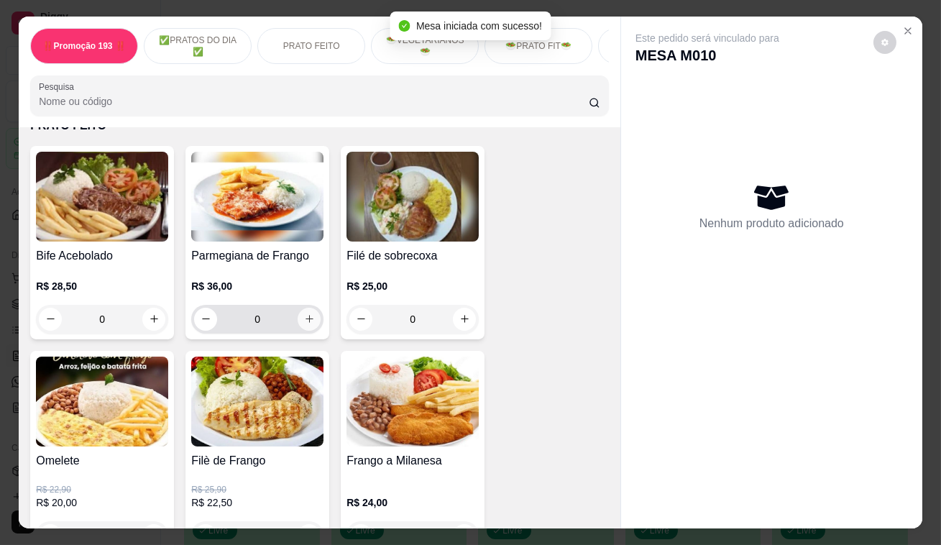
click at [310, 317] on button "increase-product-quantity" at bounding box center [309, 319] width 23 height 23
type input "1"
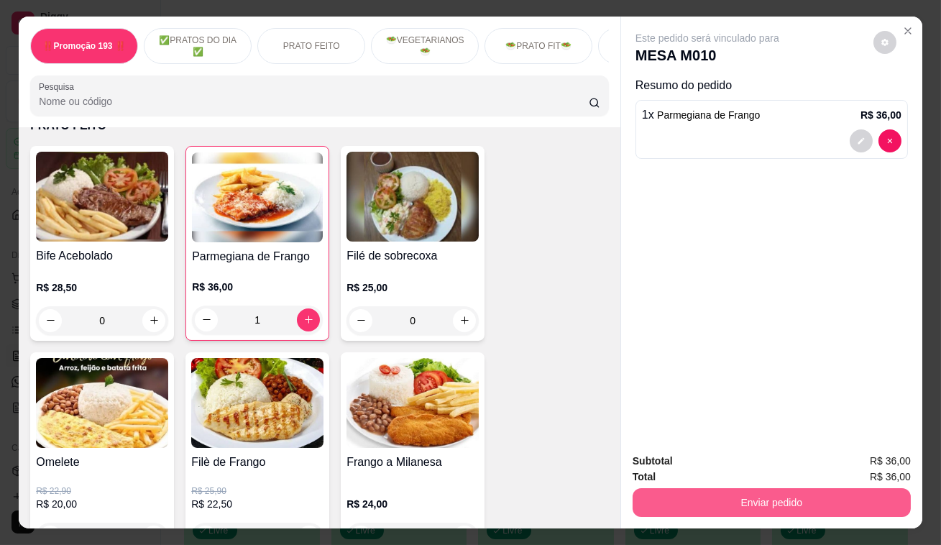
click at [747, 493] on button "Enviar pedido" at bounding box center [771, 502] width 278 height 29
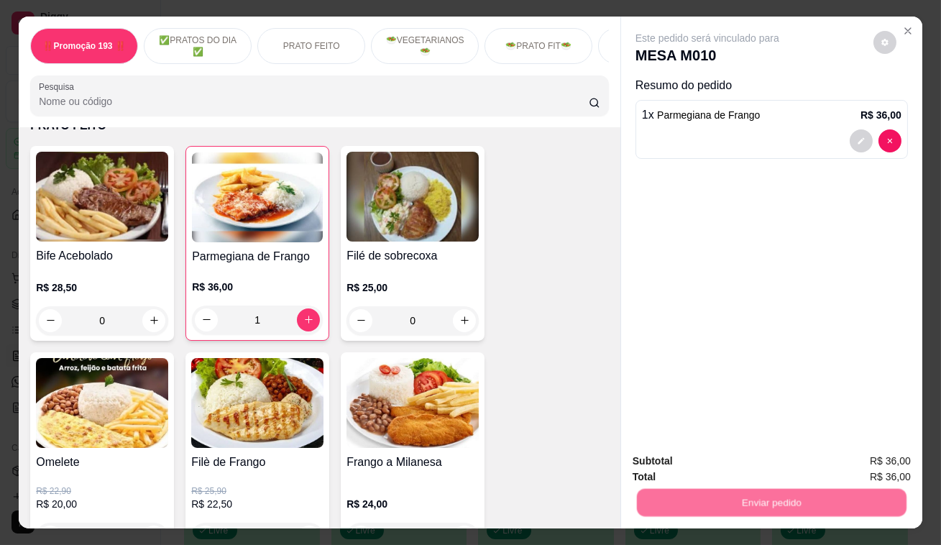
click at [871, 454] on button "Enviar pedido" at bounding box center [873, 462] width 81 height 27
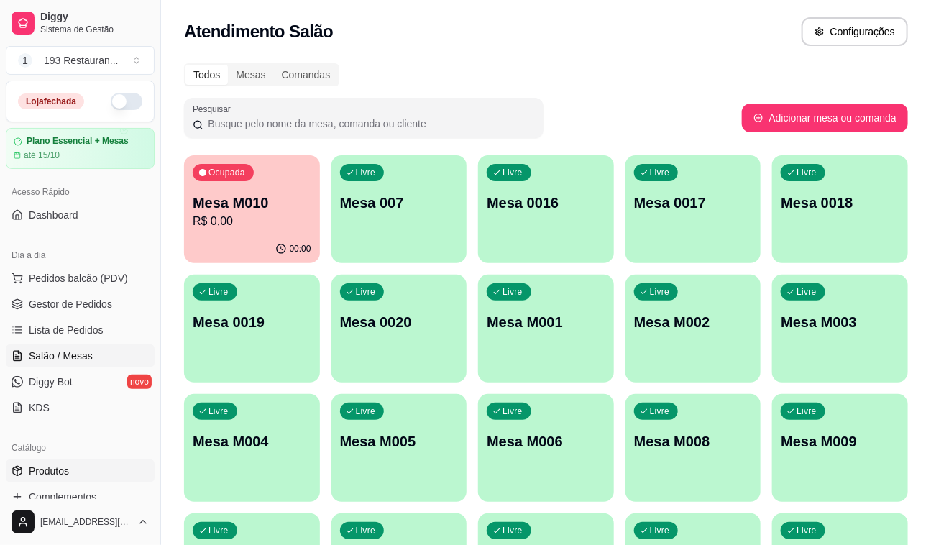
click at [47, 470] on span "Produtos" at bounding box center [49, 471] width 40 height 14
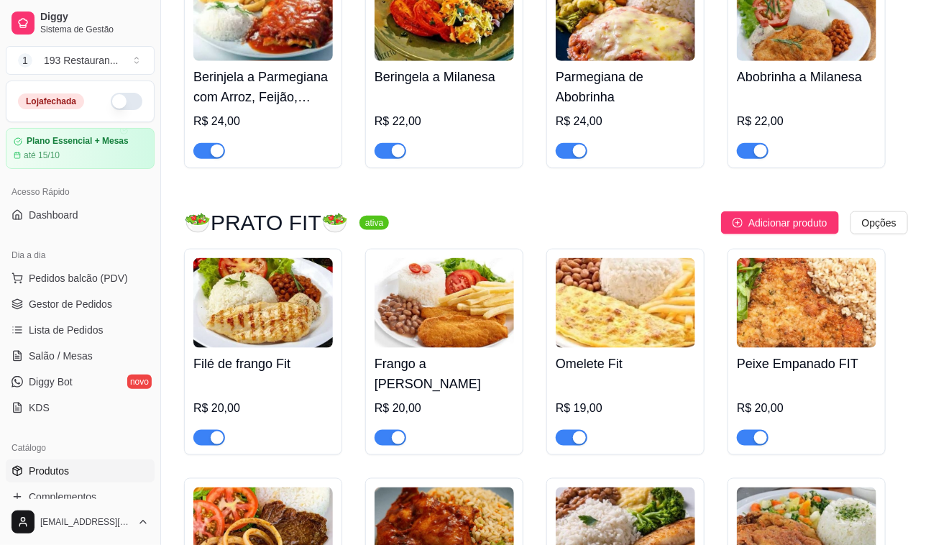
scroll to position [2613, 0]
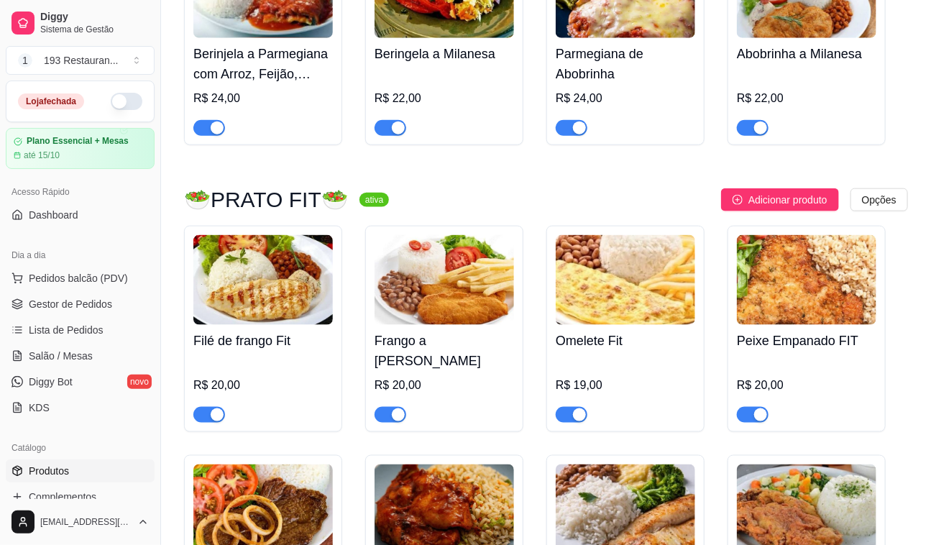
click at [111, 256] on div "Dia a dia" at bounding box center [80, 255] width 149 height 23
click at [112, 295] on link "Gestor de Pedidos" at bounding box center [80, 304] width 149 height 23
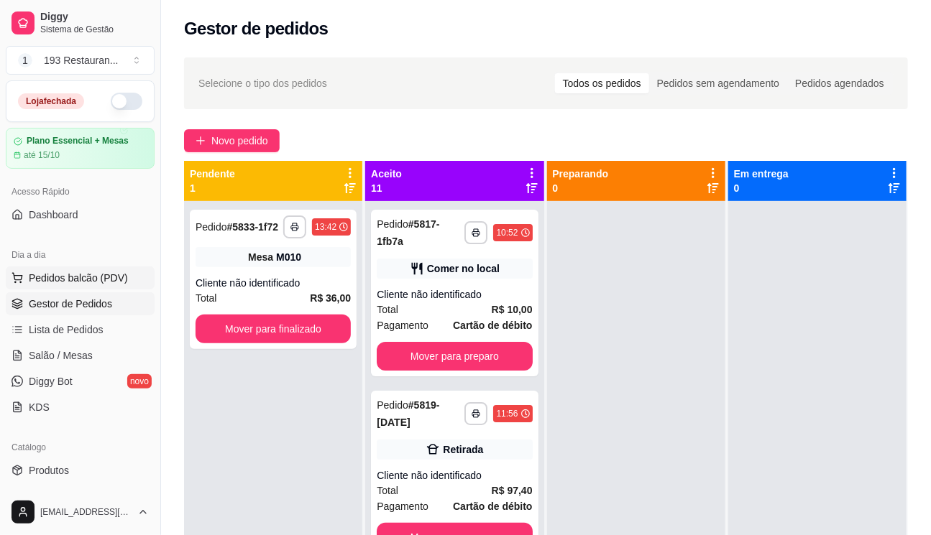
click at [114, 275] on span "Pedidos balcão (PDV)" at bounding box center [78, 278] width 99 height 14
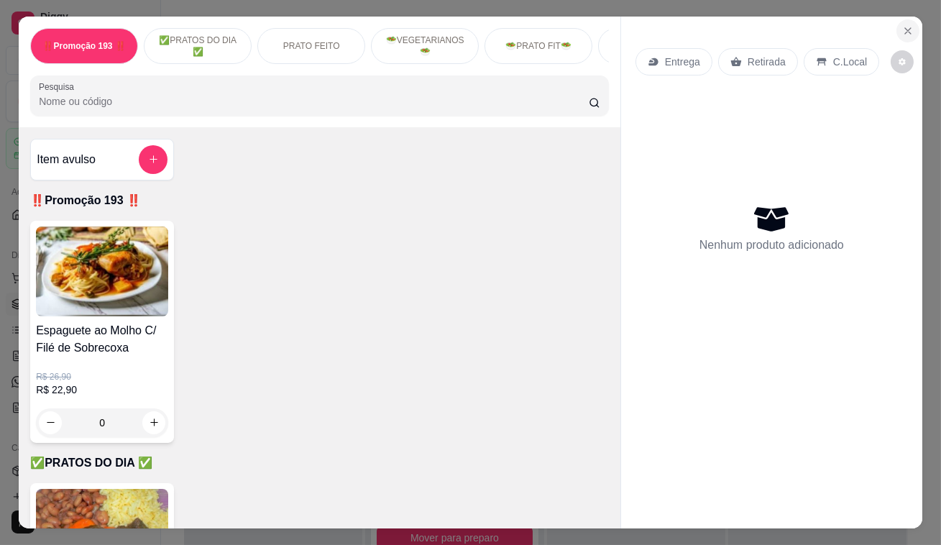
click at [902, 25] on icon "Close" at bounding box center [907, 30] width 11 height 11
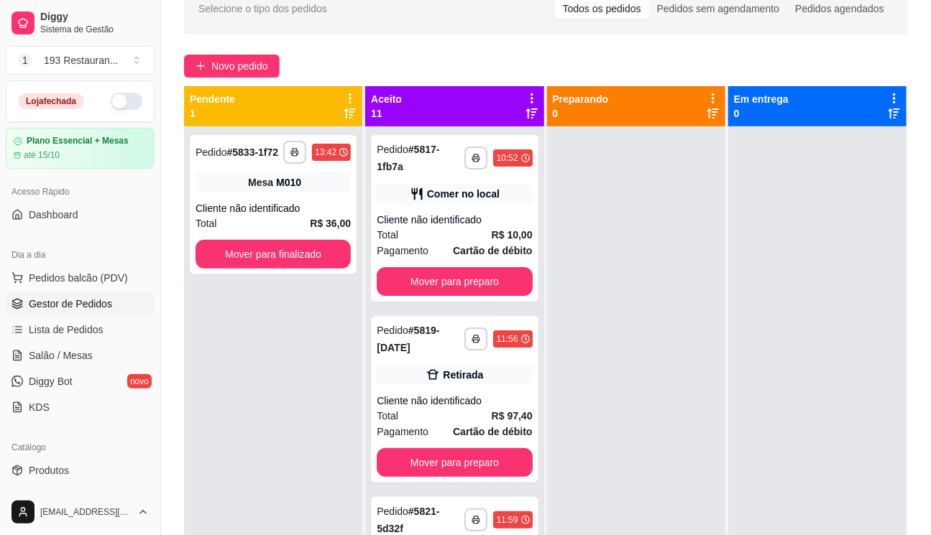
scroll to position [229, 0]
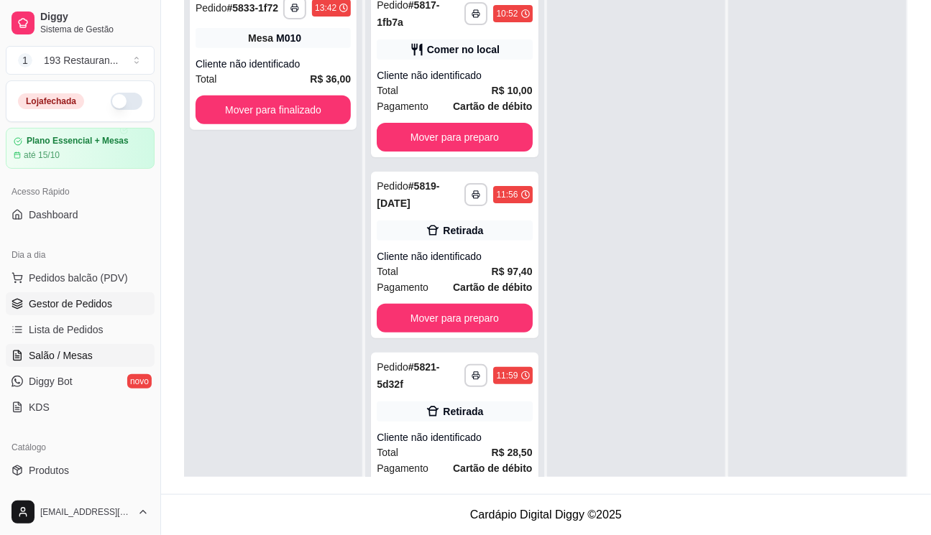
click at [86, 362] on span "Salão / Mesas" at bounding box center [61, 356] width 64 height 14
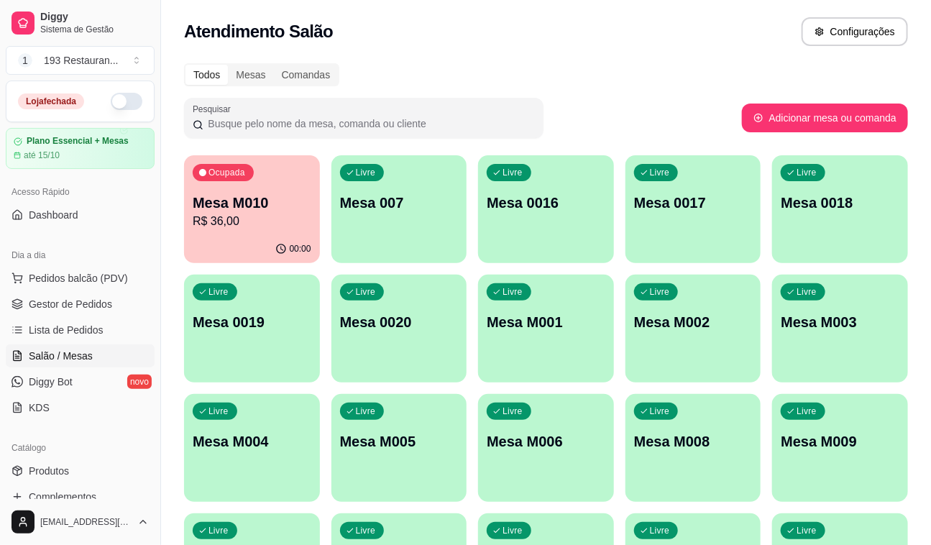
click at [683, 465] on div "Livre Mesa M008" at bounding box center [693, 439] width 136 height 91
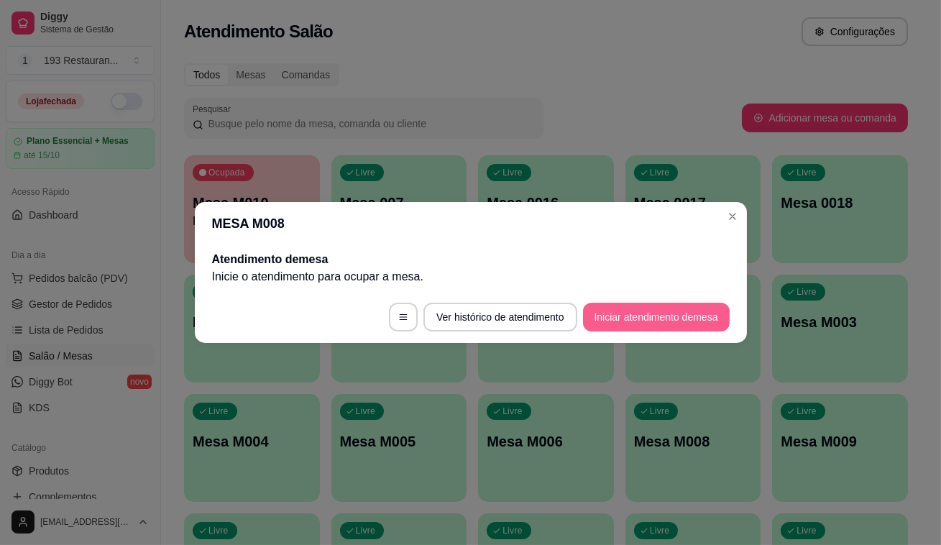
click at [708, 323] on button "Iniciar atendimento de mesa" at bounding box center [656, 317] width 147 height 29
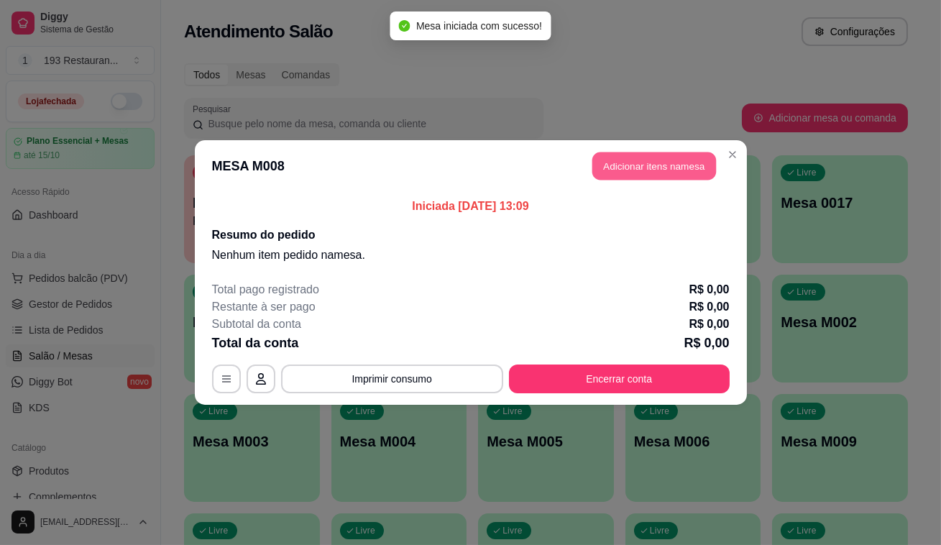
click at [660, 176] on button "Adicionar itens na mesa" at bounding box center [654, 166] width 124 height 28
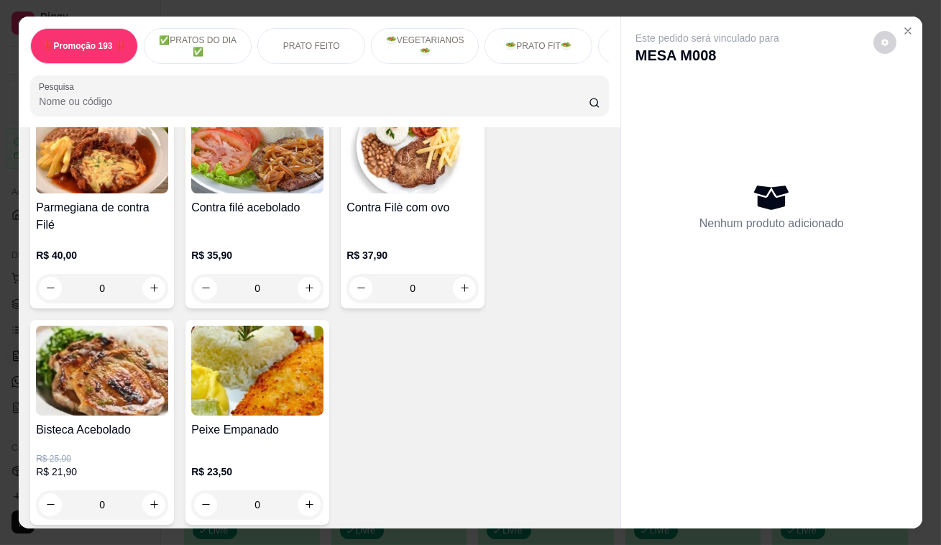
scroll to position [1567, 0]
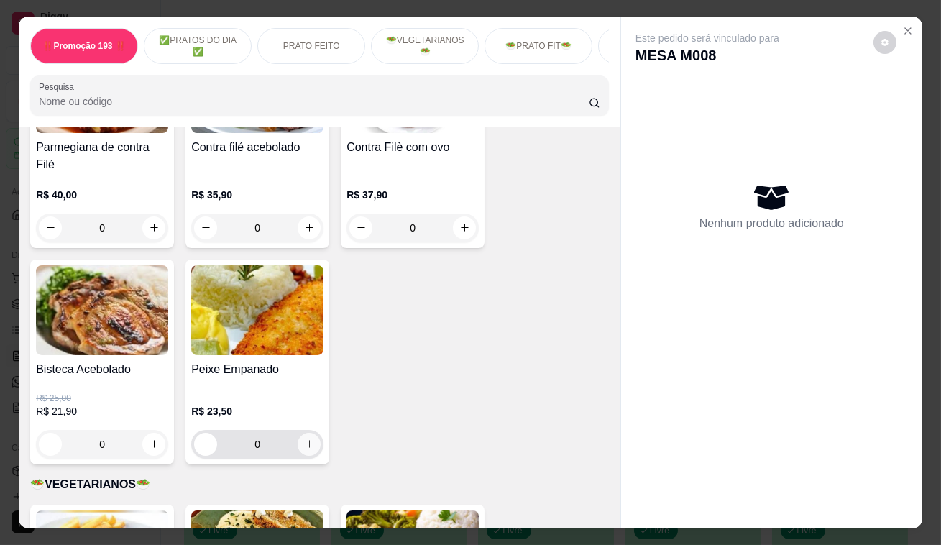
click at [305, 437] on button "increase-product-quantity" at bounding box center [309, 444] width 23 height 23
type input "1"
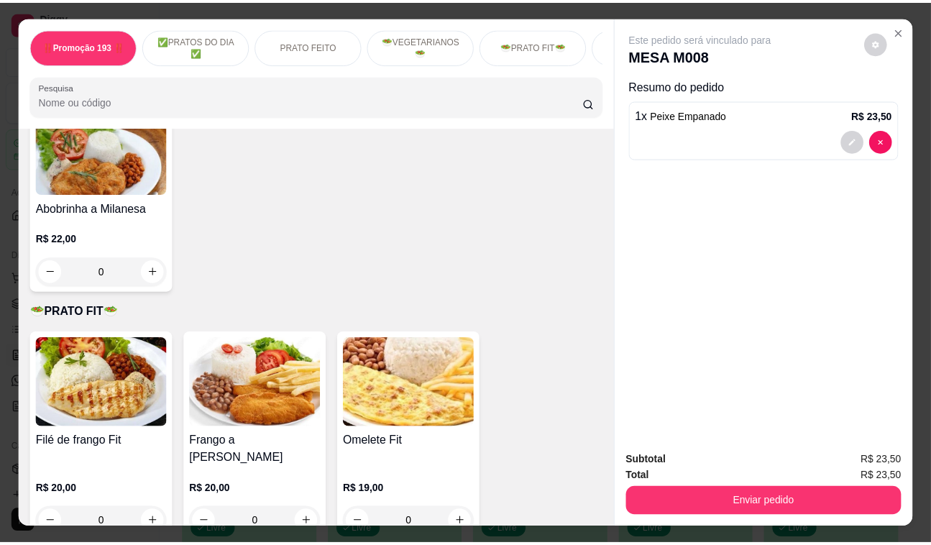
scroll to position [2286, 0]
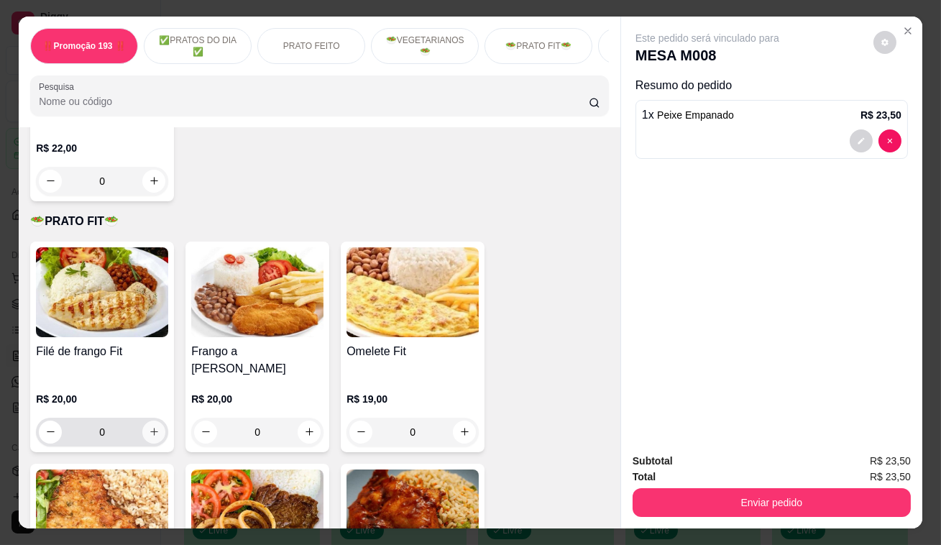
click at [148, 420] on button "increase-product-quantity" at bounding box center [153, 431] width 23 height 23
type input "1"
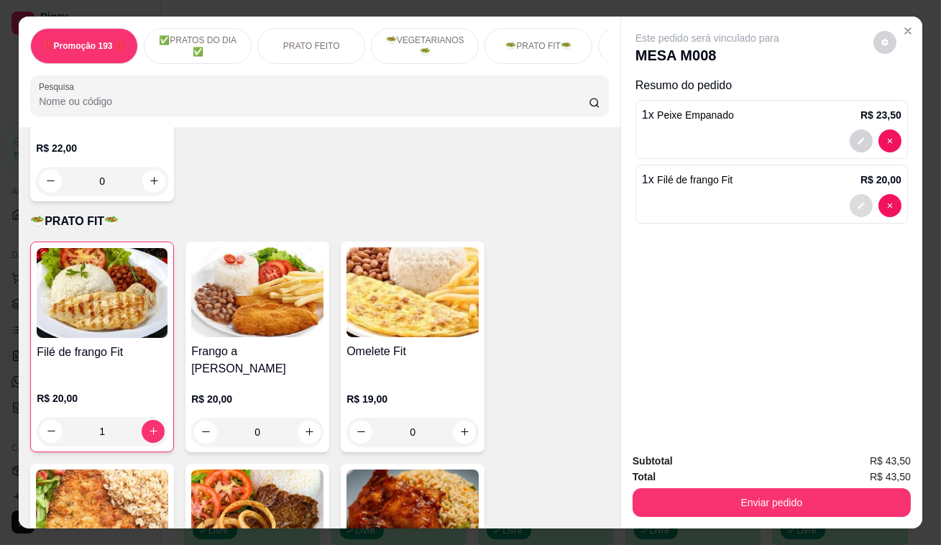
click at [849, 198] on button "decrease-product-quantity" at bounding box center [860, 205] width 23 height 23
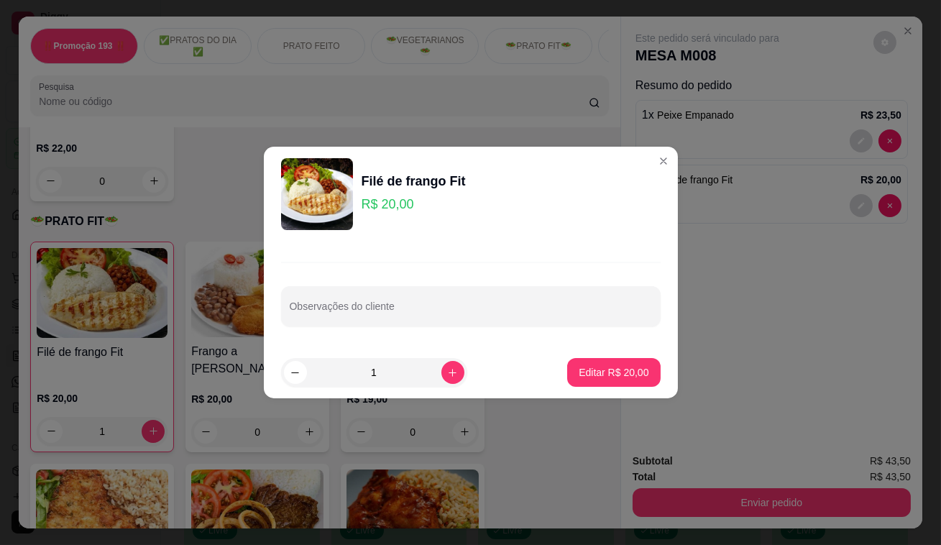
click at [540, 321] on div "Observações do cliente" at bounding box center [470, 306] width 379 height 40
type input "batata frita"
click at [568, 392] on footer "1 Editar R$ 20,00" at bounding box center [471, 372] width 414 height 52
click at [584, 385] on button "Editar R$ 20,00" at bounding box center [613, 372] width 93 height 29
type input "0"
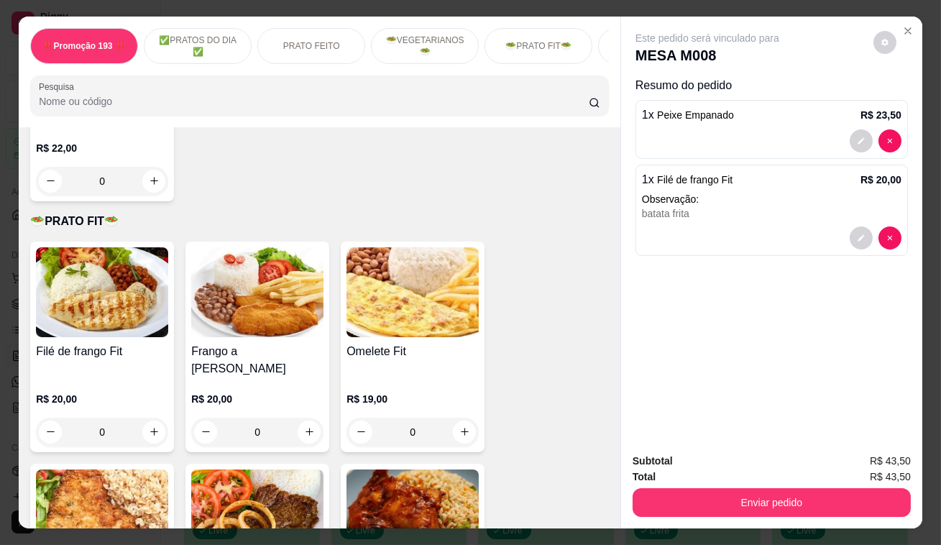
click at [666, 484] on div "Enviar pedido" at bounding box center [771, 500] width 278 height 32
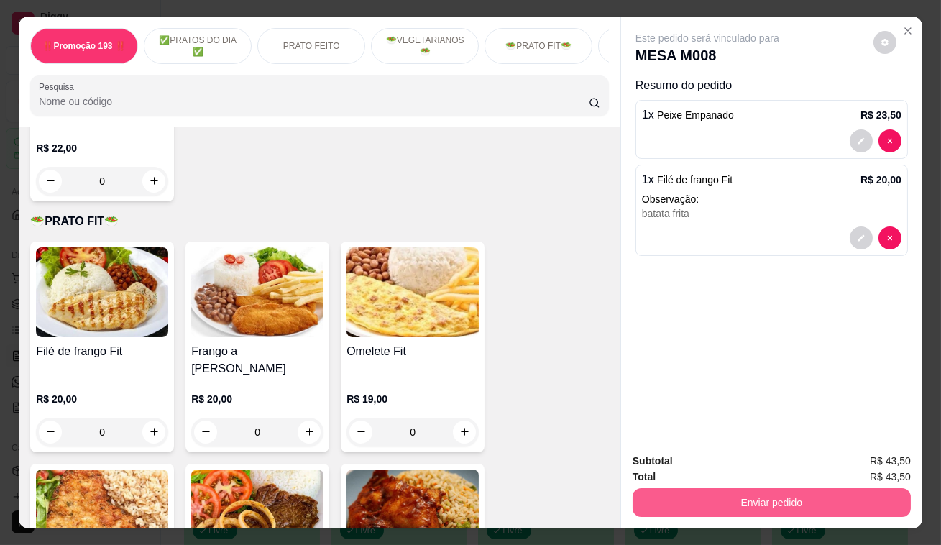
click at [677, 494] on button "Enviar pedido" at bounding box center [771, 502] width 278 height 29
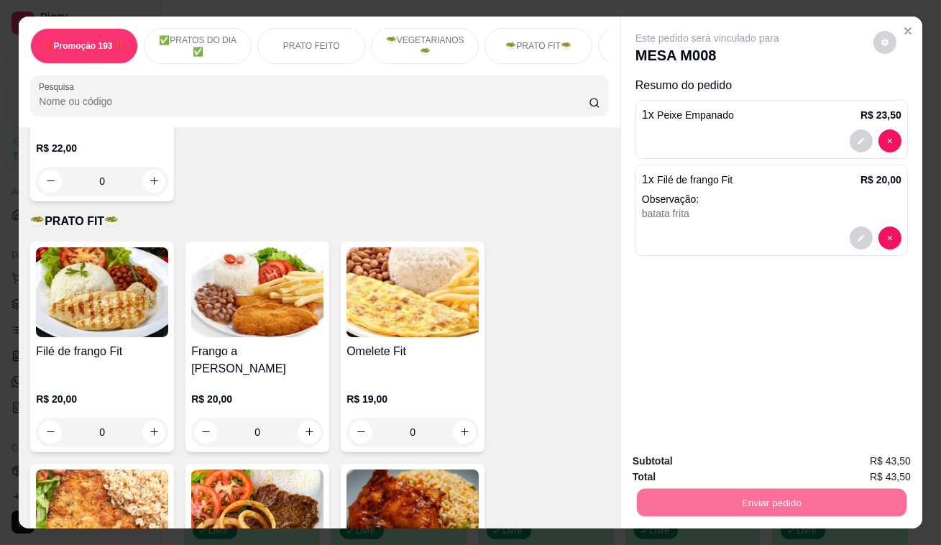
click at [839, 464] on button "Enviar pedido" at bounding box center [873, 461] width 81 height 27
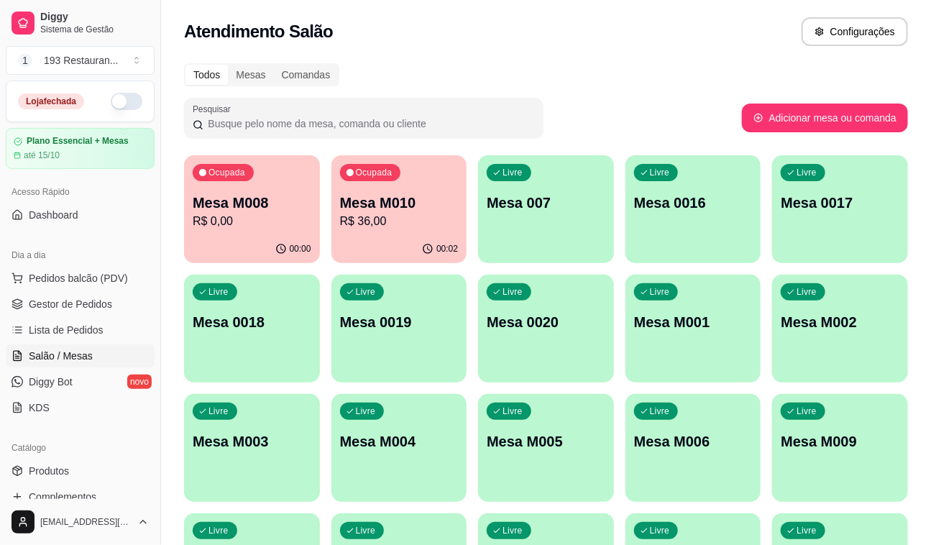
click at [272, 230] on div "Ocupada Mesa M008 R$ 0,00" at bounding box center [252, 195] width 136 height 80
click at [80, 305] on span "Gestor de Pedidos" at bounding box center [70, 304] width 83 height 14
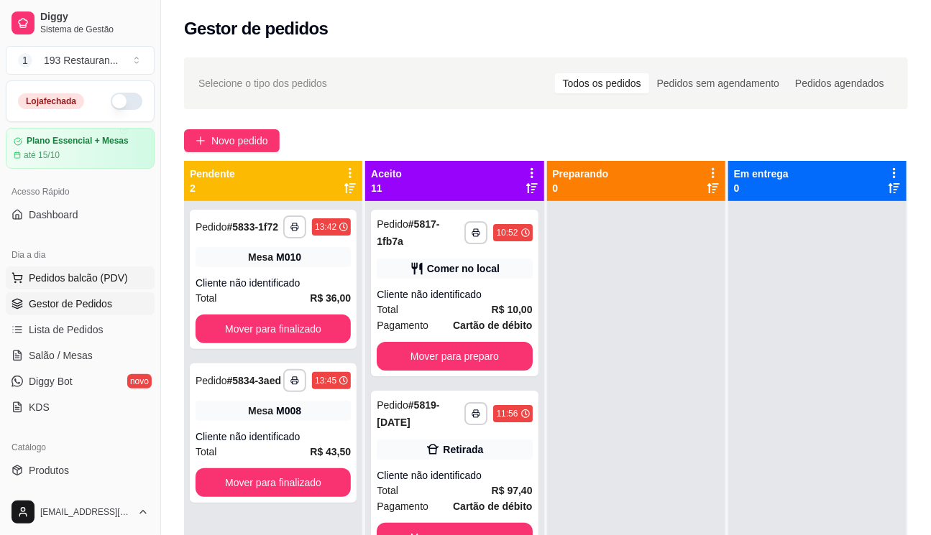
click at [113, 267] on button "Pedidos balcão (PDV)" at bounding box center [80, 278] width 149 height 23
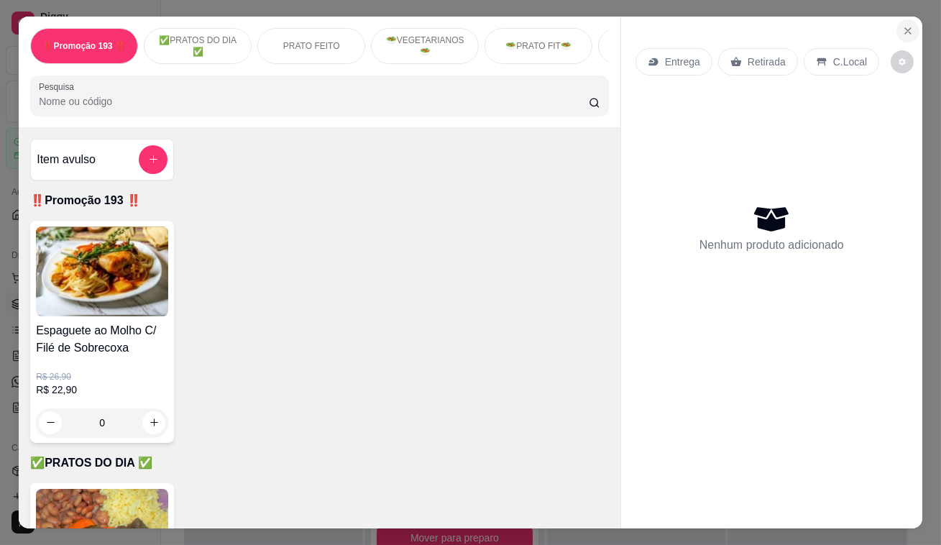
click at [907, 26] on icon "Close" at bounding box center [907, 30] width 11 height 11
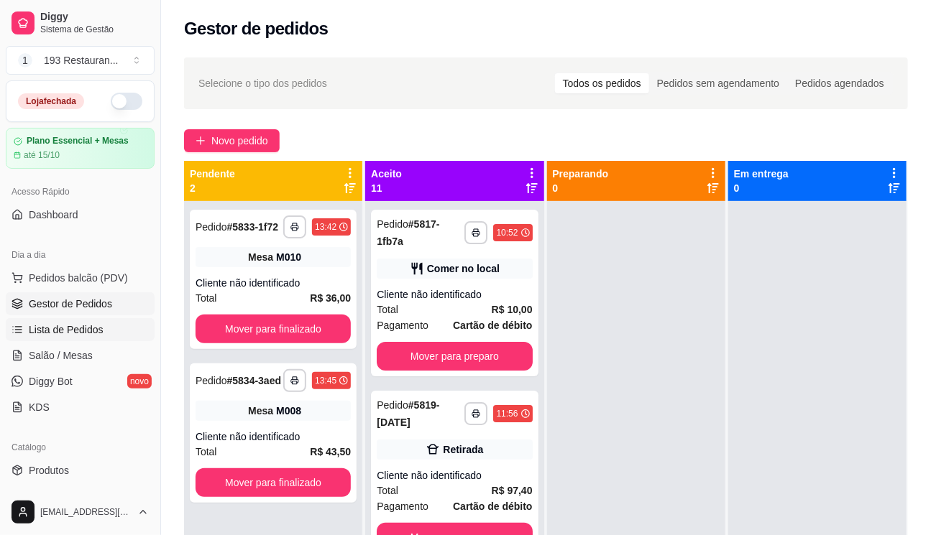
click at [96, 333] on span "Lista de Pedidos" at bounding box center [66, 330] width 75 height 14
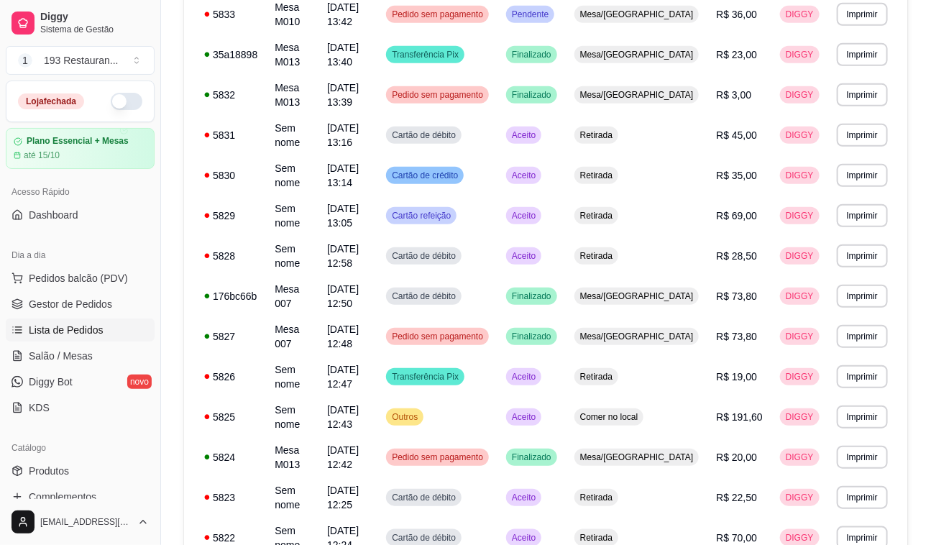
scroll to position [326, 0]
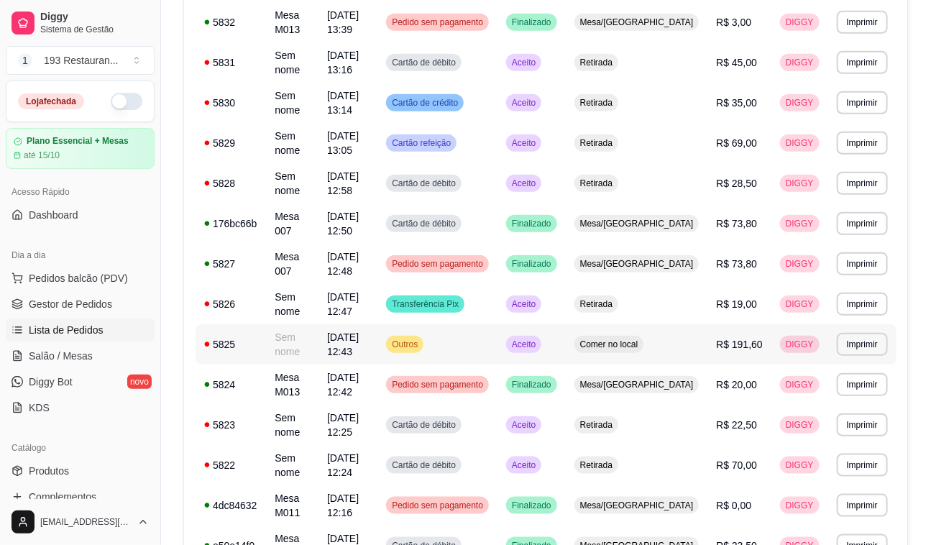
click at [737, 339] on span "R$ 191,60" at bounding box center [739, 344] width 47 height 11
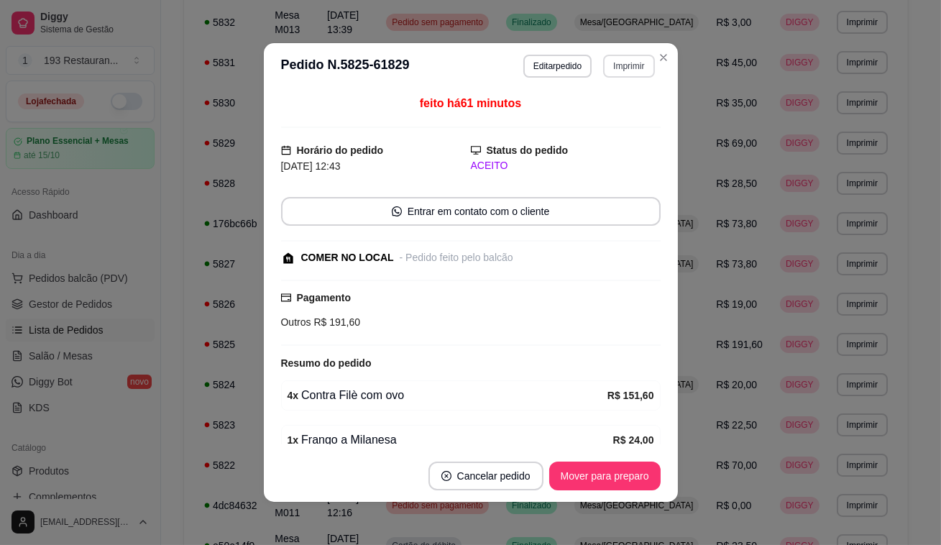
click at [610, 65] on button "Imprimir" at bounding box center [628, 66] width 51 height 23
click at [569, 143] on button "CAIXA" at bounding box center [610, 133] width 83 height 19
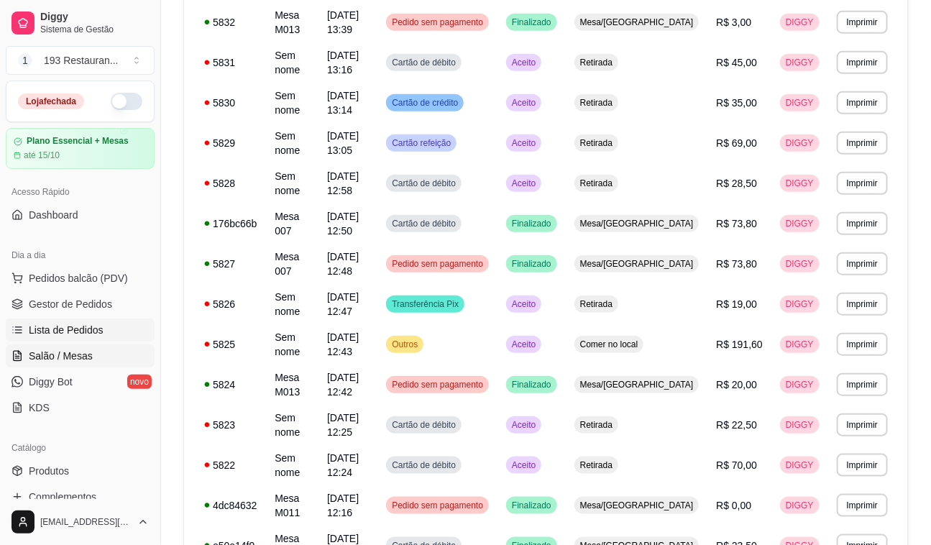
click at [74, 354] on span "Salão / Mesas" at bounding box center [61, 356] width 64 height 14
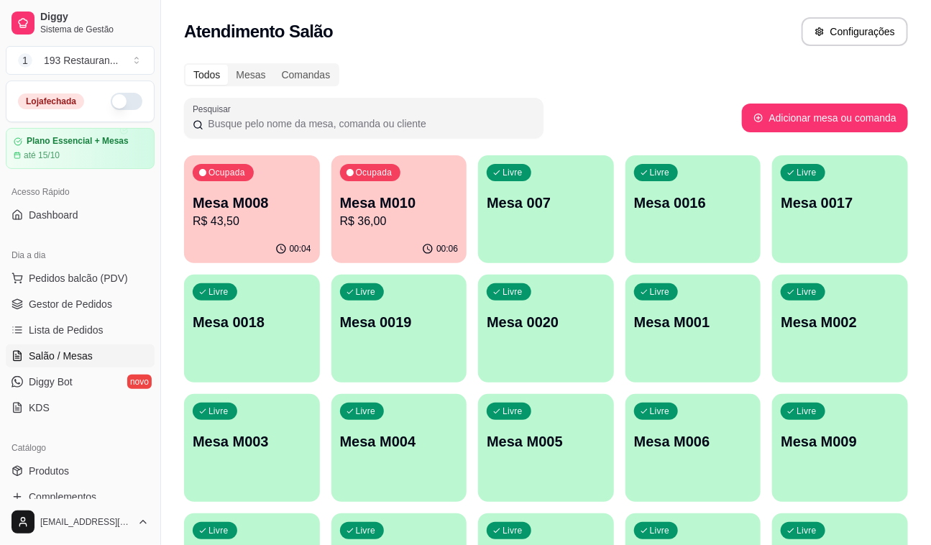
click at [410, 198] on p "Mesa M010" at bounding box center [399, 203] width 119 height 20
click at [79, 275] on span "Pedidos balcão (PDV)" at bounding box center [78, 278] width 99 height 14
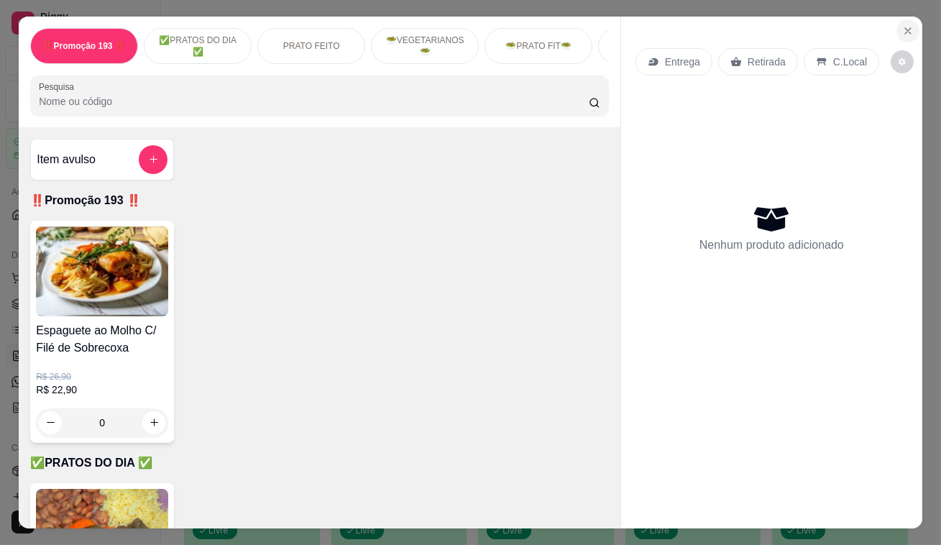
click at [908, 26] on icon "Close" at bounding box center [907, 30] width 11 height 11
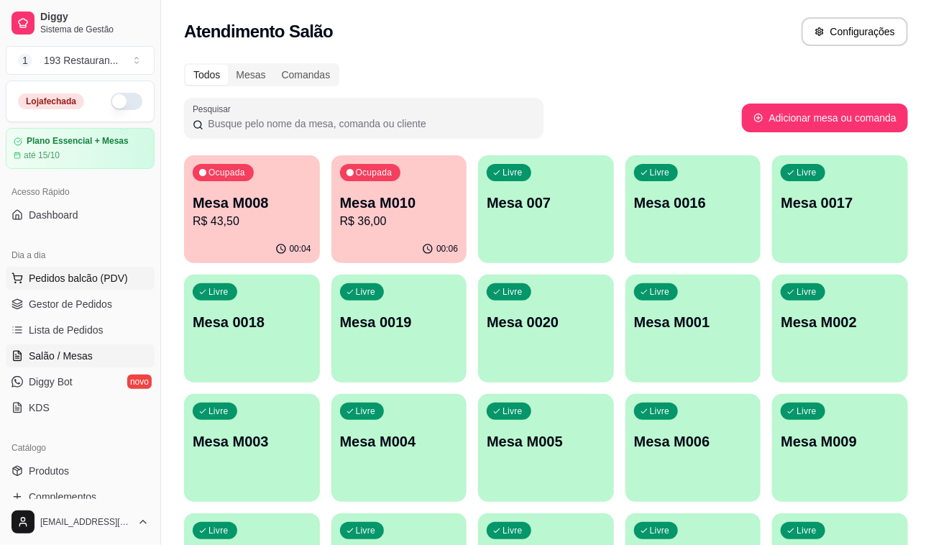
click at [78, 277] on span "Pedidos balcão (PDV)" at bounding box center [78, 278] width 99 height 14
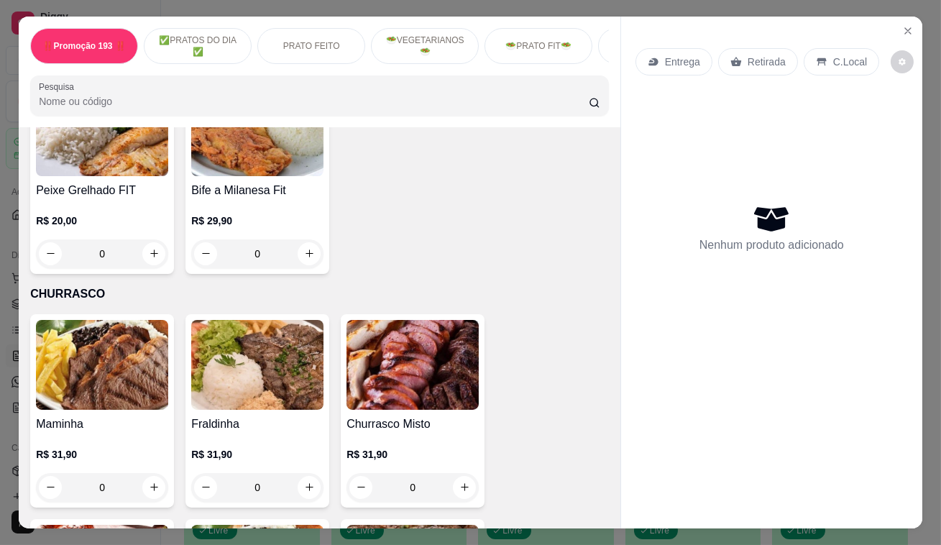
scroll to position [3070, 0]
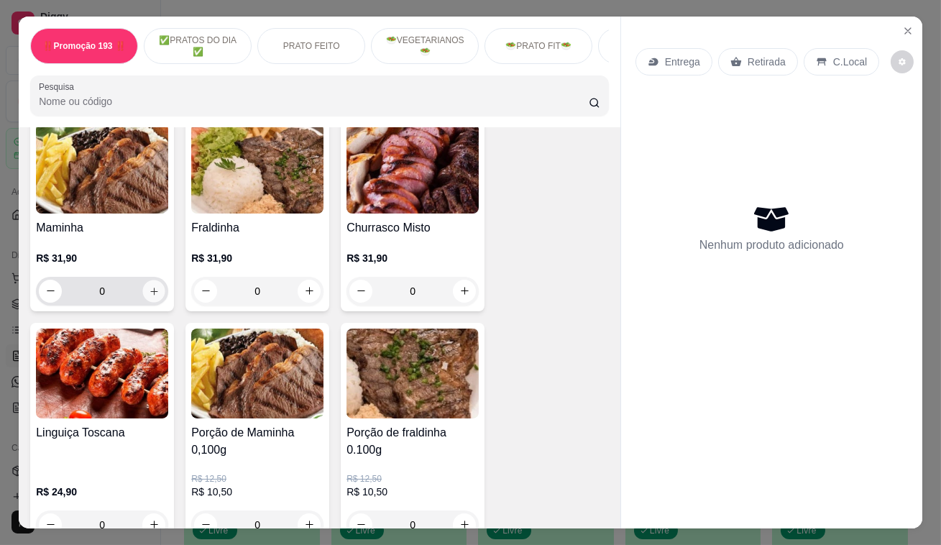
click at [153, 285] on icon "increase-product-quantity" at bounding box center [154, 290] width 11 height 11
type input "1"
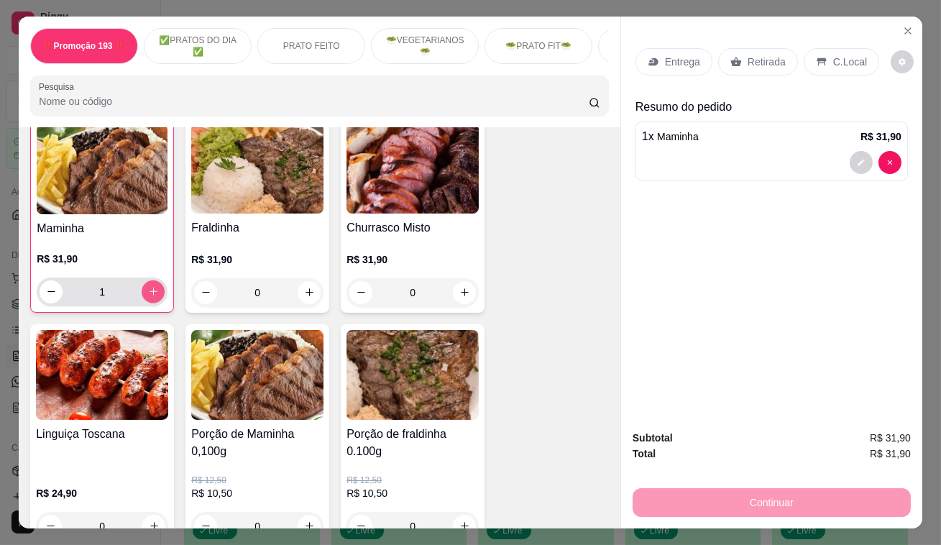
scroll to position [3071, 0]
click at [758, 55] on p "Retirada" at bounding box center [766, 62] width 38 height 14
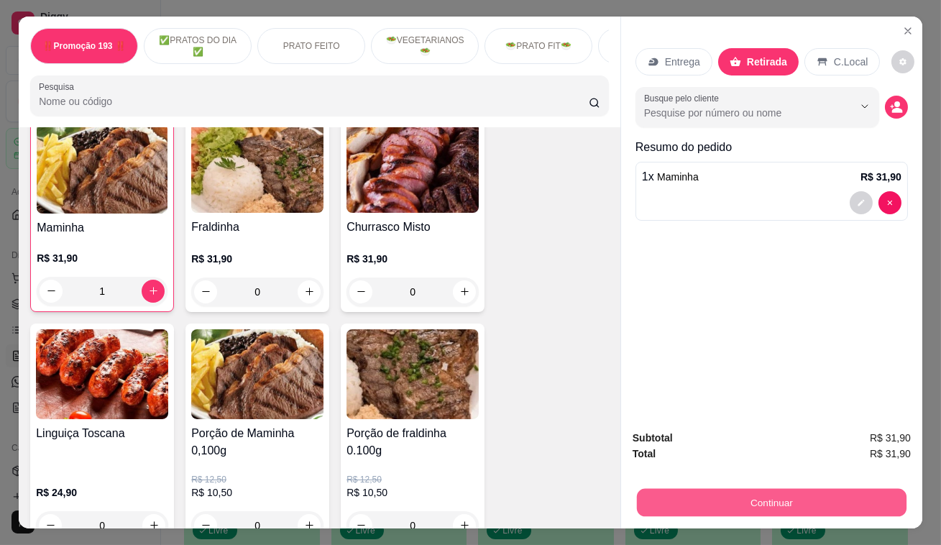
click at [801, 489] on button "Continuar" at bounding box center [772, 503] width 270 height 28
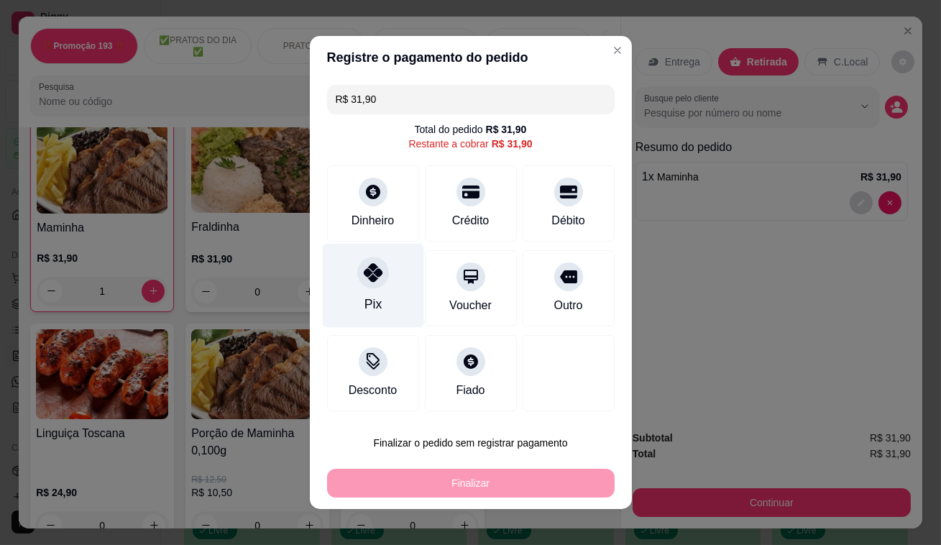
click at [364, 282] on div at bounding box center [373, 273] width 32 height 32
type input "R$ 0,00"
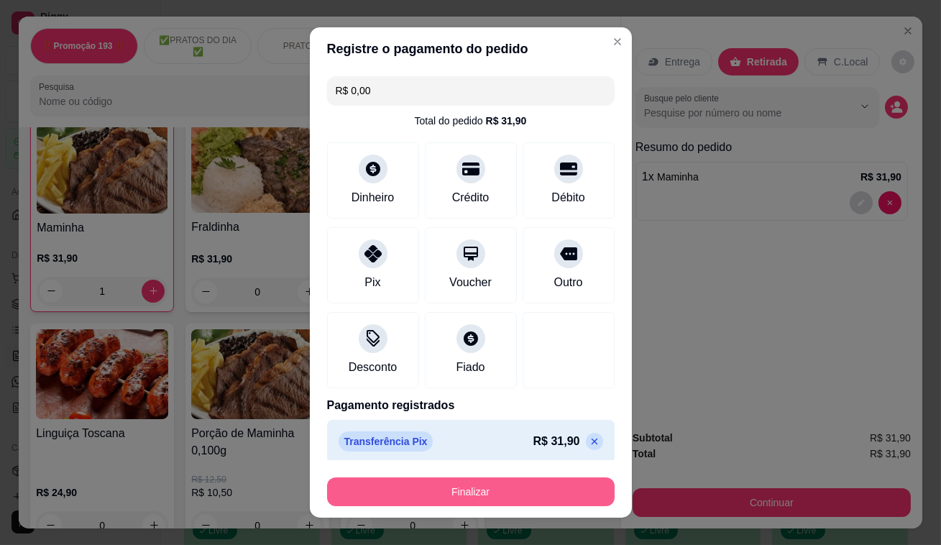
click at [441, 501] on button "Finalizar" at bounding box center [470, 491] width 287 height 29
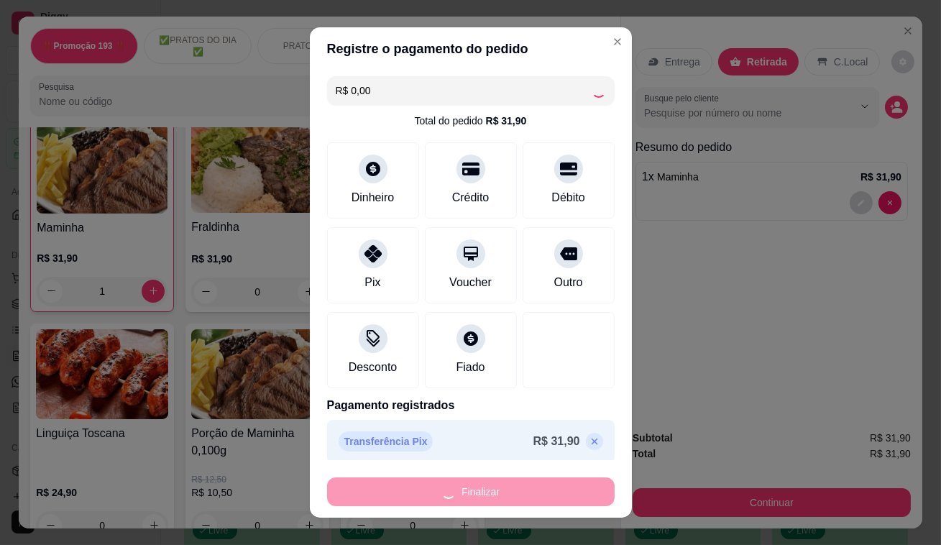
type input "0"
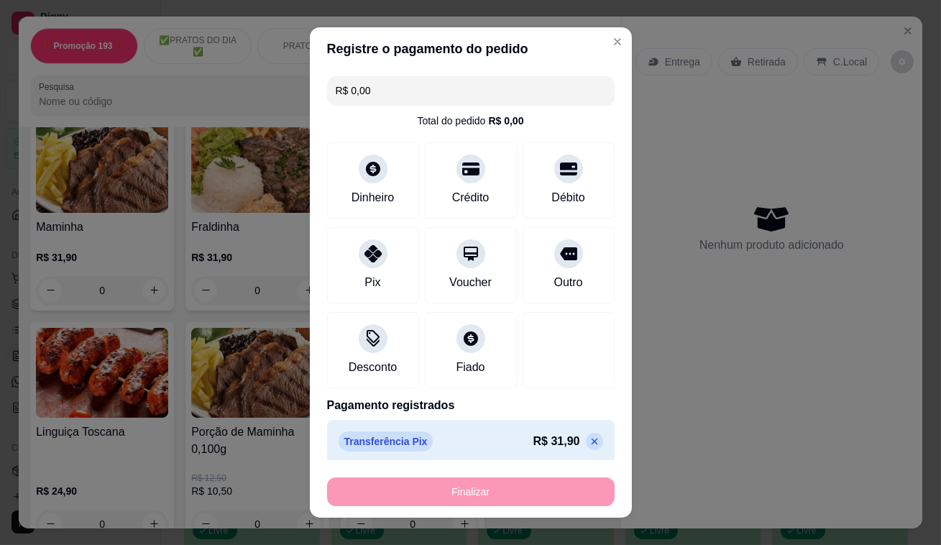
type input "-R$ 31,90"
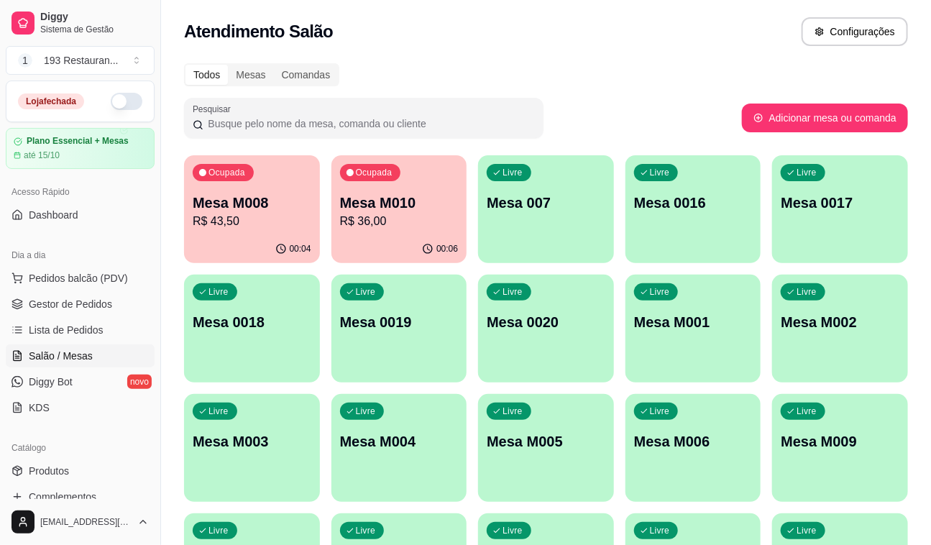
click at [619, 436] on div "Ocupada Mesa M008 R$ 43,50 00:04 Ocupada Mesa M010 R$ 36,00 00:06 Livre Mesa 00…" at bounding box center [546, 388] width 724 height 466
click at [725, 458] on div "Livre Mesa M006" at bounding box center [693, 439] width 136 height 91
click at [259, 244] on div "00:19" at bounding box center [252, 249] width 136 height 28
click at [400, 239] on div "00:21" at bounding box center [399, 247] width 132 height 27
click at [423, 173] on div "Ocupada Mesa M010 R$ 36,00" at bounding box center [399, 195] width 136 height 80
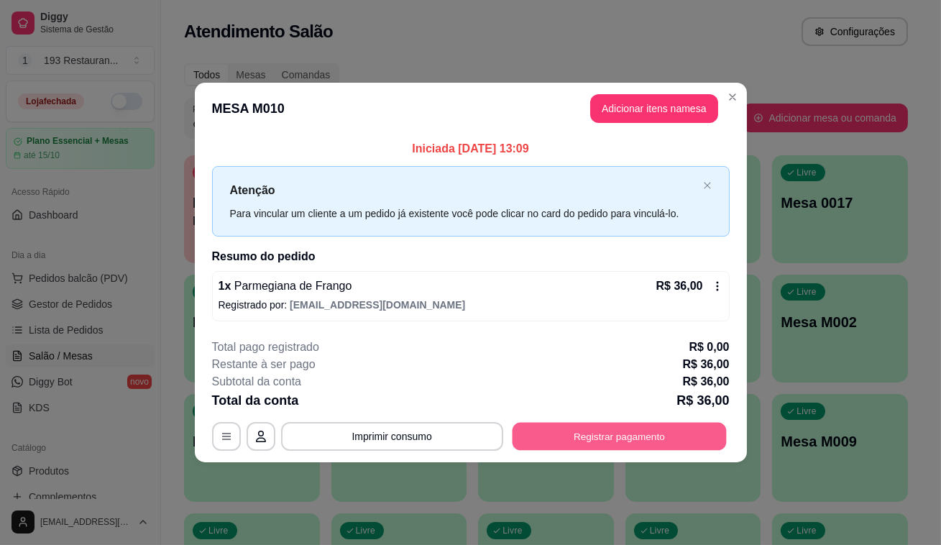
click at [538, 429] on button "Registrar pagamento" at bounding box center [619, 436] width 214 height 28
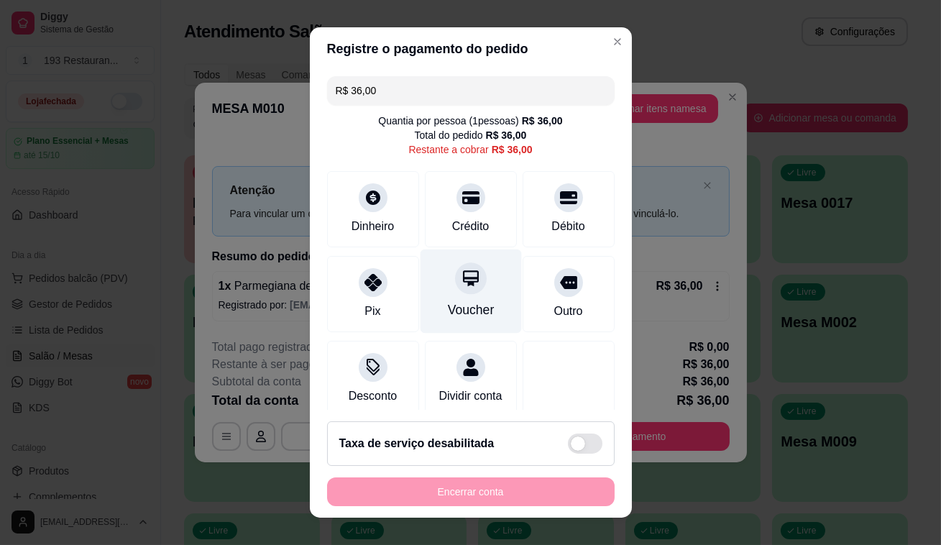
click at [456, 300] on div "Voucher" at bounding box center [470, 309] width 47 height 19
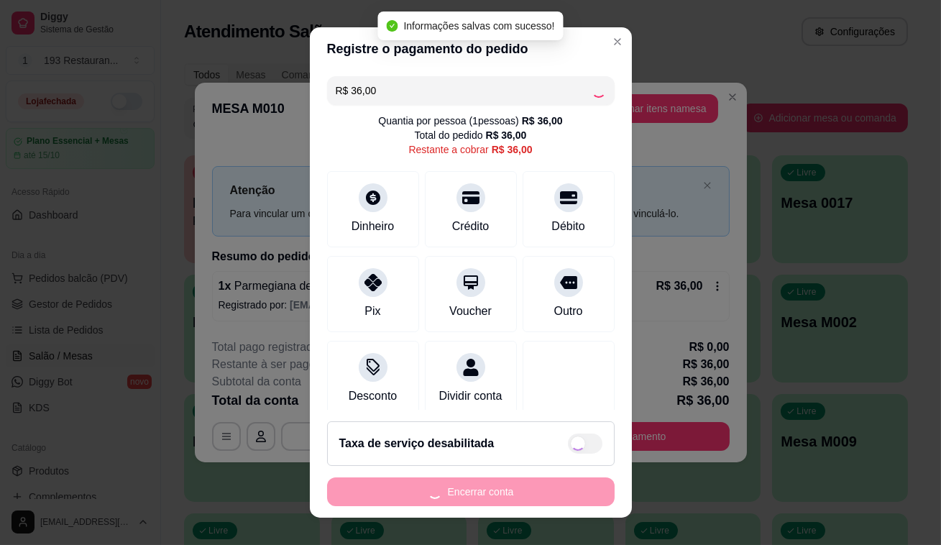
type input "R$ 0,00"
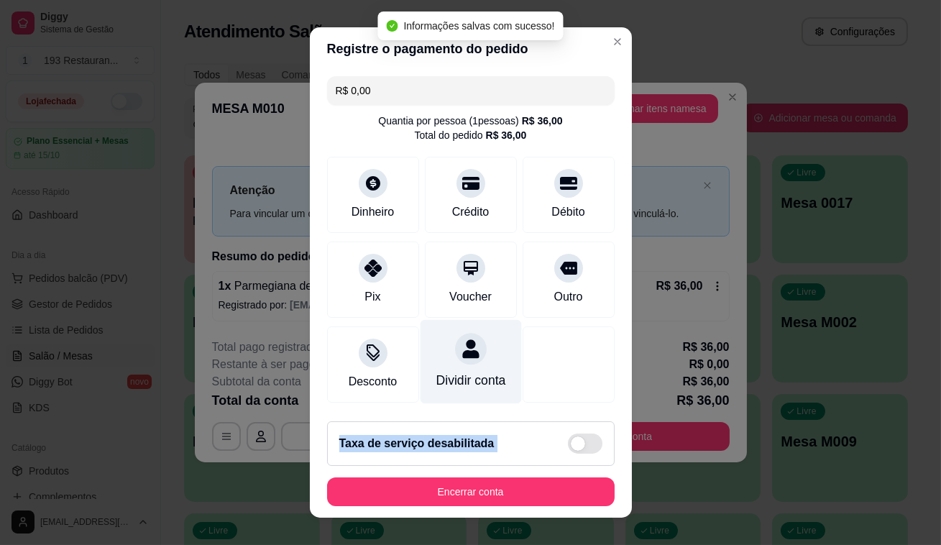
drag, startPoint x: 448, startPoint y: 486, endPoint x: 459, endPoint y: 390, distance: 96.9
click at [458, 395] on section "Registre o pagamento do pedido R$ 0,00 Quantia por pessoa ( 1 pessoas) R$ 36,00…" at bounding box center [471, 272] width 322 height 490
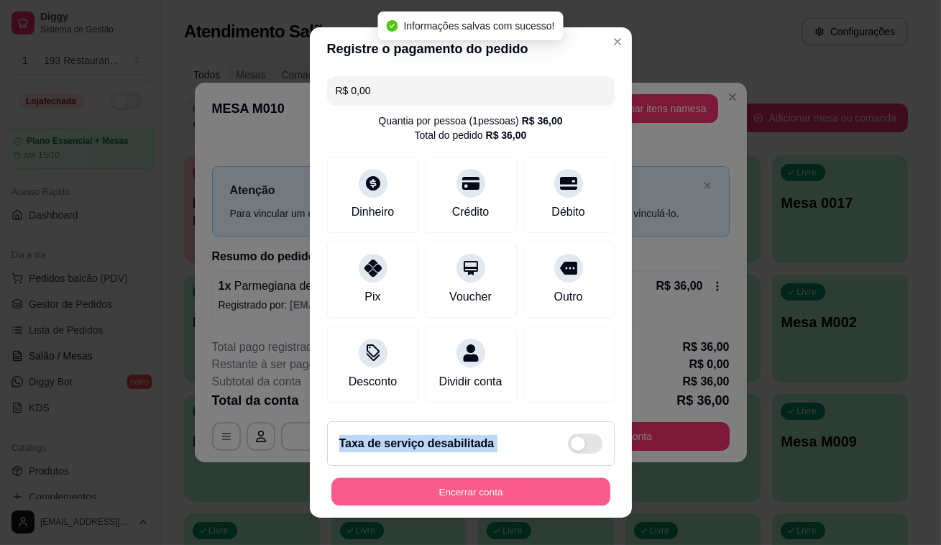
click at [477, 489] on button "Encerrar conta" at bounding box center [470, 492] width 279 height 28
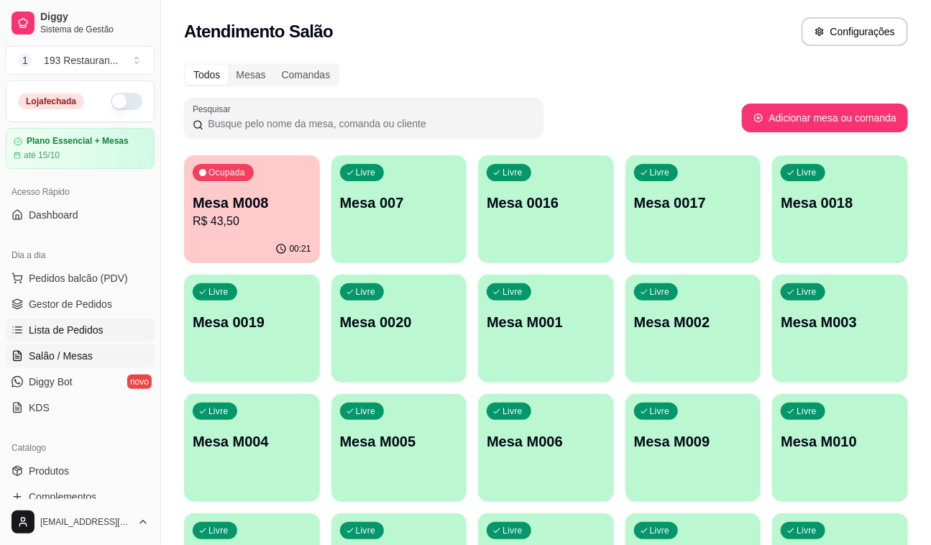
click at [107, 322] on link "Lista de Pedidos" at bounding box center [80, 329] width 149 height 23
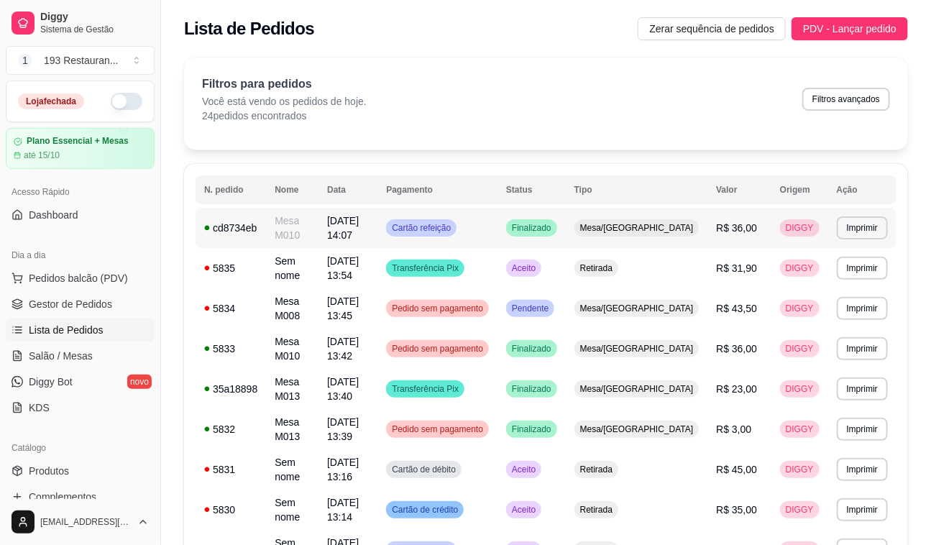
click at [359, 221] on span "[DATE] 14:07" at bounding box center [343, 228] width 32 height 26
click at [862, 222] on button "Imprimir" at bounding box center [862, 227] width 50 height 22
click at [844, 304] on button "CAIXA" at bounding box center [836, 304] width 104 height 23
click at [89, 364] on link "Salão / Mesas" at bounding box center [80, 355] width 149 height 23
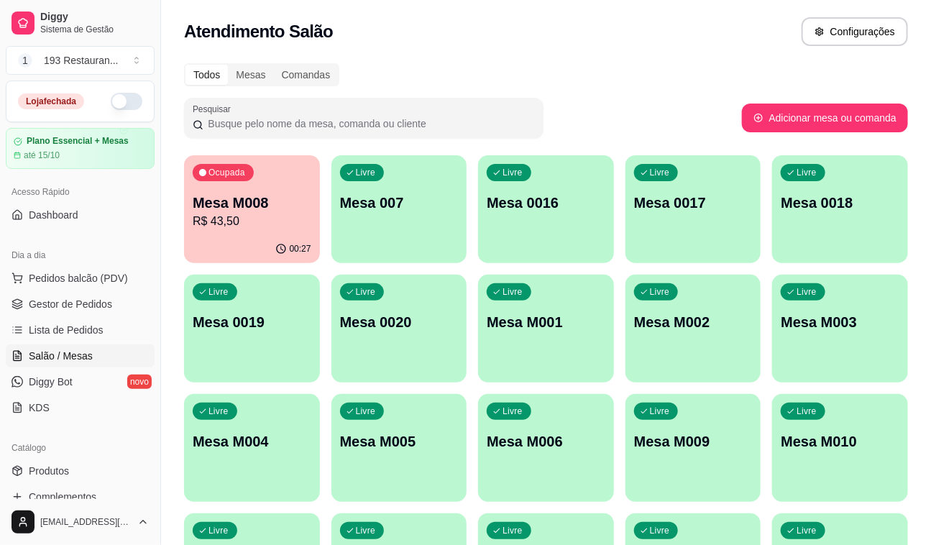
click at [300, 225] on p "R$ 43,50" at bounding box center [252, 221] width 119 height 17
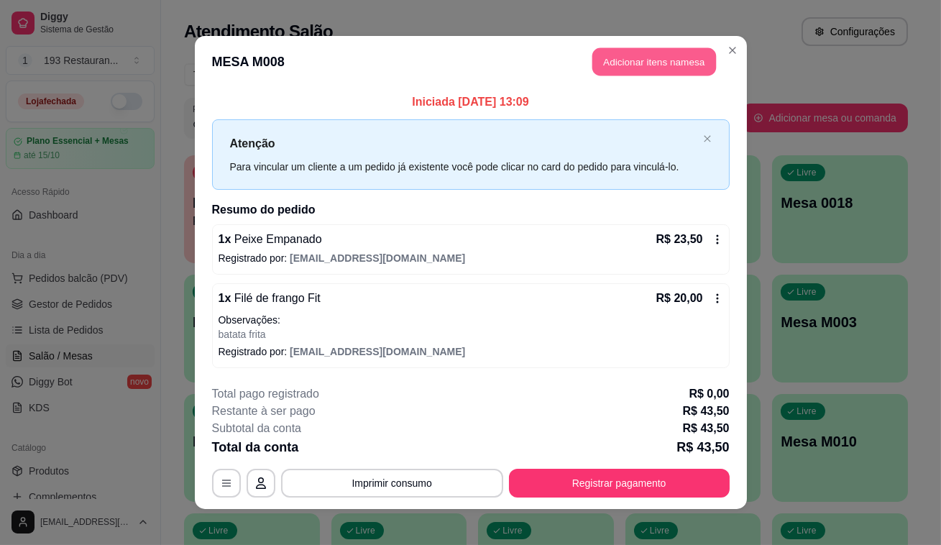
click at [625, 63] on button "Adicionar itens na mesa" at bounding box center [654, 62] width 124 height 28
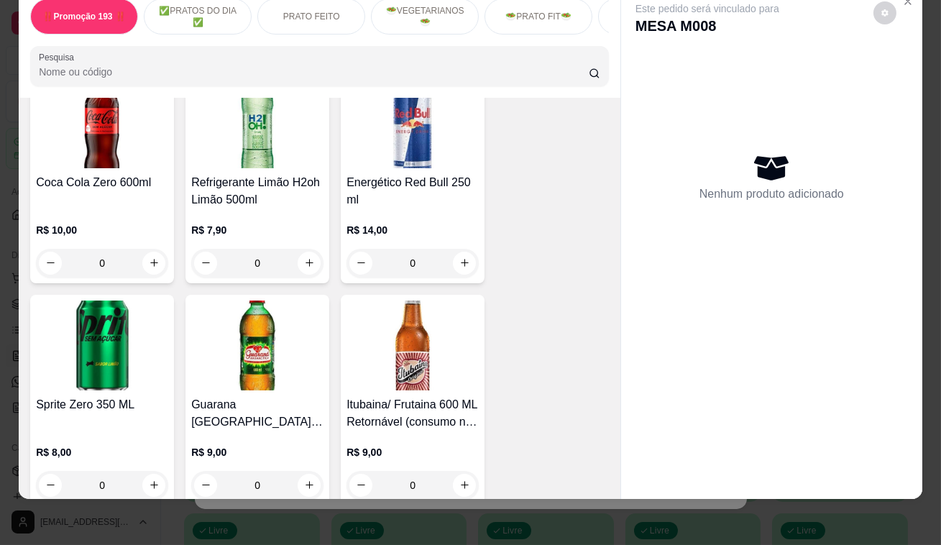
scroll to position [5911, 0]
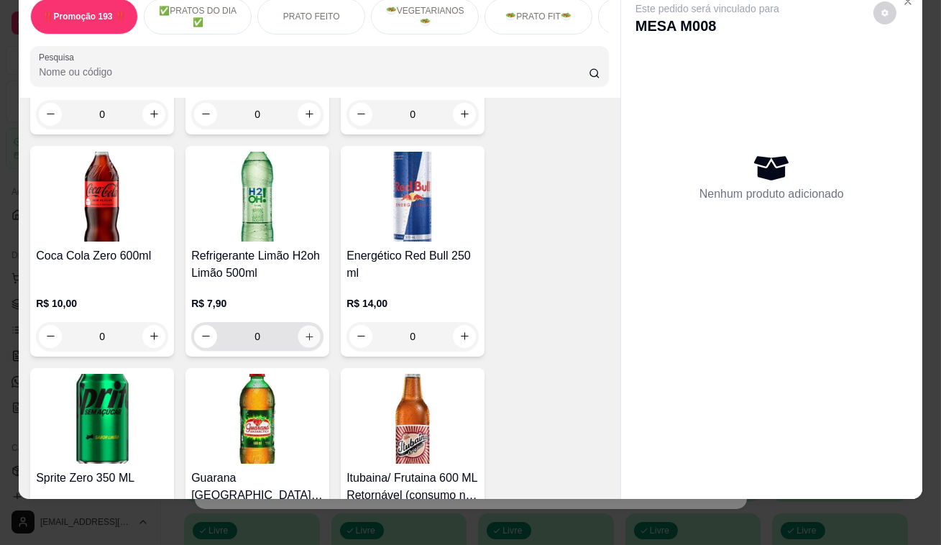
click at [298, 325] on button "increase-product-quantity" at bounding box center [309, 336] width 22 height 22
type input "1"
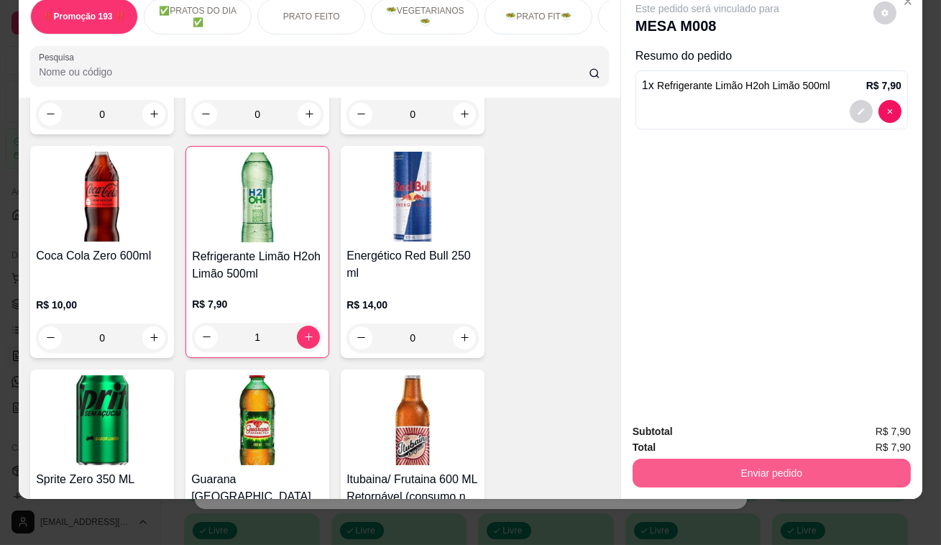
click at [712, 464] on button "Enviar pedido" at bounding box center [771, 473] width 278 height 29
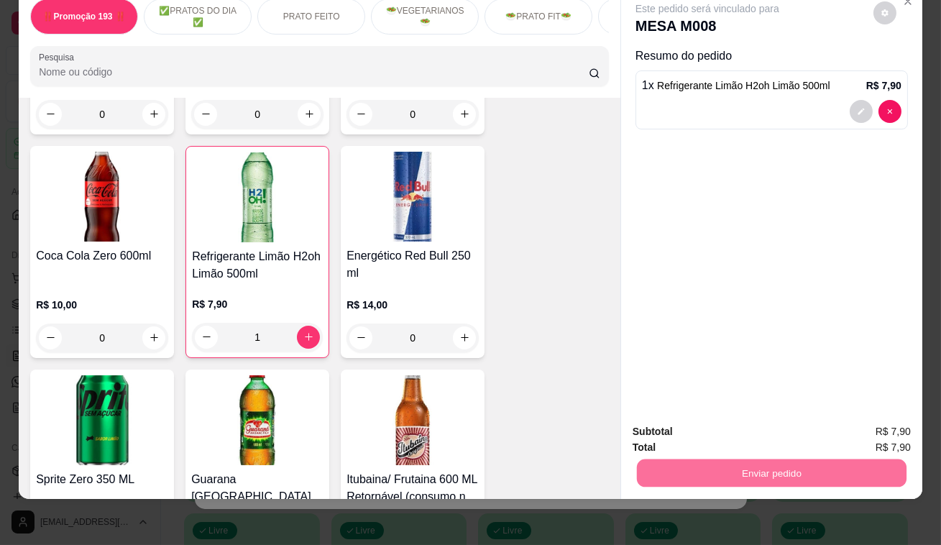
click at [862, 417] on button "Enviar pedido" at bounding box center [873, 428] width 79 height 27
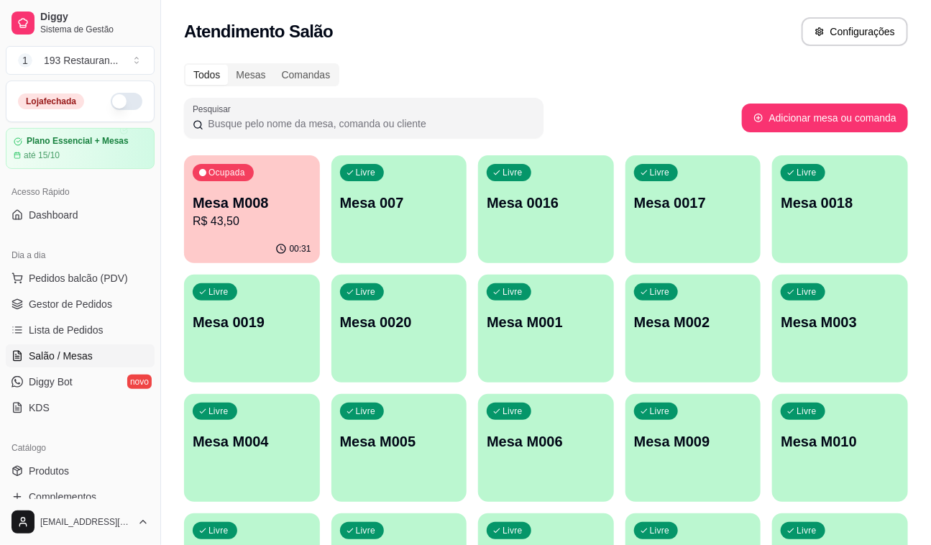
click at [224, 245] on div "00:31" at bounding box center [252, 249] width 136 height 28
click at [234, 213] on p "R$ 51,40" at bounding box center [252, 221] width 119 height 17
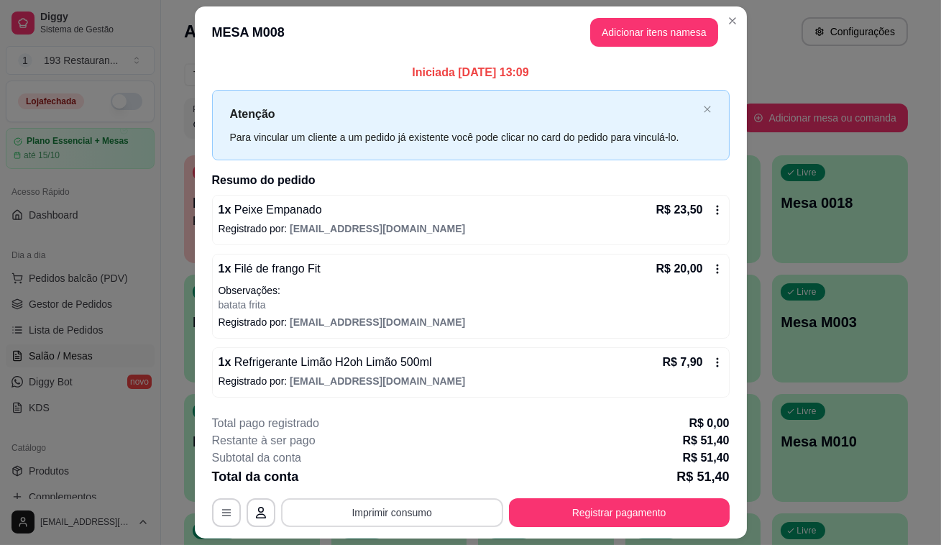
click at [392, 502] on button "Imprimir consumo" at bounding box center [392, 512] width 222 height 29
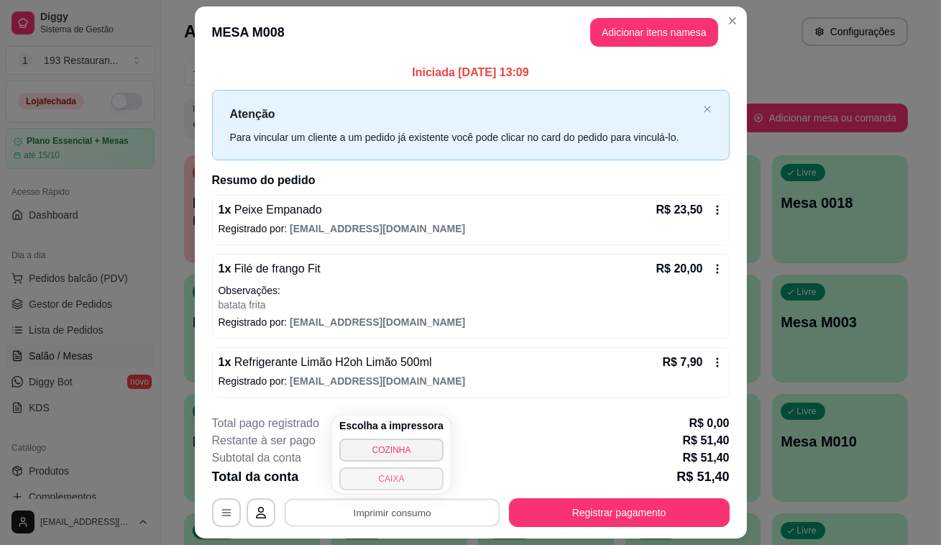
click at [395, 483] on button "CAIXA" at bounding box center [391, 478] width 104 height 23
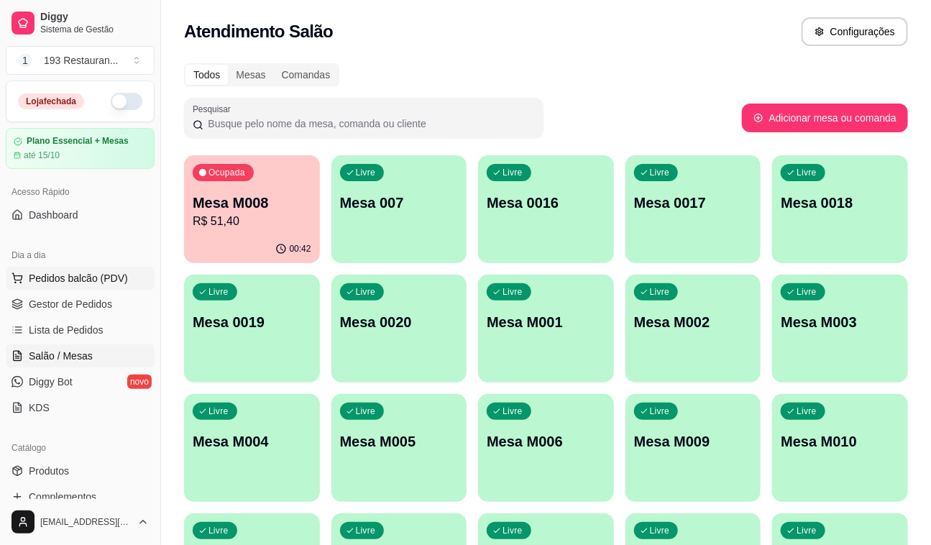
click at [94, 273] on span "Pedidos balcão (PDV)" at bounding box center [78, 278] width 99 height 14
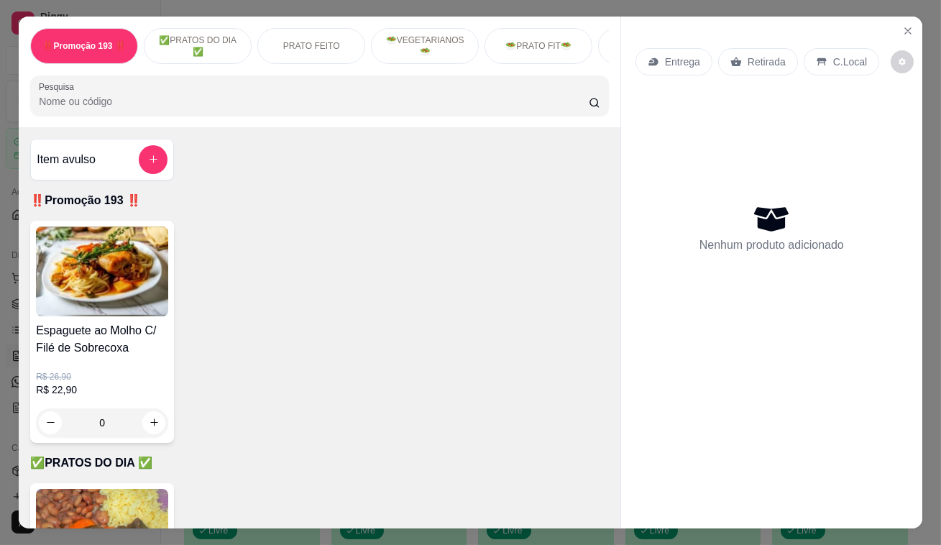
click at [758, 57] on p "Retirada" at bounding box center [766, 62] width 38 height 14
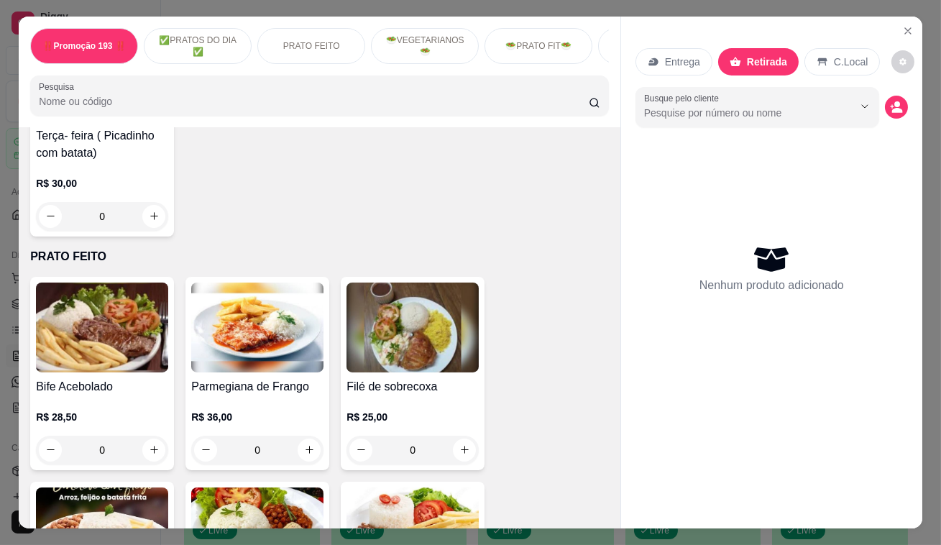
scroll to position [1045, 0]
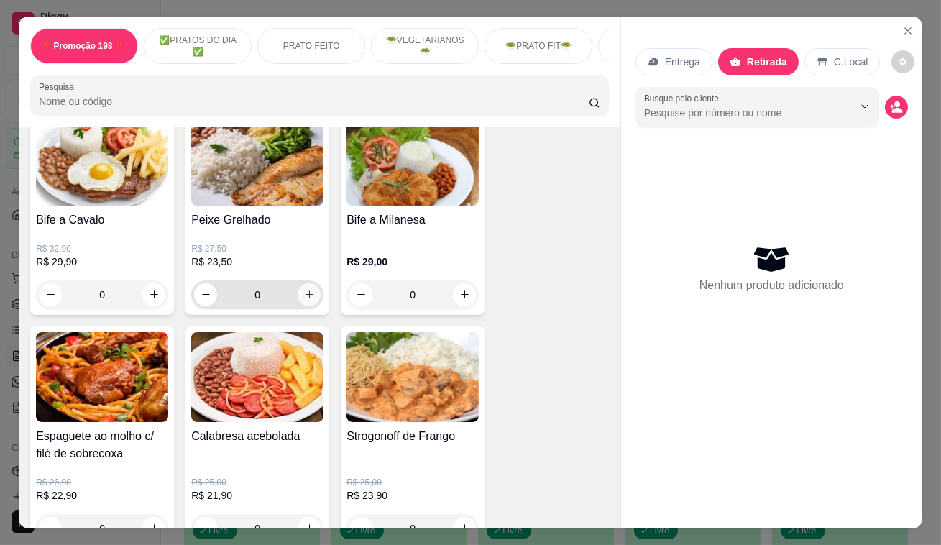
click at [311, 297] on button "increase-product-quantity" at bounding box center [309, 294] width 23 height 23
type input "1"
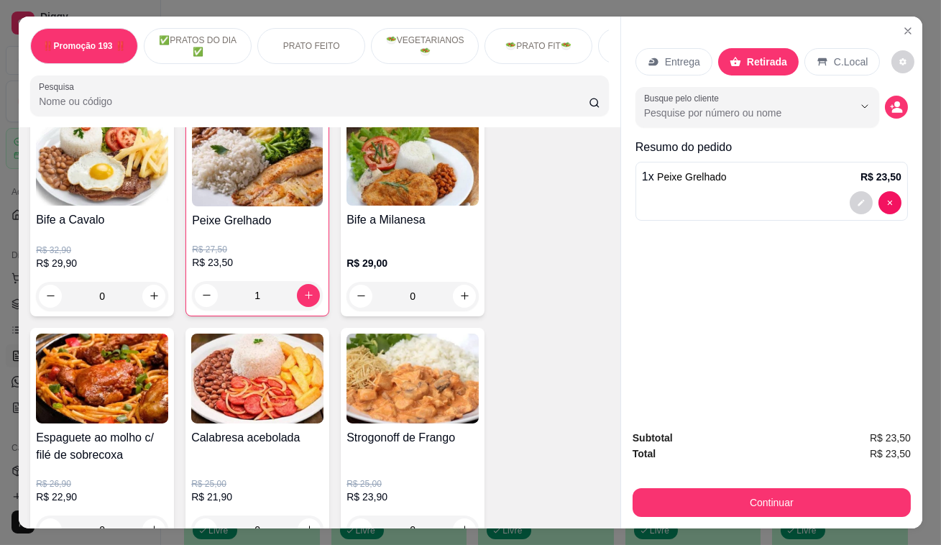
click at [683, 511] on button "Continuar" at bounding box center [771, 502] width 278 height 29
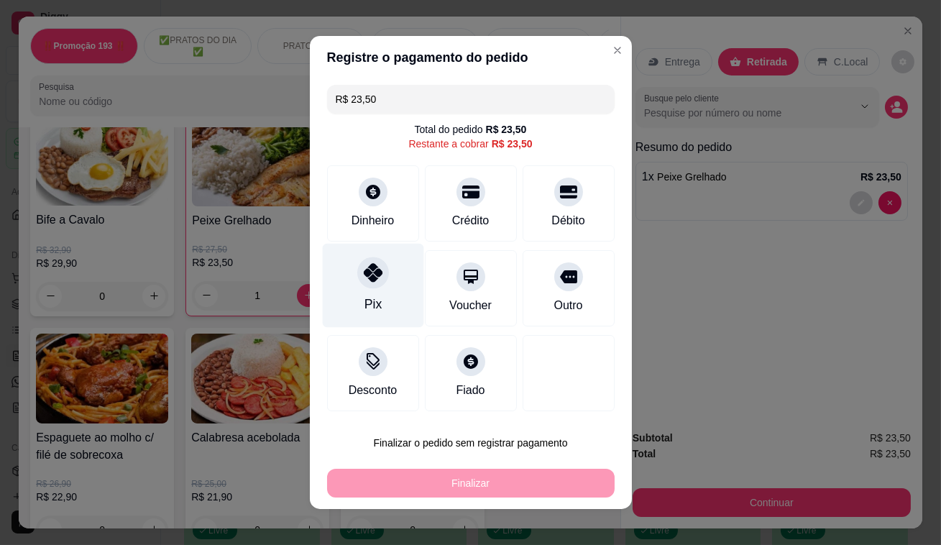
click at [337, 273] on div "Pix" at bounding box center [372, 286] width 101 height 84
type input "R$ 0,00"
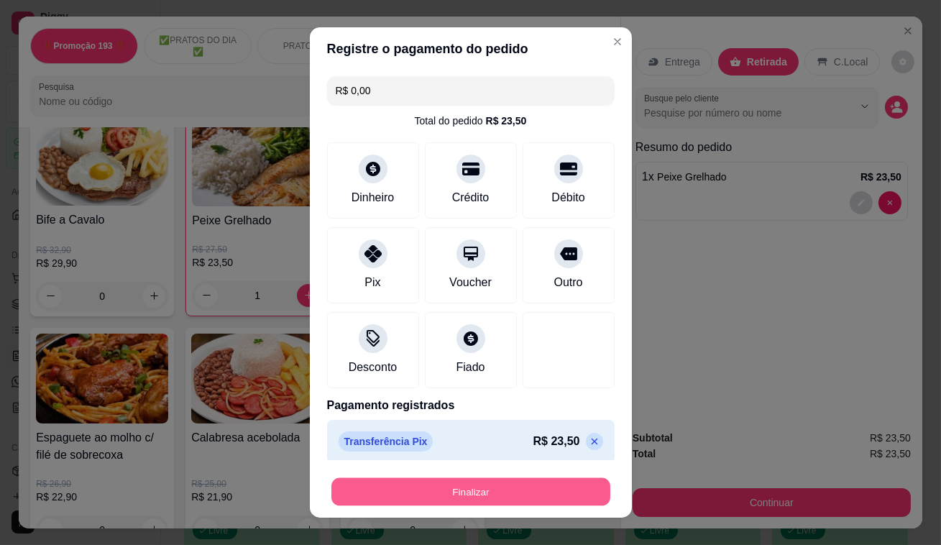
click at [503, 500] on button "Finalizar" at bounding box center [470, 492] width 279 height 28
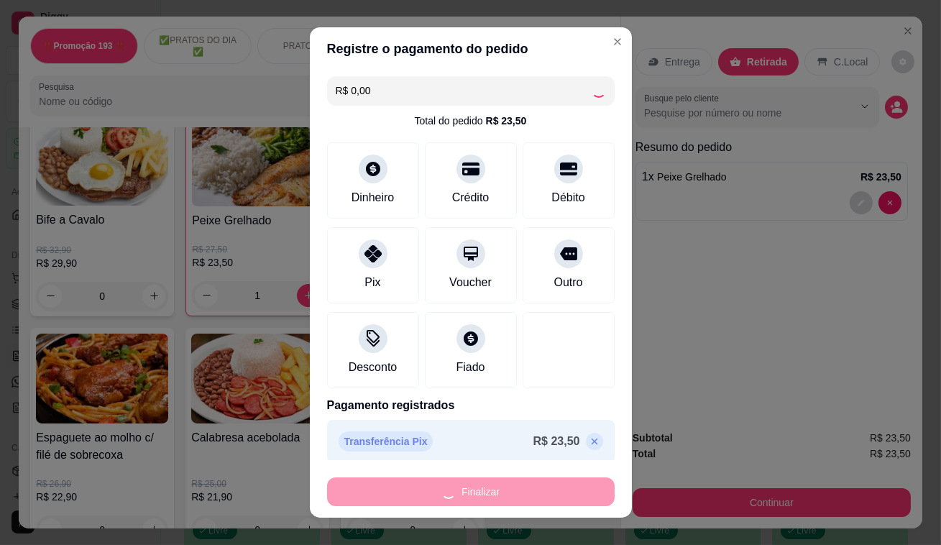
type input "0"
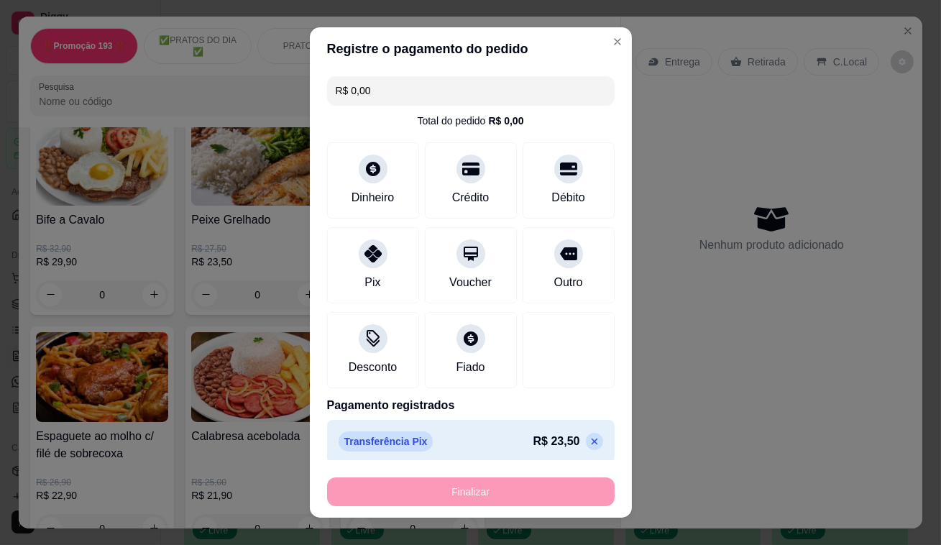
type input "-R$ 23,50"
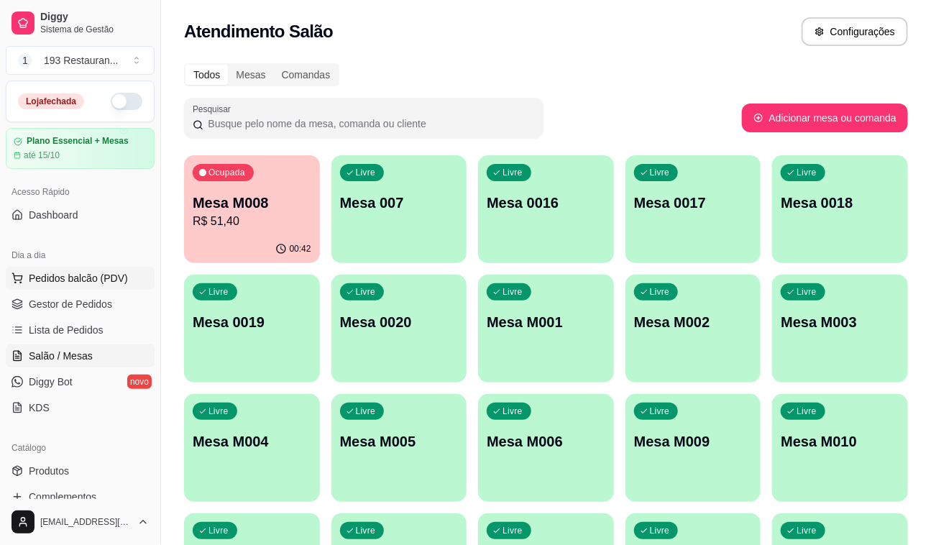
click at [89, 282] on span "Pedidos balcão (PDV)" at bounding box center [78, 278] width 99 height 14
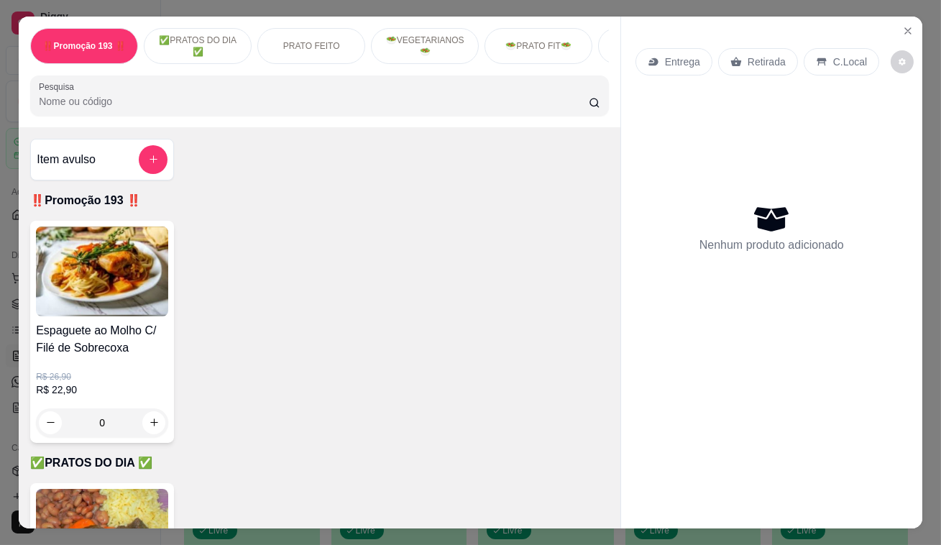
click at [747, 55] on p "Retirada" at bounding box center [766, 62] width 38 height 14
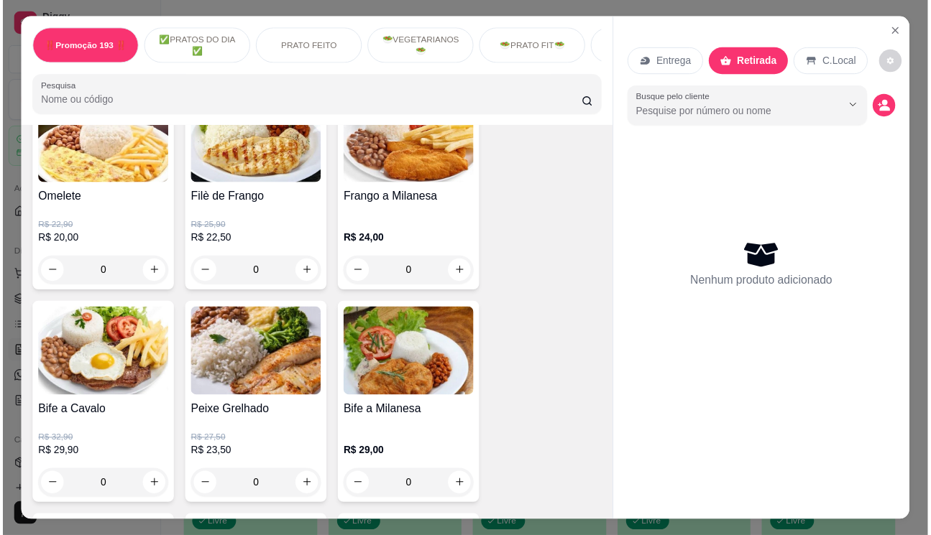
scroll to position [1045, 0]
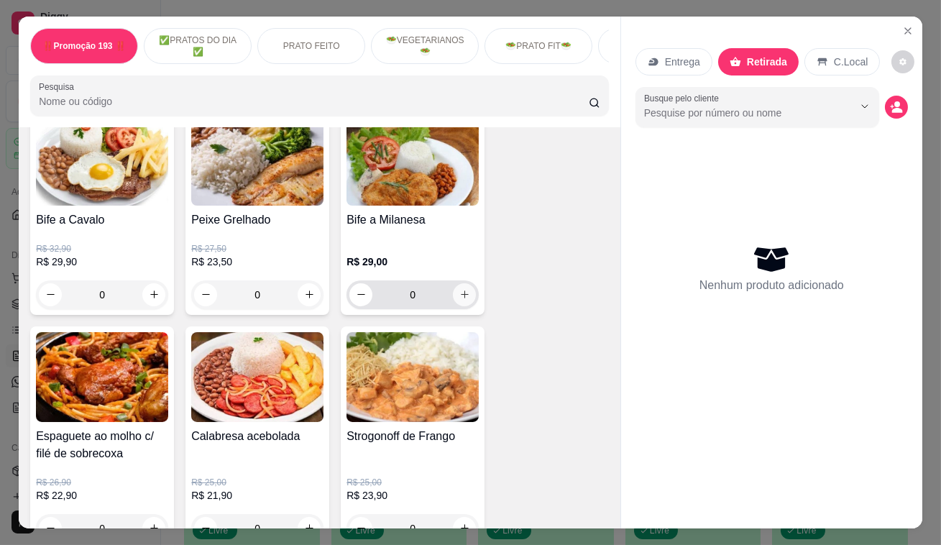
click at [464, 295] on icon "increase-product-quantity" at bounding box center [464, 294] width 11 height 11
type input "1"
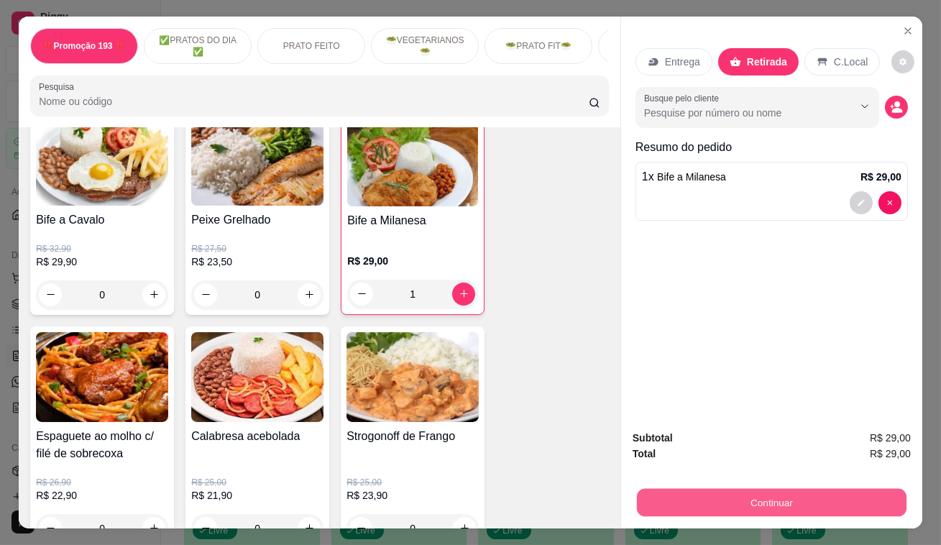
click at [774, 499] on button "Continuar" at bounding box center [772, 503] width 270 height 28
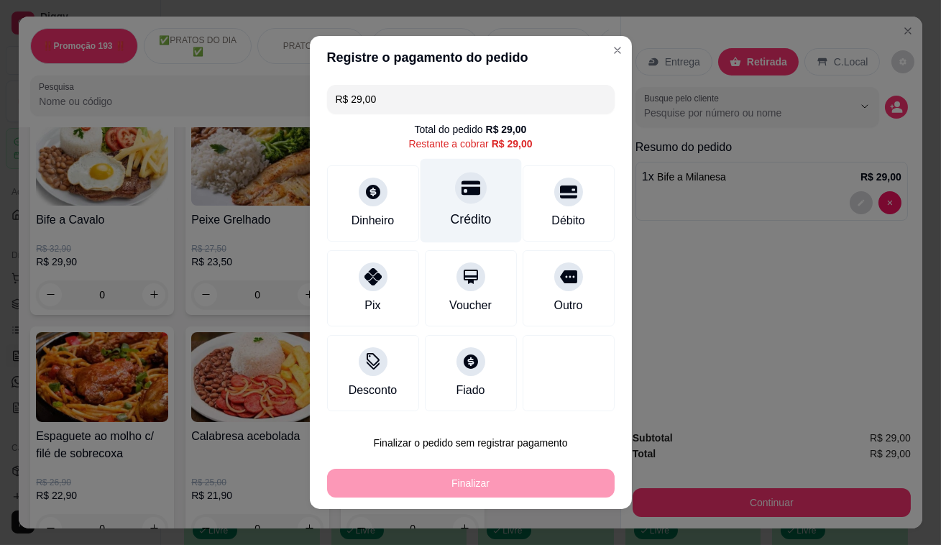
click at [440, 205] on div "Crédito" at bounding box center [470, 201] width 101 height 84
type input "R$ 0,00"
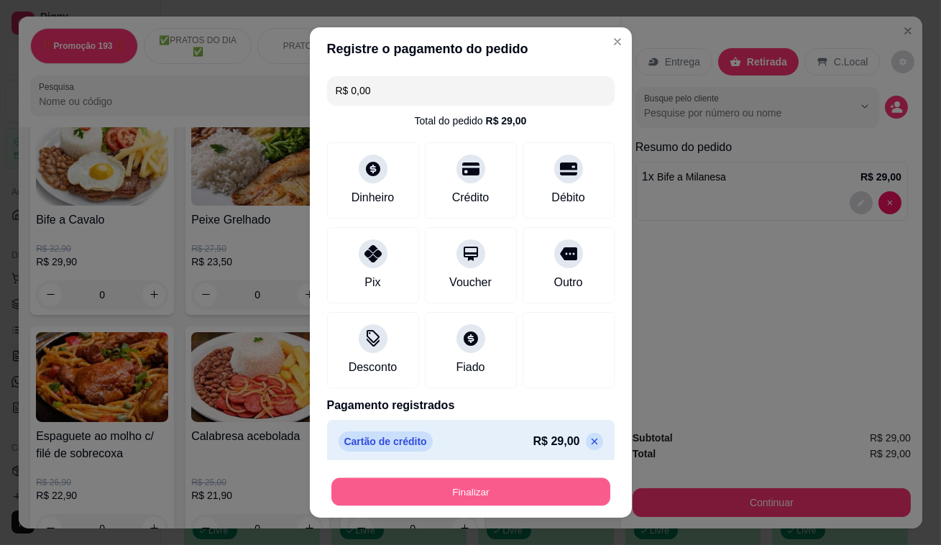
click at [522, 486] on button "Finalizar" at bounding box center [470, 492] width 279 height 28
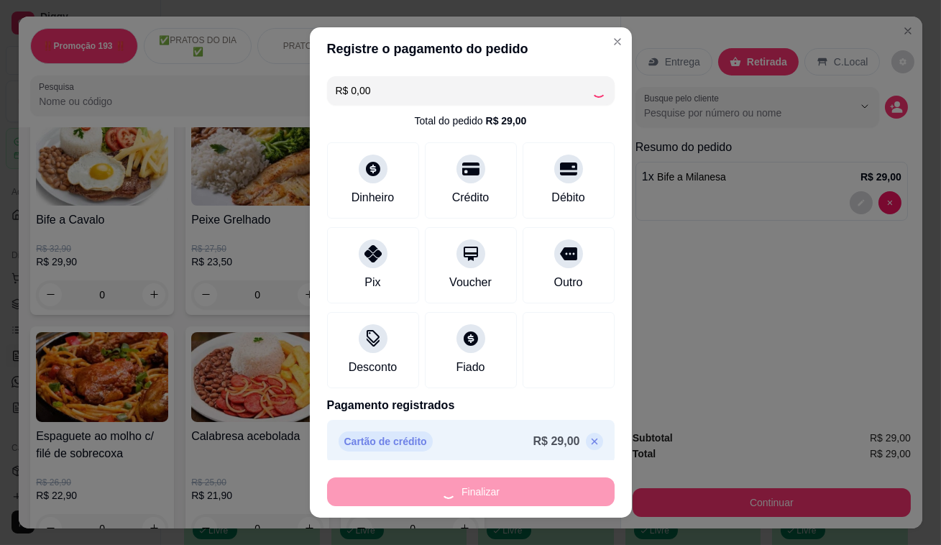
type input "0"
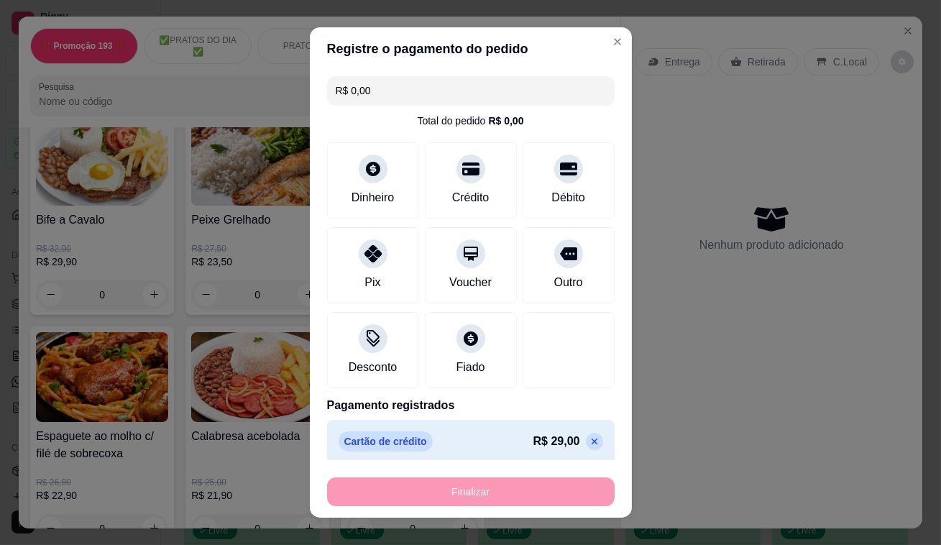
type input "-R$ 29,00"
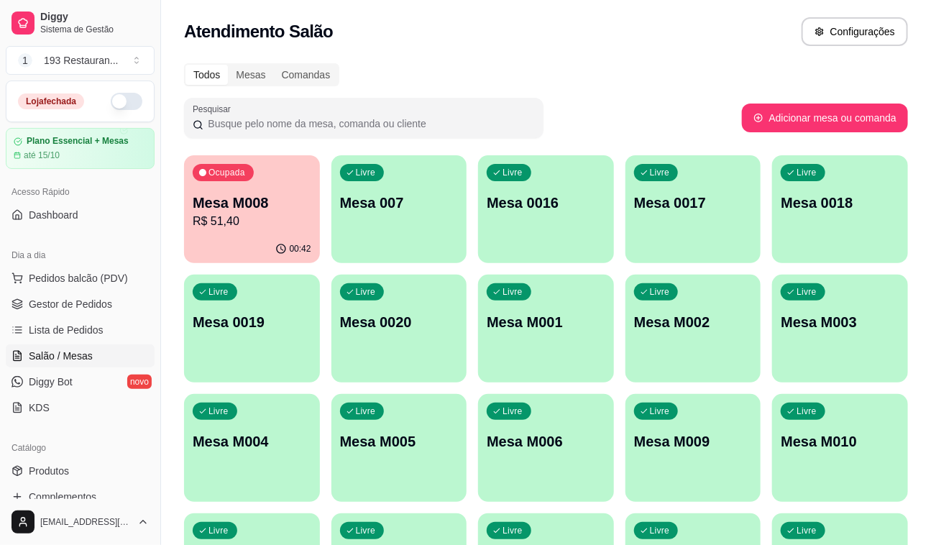
click at [282, 226] on p "R$ 51,40" at bounding box center [252, 221] width 119 height 17
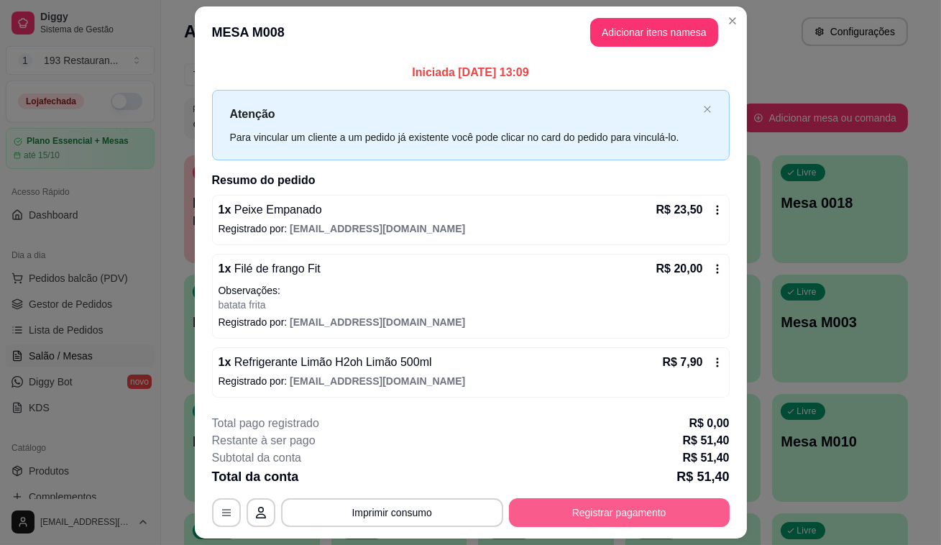
click at [585, 528] on footer "**********" at bounding box center [471, 470] width 552 height 135
click at [576, 498] on button "Registrar pagamento" at bounding box center [619, 512] width 221 height 29
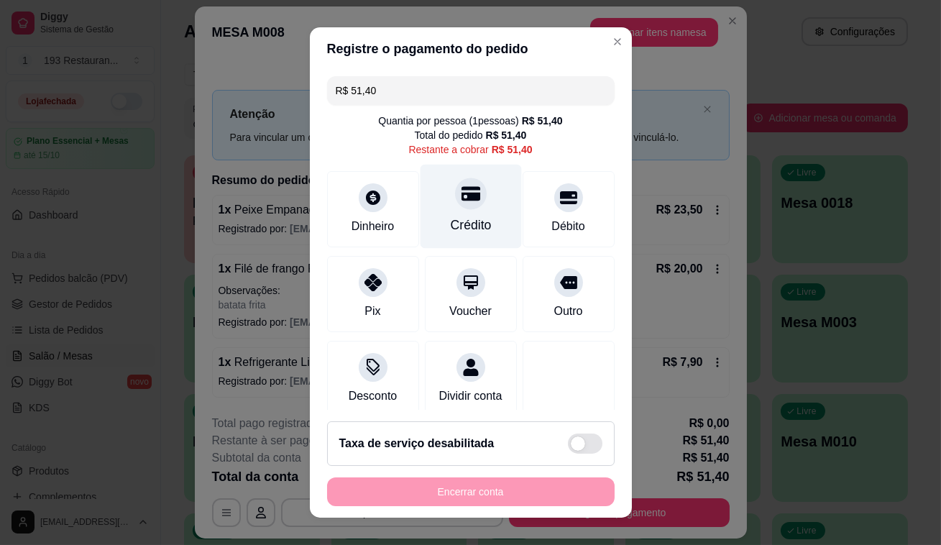
click at [457, 179] on div "Crédito" at bounding box center [470, 207] width 101 height 84
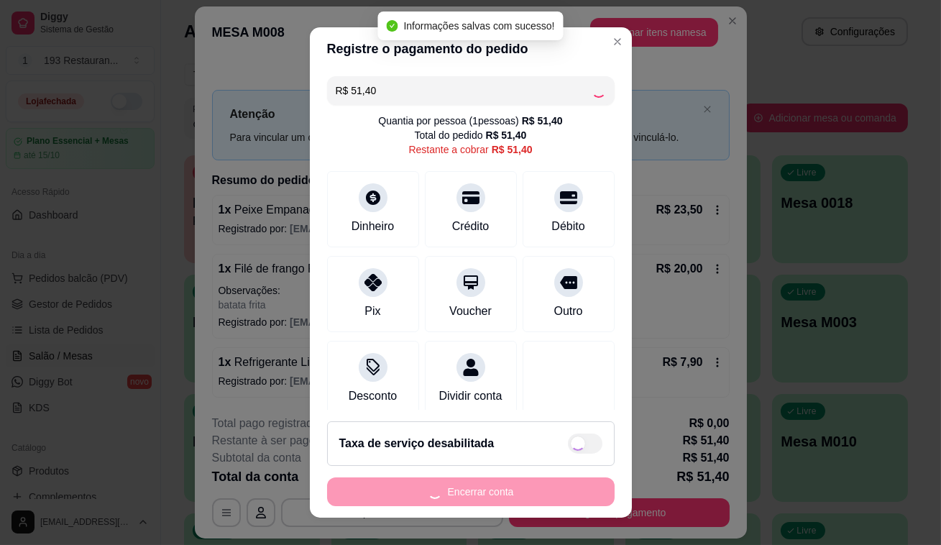
type input "R$ 0,00"
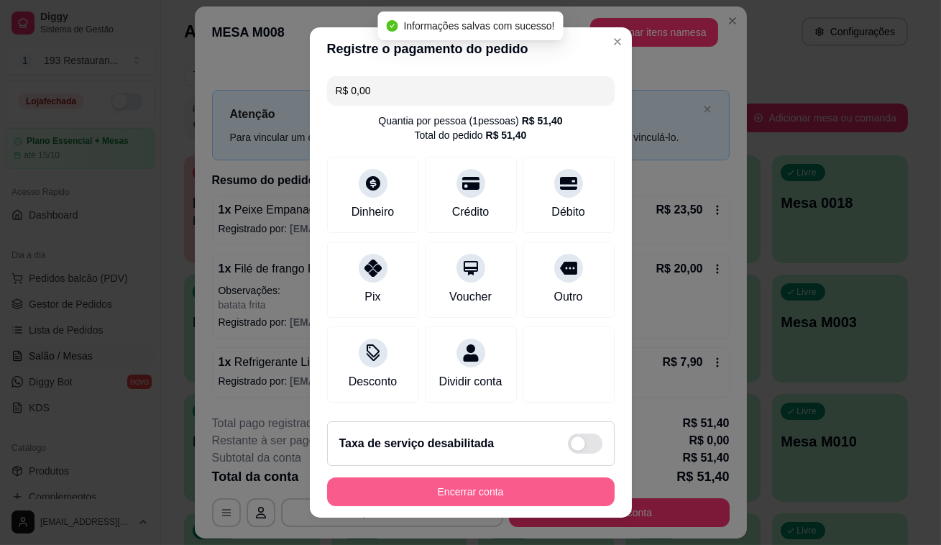
click at [483, 501] on button "Encerrar conta" at bounding box center [470, 491] width 287 height 29
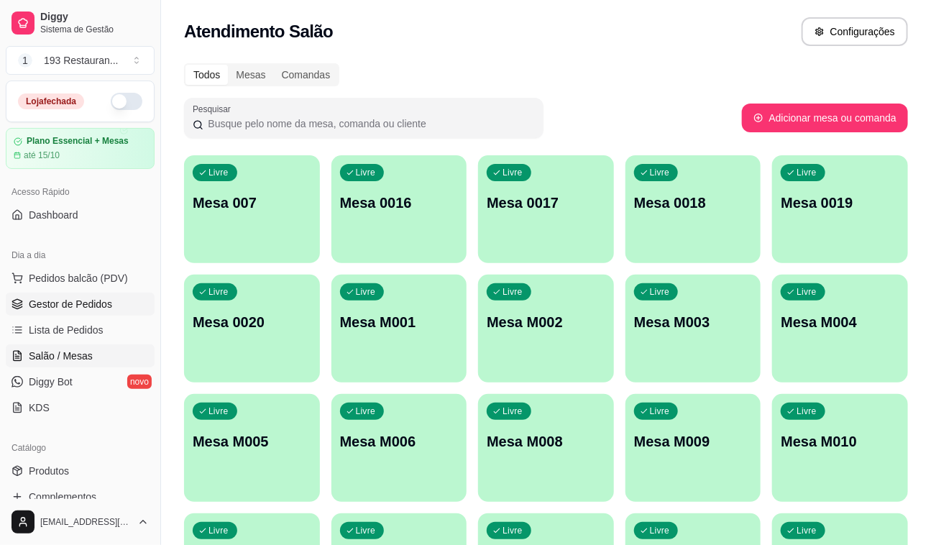
click at [91, 301] on span "Gestor de Pedidos" at bounding box center [70, 304] width 83 height 14
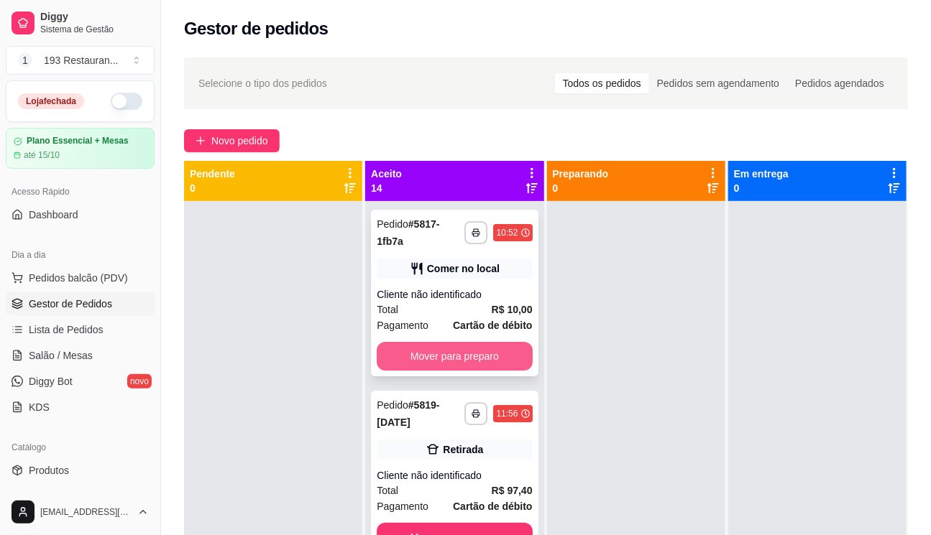
click at [499, 346] on button "Mover para preparo" at bounding box center [454, 356] width 155 height 29
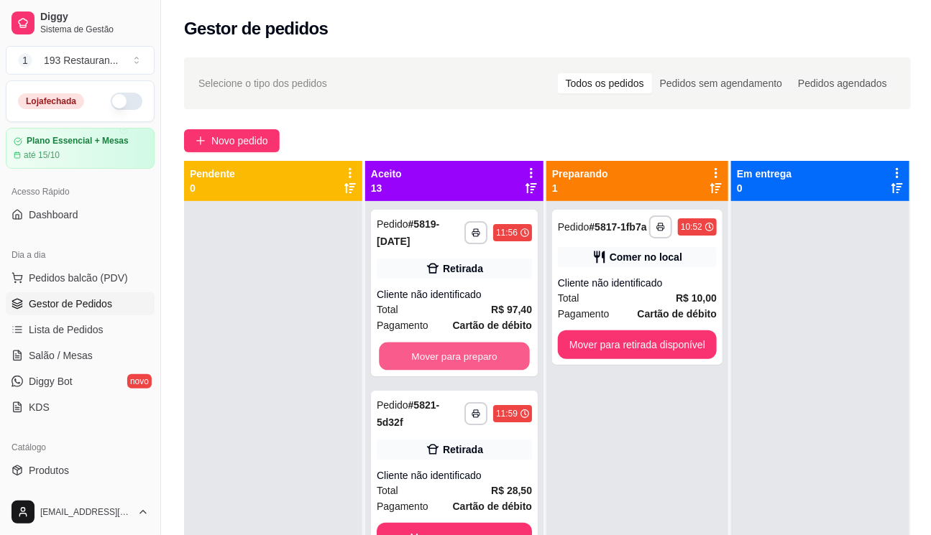
click at [499, 346] on button "Mover para preparo" at bounding box center [454, 357] width 151 height 28
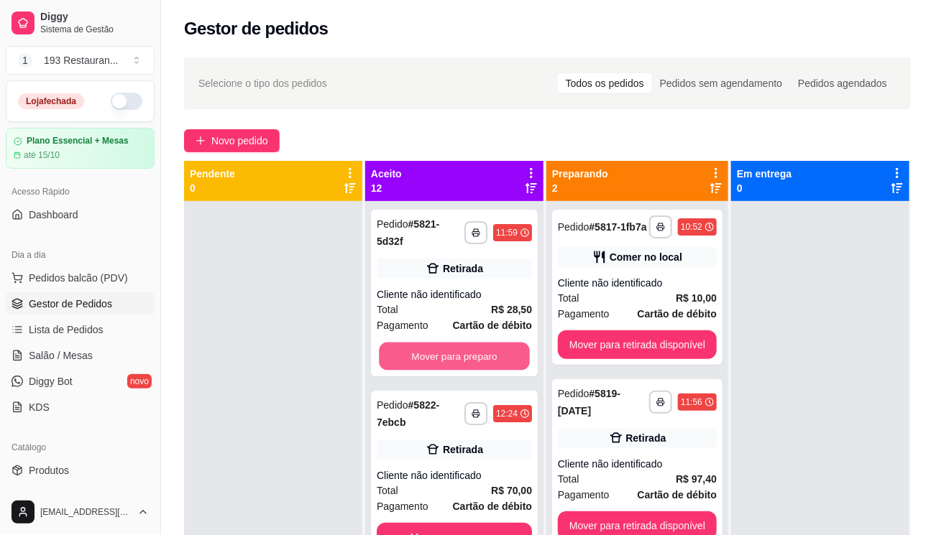
click at [498, 347] on button "Mover para preparo" at bounding box center [454, 357] width 151 height 28
click at [498, 347] on button "Mover para preparo" at bounding box center [454, 356] width 155 height 29
click at [498, 523] on button "Mover para preparo" at bounding box center [454, 537] width 155 height 29
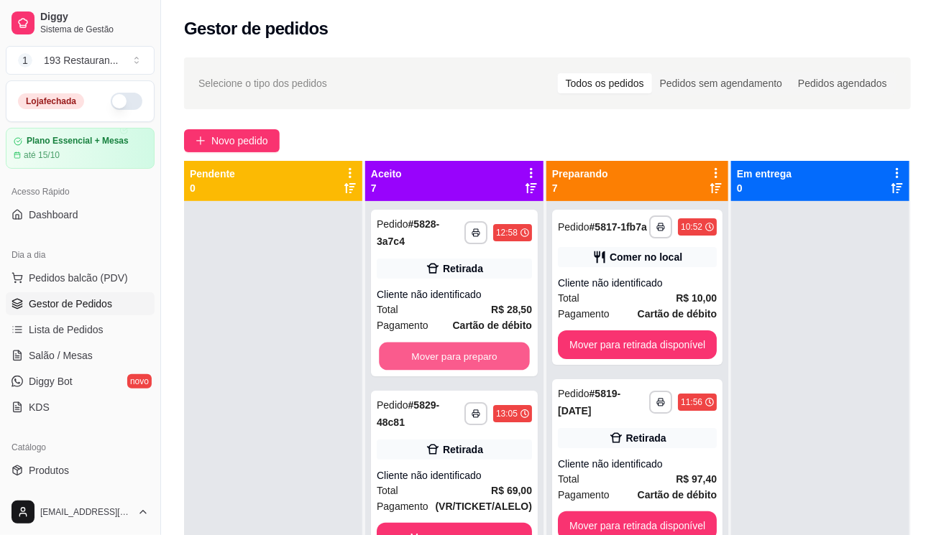
click at [498, 348] on button "Mover para preparo" at bounding box center [454, 357] width 151 height 28
click at [498, 348] on button "Mover para preparo" at bounding box center [454, 356] width 155 height 29
click at [498, 523] on button "Mover para preparo" at bounding box center [454, 537] width 155 height 29
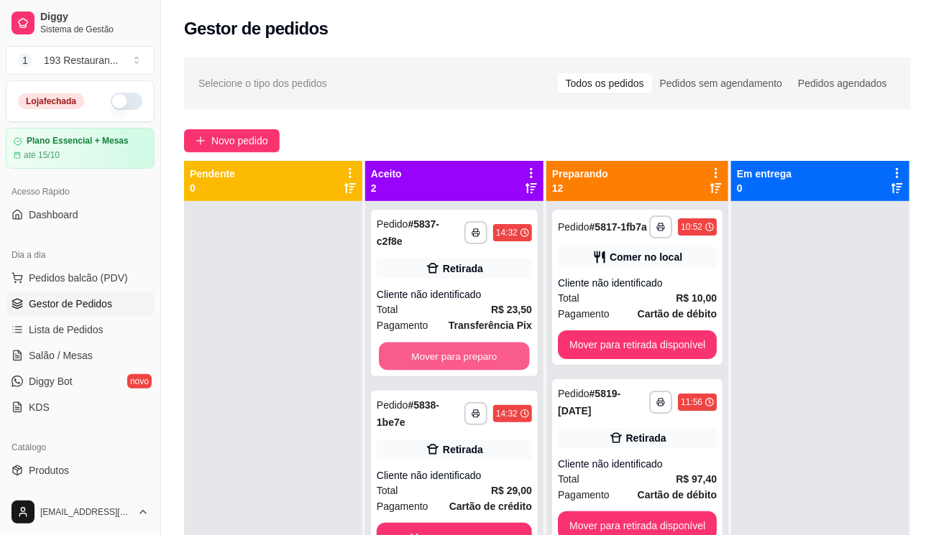
click at [498, 348] on button "Mover para preparo" at bounding box center [454, 357] width 151 height 28
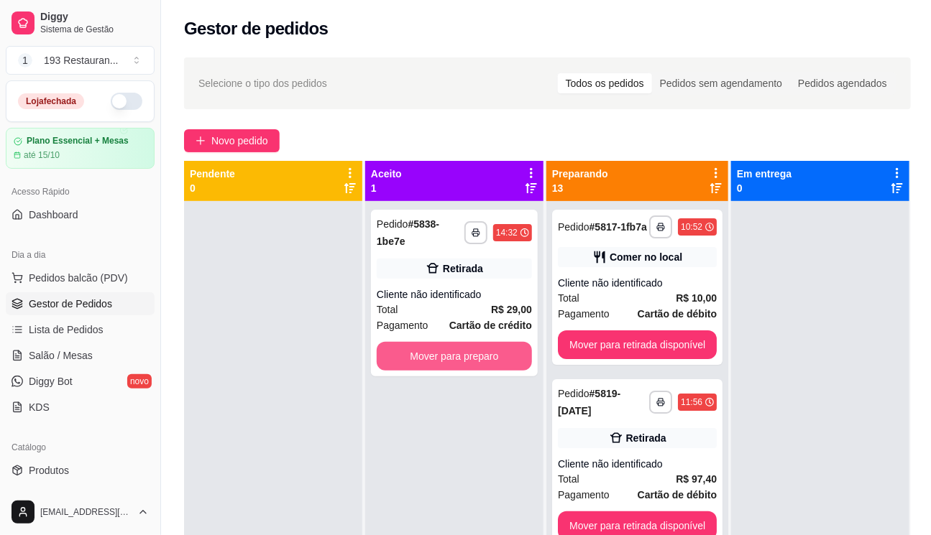
click at [498, 348] on button "Mover para preparo" at bounding box center [454, 356] width 155 height 29
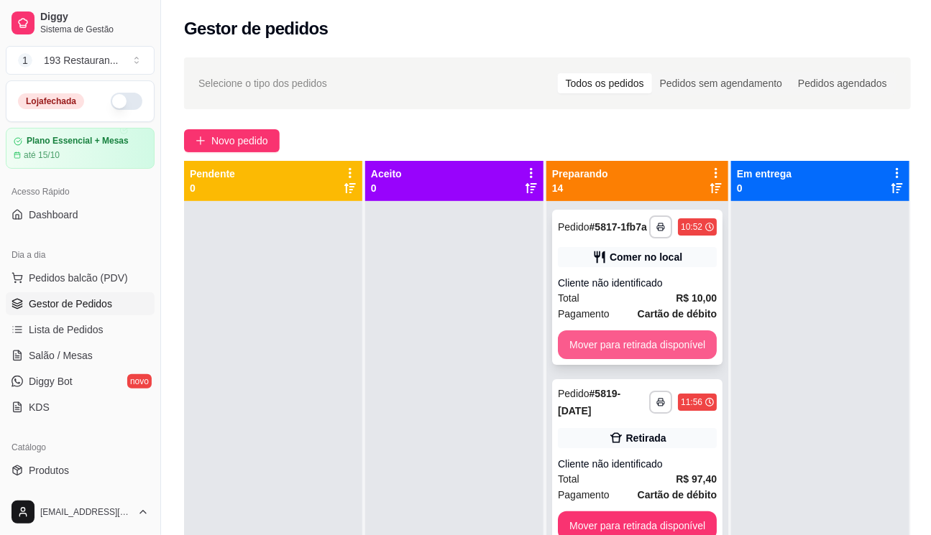
click at [561, 347] on button "Mover para retirada disponível" at bounding box center [637, 345] width 159 height 29
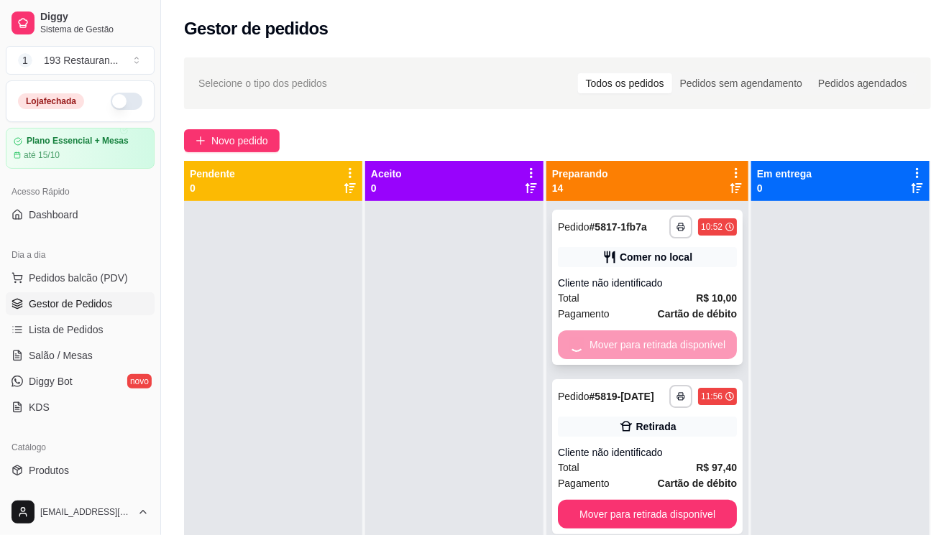
click at [561, 500] on button "Mover para retirada disponível" at bounding box center [647, 514] width 179 height 29
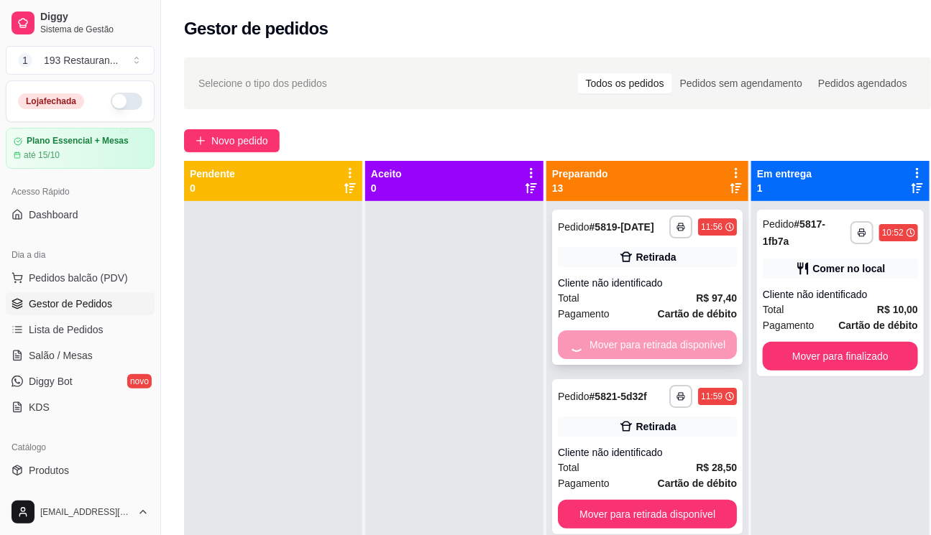
click at [561, 500] on button "Mover para retirada disponível" at bounding box center [647, 514] width 179 height 29
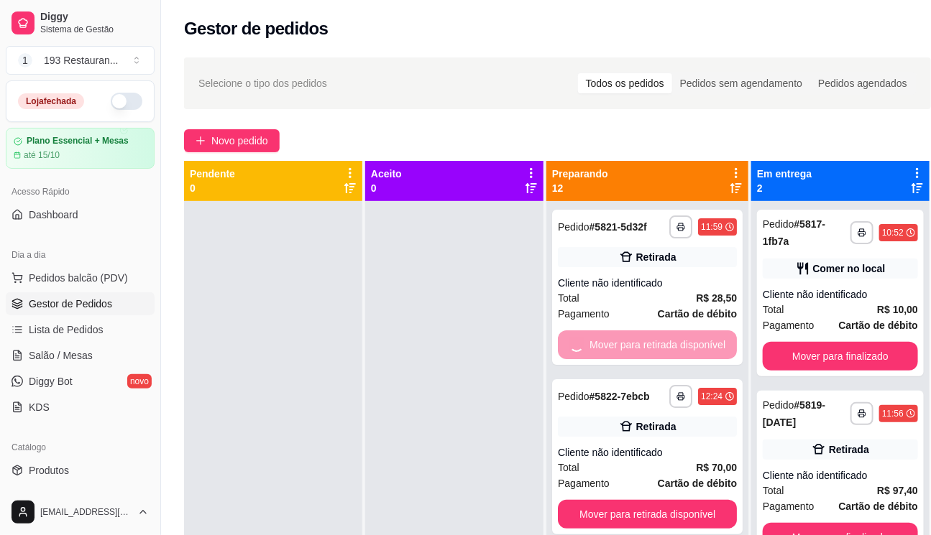
click at [561, 500] on button "Mover para retirada disponível" at bounding box center [647, 514] width 179 height 29
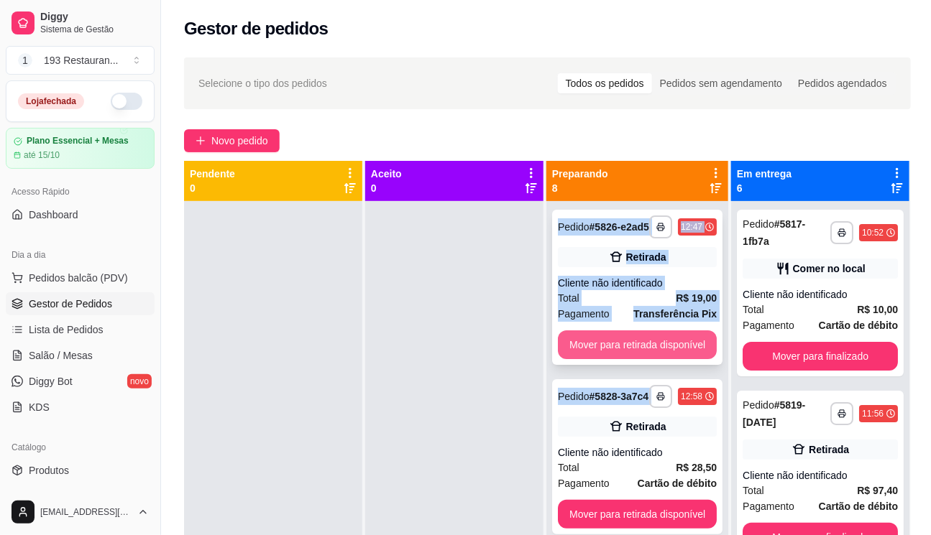
click at [562, 346] on button "Mover para retirada disponível" at bounding box center [637, 345] width 159 height 29
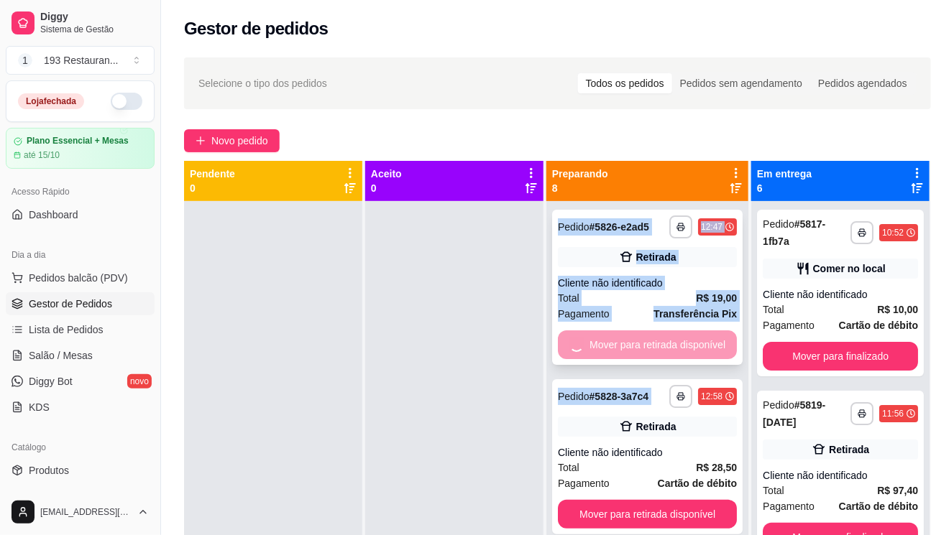
click at [562, 500] on button "Mover para retirada disponível" at bounding box center [647, 514] width 179 height 29
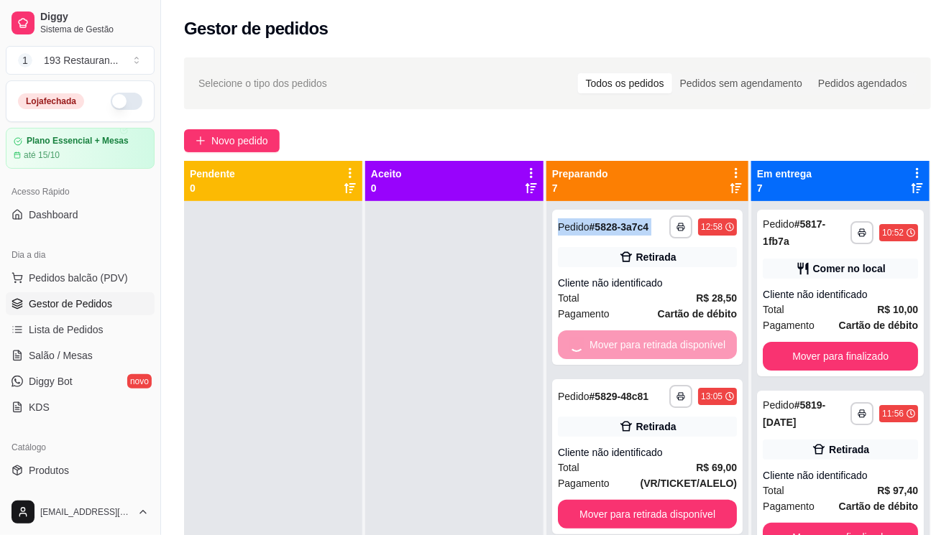
click at [562, 500] on button "Mover para retirada disponível" at bounding box center [647, 514] width 179 height 29
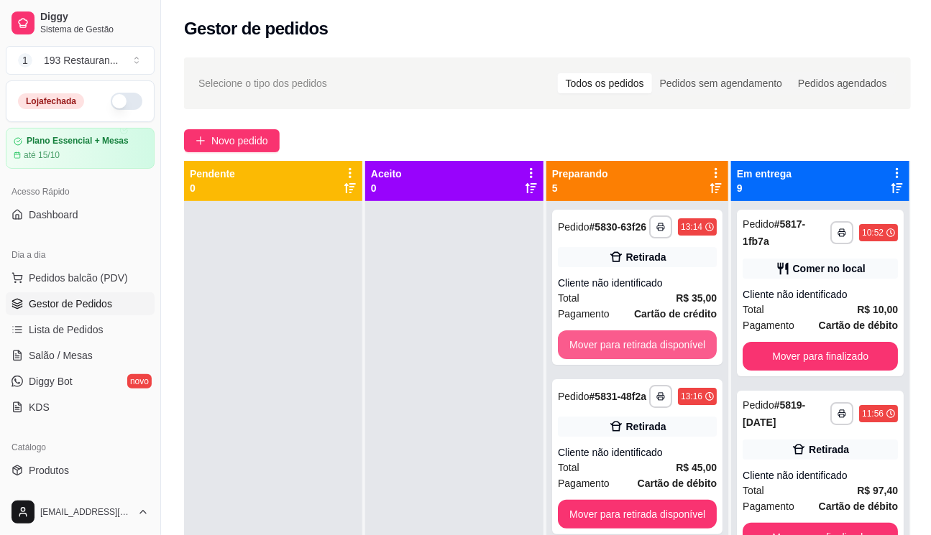
click at [562, 346] on button "Mover para retirada disponível" at bounding box center [637, 345] width 159 height 29
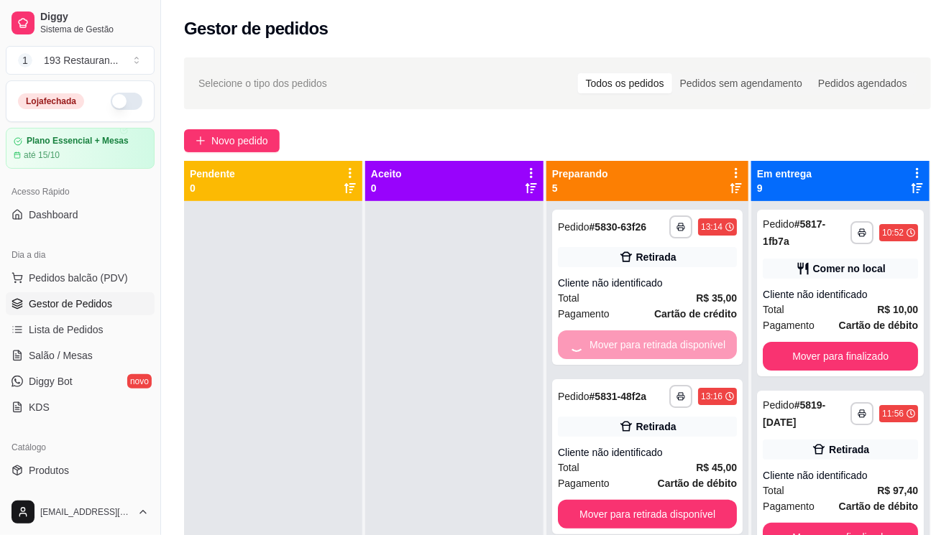
click at [562, 500] on button "Mover para retirada disponível" at bounding box center [647, 514] width 179 height 29
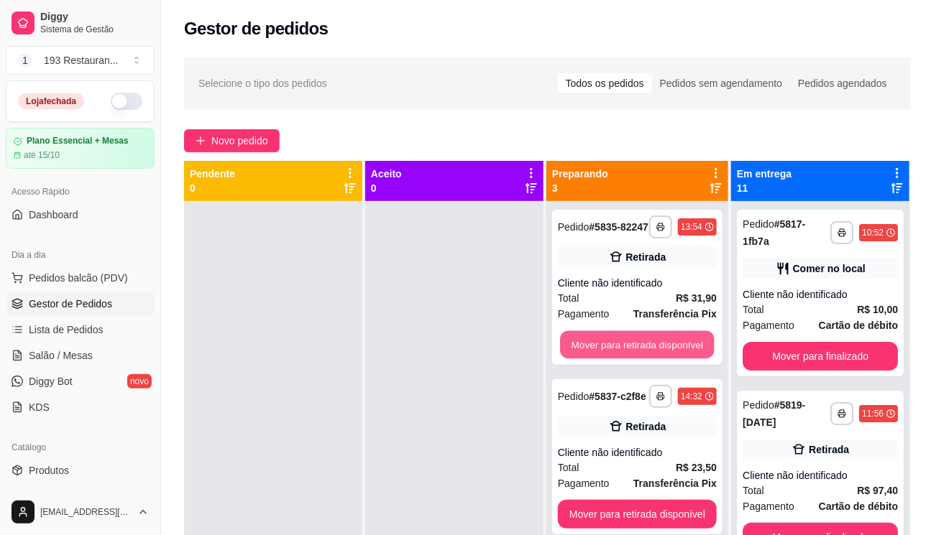
click at [562, 346] on button "Mover para retirada disponível" at bounding box center [637, 345] width 154 height 28
click at [562, 346] on button "Mover para retirada disponível" at bounding box center [637, 345] width 159 height 29
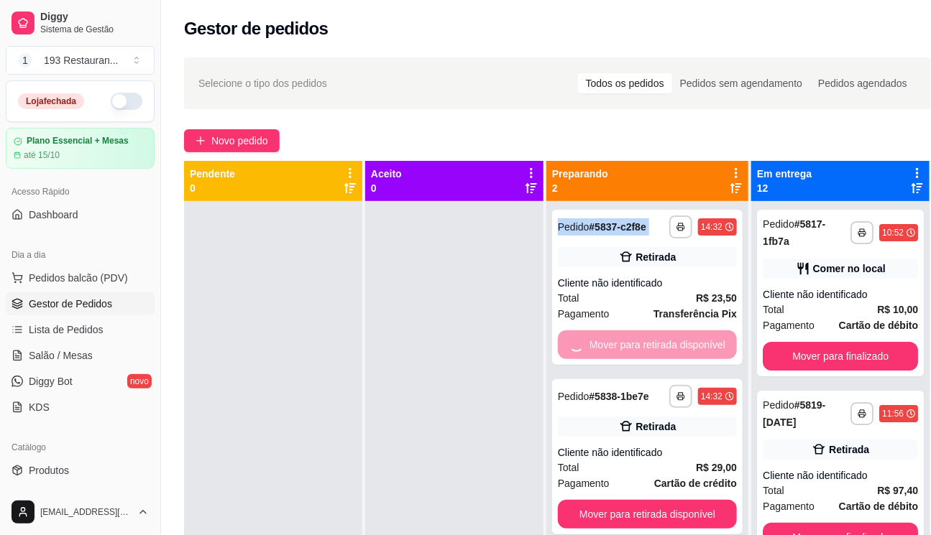
click at [562, 500] on button "Mover para retirada disponível" at bounding box center [647, 514] width 179 height 29
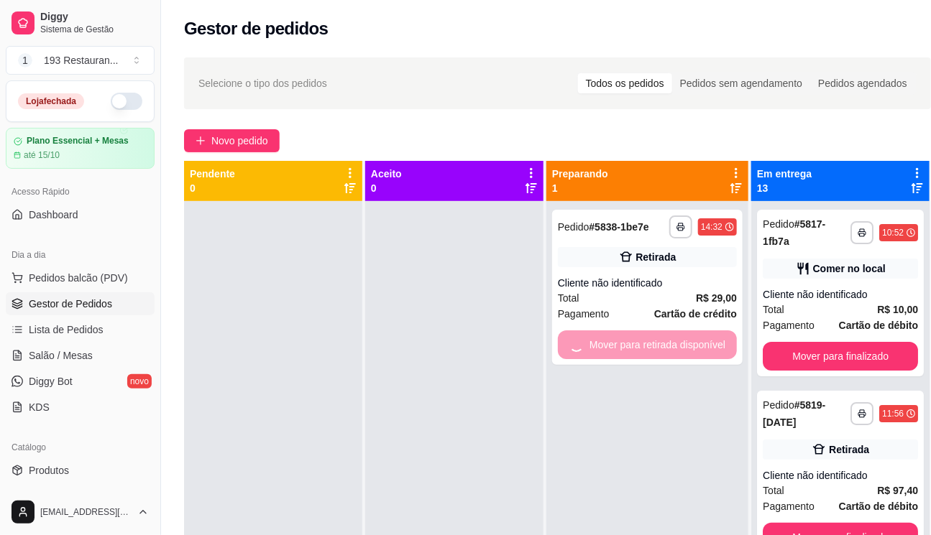
click at [562, 346] on div "**********" at bounding box center [647, 468] width 202 height 535
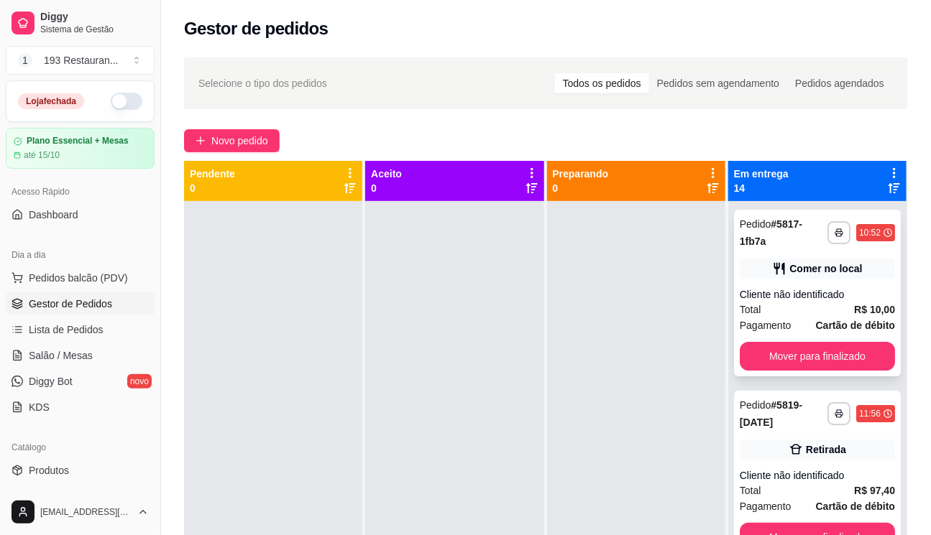
click at [796, 372] on div "**********" at bounding box center [817, 293] width 167 height 167
click at [775, 341] on div "**********" at bounding box center [817, 293] width 167 height 167
click at [776, 349] on button "Mover para finalizado" at bounding box center [817, 356] width 155 height 29
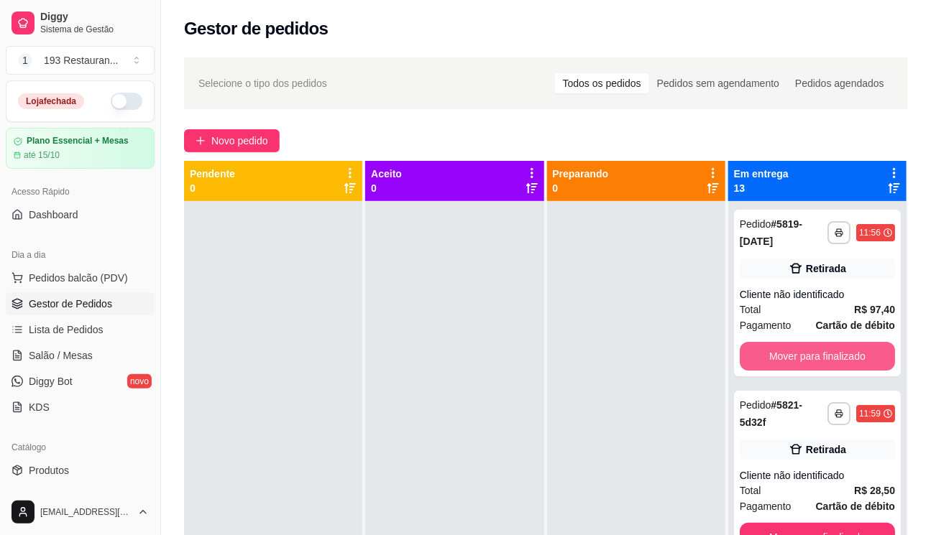
click at [776, 349] on button "Mover para finalizado" at bounding box center [817, 356] width 155 height 29
click at [776, 350] on button "Mover para finalizado" at bounding box center [817, 357] width 151 height 28
click at [776, 351] on button "Mover para finalizado" at bounding box center [817, 356] width 155 height 29
click at [776, 523] on button "Mover para finalizado" at bounding box center [817, 537] width 155 height 29
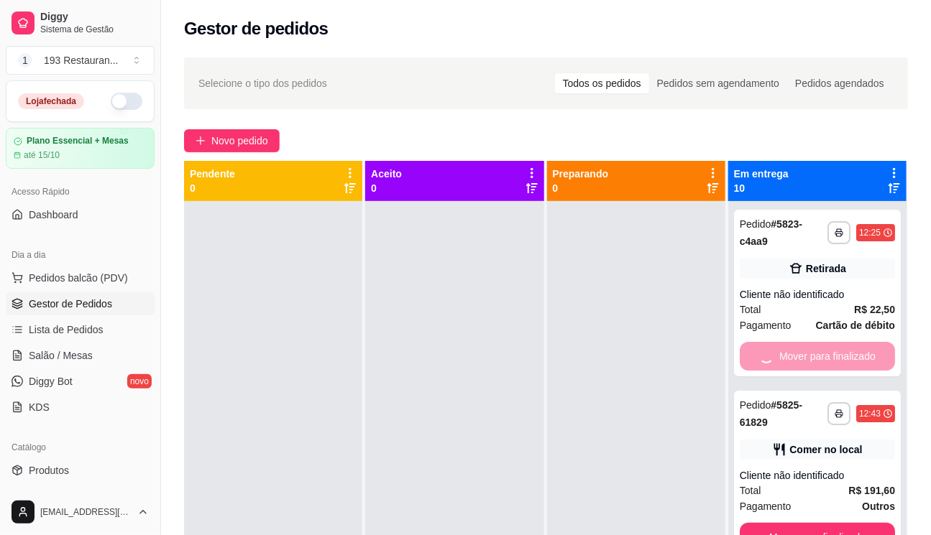
click at [776, 523] on button "Mover para finalizado" at bounding box center [817, 537] width 155 height 29
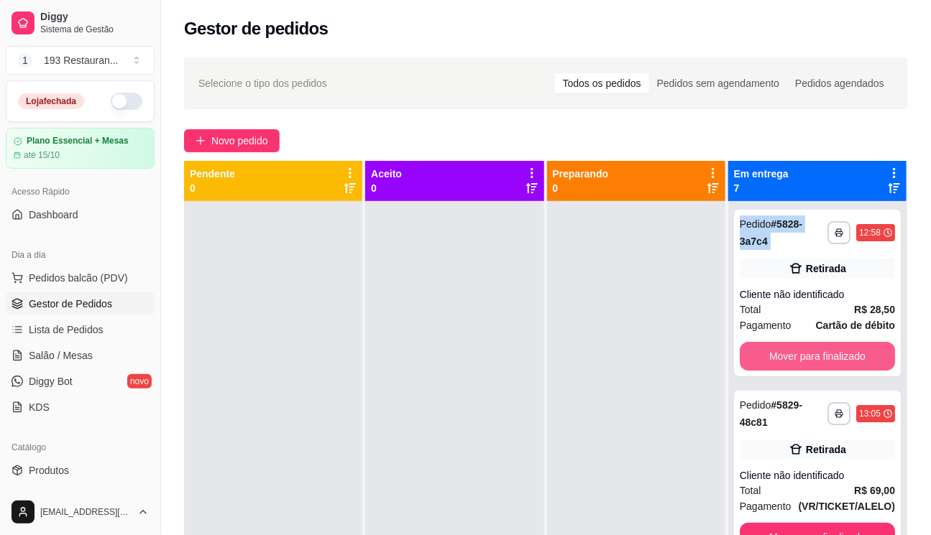
click at [776, 351] on button "Mover para finalizado" at bounding box center [817, 356] width 155 height 29
click at [776, 523] on button "Mover para finalizado" at bounding box center [817, 537] width 155 height 29
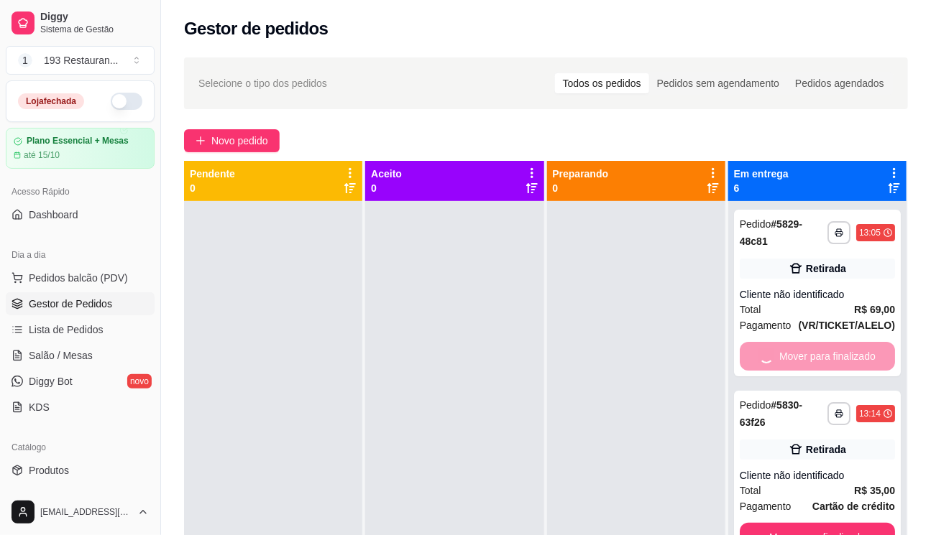
click at [776, 523] on button "Mover para finalizado" at bounding box center [817, 537] width 155 height 29
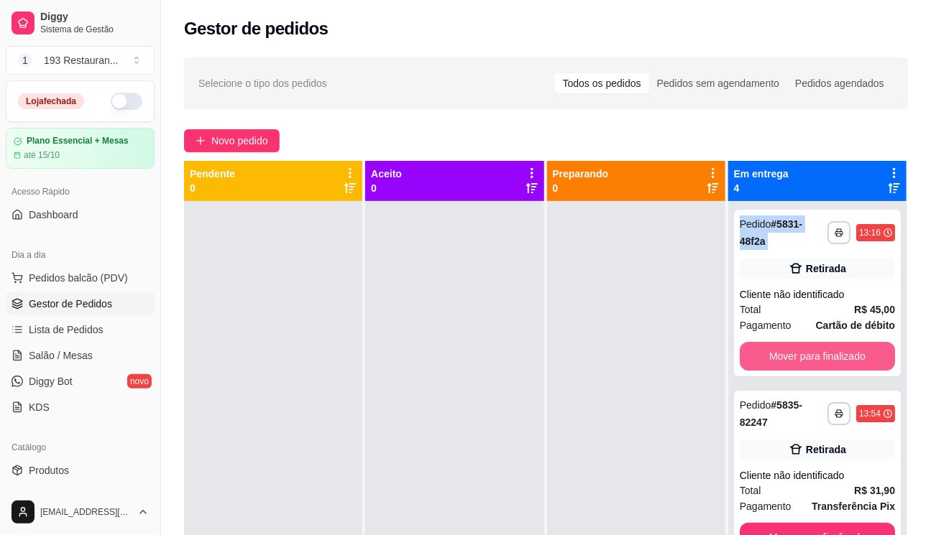
click at [776, 351] on button "Mover para finalizado" at bounding box center [817, 356] width 155 height 29
click at [776, 523] on button "Mover para finalizado" at bounding box center [817, 537] width 155 height 29
click at [776, 351] on button "Mover para finalizado" at bounding box center [817, 357] width 151 height 28
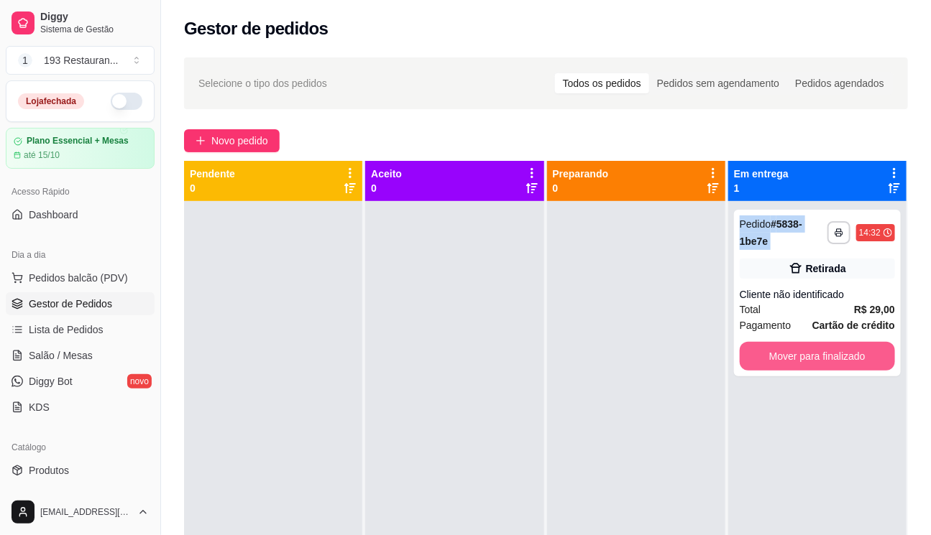
click at [776, 351] on button "Mover para finalizado" at bounding box center [817, 356] width 155 height 29
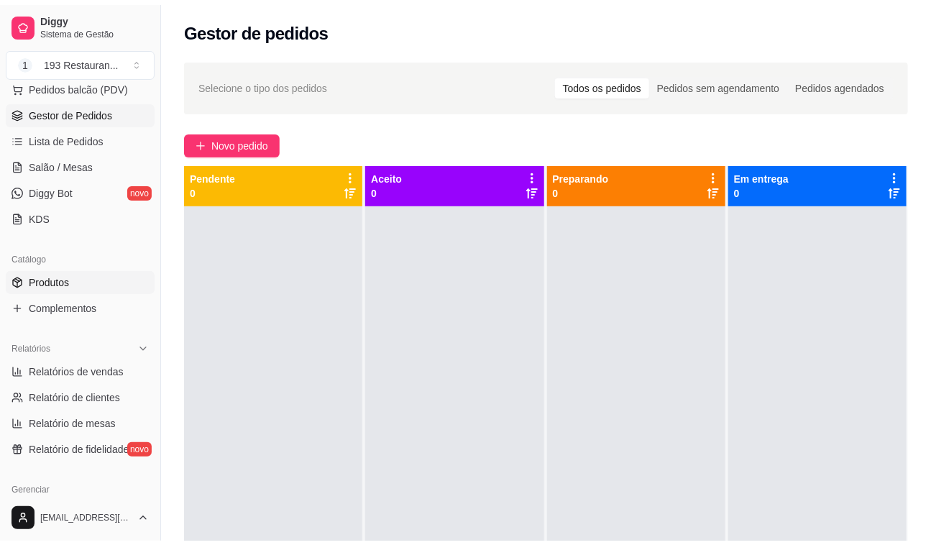
scroll to position [326, 0]
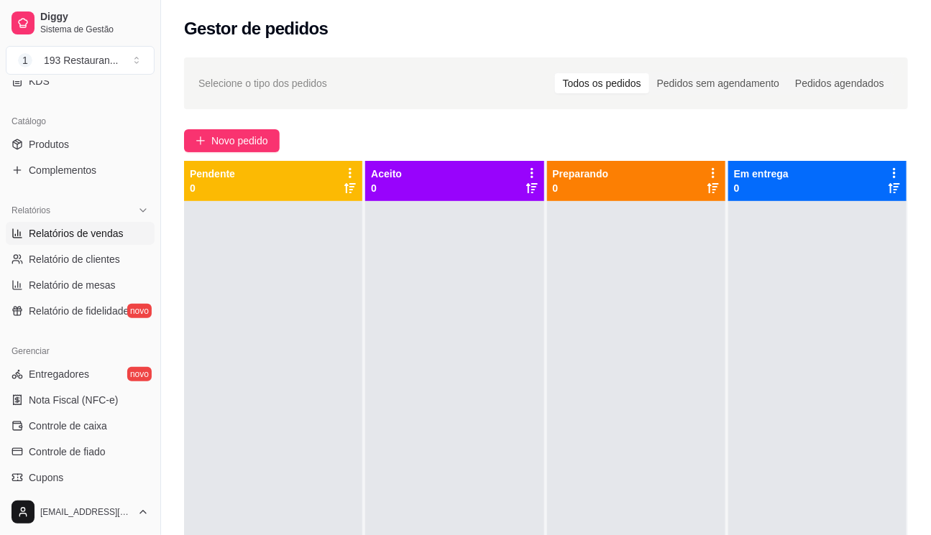
click at [101, 234] on span "Relatórios de vendas" at bounding box center [76, 233] width 95 height 14
click at [73, 228] on span "Relatórios de vendas" at bounding box center [76, 233] width 95 height 14
click at [78, 256] on span "Relatório de clientes" at bounding box center [74, 259] width 91 height 14
click at [82, 232] on span "Relatórios de vendas" at bounding box center [76, 233] width 95 height 14
select select "ALL"
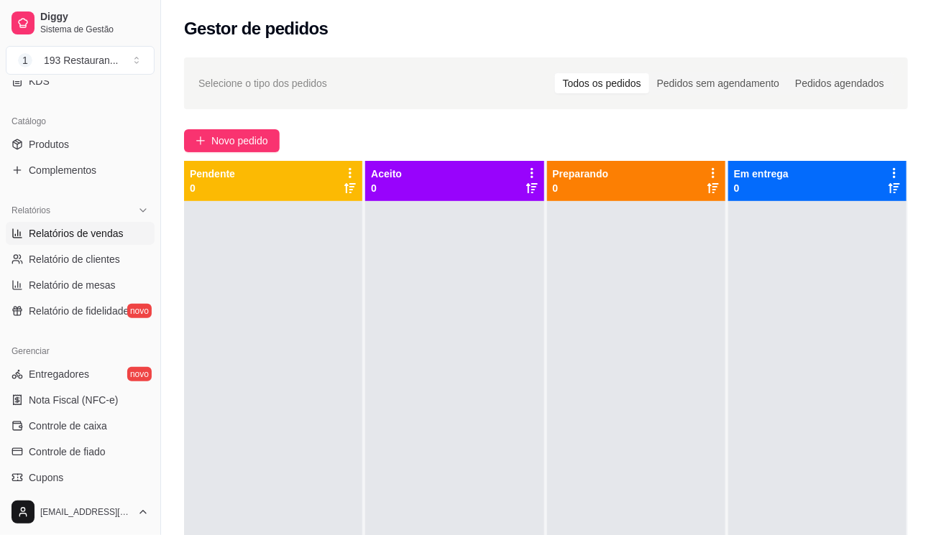
select select "ALL"
select select "0"
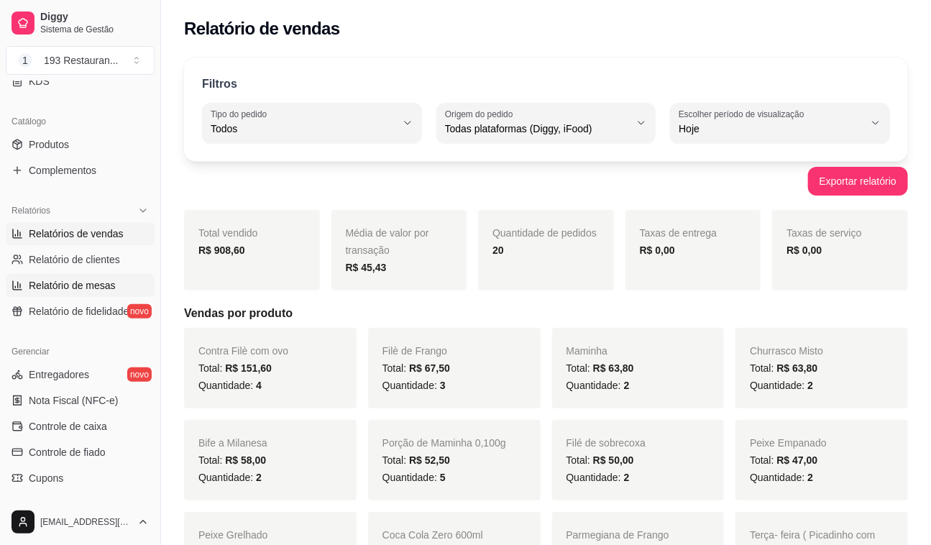
scroll to position [65, 0]
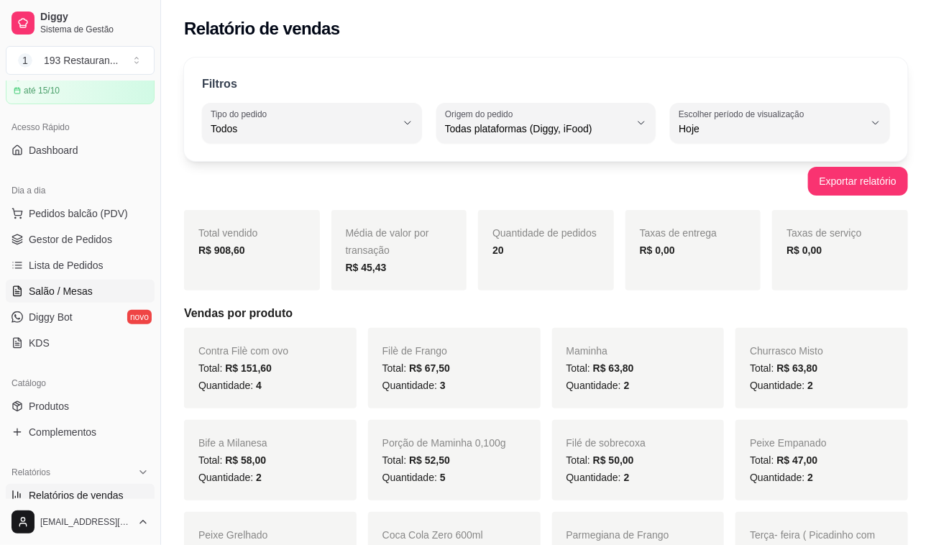
click at [86, 291] on span "Salão / Mesas" at bounding box center [61, 291] width 64 height 14
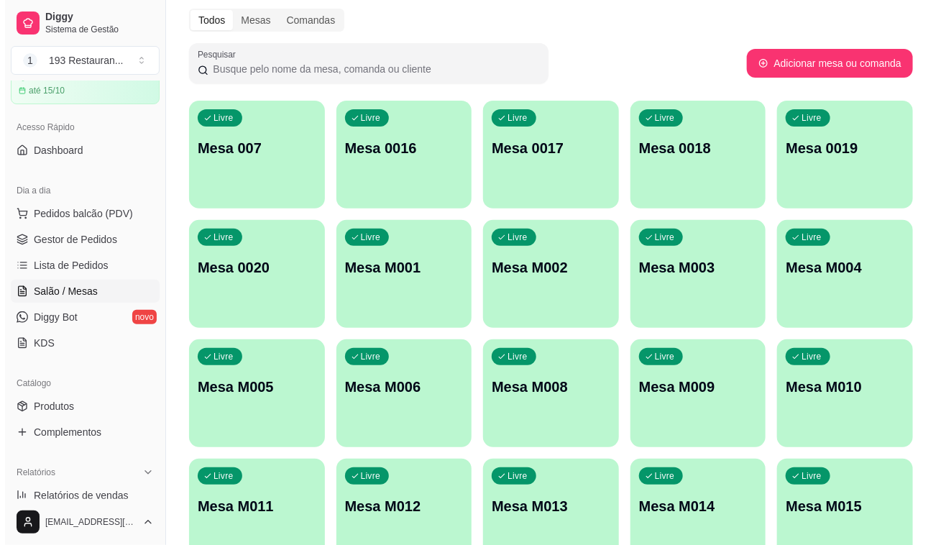
scroll to position [134, 0]
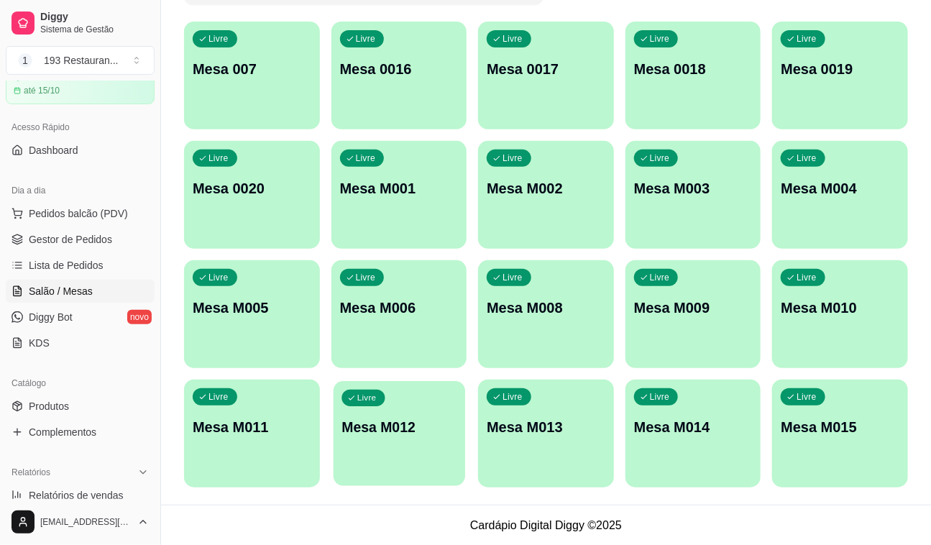
click at [392, 424] on p "Mesa M012" at bounding box center [398, 427] width 115 height 19
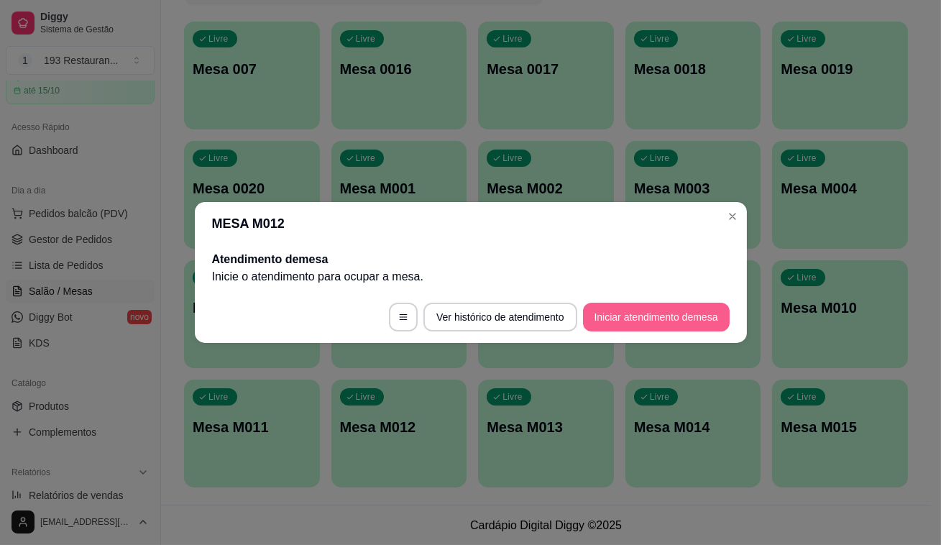
click at [654, 331] on footer "Ver histórico de atendimento Iniciar atendimento de mesa" at bounding box center [471, 317] width 552 height 52
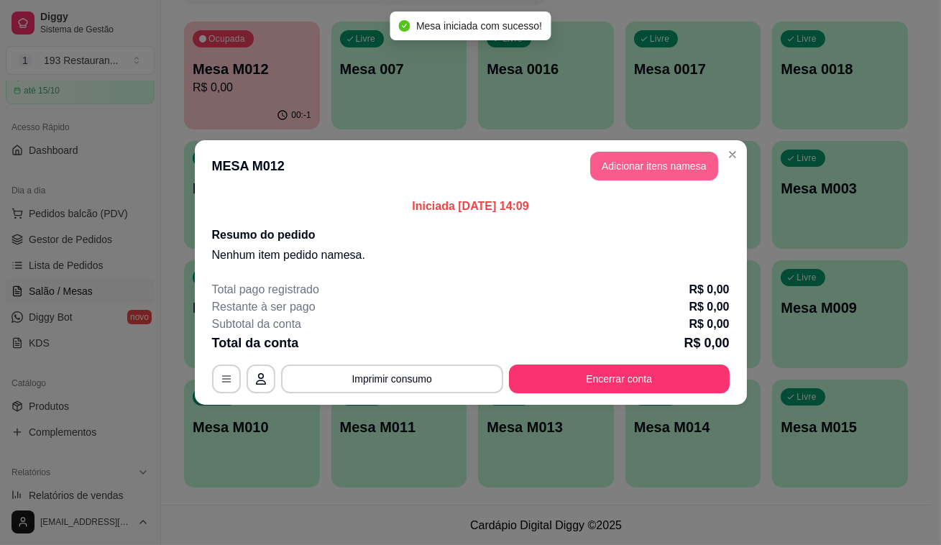
click at [647, 170] on button "Adicionar itens na mesa" at bounding box center [654, 166] width 128 height 29
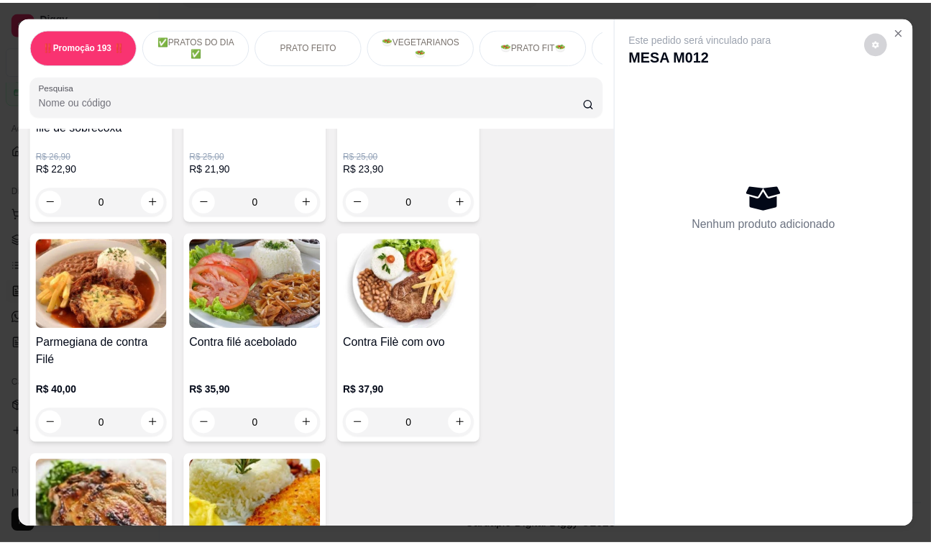
scroll to position [1698, 0]
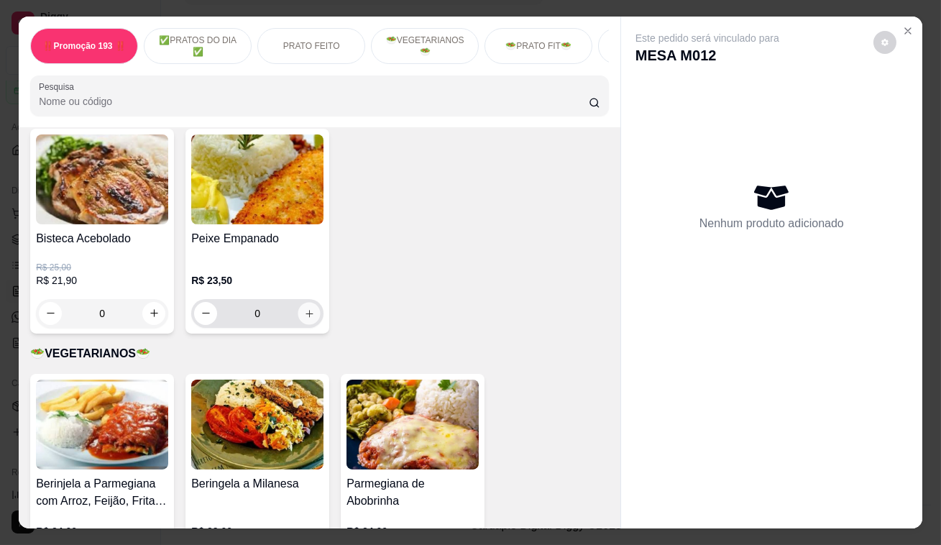
click at [305, 310] on icon "increase-product-quantity" at bounding box center [308, 313] width 7 height 7
type input "1"
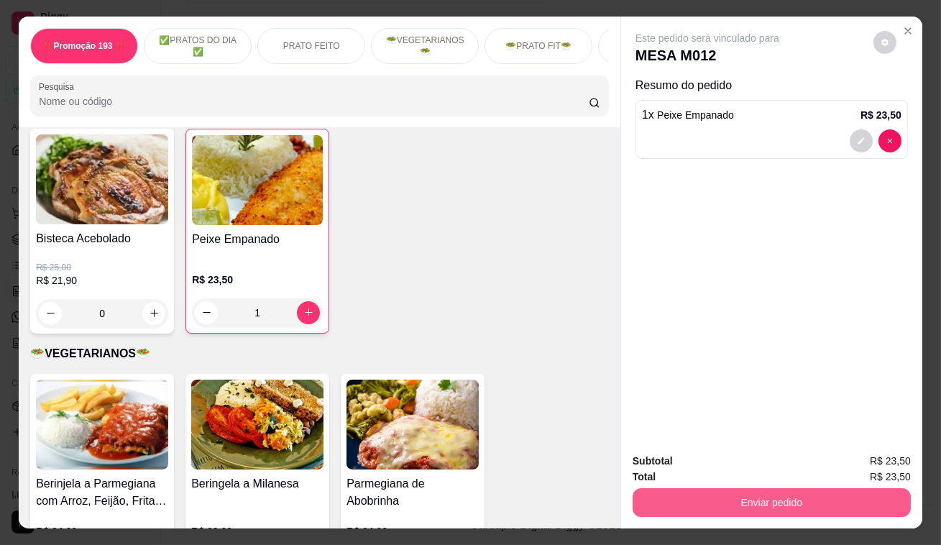
click at [773, 490] on button "Enviar pedido" at bounding box center [771, 502] width 278 height 29
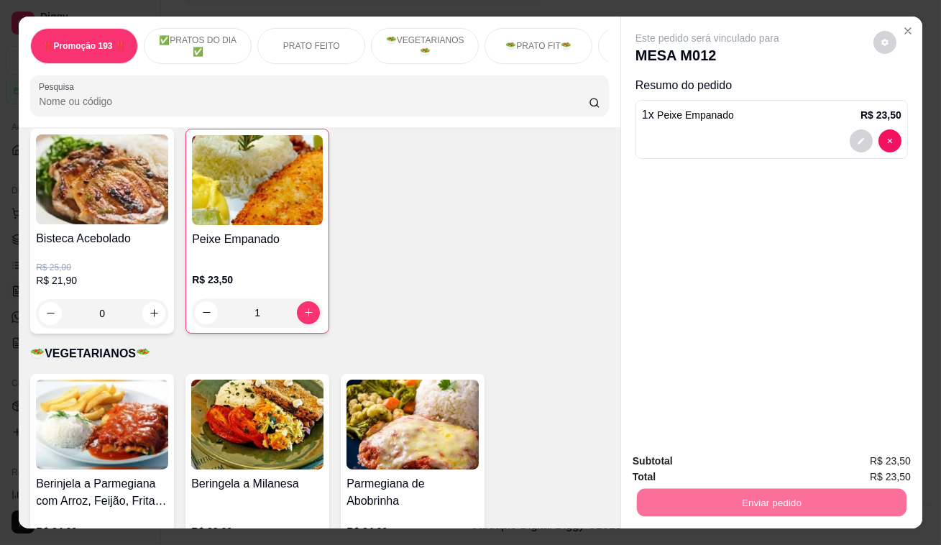
click at [867, 471] on button "Enviar pedido" at bounding box center [873, 462] width 79 height 27
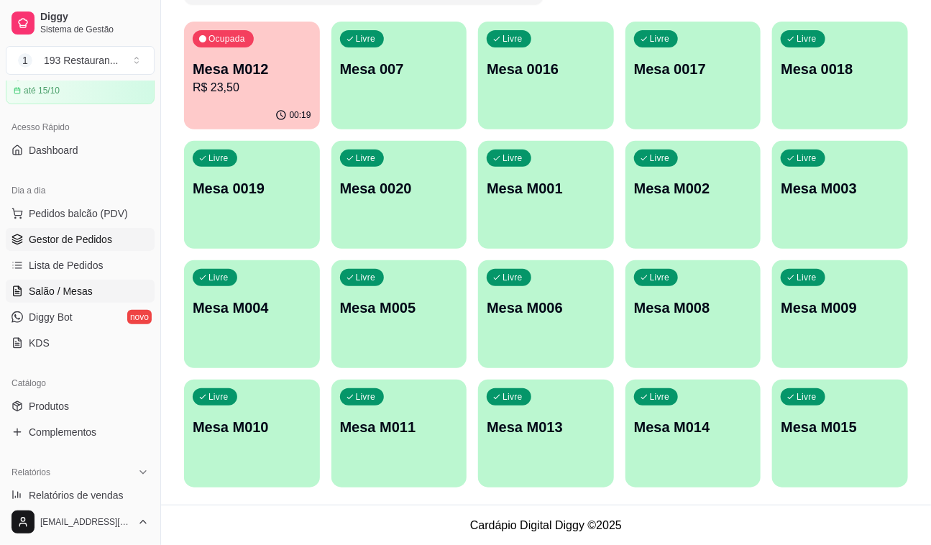
click at [62, 235] on span "Gestor de Pedidos" at bounding box center [70, 239] width 83 height 14
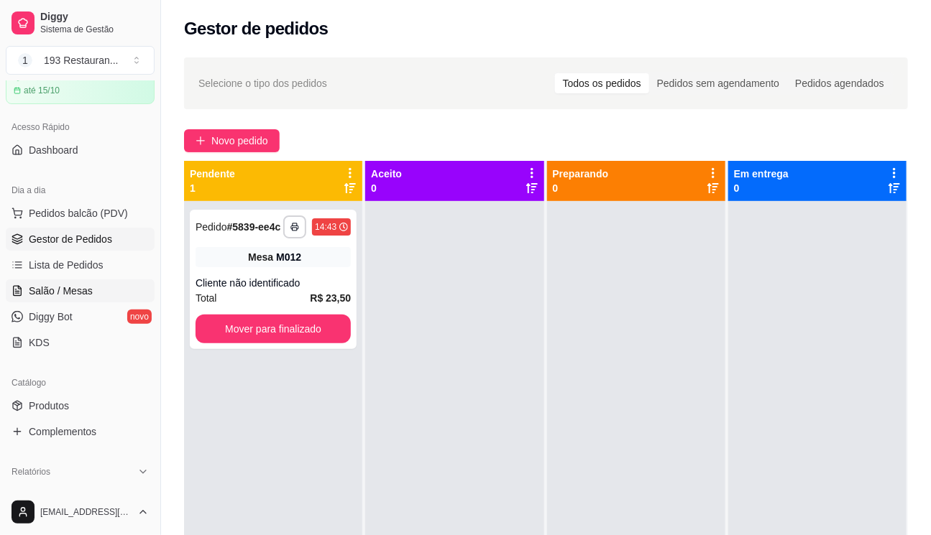
click at [56, 284] on span "Salão / Mesas" at bounding box center [61, 291] width 64 height 14
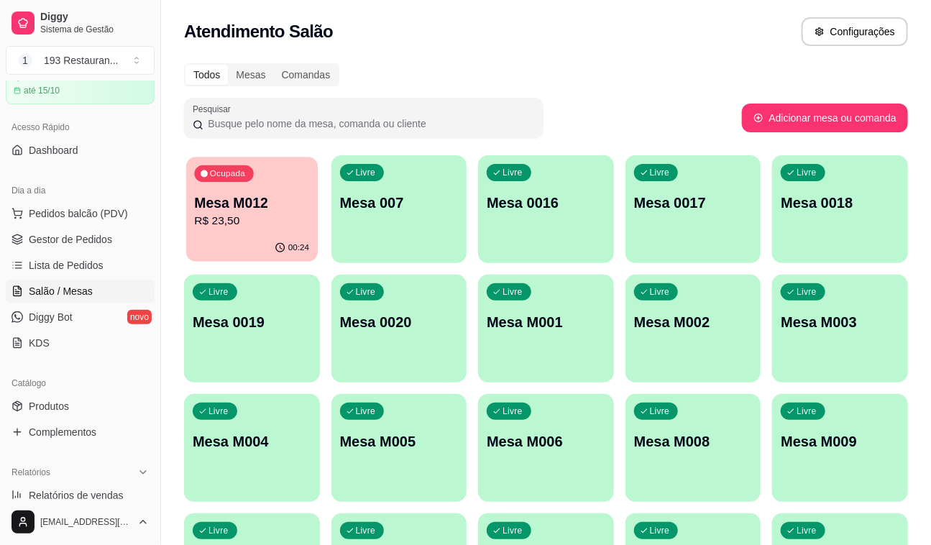
click at [259, 223] on p "R$ 23,50" at bounding box center [251, 221] width 115 height 17
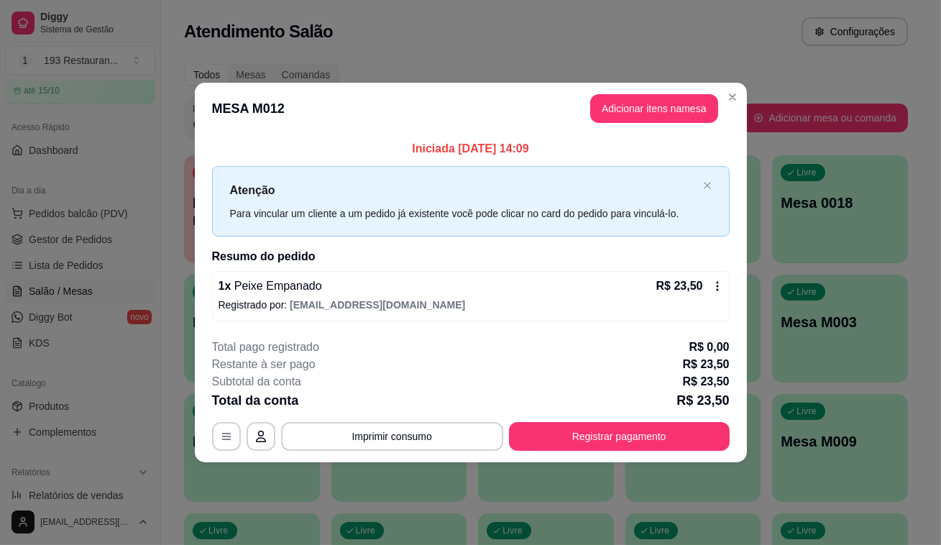
click at [634, 420] on div "**********" at bounding box center [470, 395] width 517 height 112
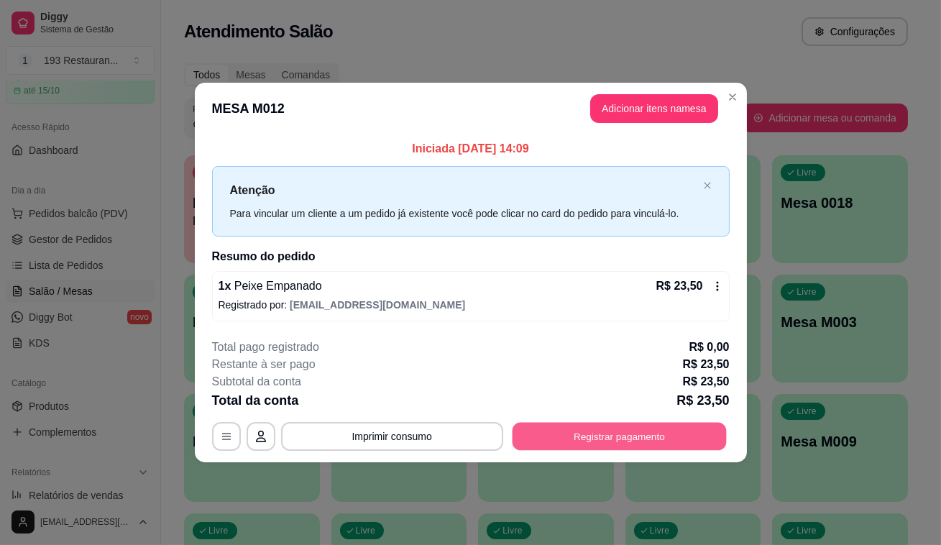
click at [602, 440] on button "Registrar pagamento" at bounding box center [619, 436] width 214 height 28
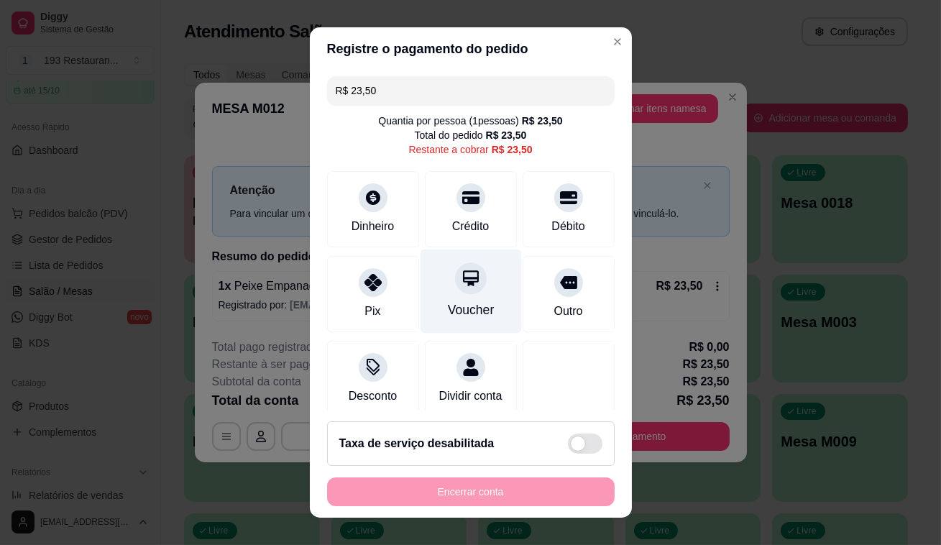
click at [455, 287] on div at bounding box center [471, 278] width 32 height 32
click at [482, 502] on div "Encerrar conta" at bounding box center [470, 491] width 287 height 29
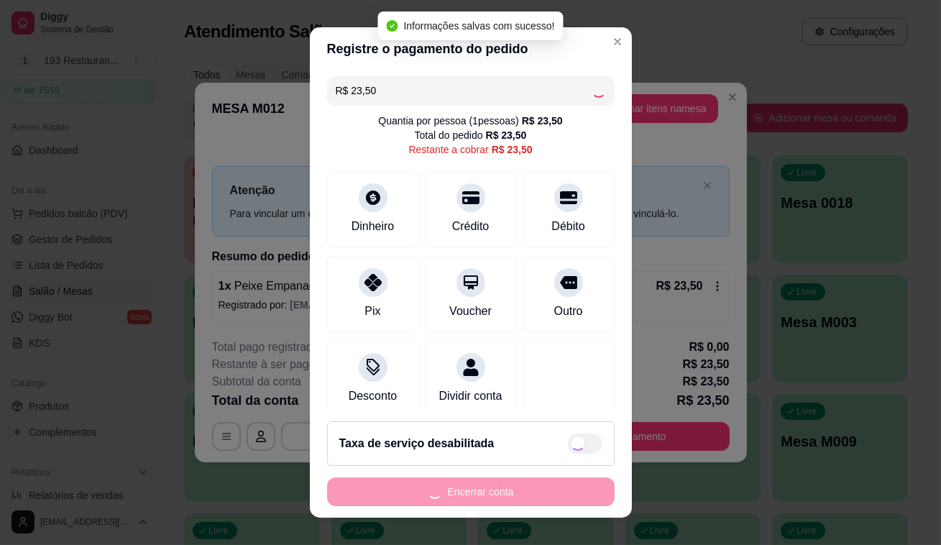
type input "R$ 0,00"
click at [482, 502] on button "Encerrar conta" at bounding box center [470, 491] width 287 height 29
